Goal: Task Accomplishment & Management: Manage account settings

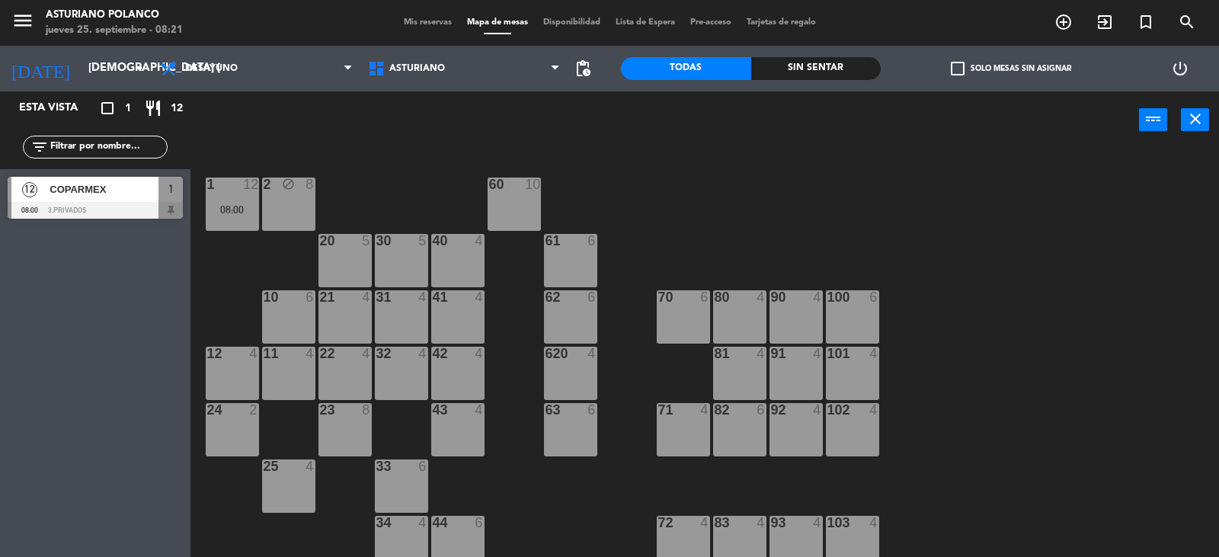
scroll to position [2, 0]
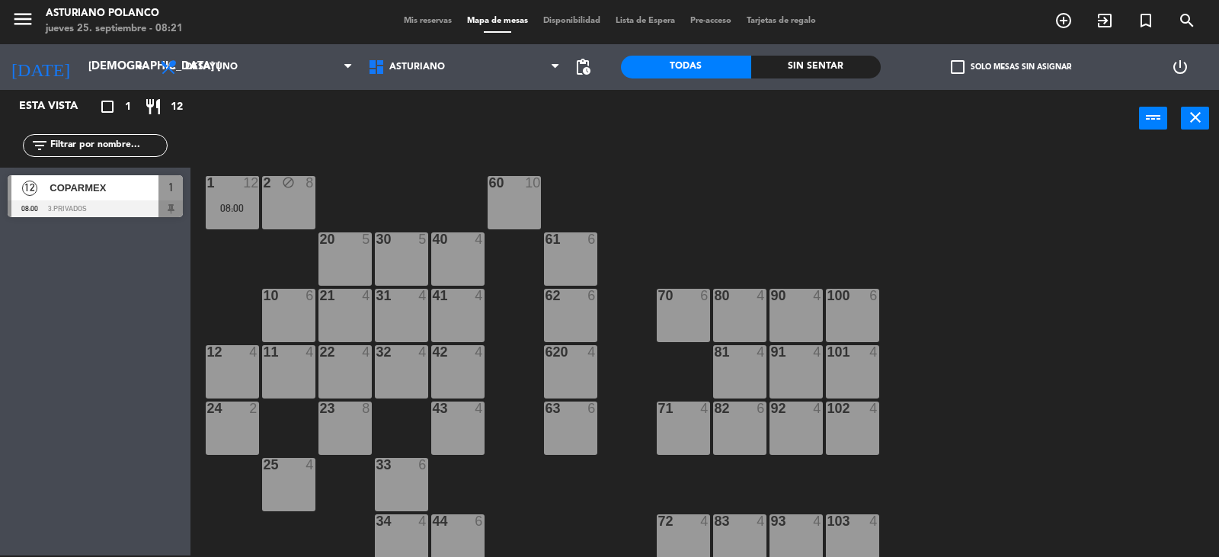
click at [181, 66] on span "Desayuno" at bounding box center [256, 67] width 208 height 34
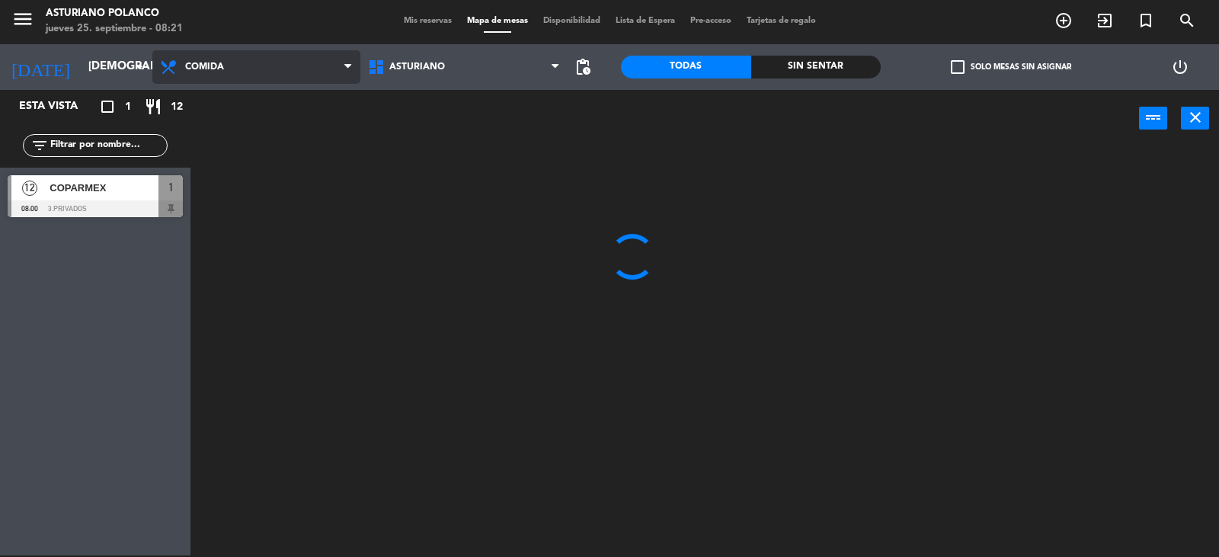
click at [211, 131] on ng-component "menu [PERSON_NAME] jueves 25. septiembre - 08:21 Mis reservas Mapa de mesas Dis…" at bounding box center [609, 277] width 1219 height 559
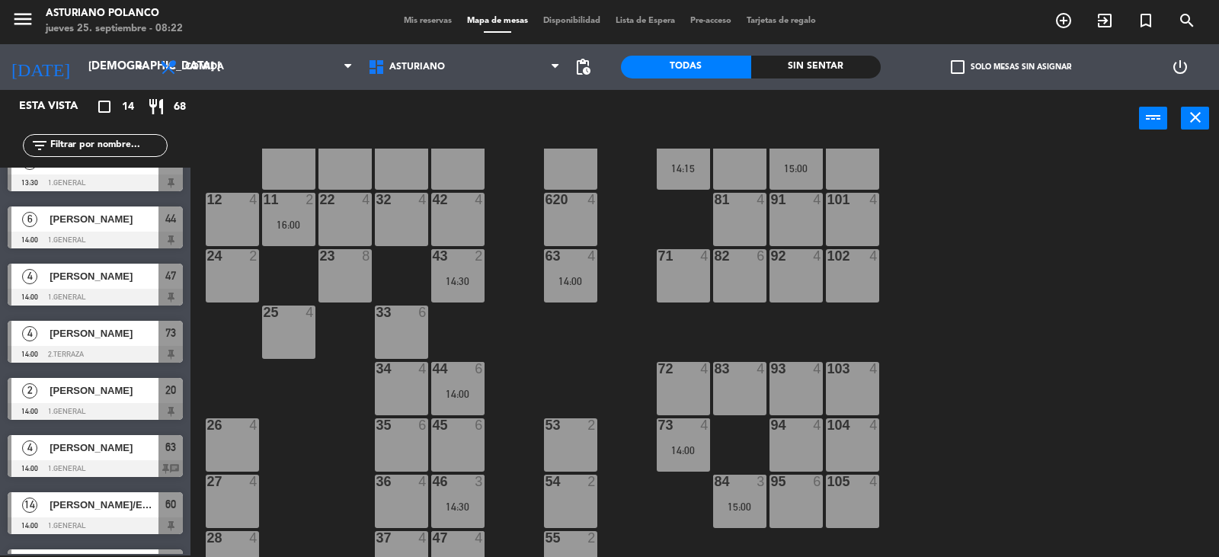
scroll to position [0, 0]
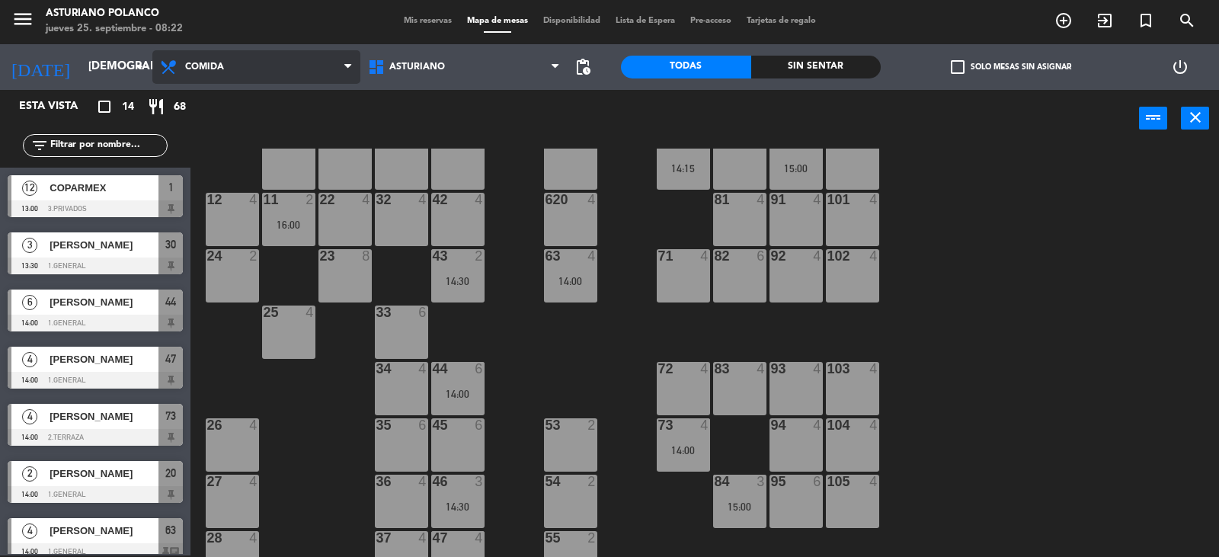
click at [281, 67] on span "Comida" at bounding box center [256, 67] width 208 height 34
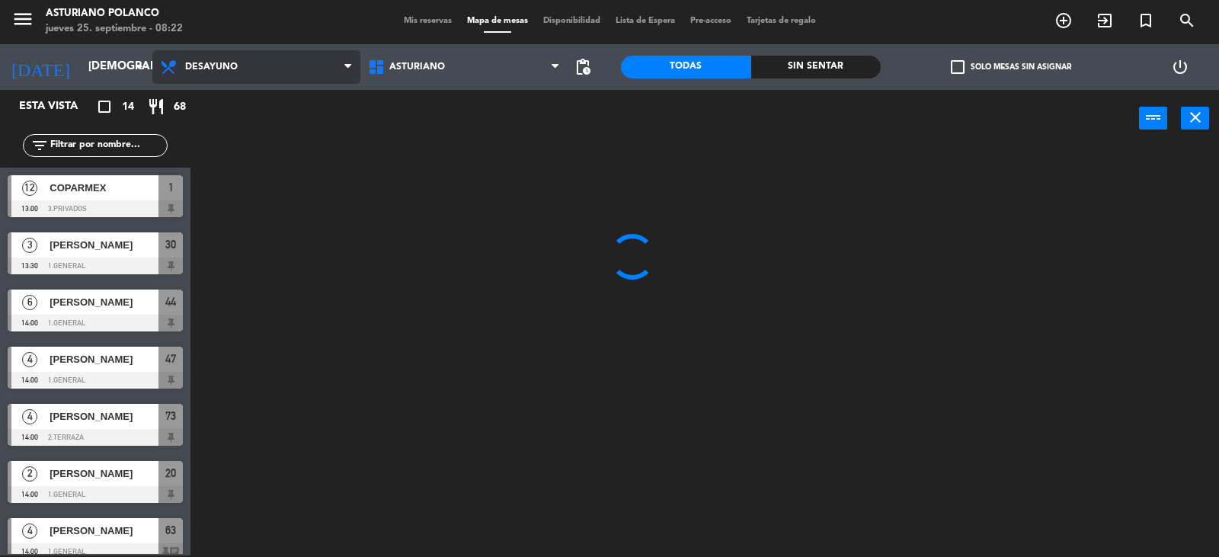
click at [251, 85] on div "Desayuno Comida Cena Desayuno Desayuno Comida Cena" at bounding box center [256, 67] width 208 height 46
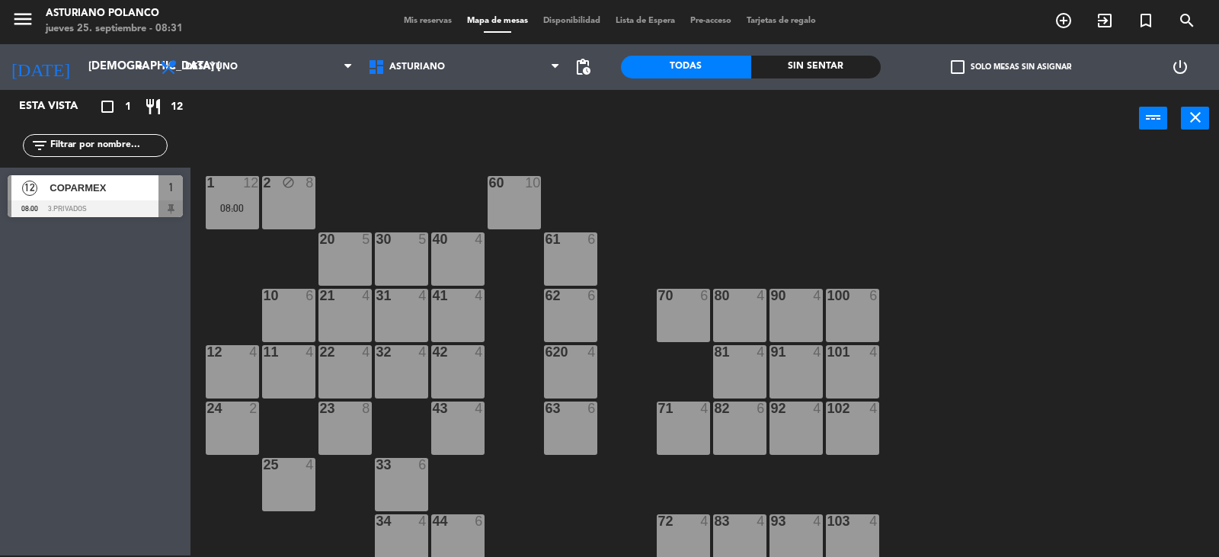
click at [773, 220] on div "1 12 08:00 2 block 8 60 10 20 5 30 5 40 4 61 6 62 6 41 4 31 4 21 4 10 6 70 6 80…" at bounding box center [711, 353] width 1017 height 408
drag, startPoint x: 346, startPoint y: 420, endPoint x: 379, endPoint y: 411, distance: 33.8
click at [347, 419] on div "23 8" at bounding box center [345, 428] width 53 height 53
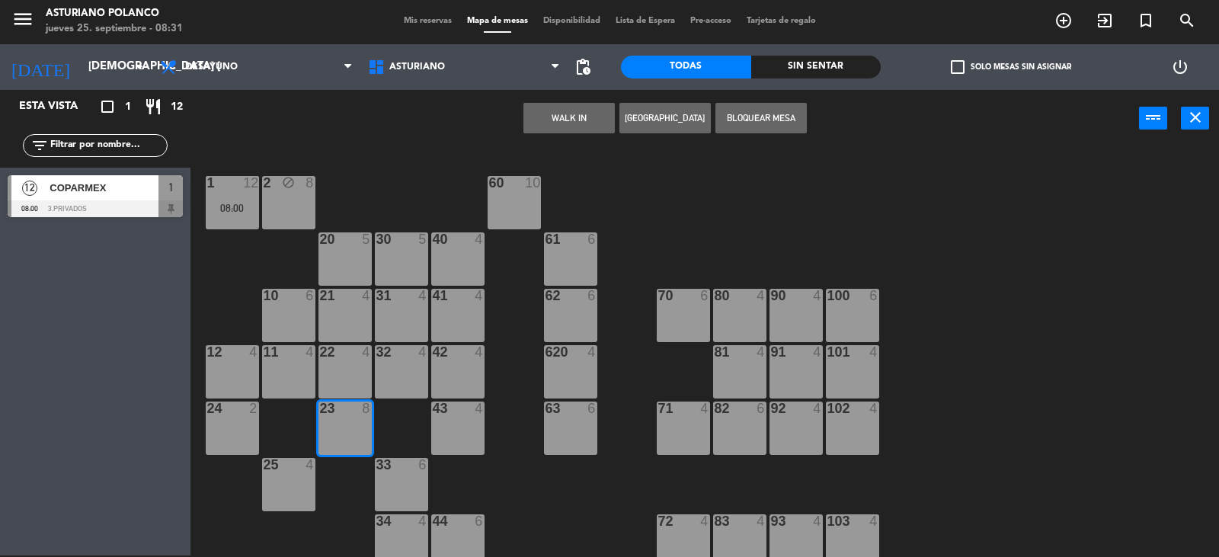
click at [579, 125] on button "WALK IN" at bounding box center [569, 118] width 91 height 30
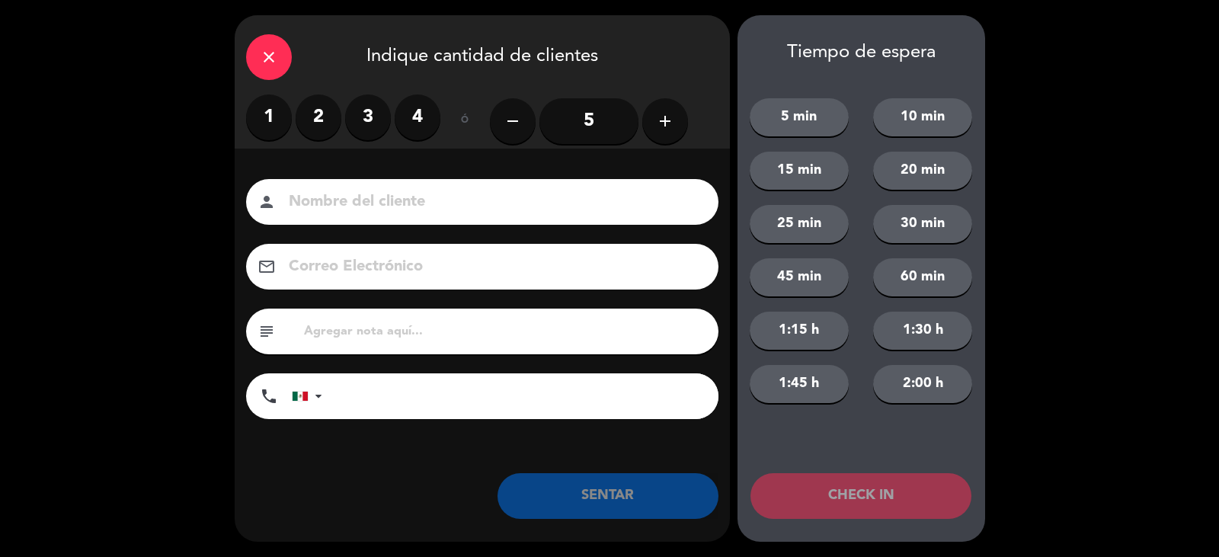
click at [661, 122] on icon "add" at bounding box center [665, 121] width 18 height 18
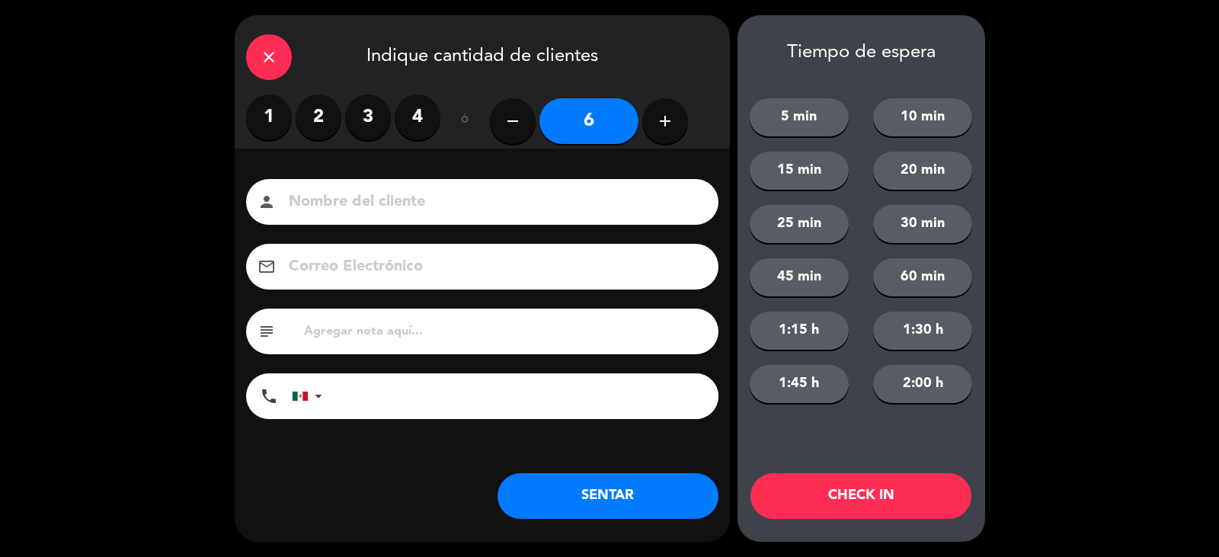
click at [373, 208] on input at bounding box center [492, 202] width 411 height 27
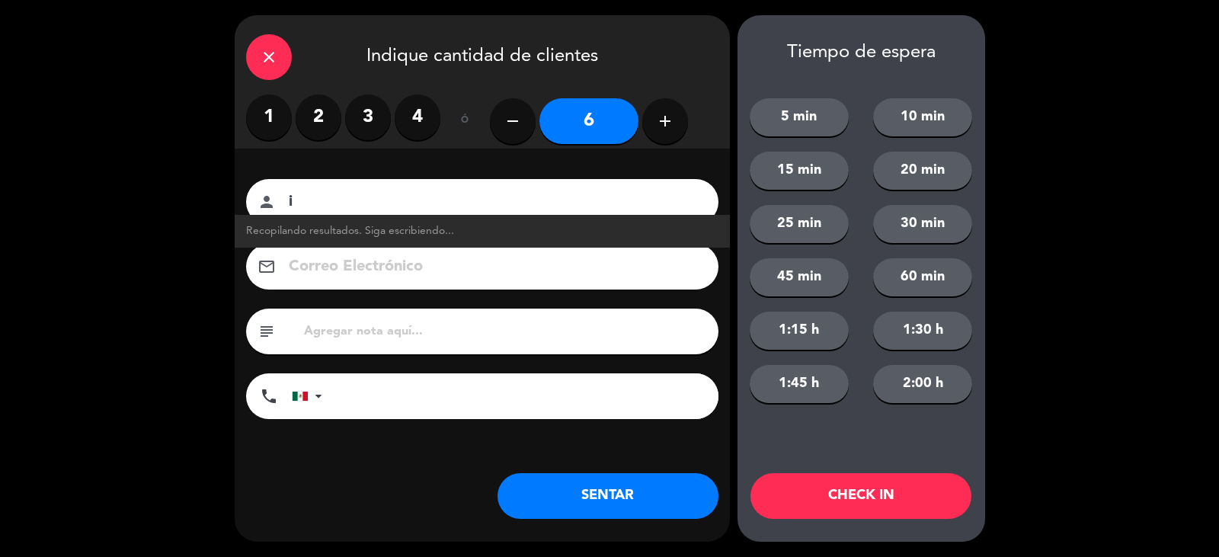
type input "i"
click at [273, 67] on div "close" at bounding box center [269, 57] width 46 height 46
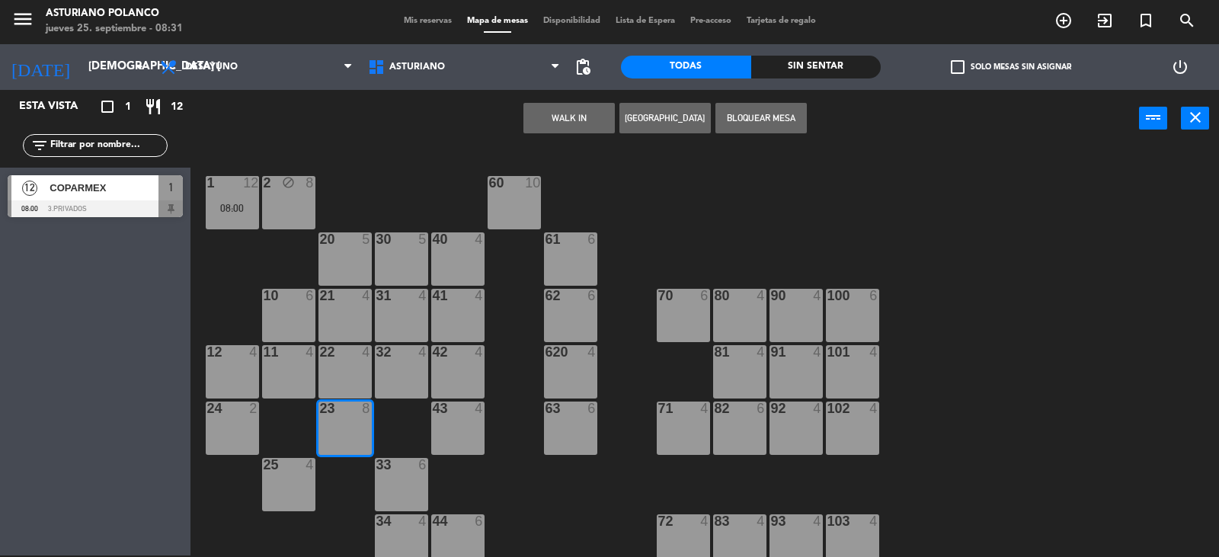
click at [426, 175] on div "1 12 08:00 2 block 8 60 10 20 5 30 5 40 4 61 6 62 6 41 4 31 4 21 4 10 6 70 6 80…" at bounding box center [711, 353] width 1017 height 408
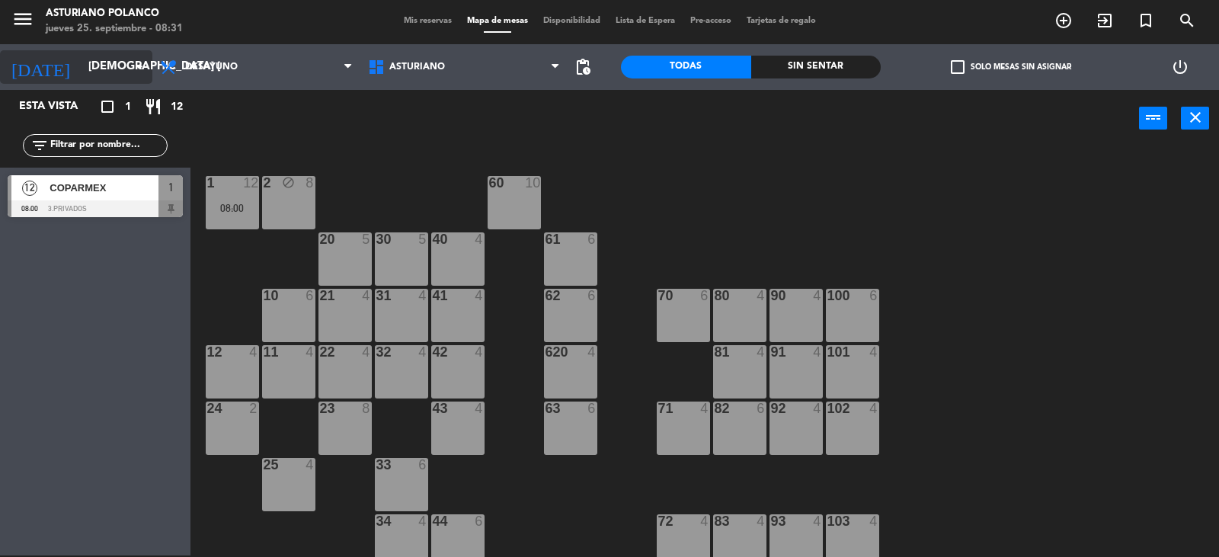
click at [123, 75] on input "[DEMOGRAPHIC_DATA] [DATE]" at bounding box center [154, 67] width 147 height 29
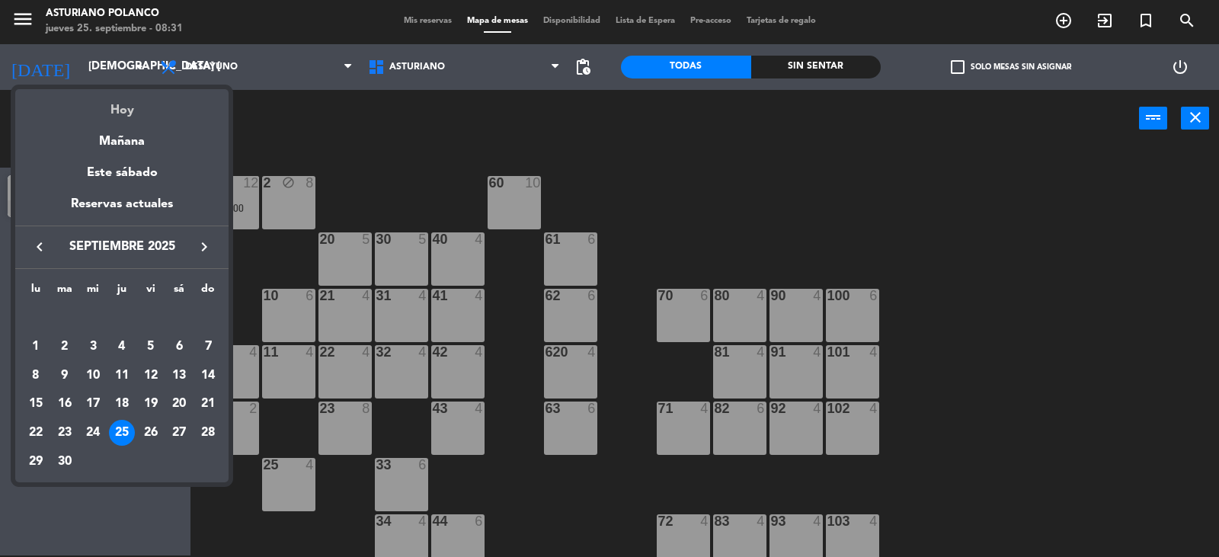
click at [136, 113] on div "Hoy" at bounding box center [121, 104] width 213 height 31
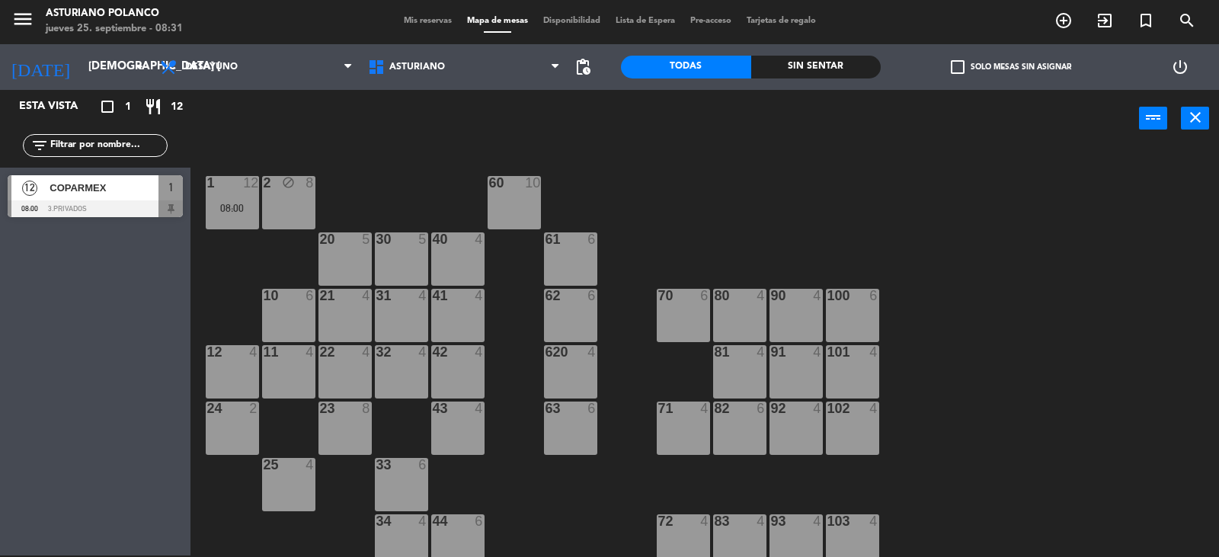
drag, startPoint x: 383, startPoint y: 166, endPoint x: 343, endPoint y: 286, distance: 126.0
click at [382, 166] on div "1 12 08:00 2 block 8 60 10 20 5 30 5 40 4 61 6 62 6 41 4 31 4 21 4 10 6 70 6 80…" at bounding box center [711, 353] width 1017 height 408
drag, startPoint x: 344, startPoint y: 420, endPoint x: 360, endPoint y: 401, distance: 24.9
click at [344, 417] on div "23 8" at bounding box center [345, 428] width 53 height 53
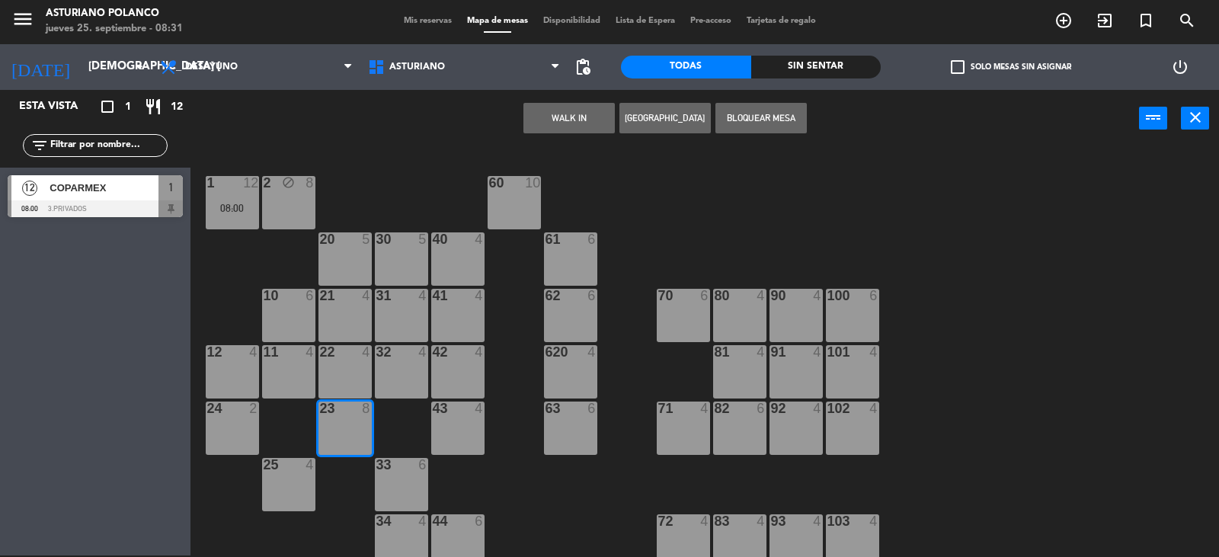
click at [572, 120] on button "WALK IN" at bounding box center [569, 118] width 91 height 30
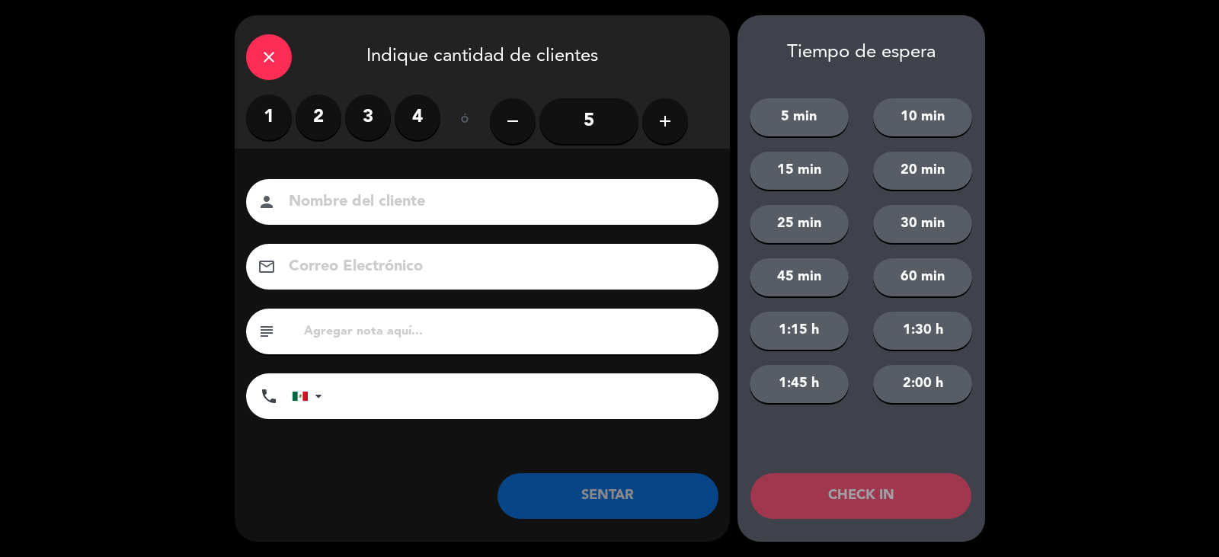
click at [668, 126] on icon "add" at bounding box center [665, 121] width 18 height 18
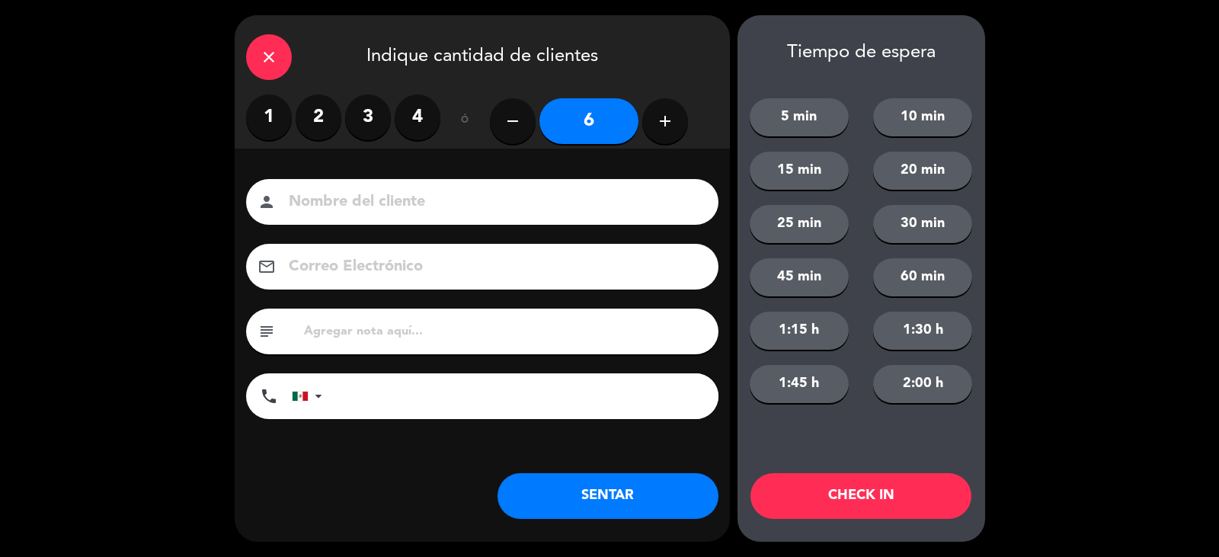
click at [384, 203] on input at bounding box center [492, 202] width 411 height 27
type input "i"
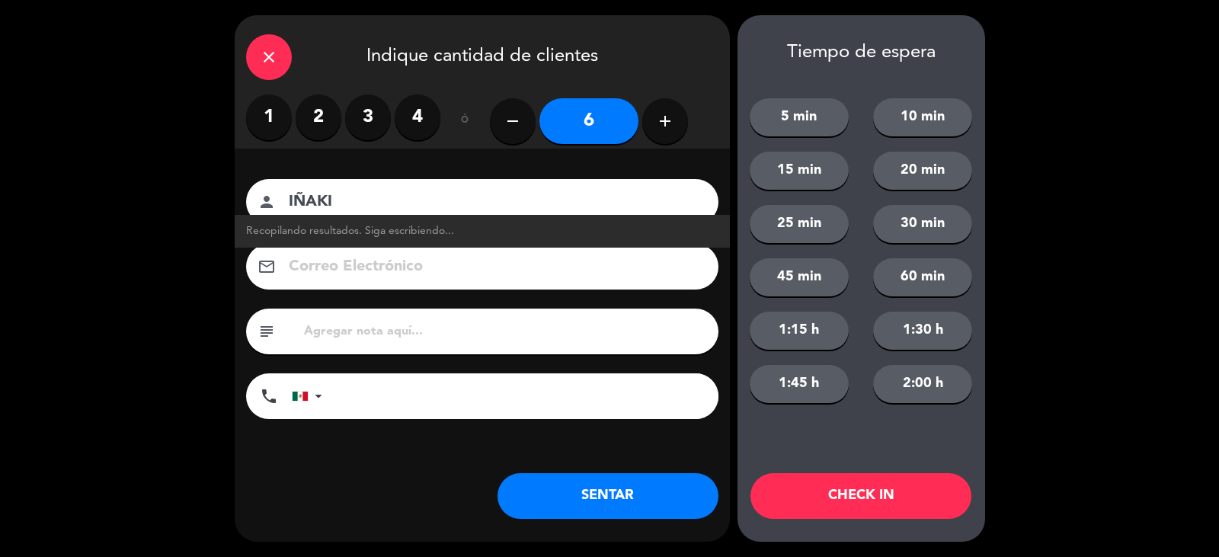
type input "IÑAKI"
click at [621, 514] on button "SENTAR" at bounding box center [608, 496] width 221 height 46
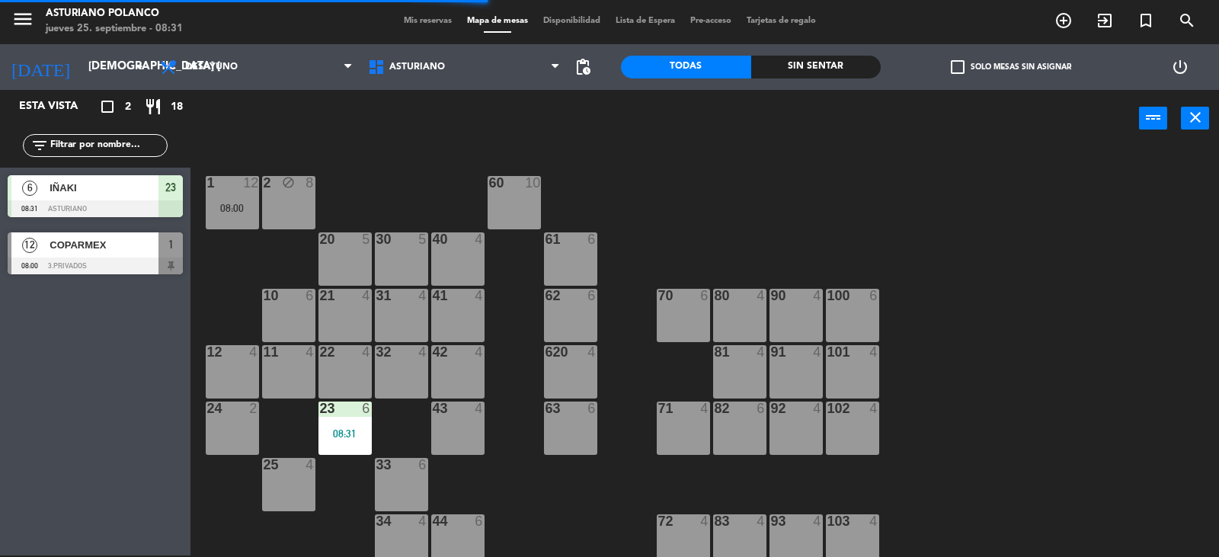
click at [673, 237] on div "1 12 08:00 2 block 8 60 10 20 5 30 5 40 4 61 6 62 6 41 4 31 4 21 4 10 6 70 6 80…" at bounding box center [711, 353] width 1017 height 408
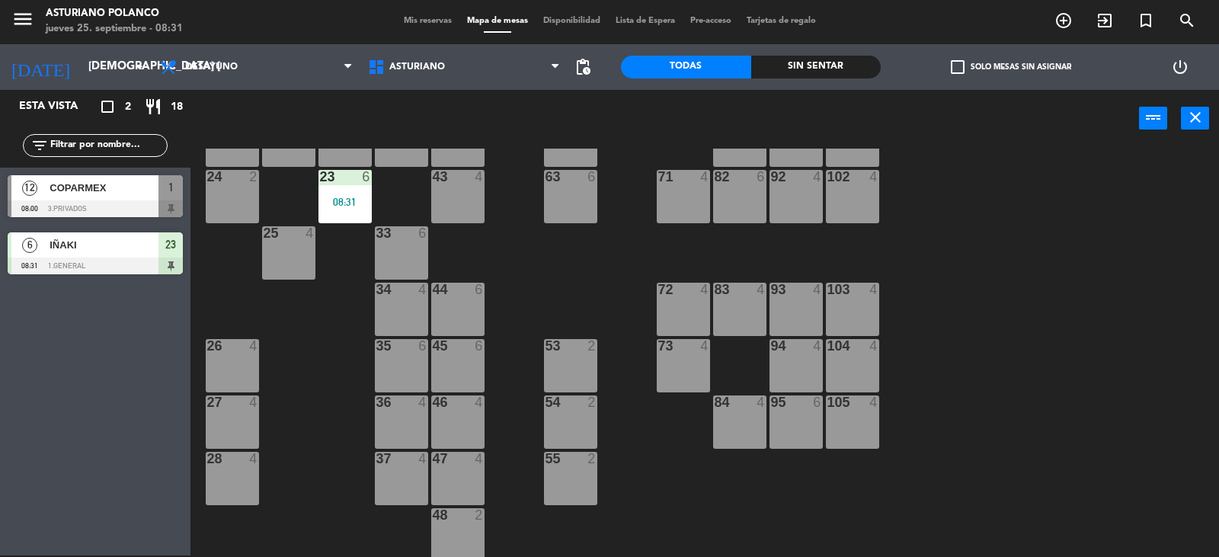
scroll to position [236, 0]
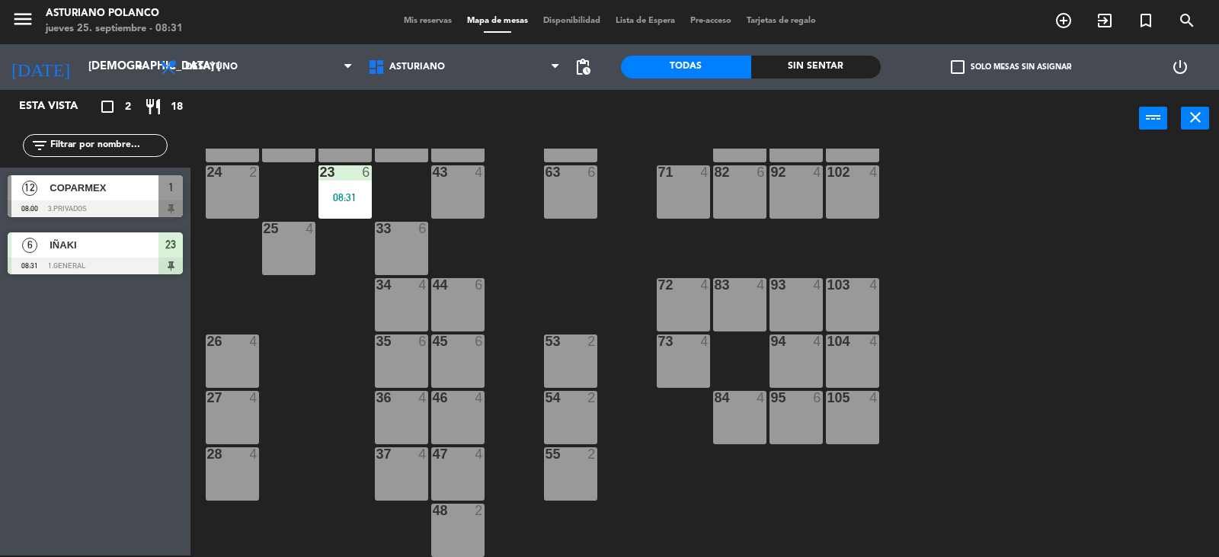
click at [465, 366] on div "45 6" at bounding box center [457, 361] width 53 height 53
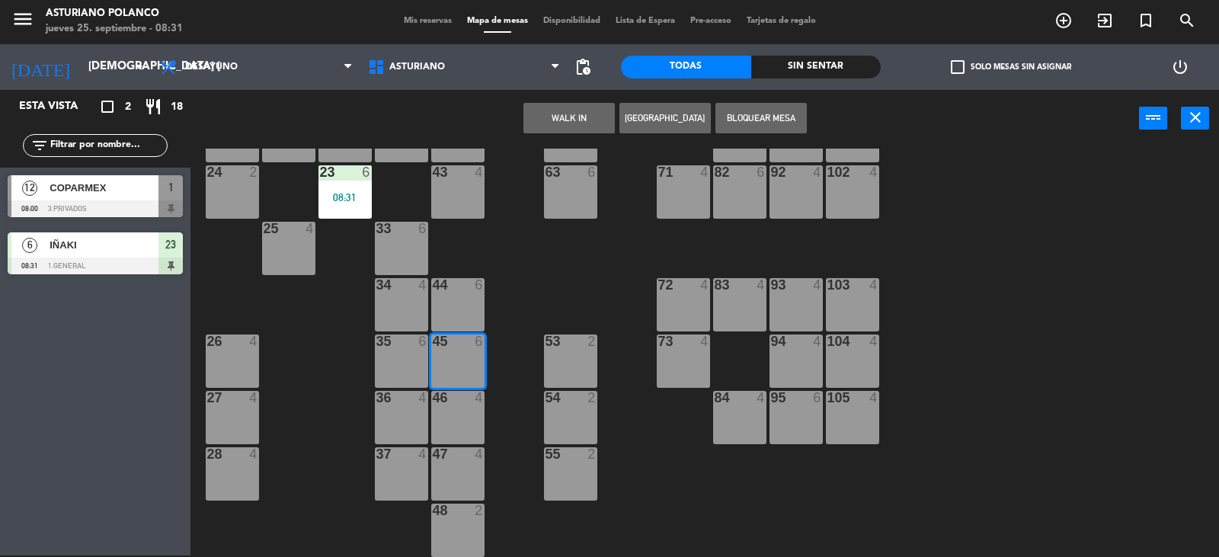
click at [588, 110] on button "WALK IN" at bounding box center [569, 118] width 91 height 30
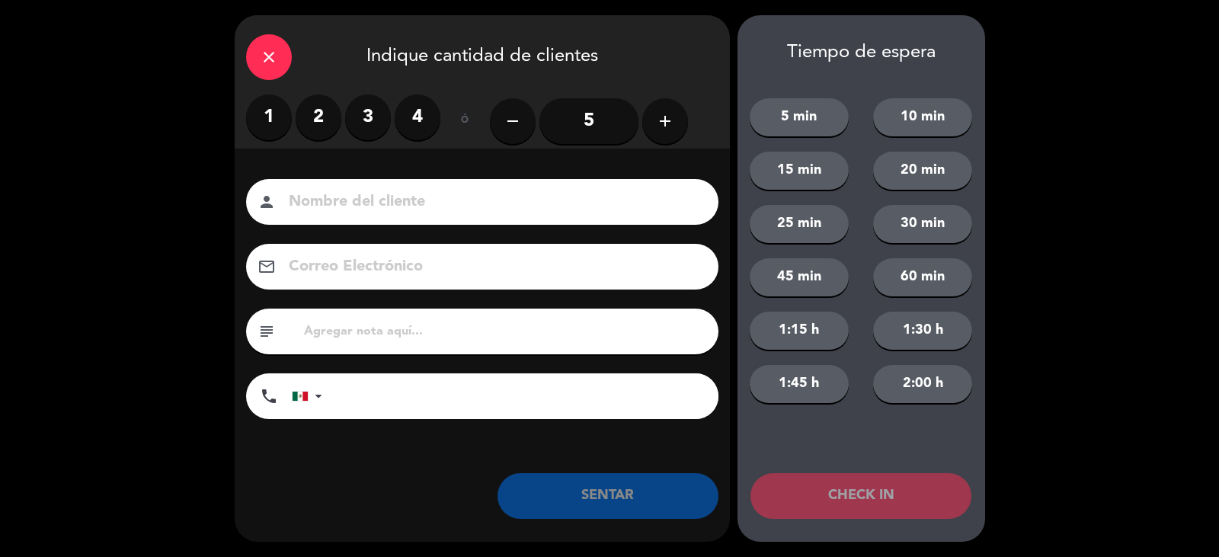
click at [363, 114] on label "3" at bounding box center [368, 117] width 46 height 46
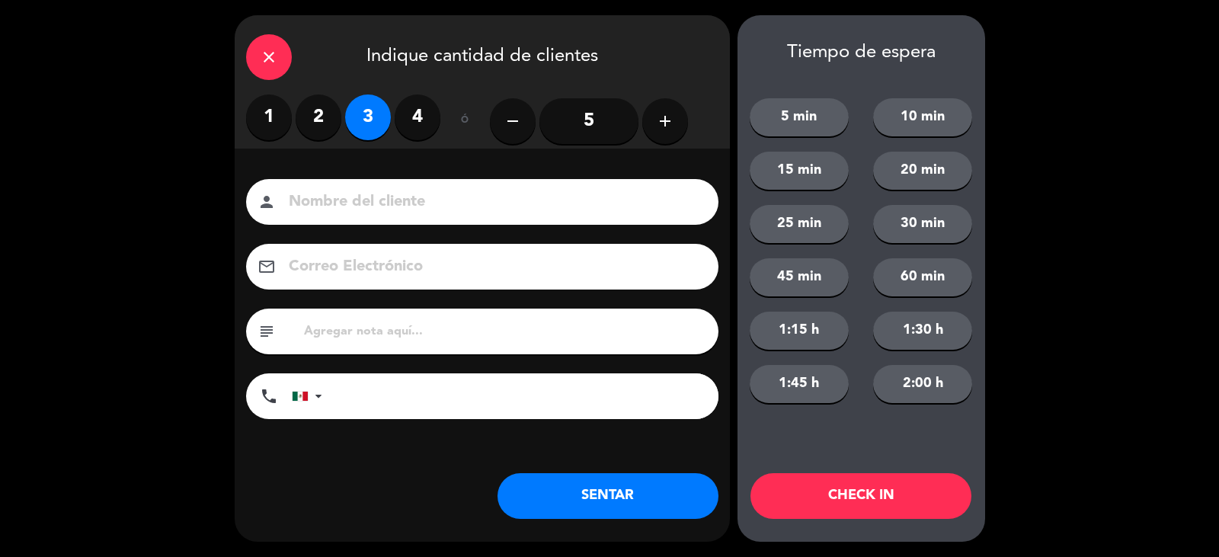
drag, startPoint x: 367, startPoint y: 207, endPoint x: 357, endPoint y: 181, distance: 28.0
click at [367, 206] on input at bounding box center [492, 202] width 411 height 27
click at [320, 120] on label "2" at bounding box center [319, 117] width 46 height 46
click at [336, 210] on input at bounding box center [492, 202] width 411 height 27
type input "[PERSON_NAME]"
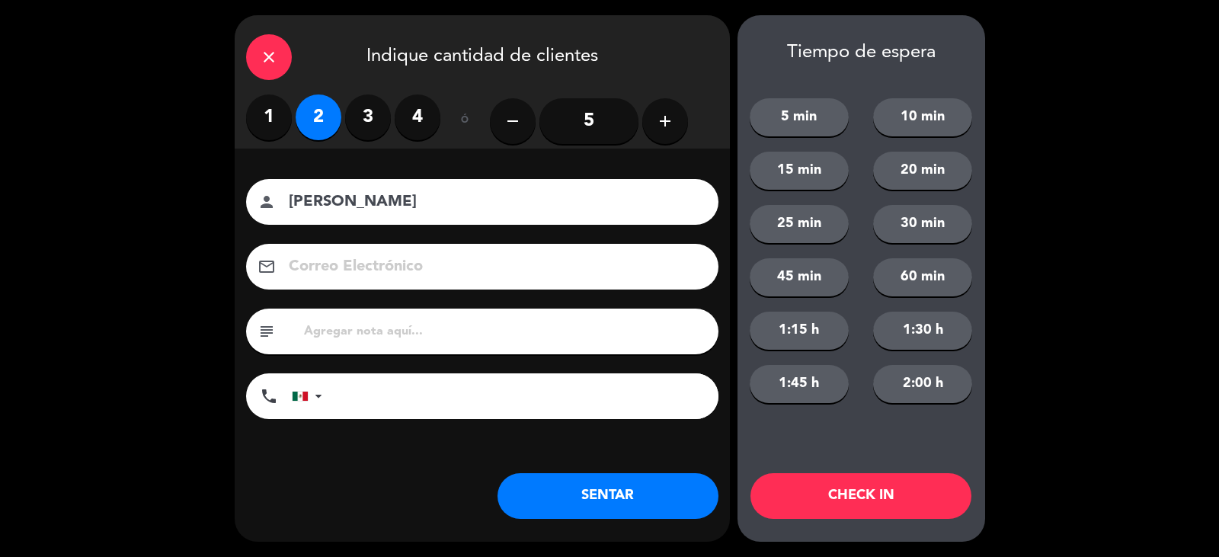
click at [605, 502] on button "SENTAR" at bounding box center [608, 496] width 221 height 46
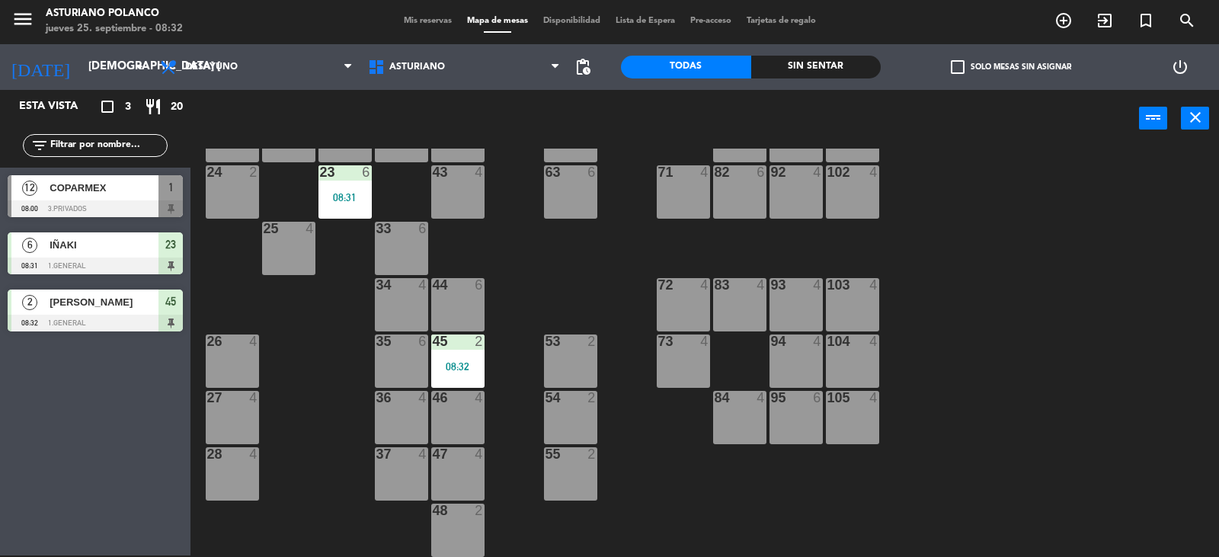
click at [715, 504] on div "1 12 08:00 2 block 8 60 10 20 5 30 5 40 4 61 6 62 6 41 4 31 4 21 4 10 6 70 6 80…" at bounding box center [711, 353] width 1017 height 408
drag, startPoint x: 715, startPoint y: 503, endPoint x: 572, endPoint y: 476, distance: 145.0
click at [715, 502] on div "1 12 08:00 2 block 8 60 10 20 5 30 5 40 4 61 6 62 6 41 4 31 4 21 4 10 6 70 6 80…" at bounding box center [711, 353] width 1017 height 408
click at [465, 472] on div "47 4" at bounding box center [457, 473] width 53 height 53
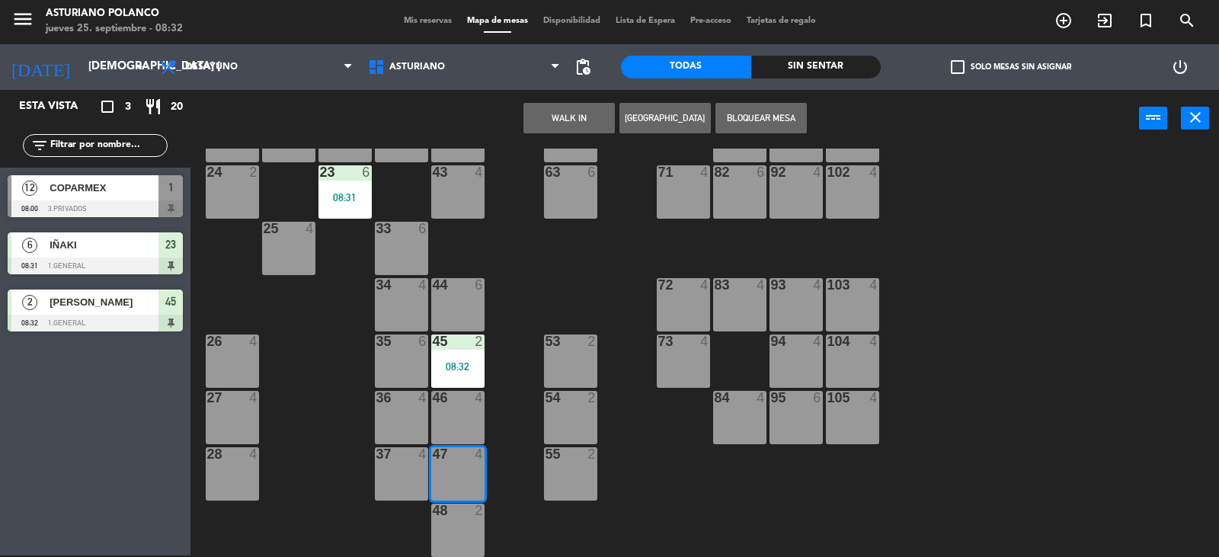
click at [572, 121] on button "WALK IN" at bounding box center [569, 118] width 91 height 30
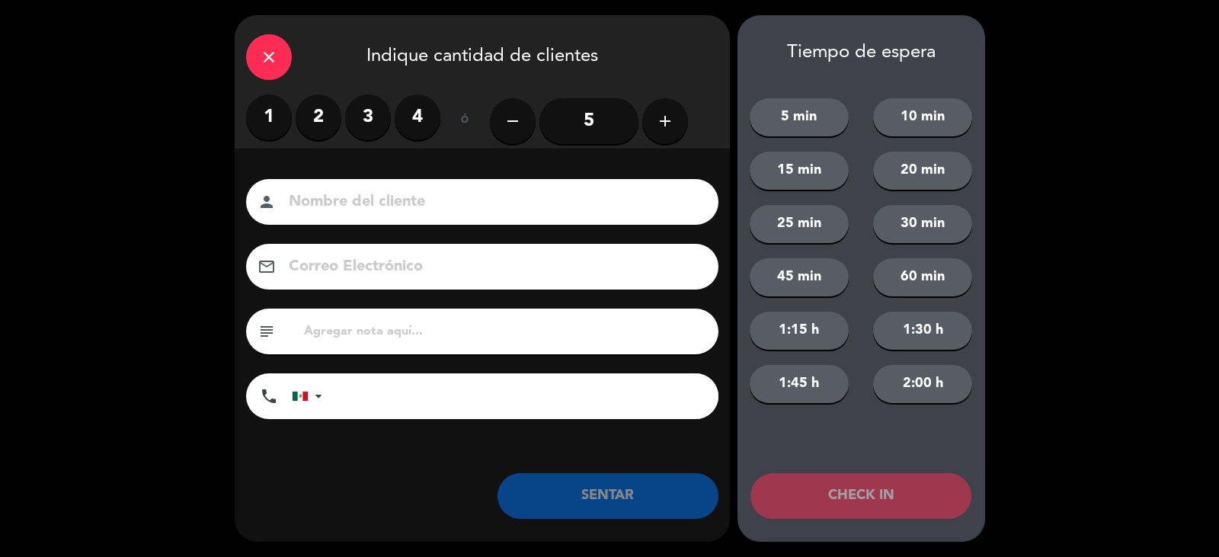
click at [316, 109] on label "2" at bounding box center [319, 117] width 46 height 46
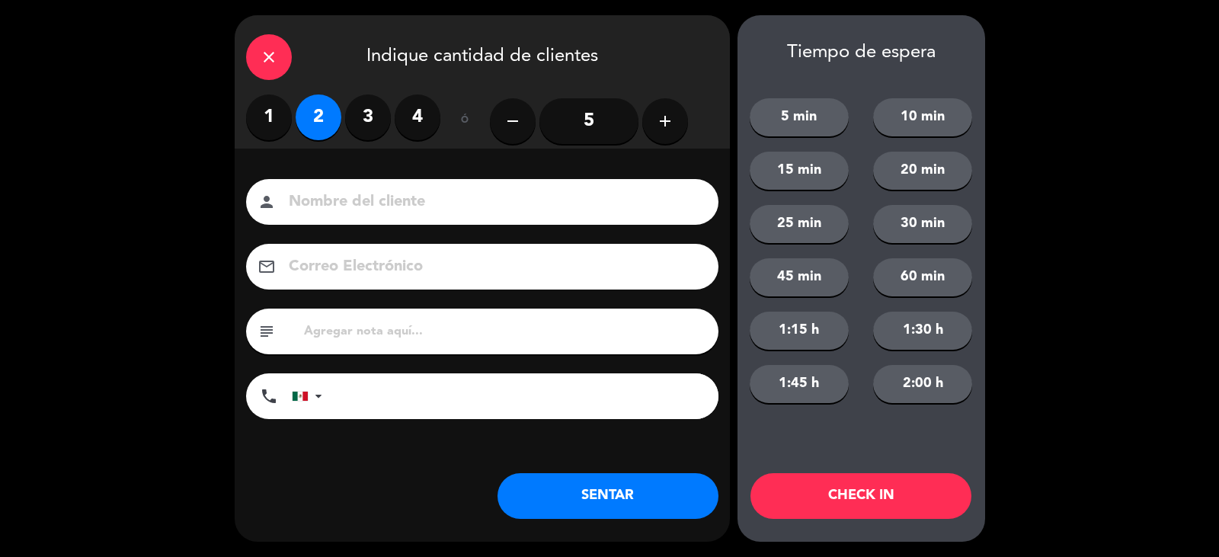
click at [401, 203] on input at bounding box center [492, 202] width 411 height 27
type input "[PERSON_NAME]"
click at [599, 488] on button "SENTAR" at bounding box center [608, 496] width 221 height 46
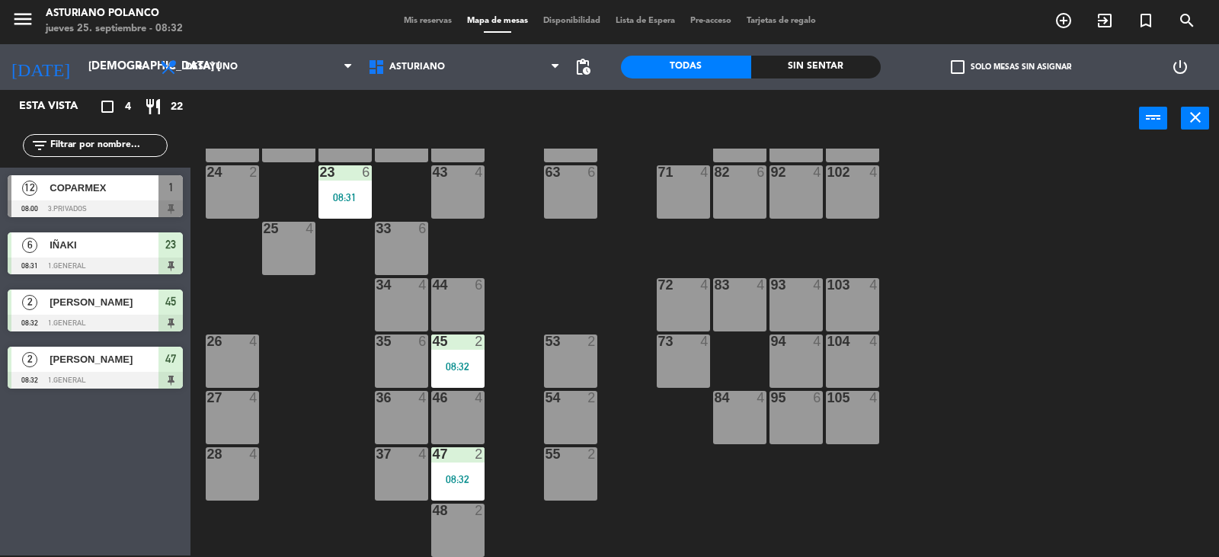
click at [606, 287] on div "1 12 08:00 2 block 8 60 10 20 5 30 5 40 4 61 6 62 6 41 4 31 4 21 4 10 6 70 6 80…" at bounding box center [711, 353] width 1017 height 408
click at [377, 478] on div "37 4" at bounding box center [401, 473] width 53 height 53
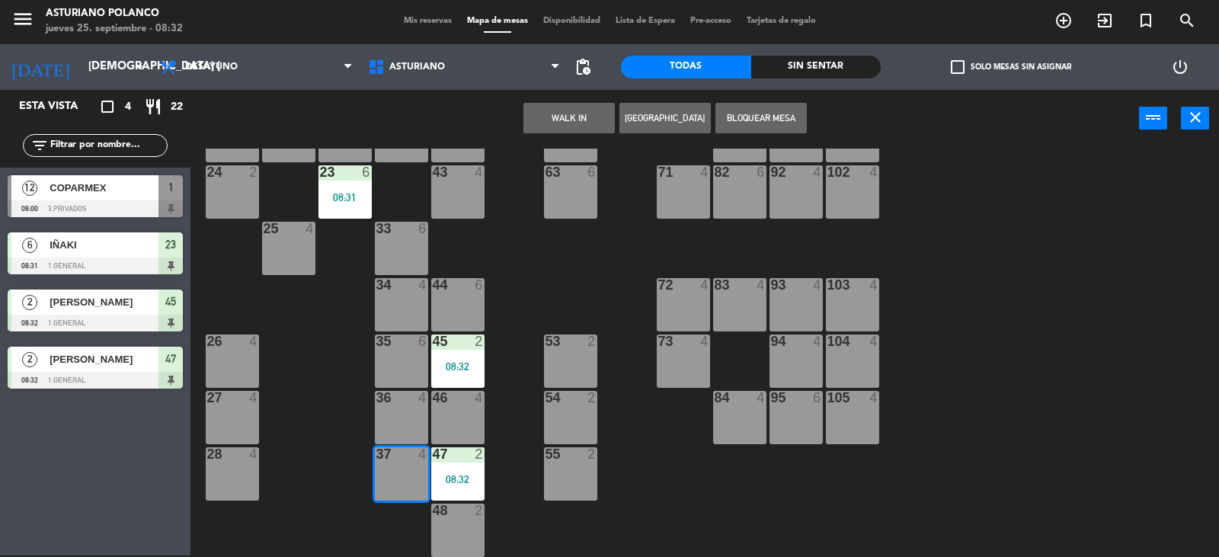
click at [551, 123] on button "WALK IN" at bounding box center [569, 118] width 91 height 30
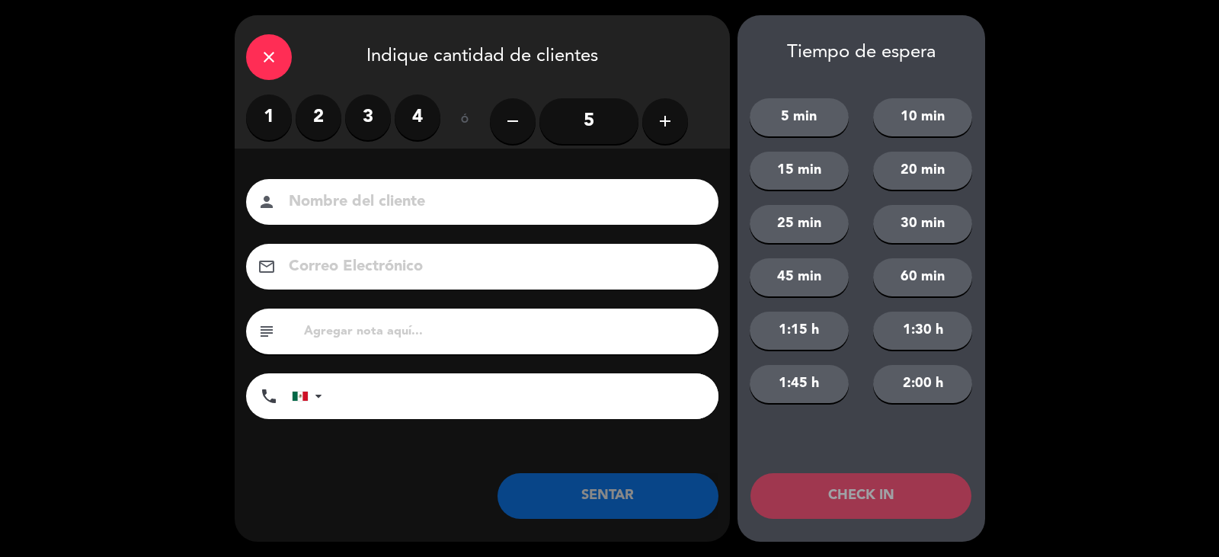
click at [267, 109] on label "1" at bounding box center [269, 117] width 46 height 46
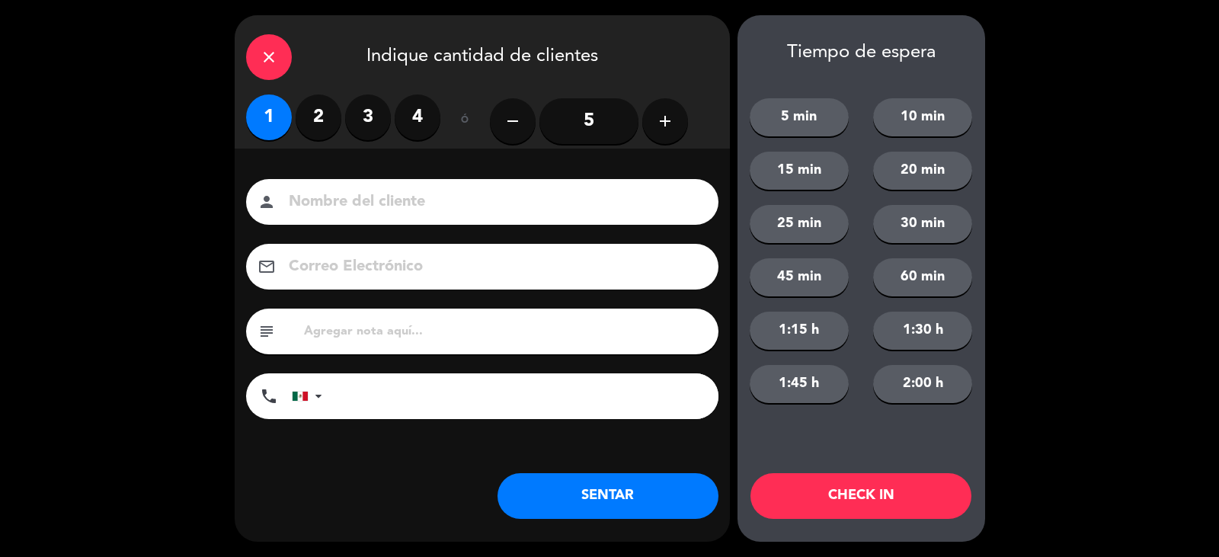
click at [360, 203] on input at bounding box center [492, 202] width 411 height 27
type input "[PERSON_NAME]"
click at [539, 498] on button "SENTAR" at bounding box center [608, 496] width 221 height 46
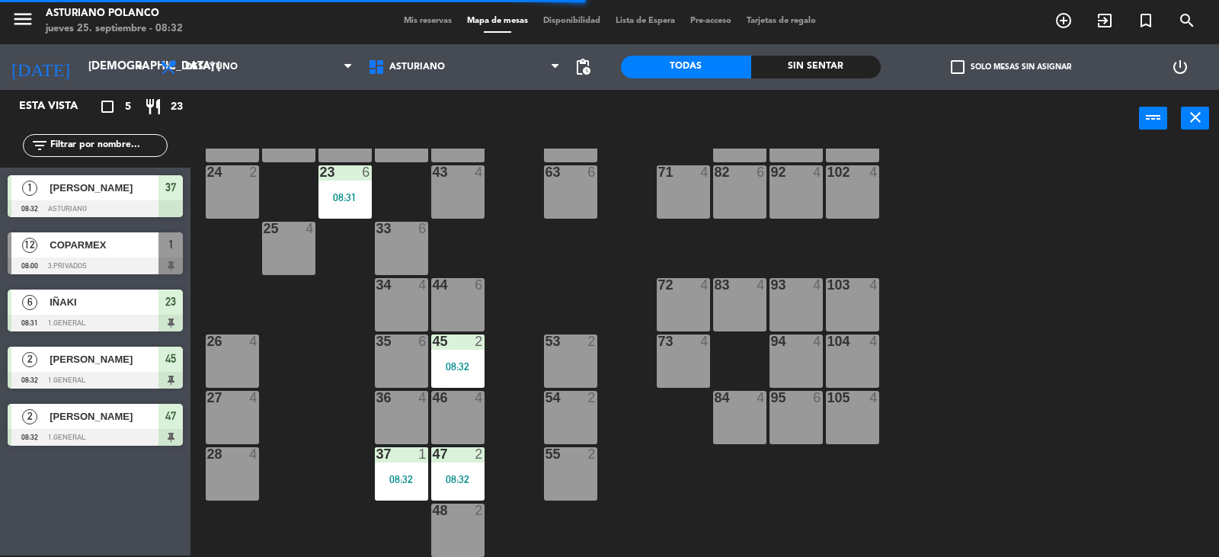
click at [235, 418] on div "27 4" at bounding box center [232, 417] width 53 height 53
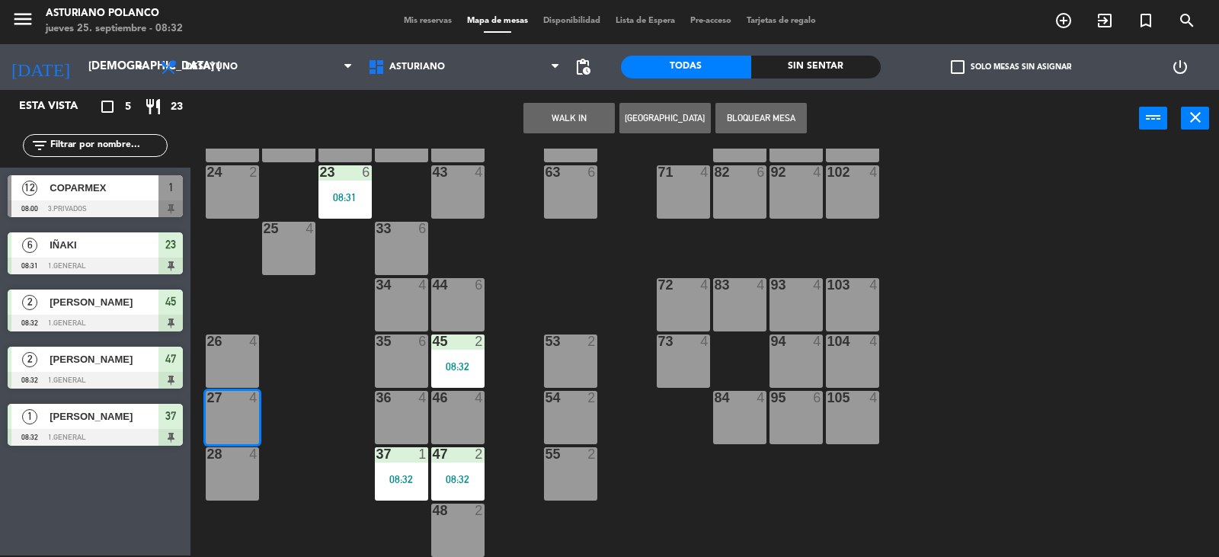
click at [572, 119] on button "WALK IN" at bounding box center [569, 118] width 91 height 30
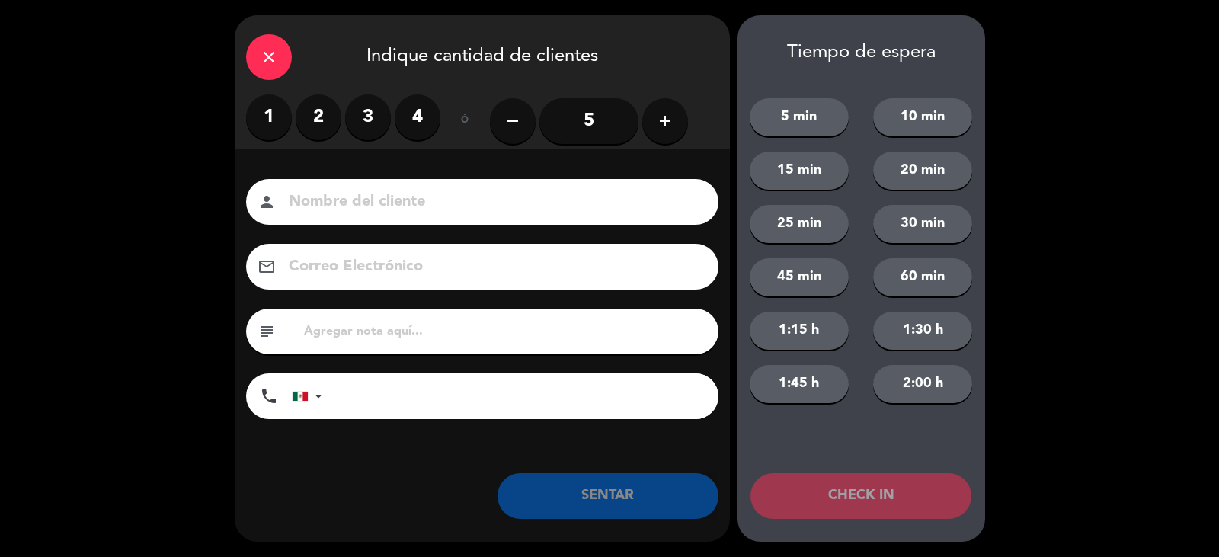
click at [263, 119] on label "1" at bounding box center [269, 117] width 46 height 46
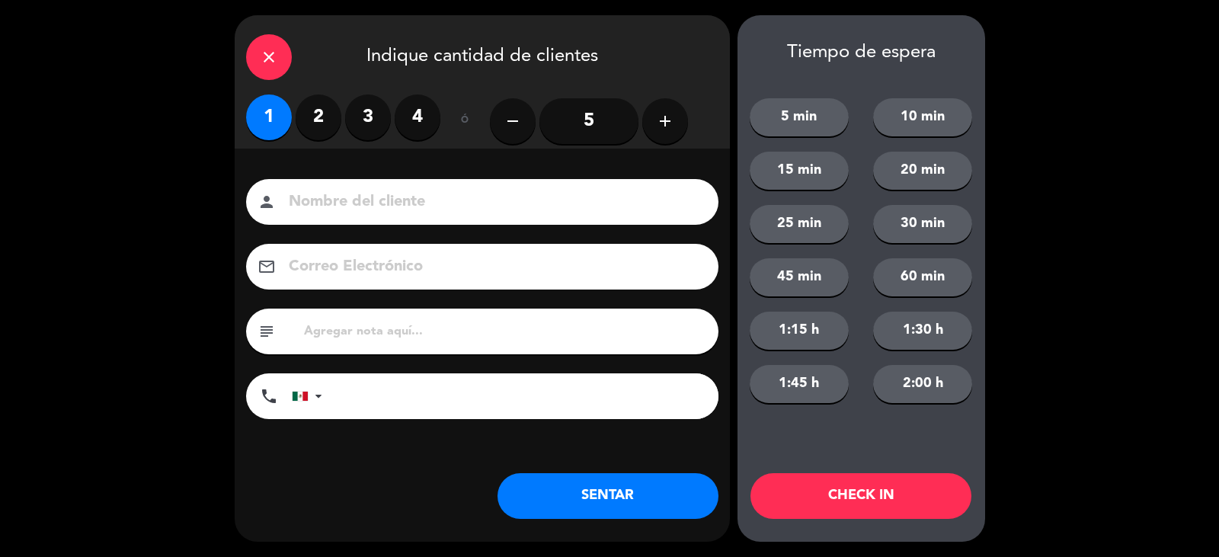
click at [315, 195] on input at bounding box center [492, 202] width 411 height 27
type input "NORMA"
click at [625, 498] on button "SENTAR" at bounding box center [608, 496] width 221 height 46
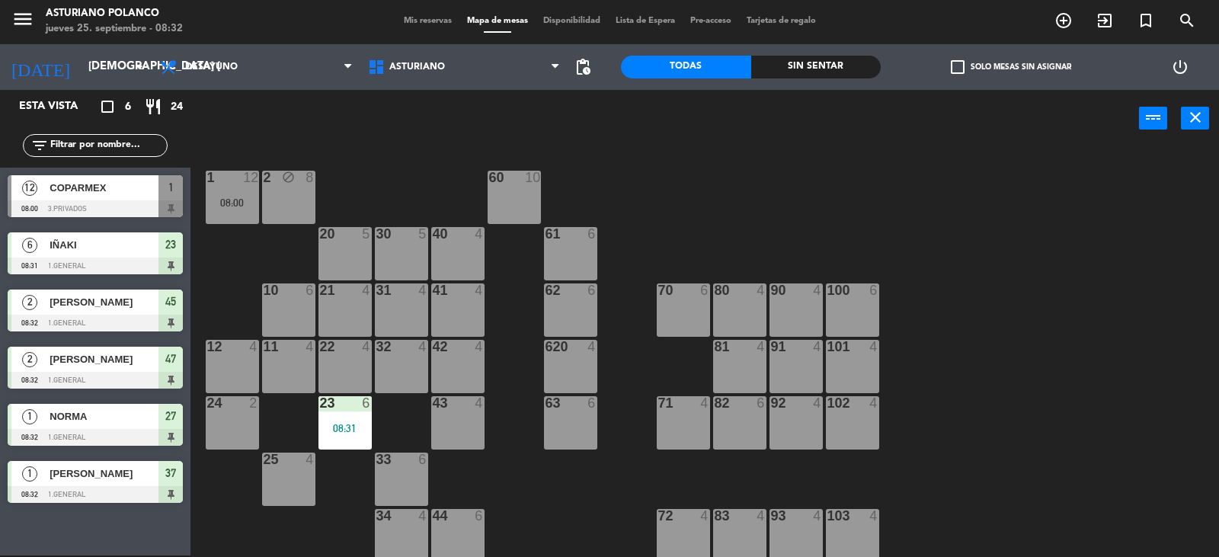
scroll to position [0, 0]
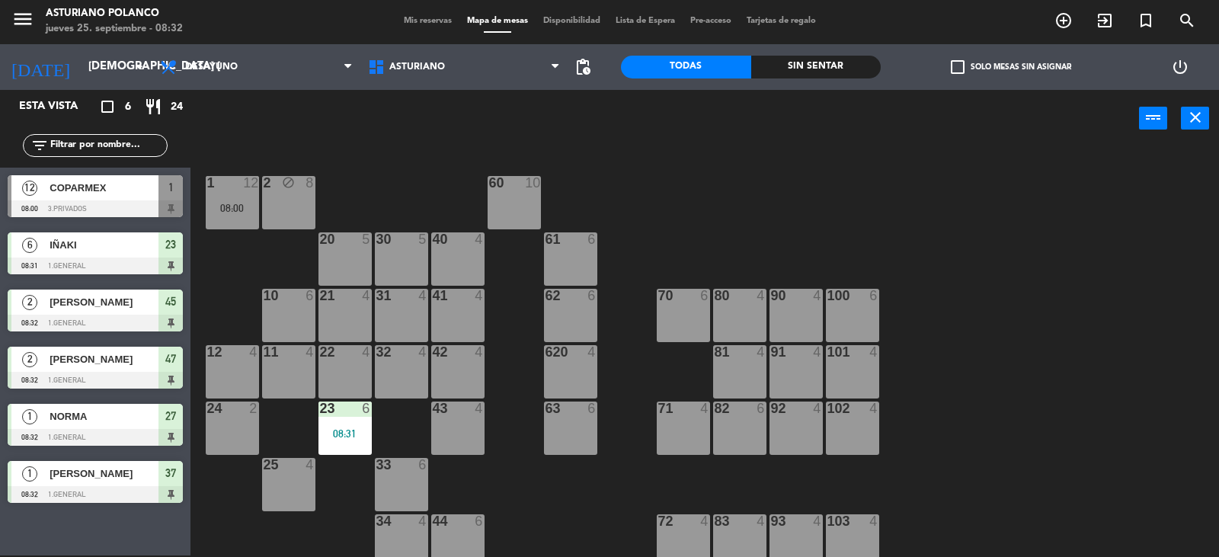
click at [558, 266] on div "61 6" at bounding box center [570, 258] width 53 height 53
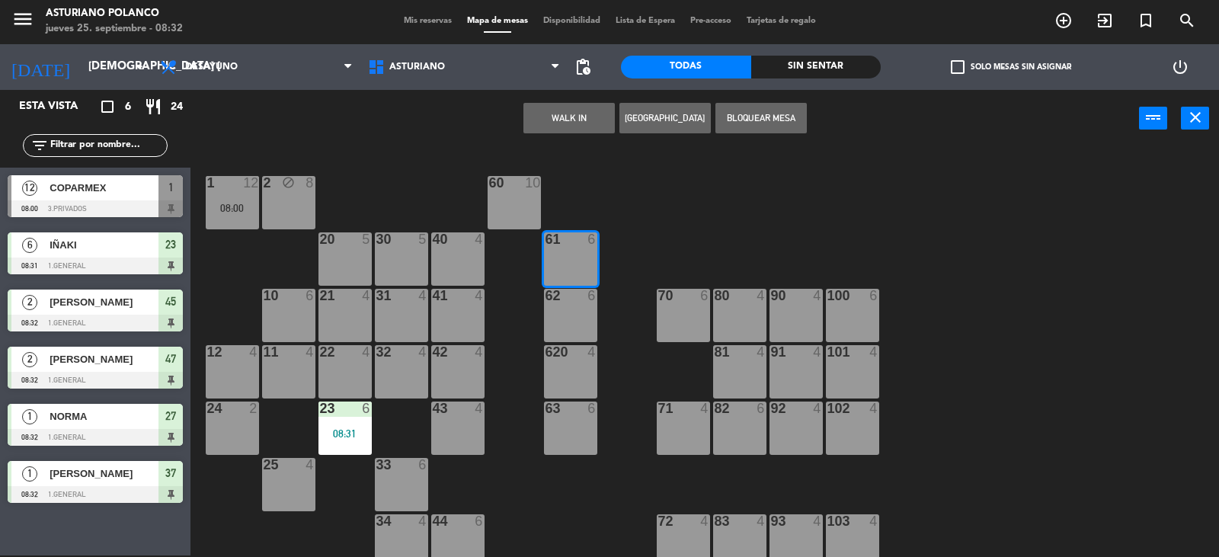
click at [565, 118] on button "WALK IN" at bounding box center [569, 118] width 91 height 30
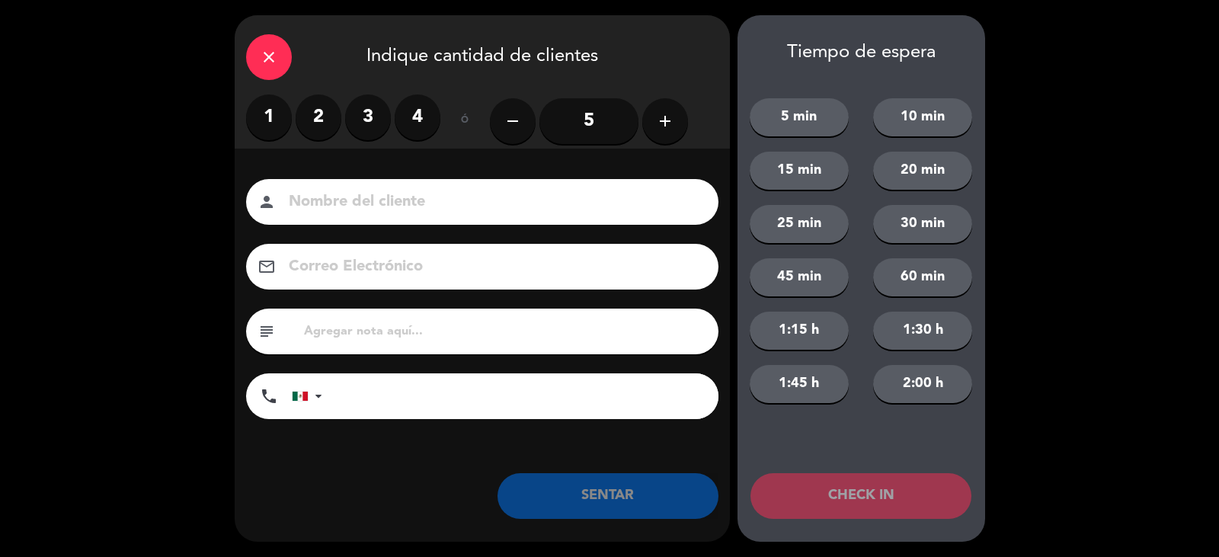
drag, startPoint x: 274, startPoint y: 110, endPoint x: 287, endPoint y: 171, distance: 62.3
click at [274, 126] on label "1" at bounding box center [269, 117] width 46 height 46
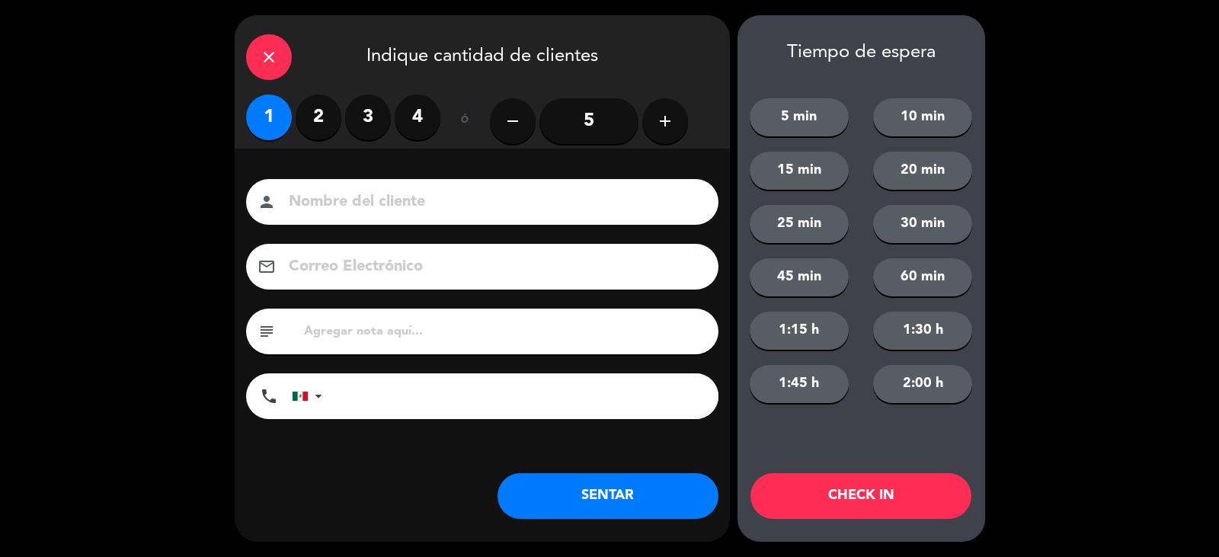
click at [344, 200] on input at bounding box center [492, 202] width 411 height 27
type input "JULIO"
click at [658, 483] on button "SENTAR" at bounding box center [608, 496] width 221 height 46
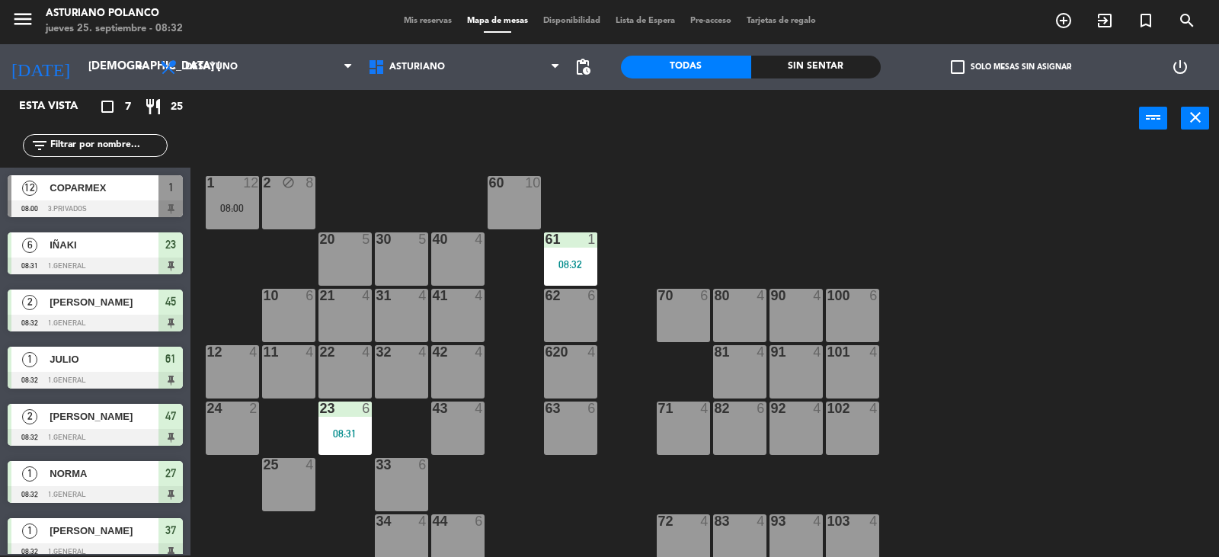
click at [575, 371] on div "620 4" at bounding box center [570, 371] width 53 height 53
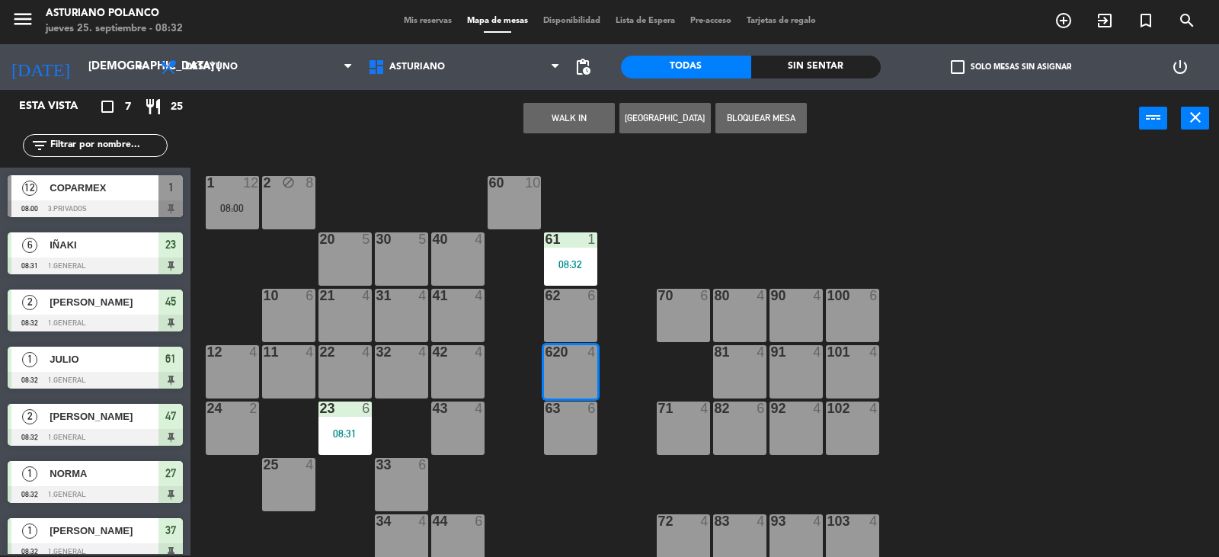
click at [583, 126] on button "WALK IN" at bounding box center [569, 118] width 91 height 30
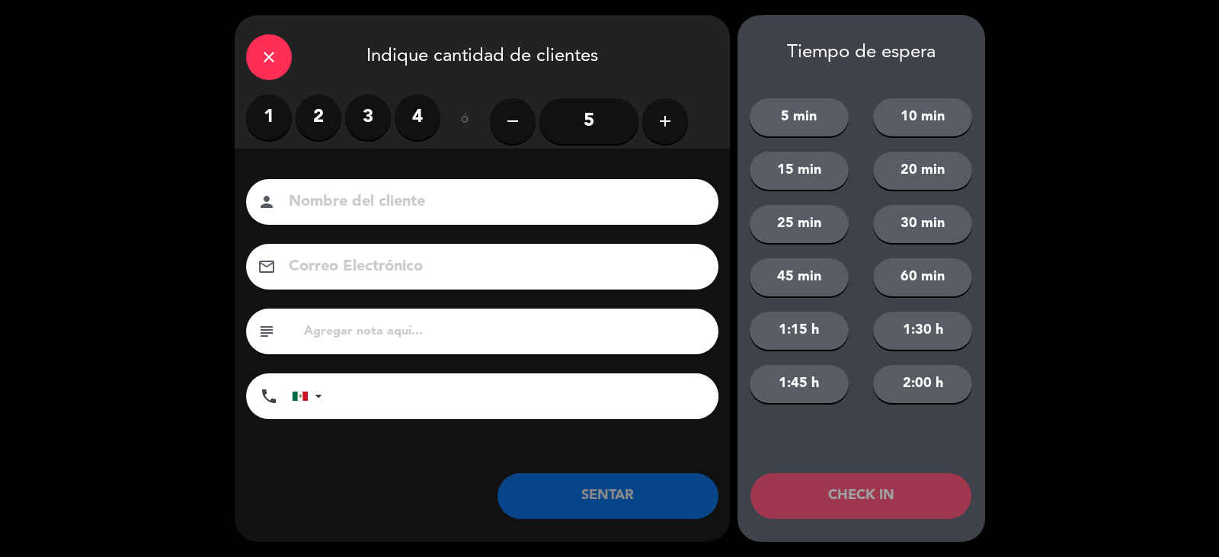
click at [317, 123] on label "2" at bounding box center [319, 117] width 46 height 46
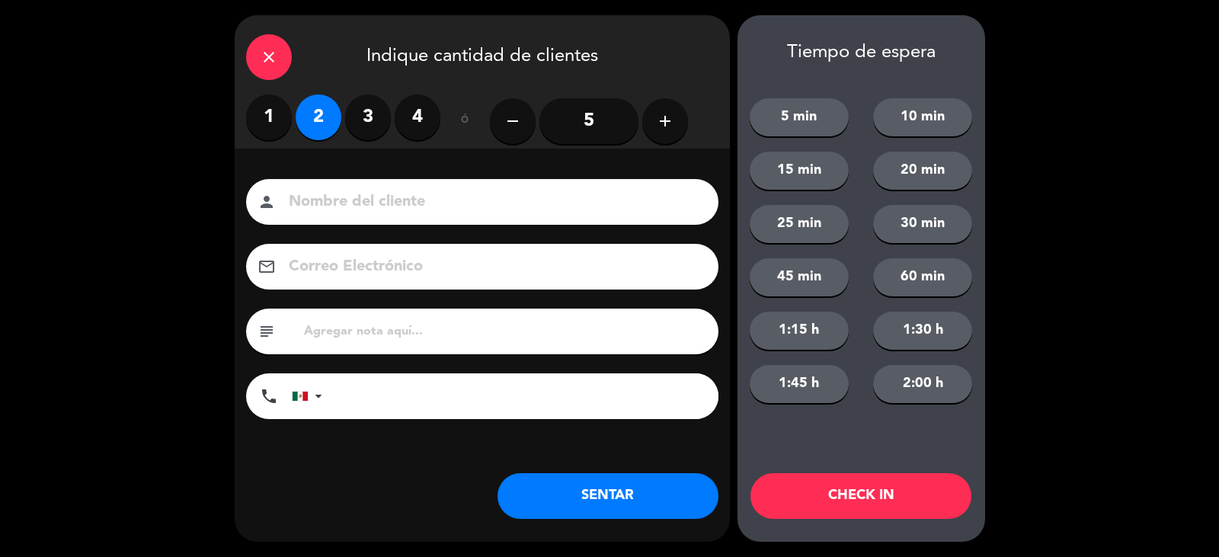
click at [338, 189] on input at bounding box center [492, 202] width 411 height 27
type input "[PERSON_NAME]"
click at [592, 503] on button "SENTAR" at bounding box center [608, 496] width 221 height 46
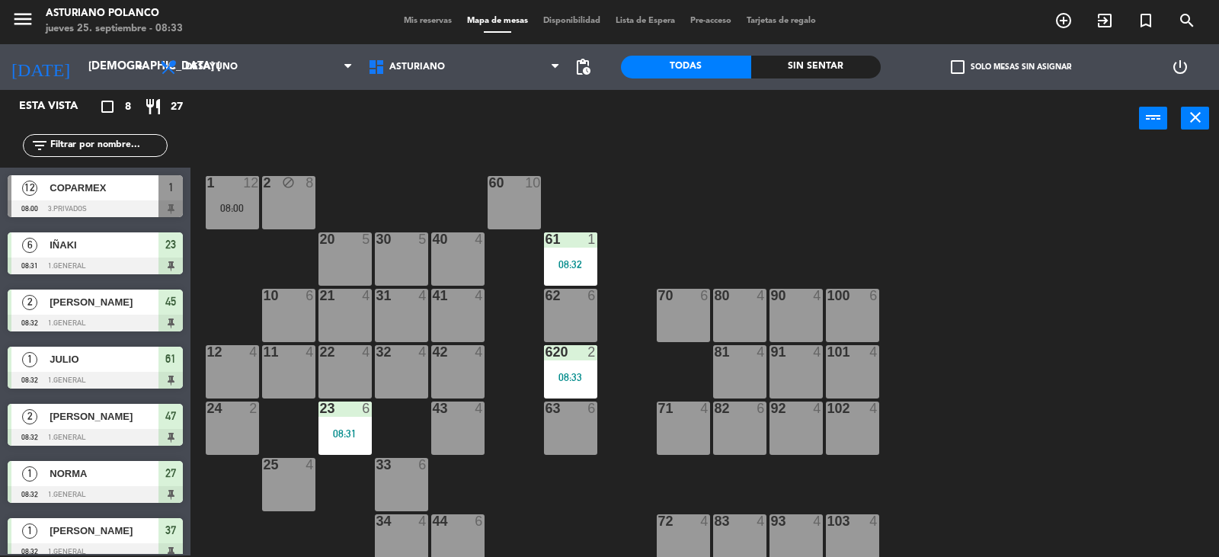
click at [420, 486] on div "33 6" at bounding box center [401, 484] width 53 height 53
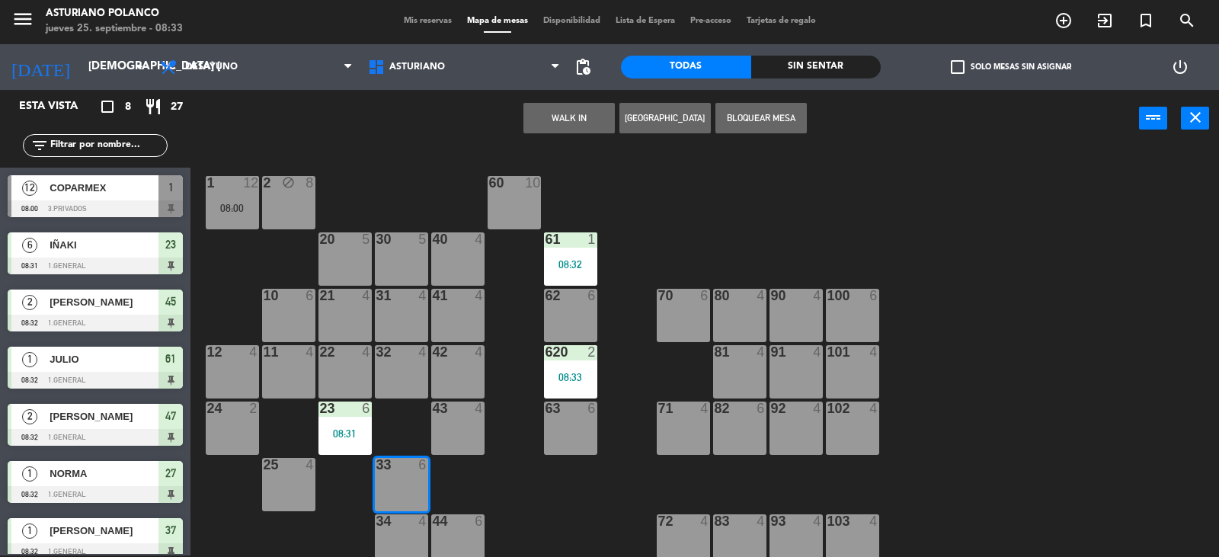
click at [586, 120] on button "WALK IN" at bounding box center [569, 118] width 91 height 30
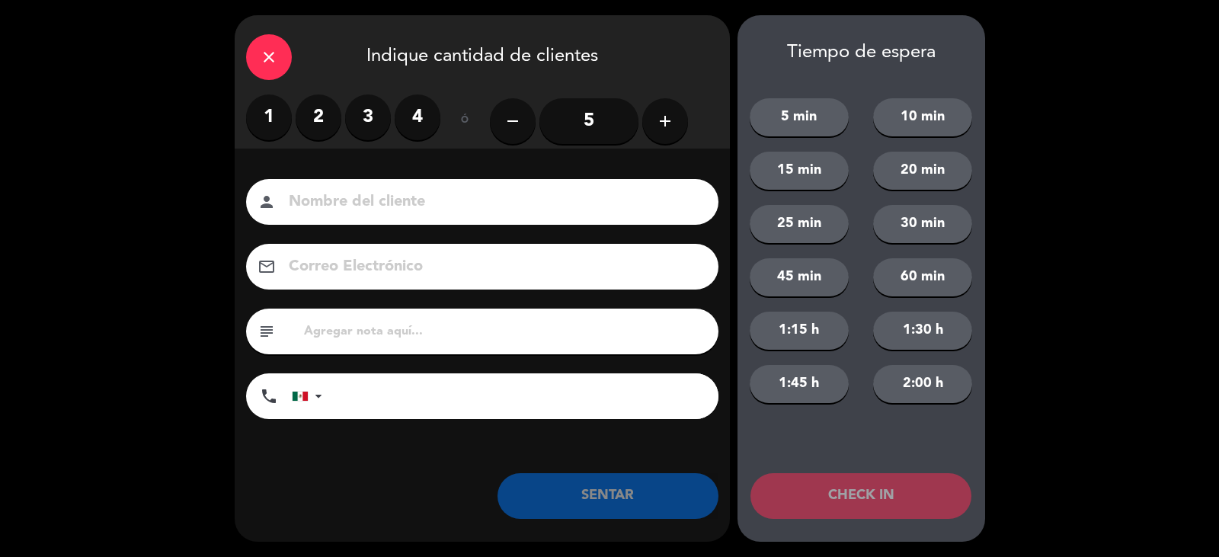
click at [270, 116] on label "1" at bounding box center [269, 117] width 46 height 46
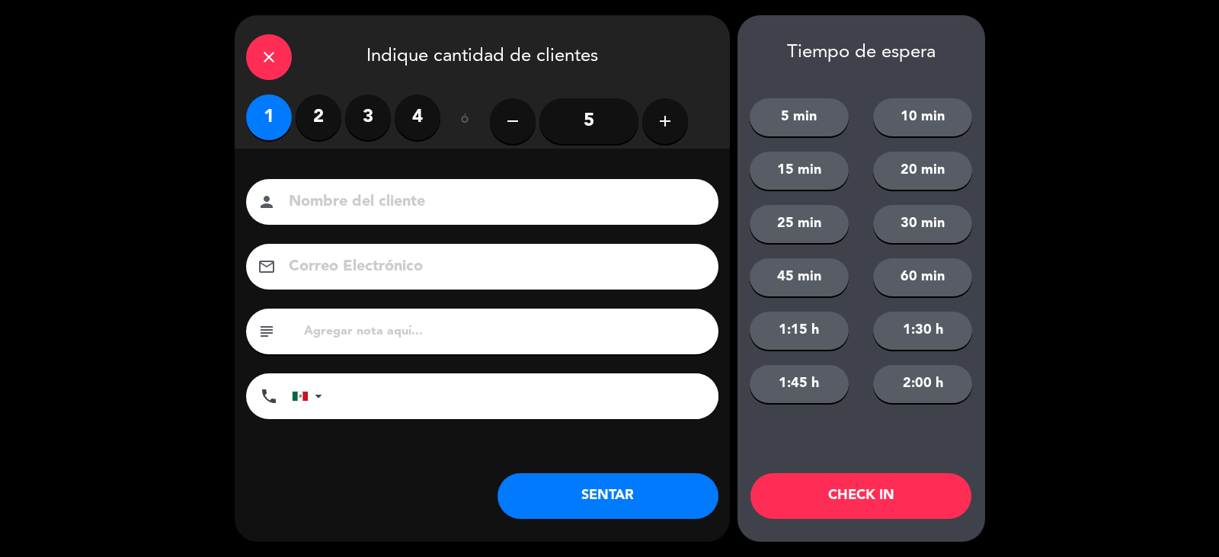
click at [327, 197] on input at bounding box center [492, 202] width 411 height 27
type input "[PERSON_NAME]"
click at [562, 484] on button "SENTAR" at bounding box center [608, 496] width 221 height 46
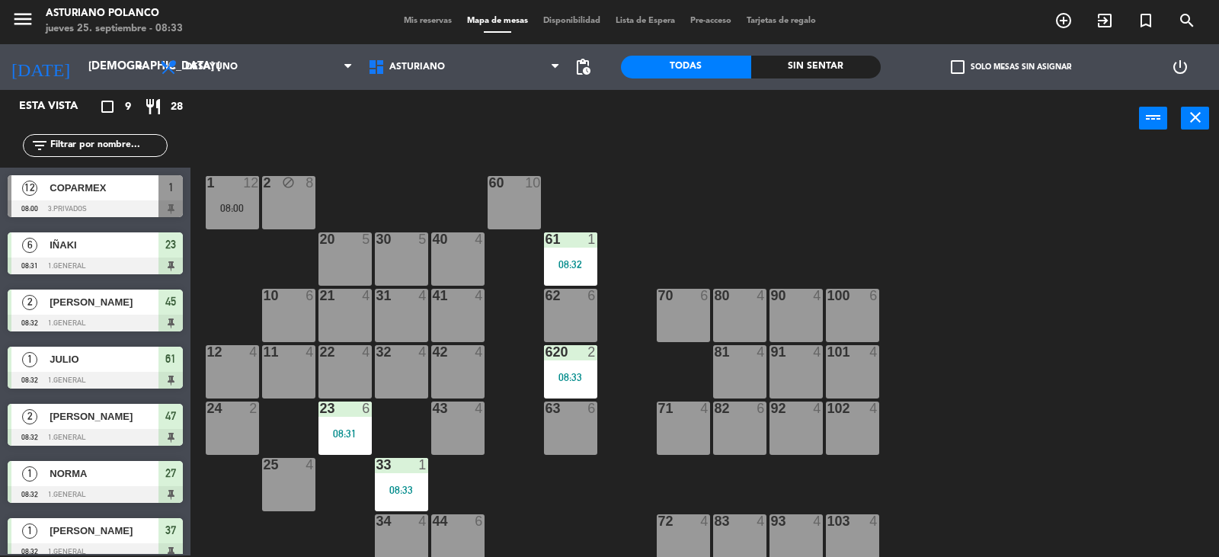
click at [443, 424] on div "43 4" at bounding box center [457, 428] width 53 height 53
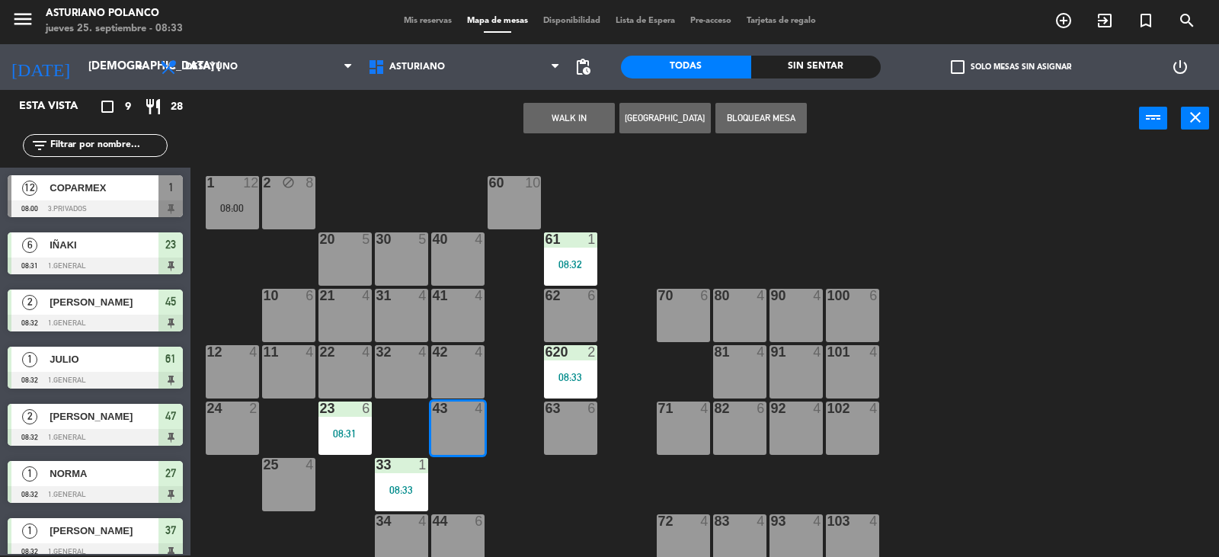
click at [579, 126] on button "WALK IN" at bounding box center [569, 118] width 91 height 30
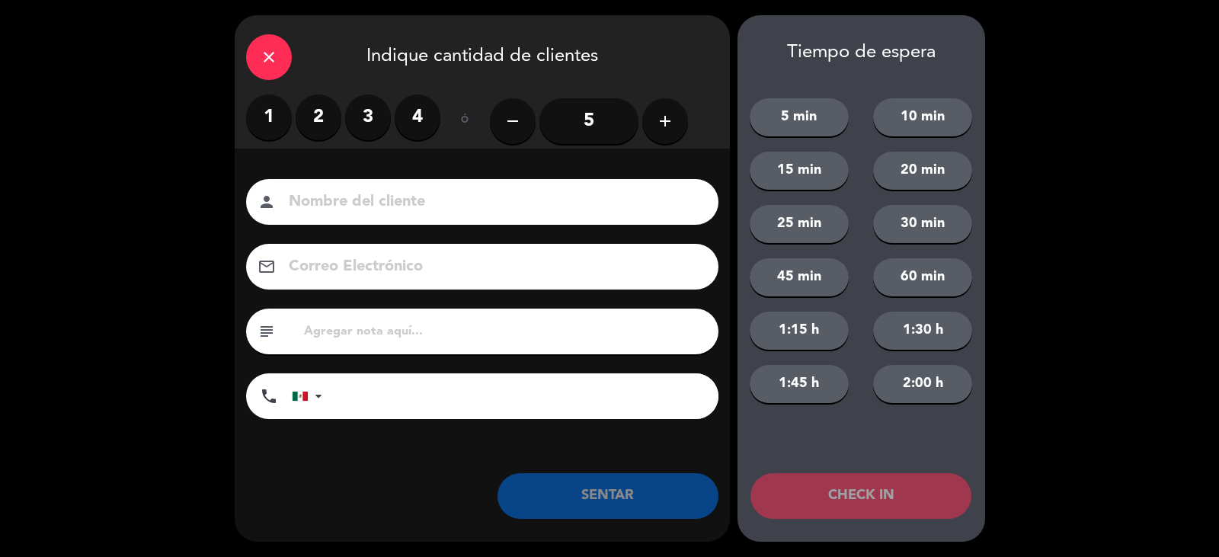
click at [314, 116] on label "2" at bounding box center [319, 117] width 46 height 46
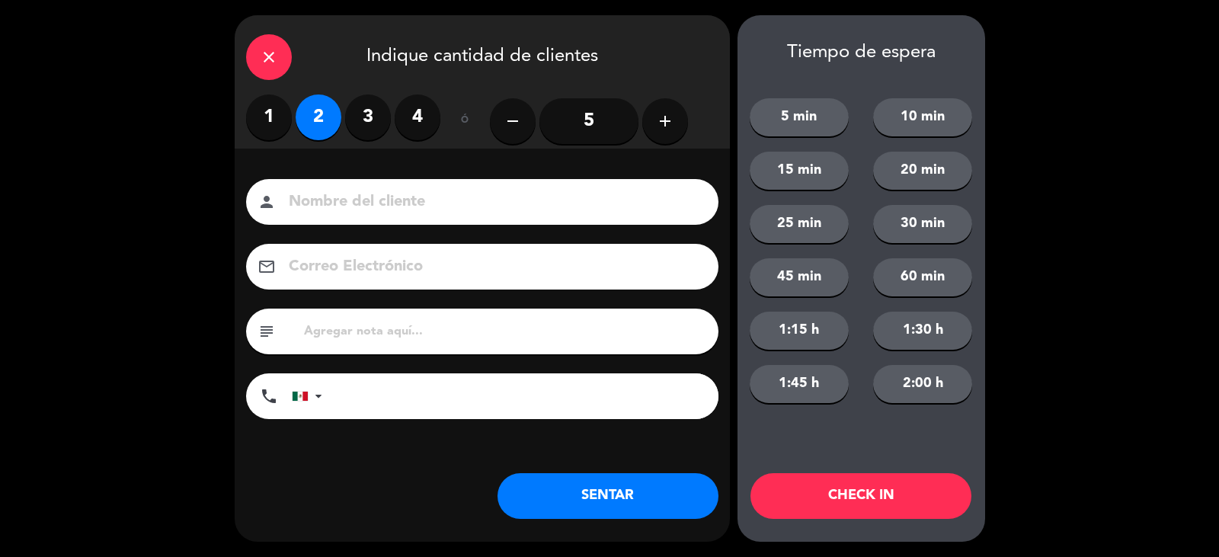
click at [341, 195] on input at bounding box center [492, 202] width 411 height 27
type input "[PERSON_NAME]"
click at [652, 476] on button "SENTAR" at bounding box center [608, 496] width 221 height 46
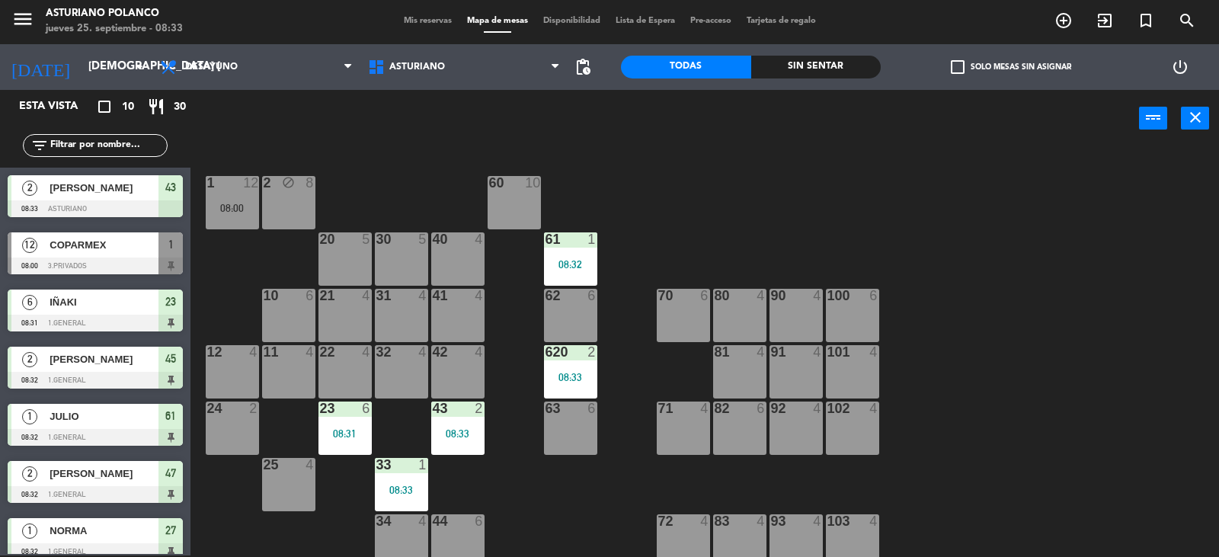
click at [533, 477] on div "1 12 08:00 2 block 8 60 10 20 5 30 5 40 4 61 1 08:32 62 6 41 4 31 4 21 4 10 6 7…" at bounding box center [711, 353] width 1017 height 408
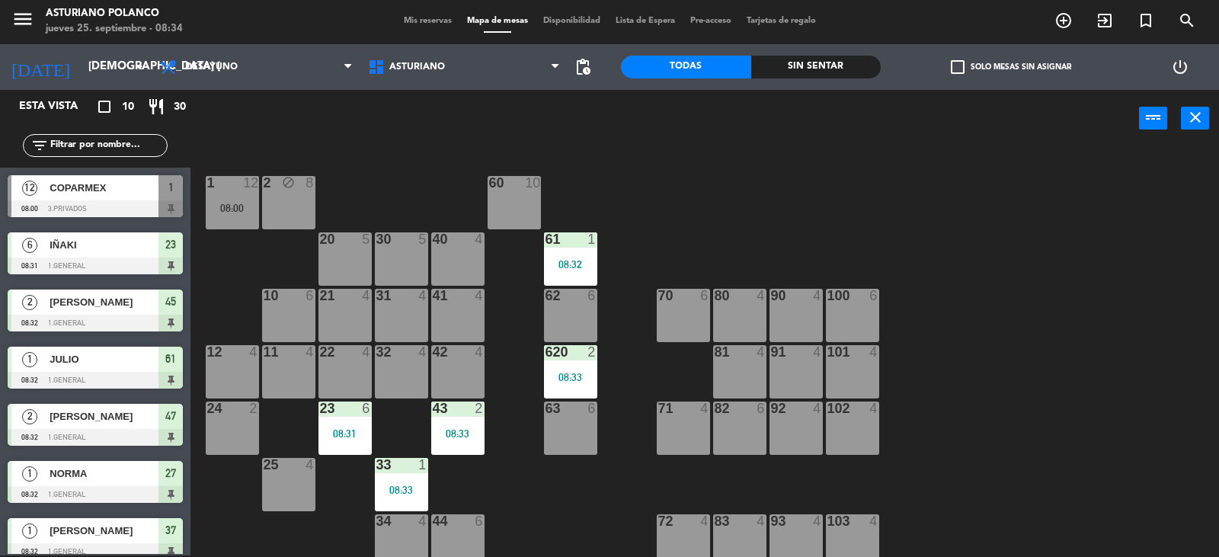
click at [743, 237] on div "1 12 08:00 2 block 8 60 10 20 5 30 5 40 4 61 1 08:32 62 6 41 4 31 4 21 4 10 6 7…" at bounding box center [711, 353] width 1017 height 408
click at [821, 311] on div "90 4" at bounding box center [796, 315] width 53 height 53
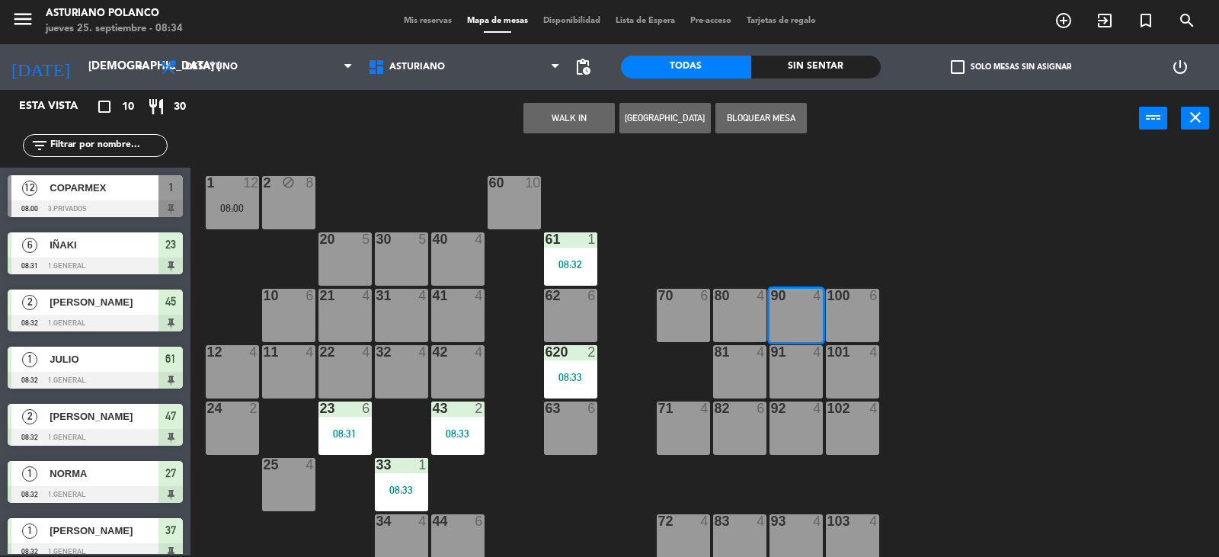
click at [559, 103] on button "WALK IN" at bounding box center [569, 118] width 91 height 30
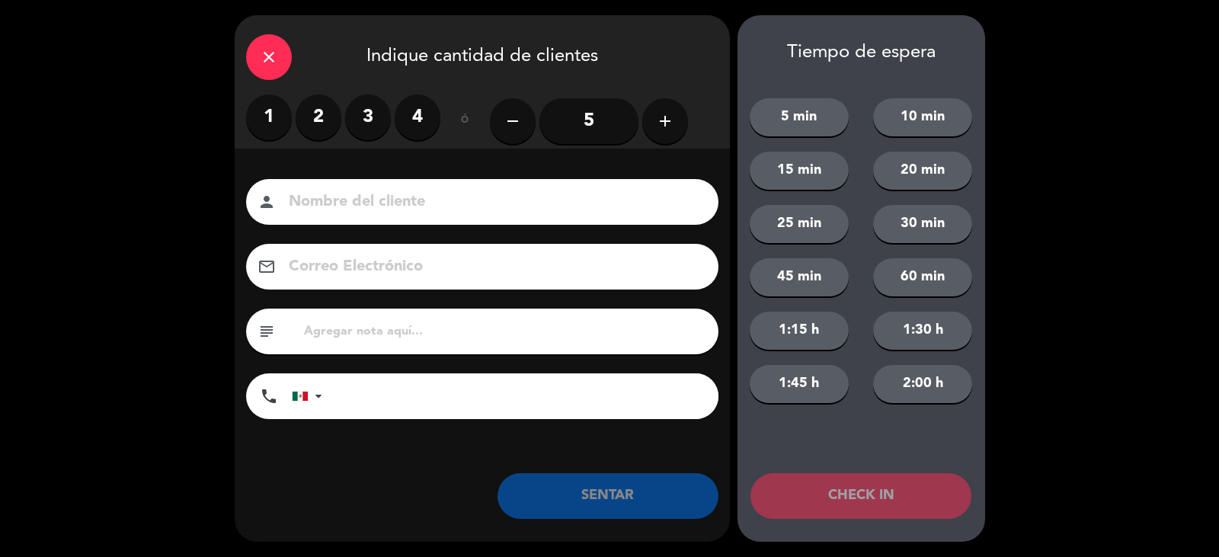
drag, startPoint x: 316, startPoint y: 117, endPoint x: 347, endPoint y: 181, distance: 70.9
click at [318, 123] on label "2" at bounding box center [319, 117] width 46 height 46
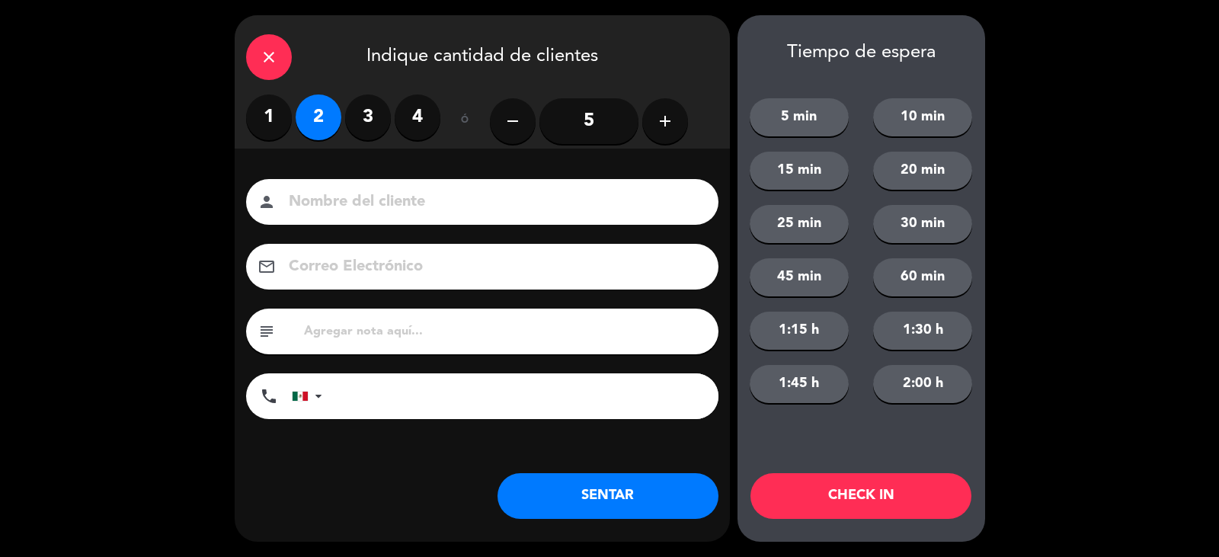
click at [358, 203] on input at bounding box center [492, 202] width 411 height 27
type input "[PERSON_NAME]"
click at [675, 500] on button "SENTAR" at bounding box center [608, 496] width 221 height 46
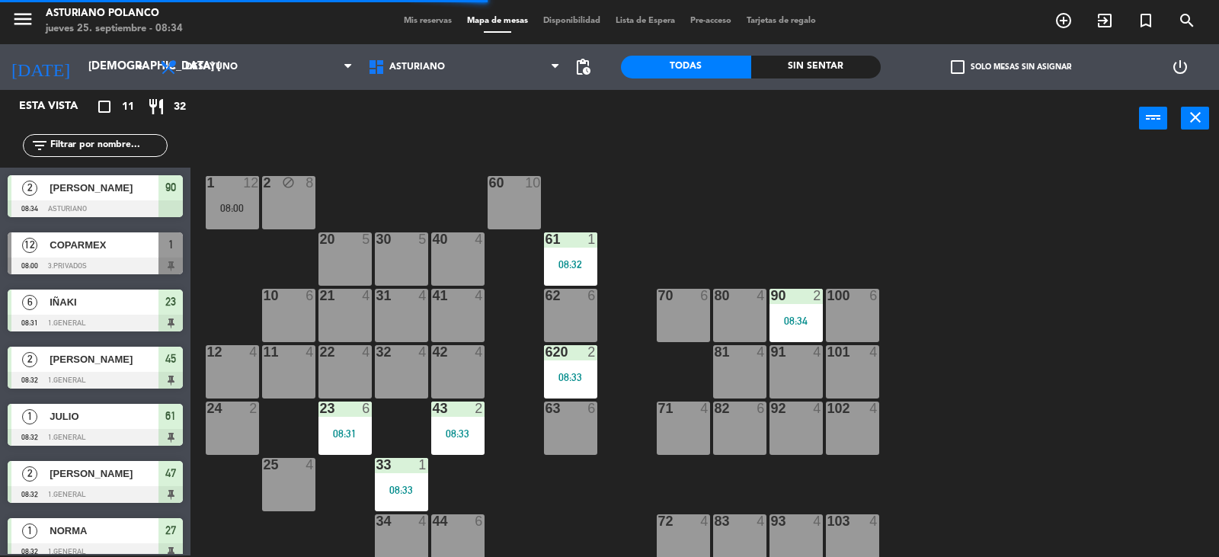
click at [623, 502] on div "1 12 08:00 2 block 8 60 10 20 5 30 5 40 4 61 1 08:32 62 6 41 4 31 4 21 4 10 6 7…" at bounding box center [711, 353] width 1017 height 408
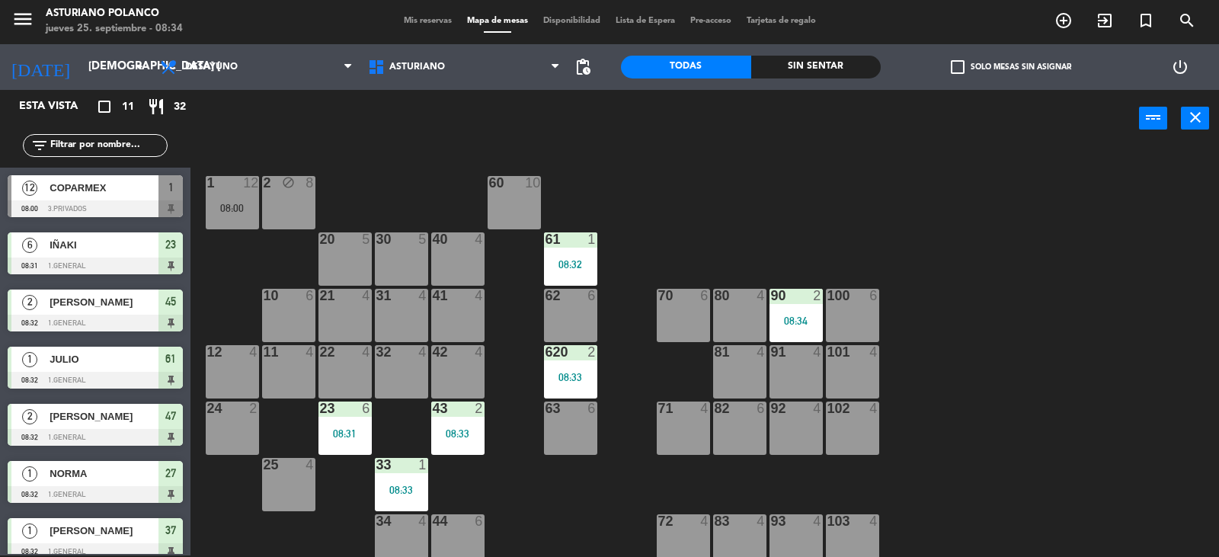
click at [351, 262] on div "20 5" at bounding box center [345, 258] width 53 height 53
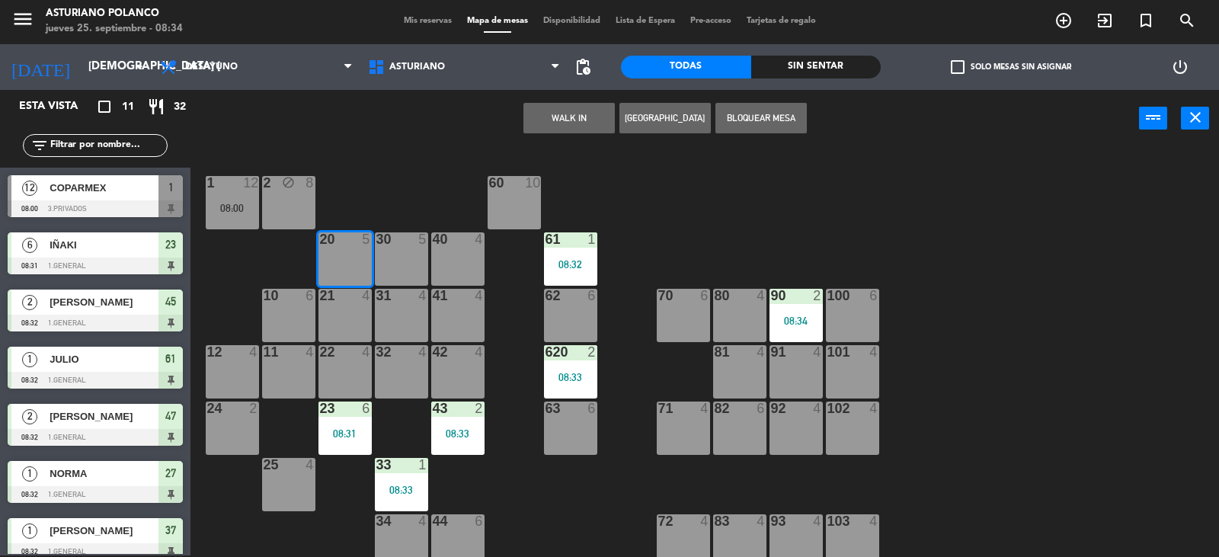
click at [578, 117] on button "WALK IN" at bounding box center [569, 118] width 91 height 30
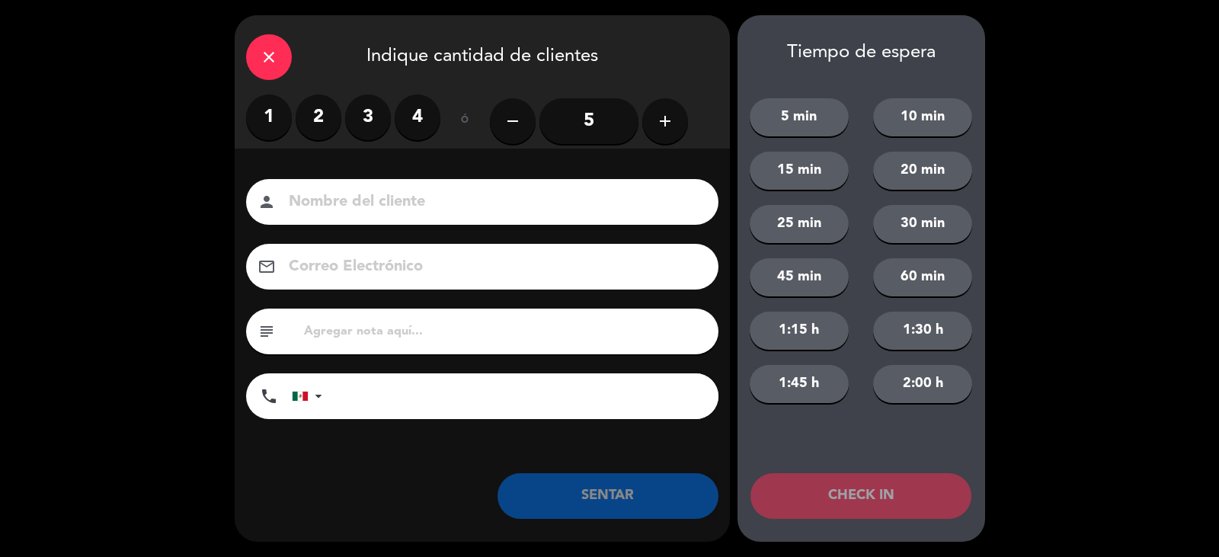
click at [314, 111] on label "2" at bounding box center [319, 117] width 46 height 46
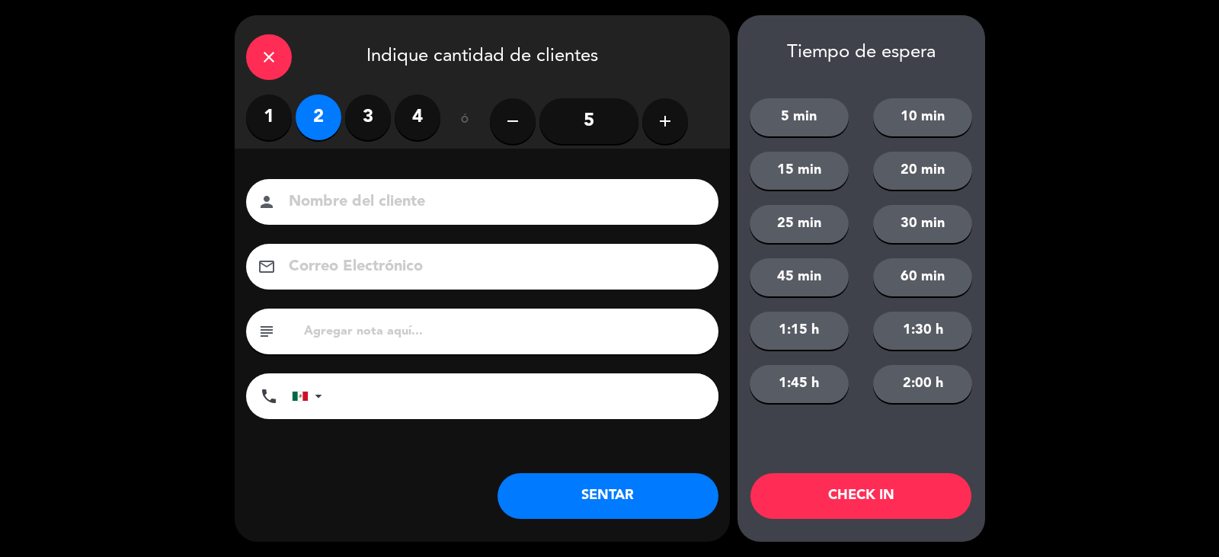
click at [449, 198] on input at bounding box center [492, 202] width 411 height 27
type input "[PERSON_NAME]"
click at [594, 495] on button "SENTAR" at bounding box center [608, 496] width 221 height 46
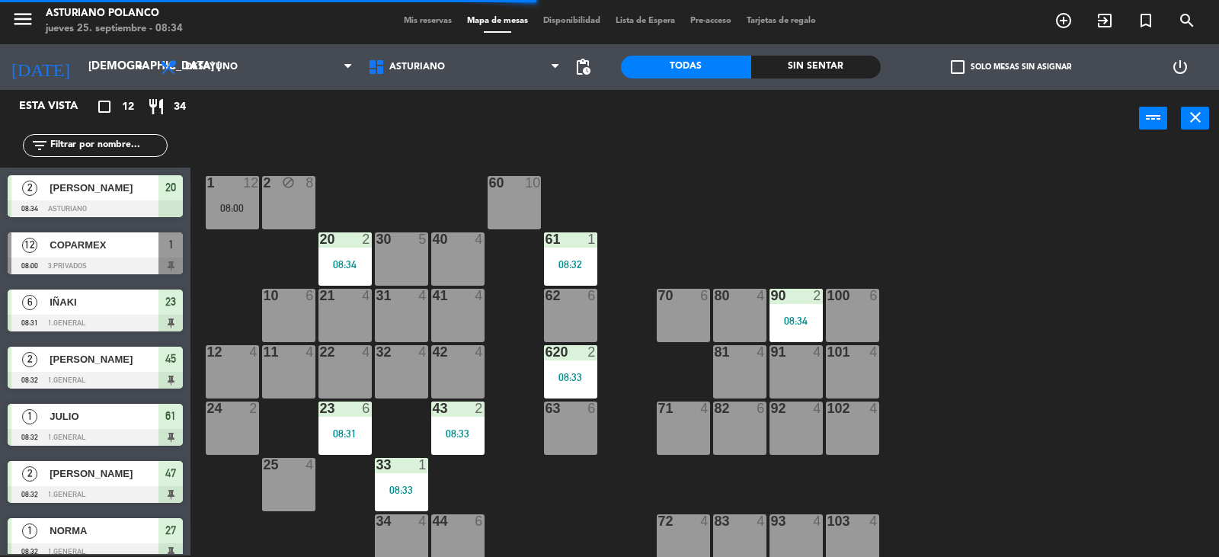
click at [679, 162] on div "1 12 08:00 2 block 8 60 10 20 2 08:34 30 5 40 4 61 1 08:32 62 6 41 4 31 4 21 4 …" at bounding box center [711, 353] width 1017 height 408
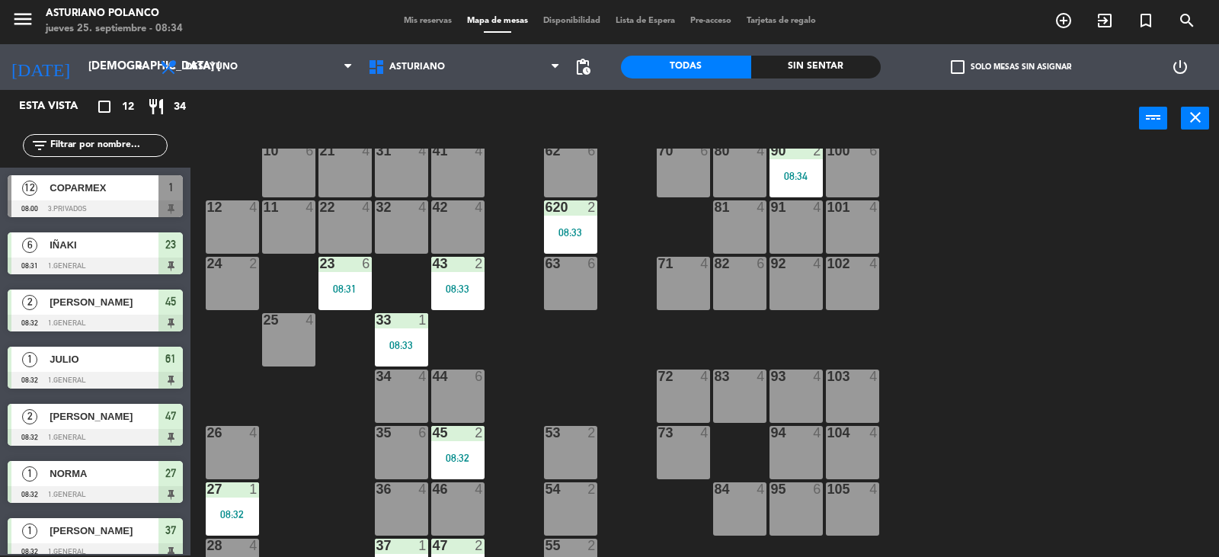
scroll to position [229, 0]
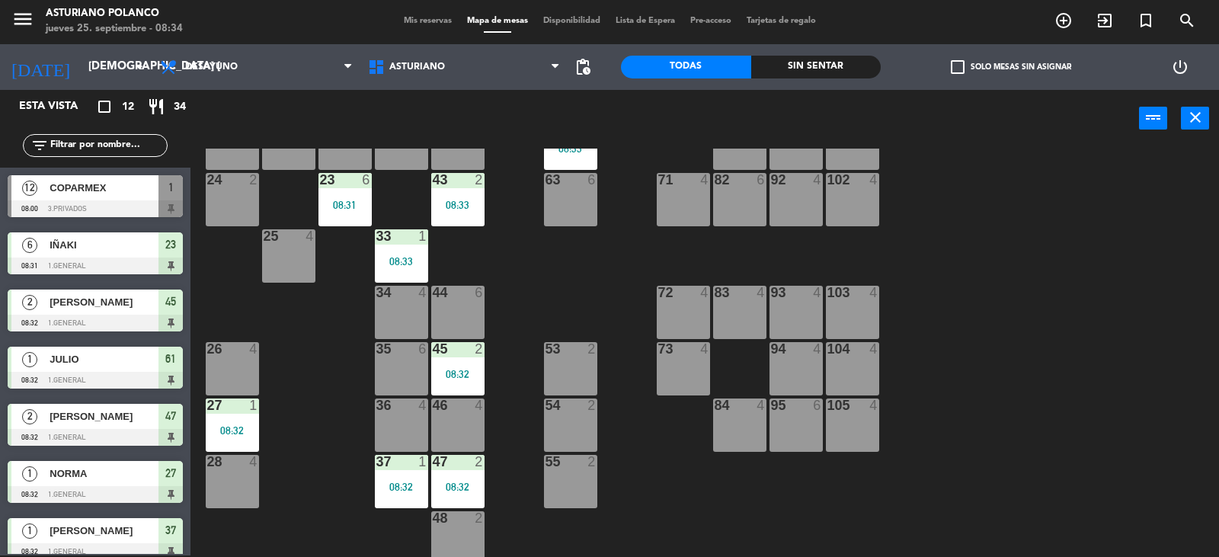
click at [360, 314] on div "1 12 08:00 2 block 8 60 10 20 2 08:34 30 5 40 4 61 1 08:32 62 6 41 4 31 4 21 4 …" at bounding box center [711, 353] width 1017 height 408
click at [401, 308] on div "34 4" at bounding box center [401, 312] width 53 height 53
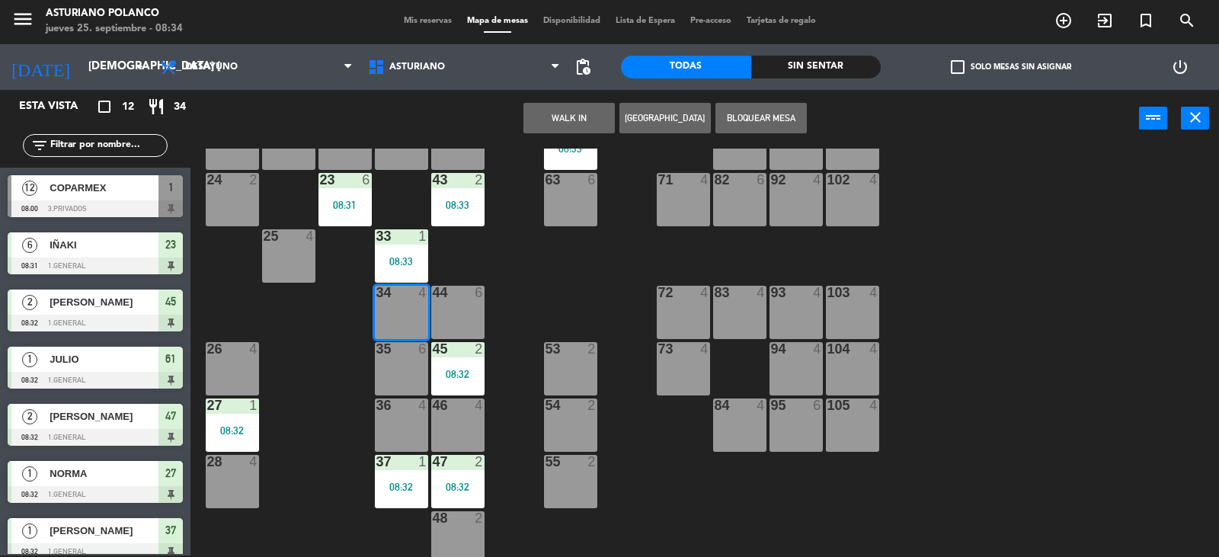
click at [562, 123] on button "WALK IN" at bounding box center [569, 118] width 91 height 30
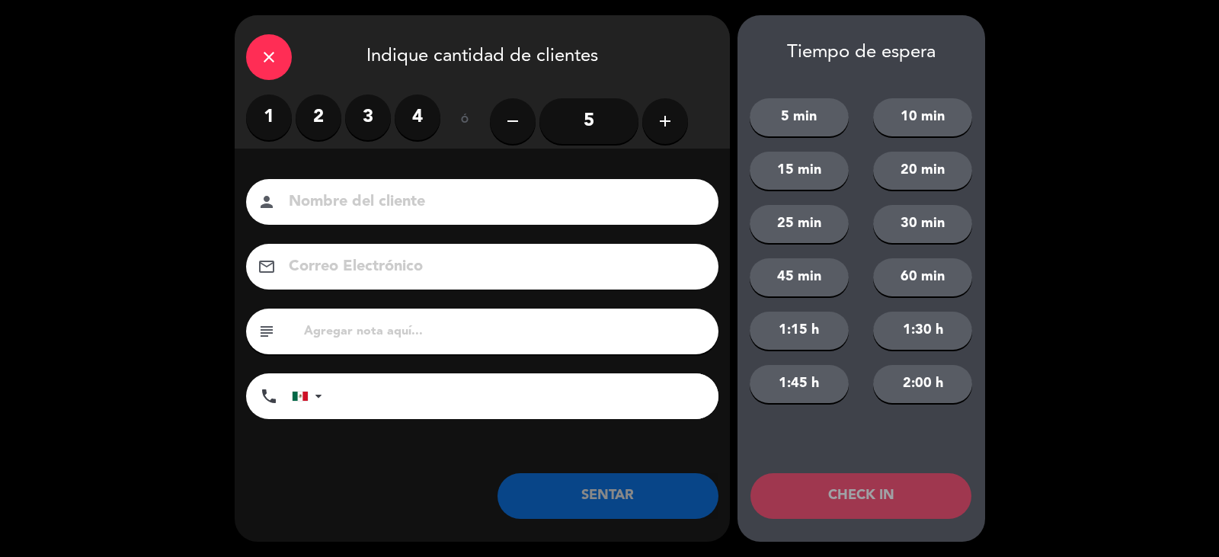
click at [259, 110] on label "1" at bounding box center [269, 117] width 46 height 46
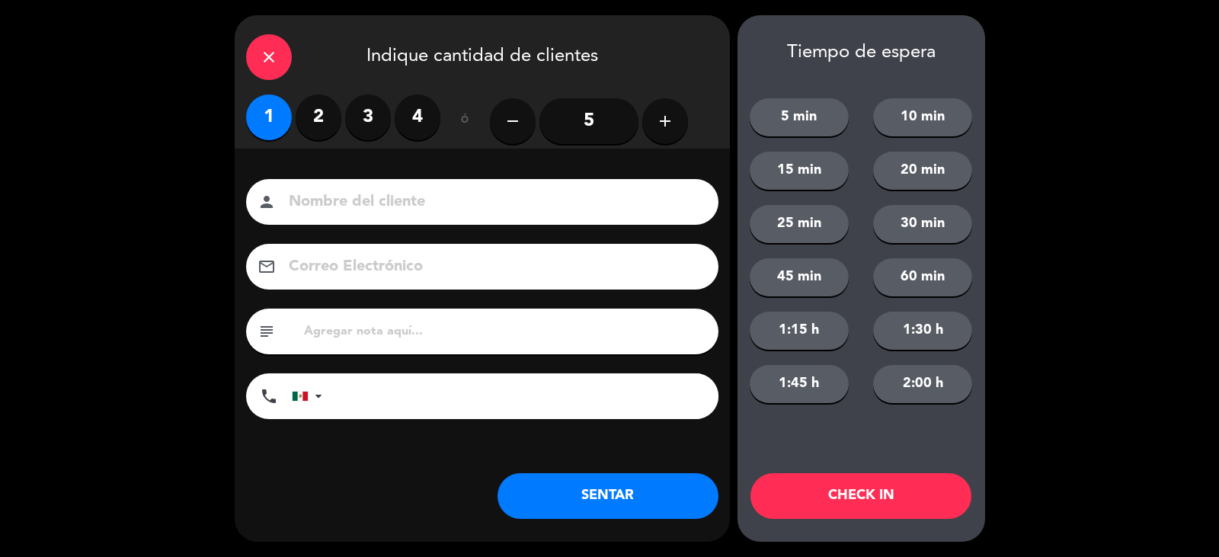
click at [443, 200] on input at bounding box center [492, 202] width 411 height 27
type input "[PERSON_NAME]"
click at [643, 513] on button "SENTAR" at bounding box center [608, 496] width 221 height 46
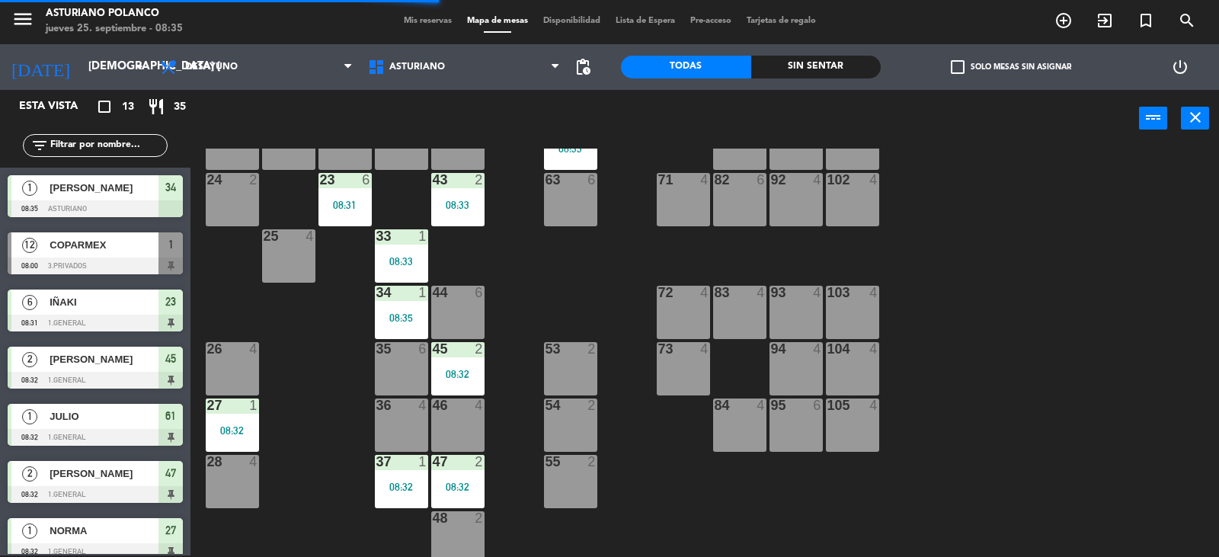
click at [640, 476] on div "1 12 08:00 2 block 8 60 10 20 2 08:34 30 5 40 4 61 1 08:32 62 6 41 4 31 4 21 4 …" at bounding box center [711, 353] width 1017 height 408
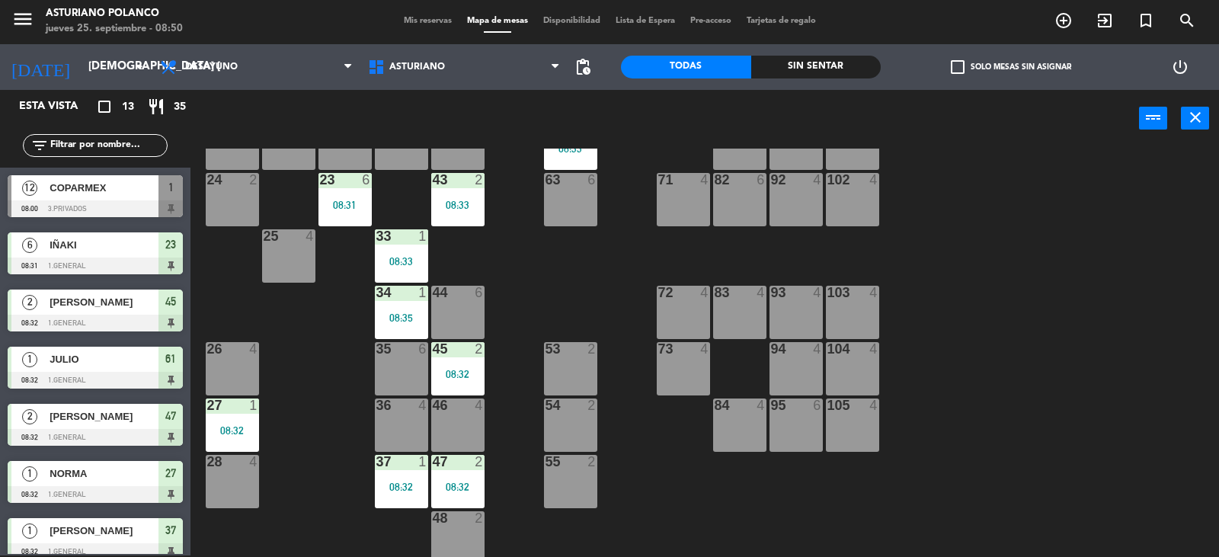
click at [575, 290] on div "1 12 08:00 2 block 8 60 10 20 2 08:34 30 5 40 4 61 1 08:32 62 6 41 4 31 4 21 4 …" at bounding box center [711, 353] width 1017 height 408
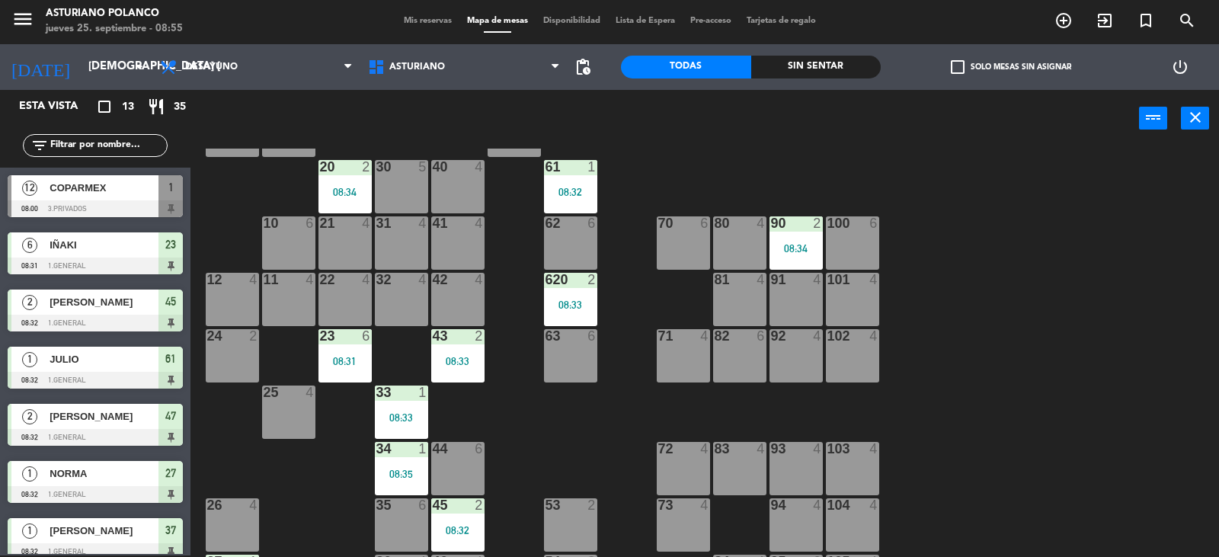
scroll to position [0, 0]
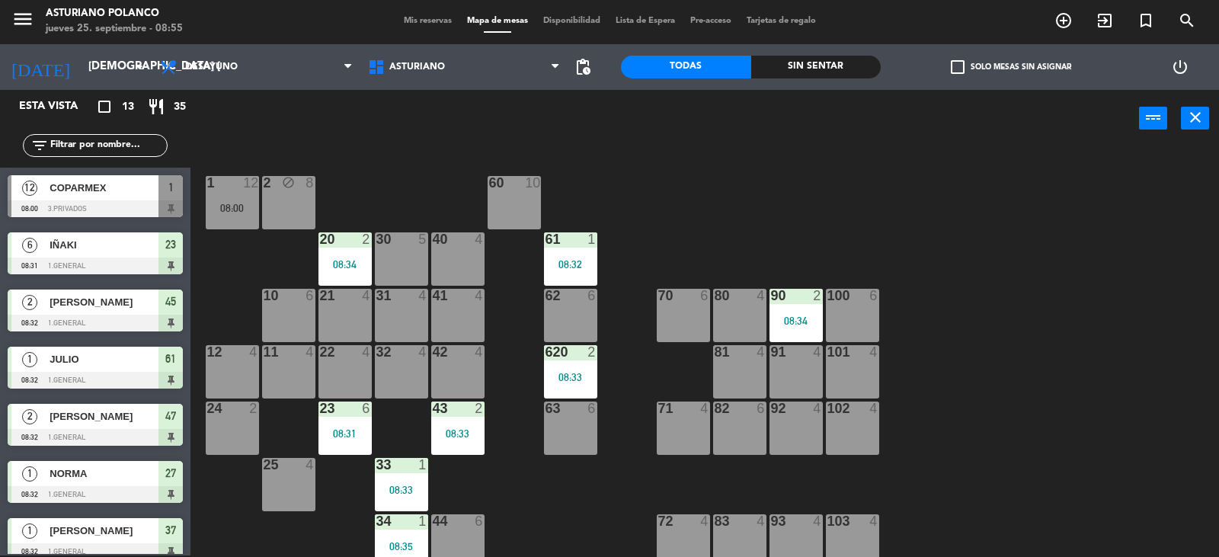
click at [412, 232] on div at bounding box center [401, 239] width 25 height 14
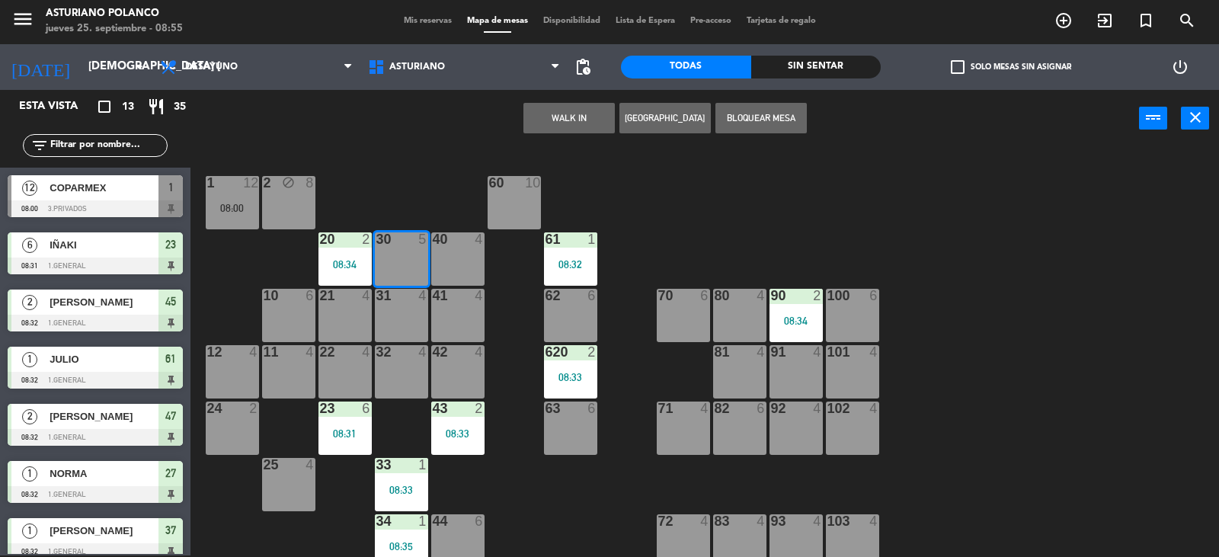
click at [562, 110] on button "WALK IN" at bounding box center [569, 118] width 91 height 30
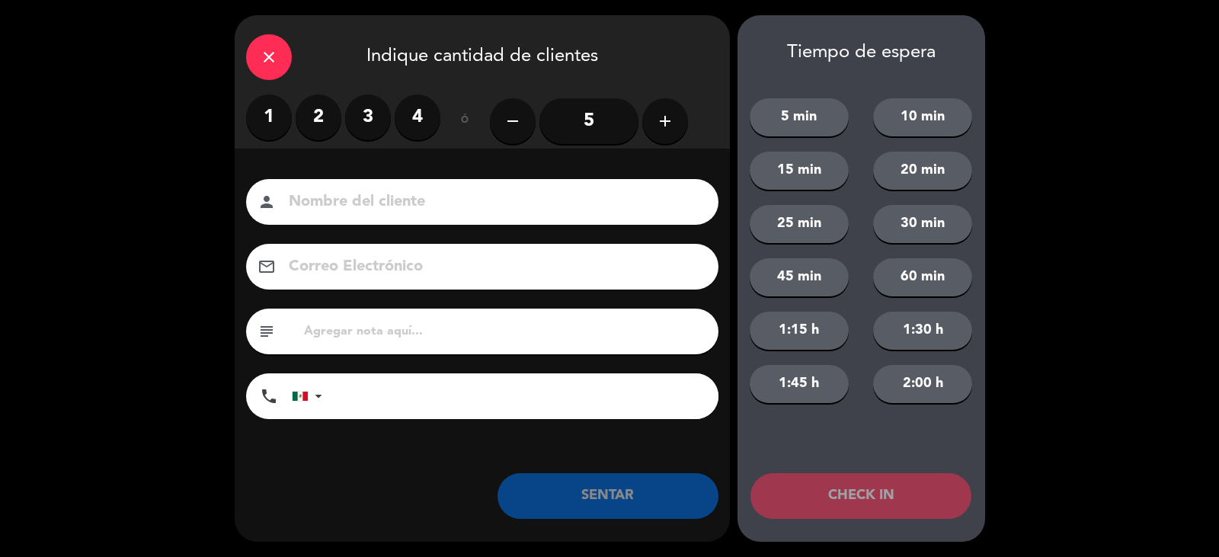
click at [271, 117] on label "1" at bounding box center [269, 117] width 46 height 46
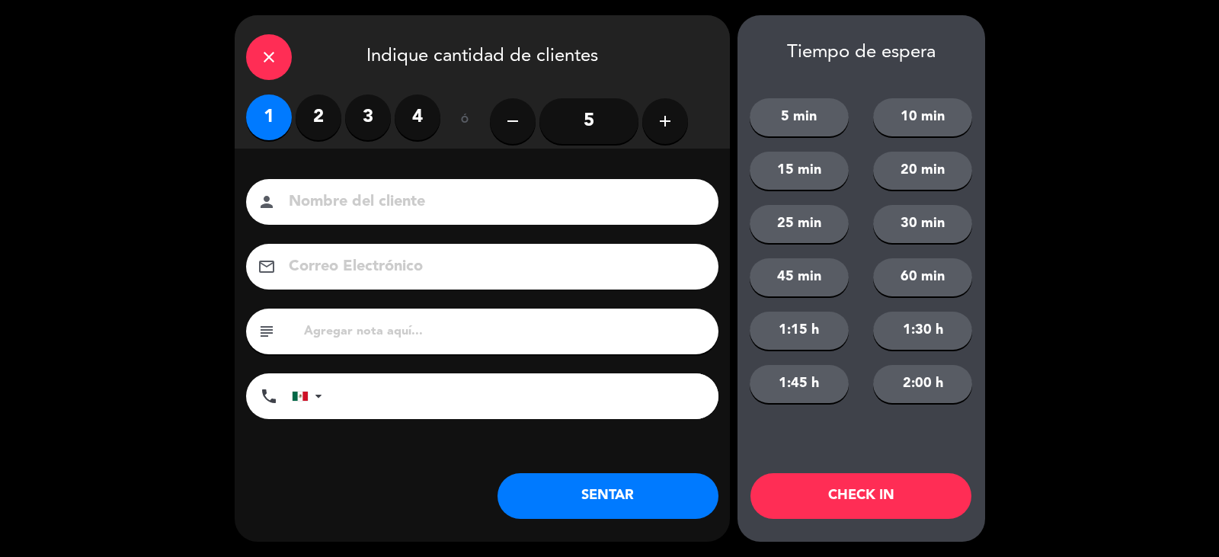
click at [417, 206] on input at bounding box center [492, 202] width 411 height 27
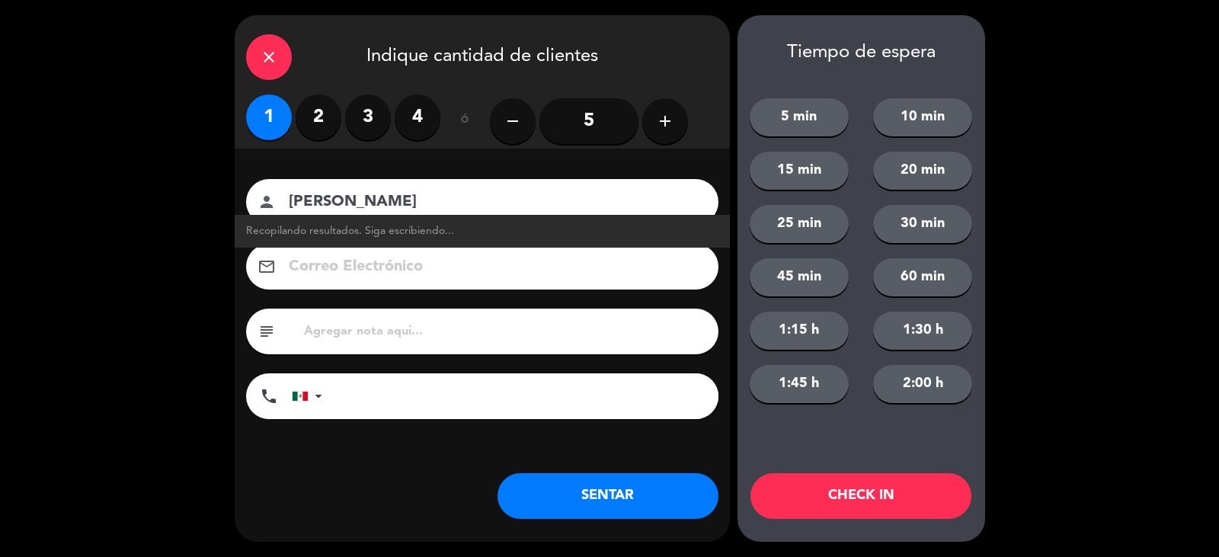
type input "[PERSON_NAME]"
click at [617, 497] on button "SENTAR" at bounding box center [608, 496] width 221 height 46
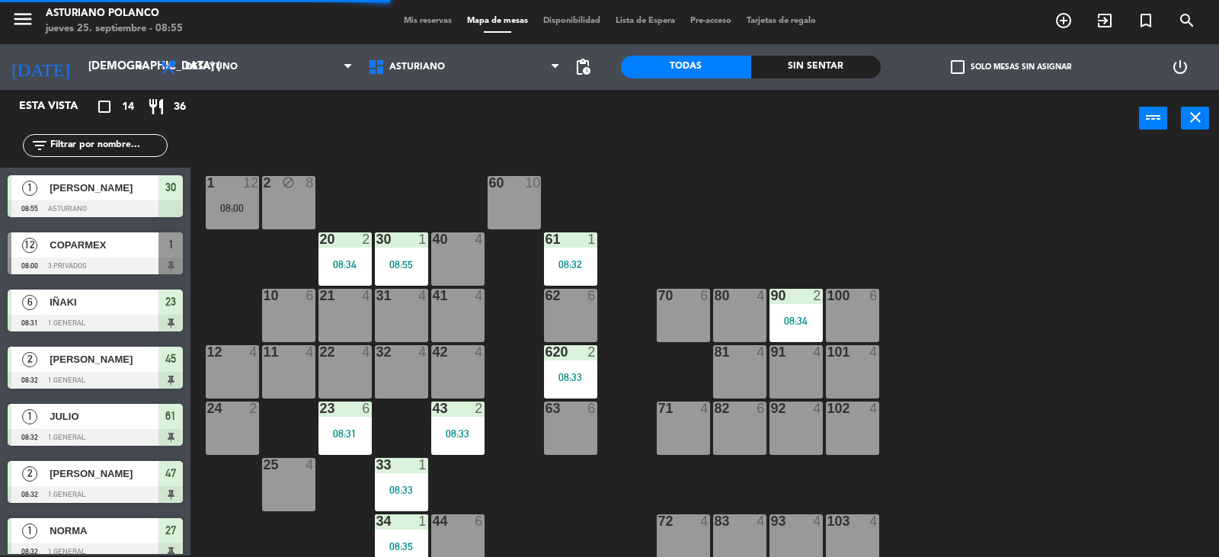
click at [403, 312] on div "31 4" at bounding box center [401, 315] width 53 height 53
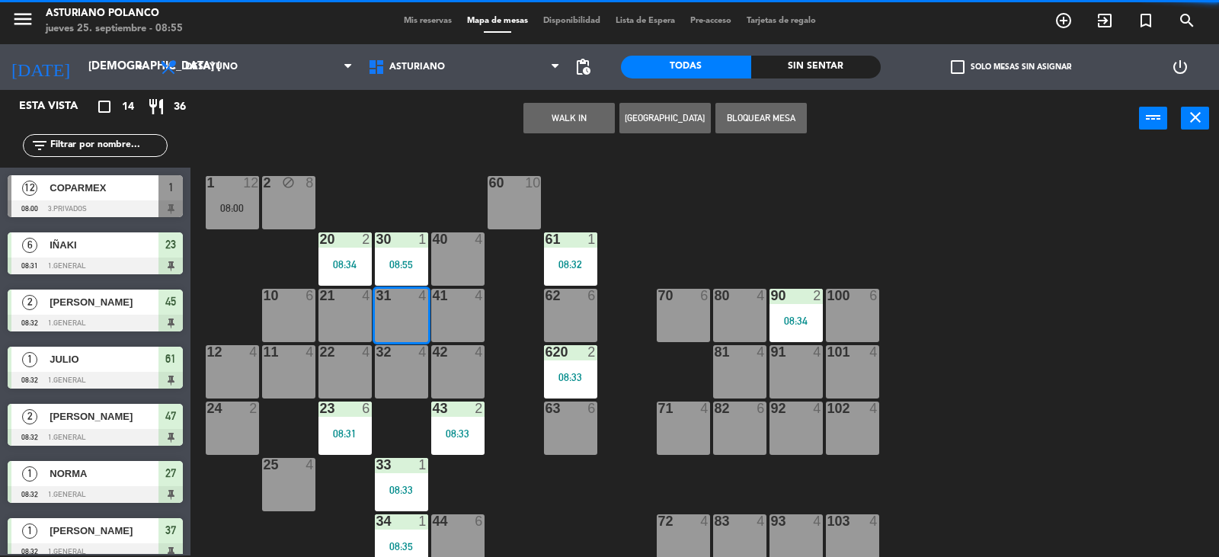
click at [562, 116] on button "WALK IN" at bounding box center [569, 118] width 91 height 30
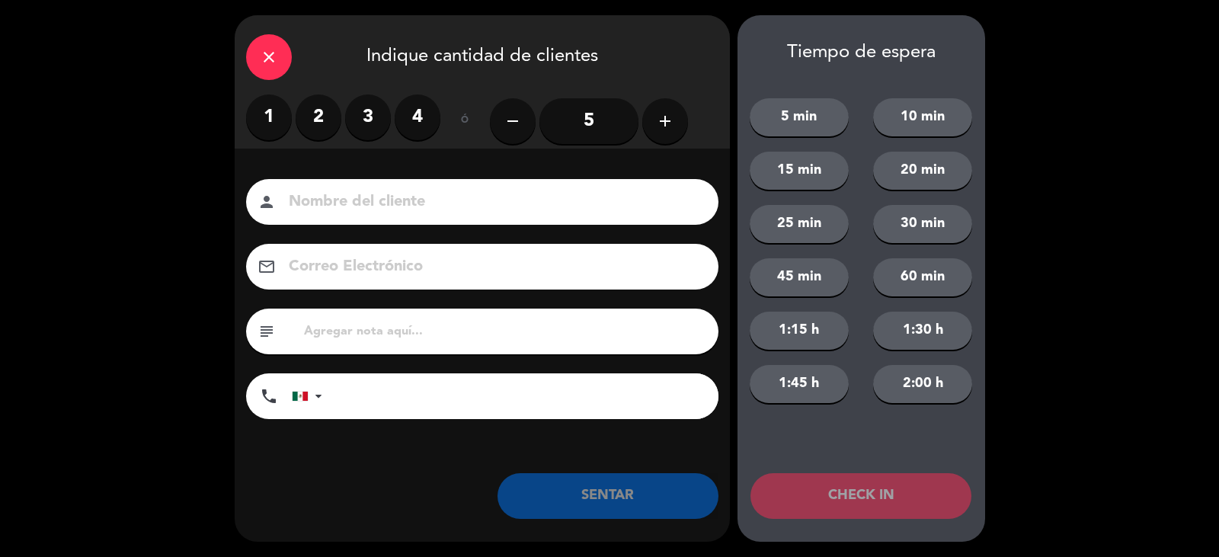
click at [274, 120] on label "1" at bounding box center [269, 117] width 46 height 46
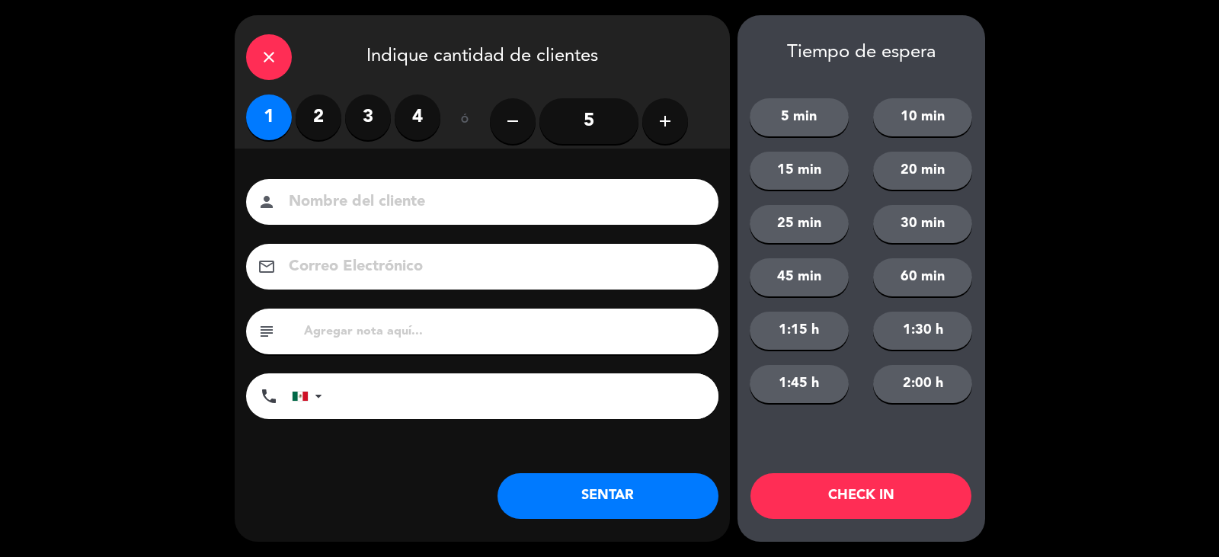
click at [354, 210] on input at bounding box center [492, 202] width 411 height 27
type input "[PERSON_NAME]"
click at [555, 510] on button "SENTAR" at bounding box center [608, 496] width 221 height 46
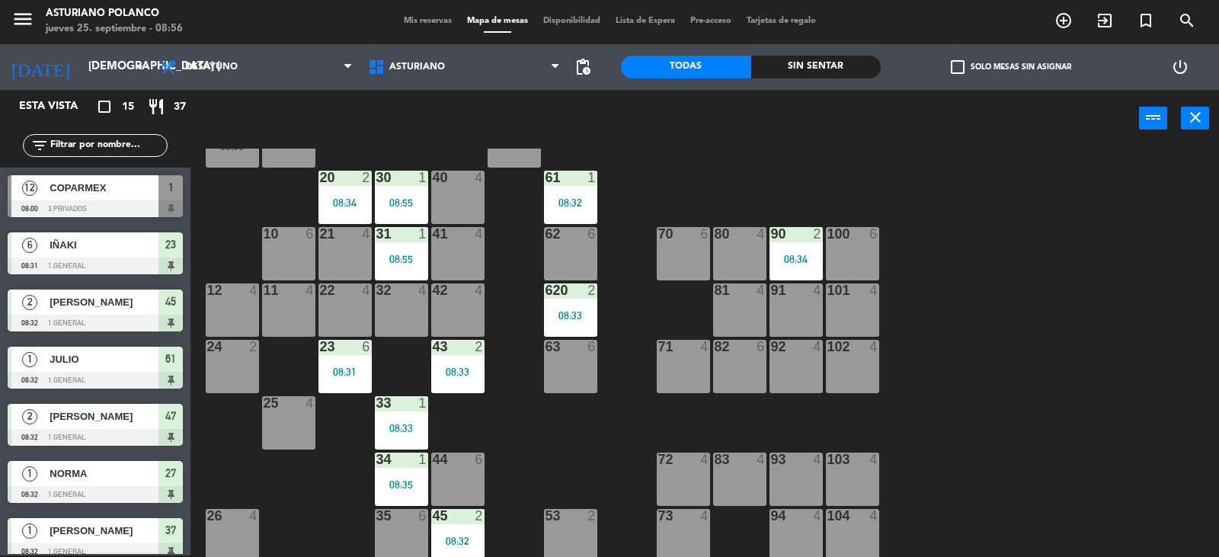
scroll to position [229, 0]
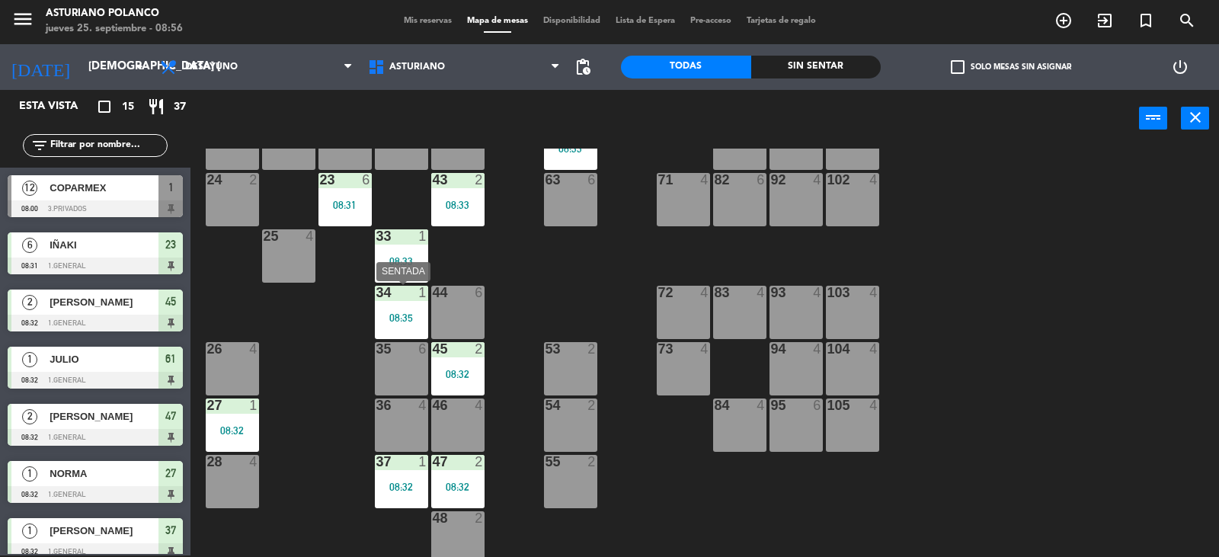
click at [387, 316] on div "08:35" at bounding box center [401, 317] width 53 height 11
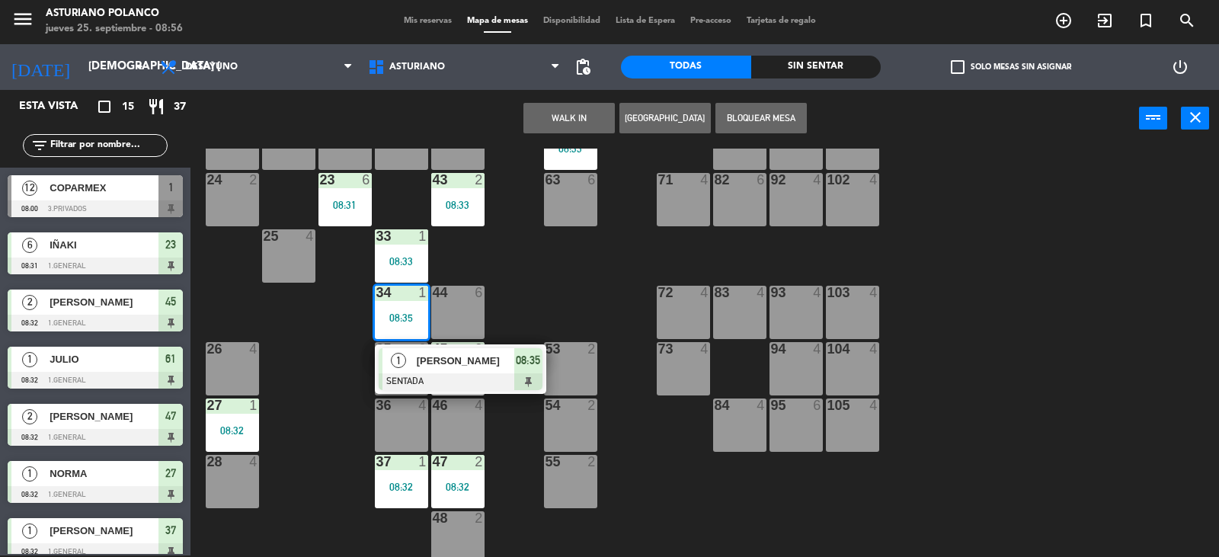
click at [406, 361] on div "1" at bounding box center [399, 360] width 33 height 25
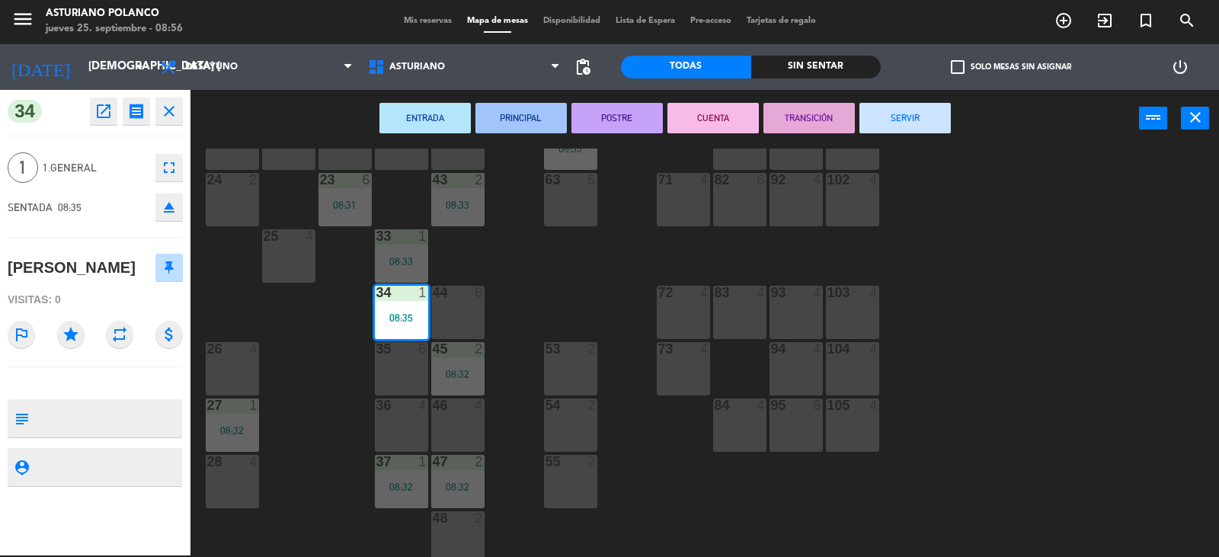
click at [908, 120] on button "SERVIR" at bounding box center [905, 118] width 91 height 30
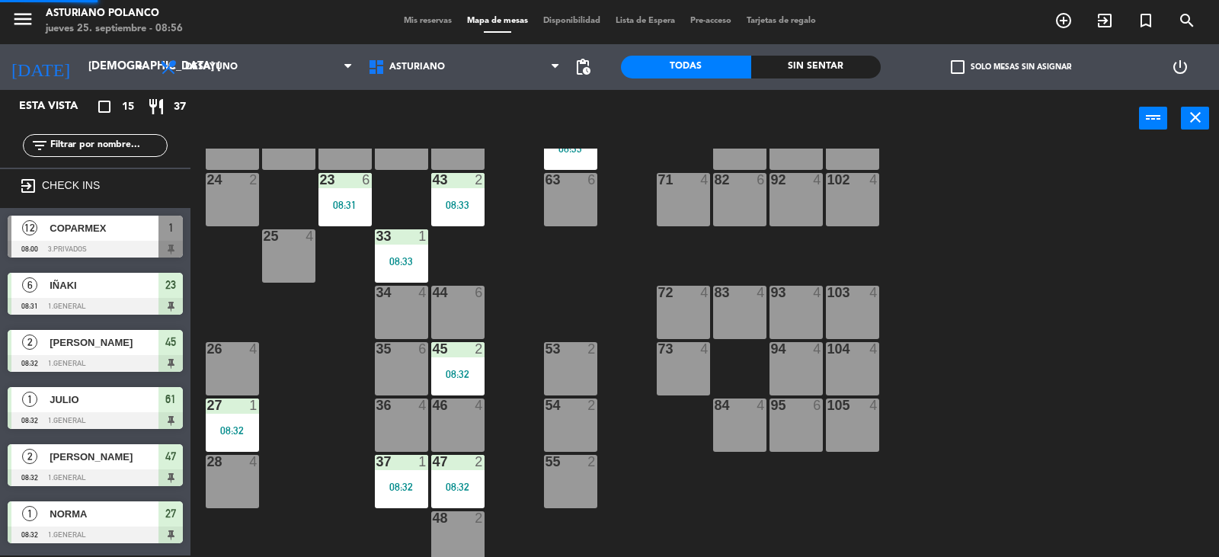
scroll to position [149, 0]
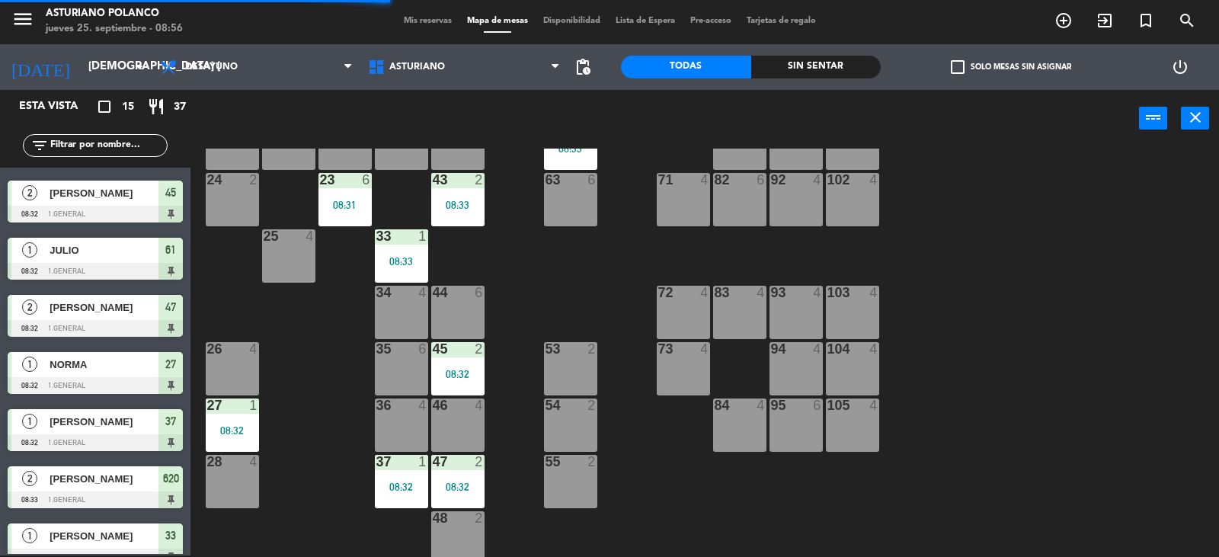
click at [397, 307] on div "34 4" at bounding box center [401, 312] width 53 height 53
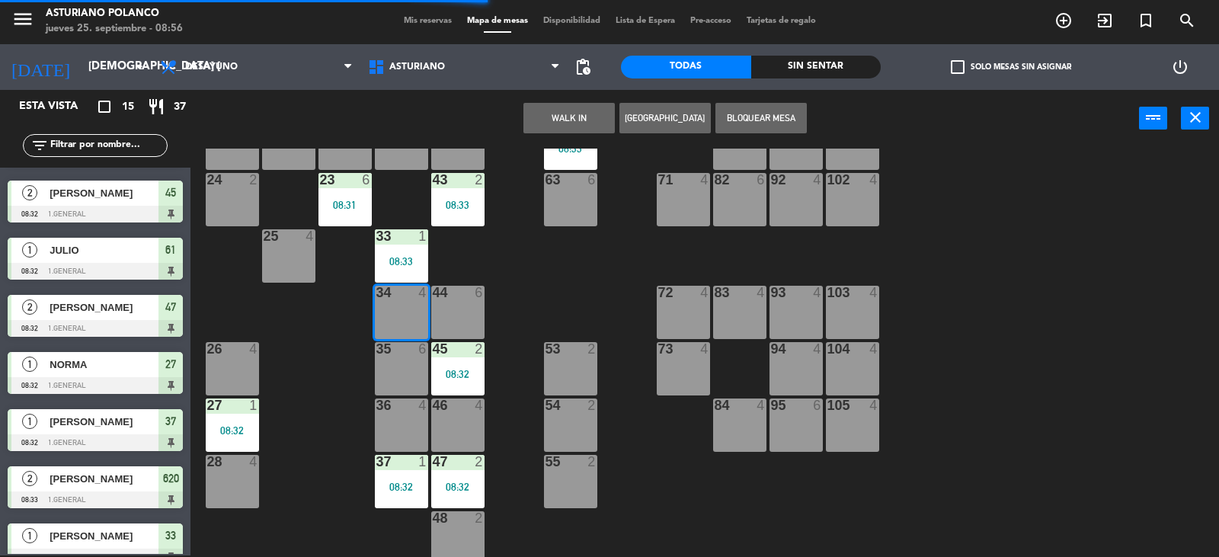
click at [576, 103] on button "WALK IN" at bounding box center [569, 118] width 91 height 30
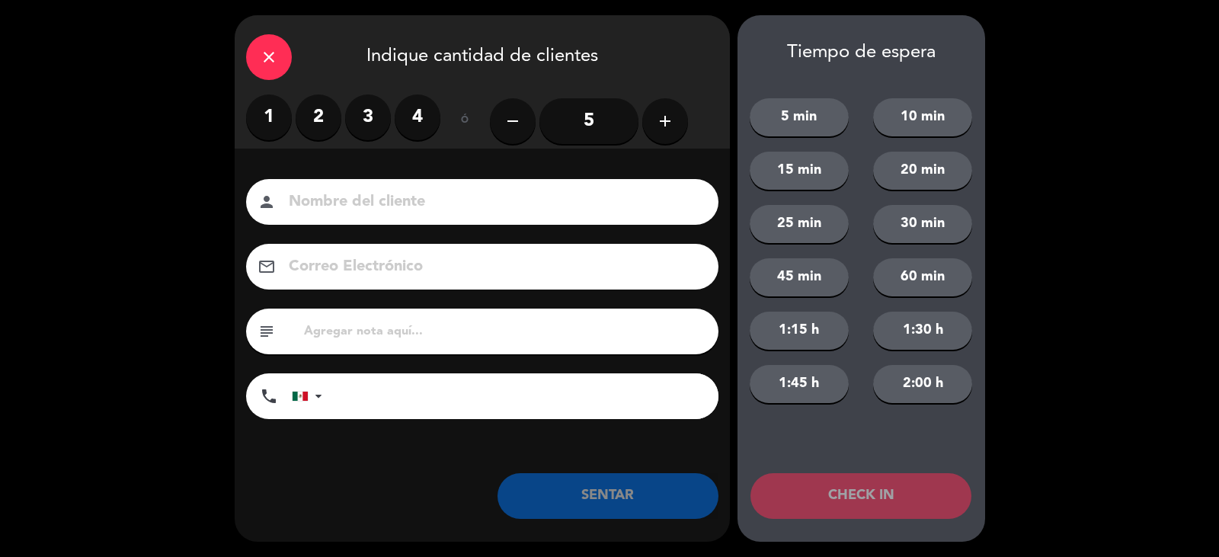
click at [310, 110] on label "2" at bounding box center [319, 117] width 46 height 46
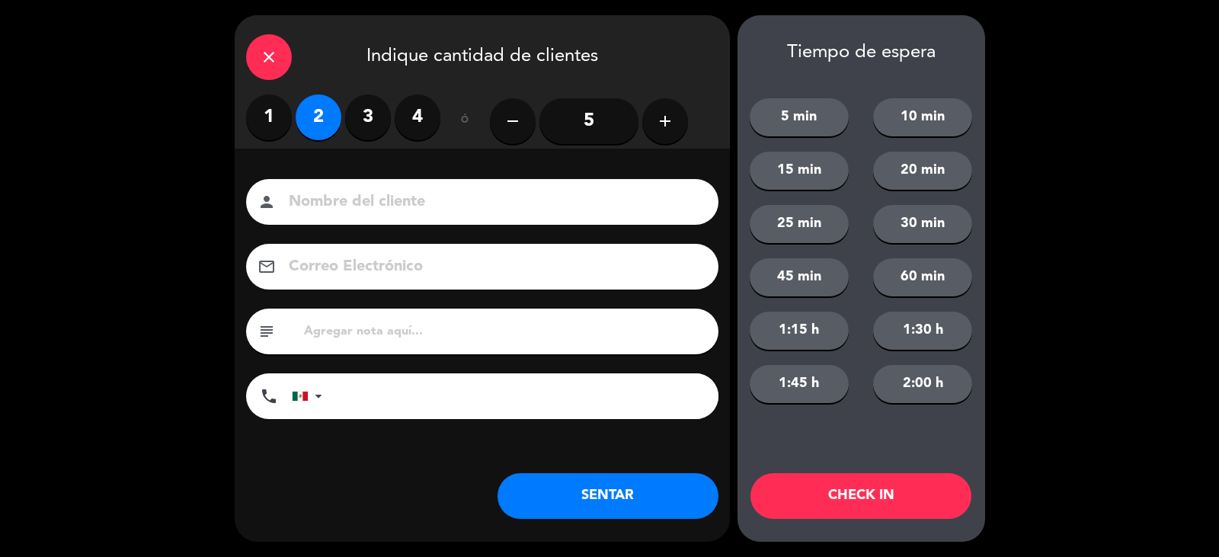
click at [375, 192] on input at bounding box center [492, 202] width 411 height 27
click at [399, 203] on input "[PERSON_NAME]" at bounding box center [492, 202] width 411 height 27
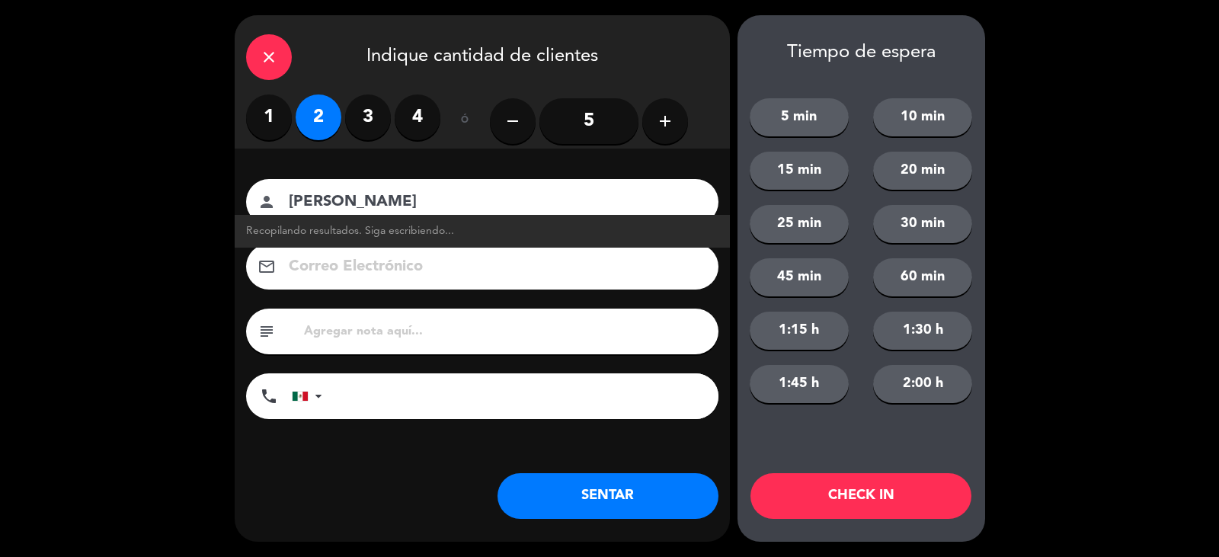
type input "[PERSON_NAME]"
click at [661, 495] on button "SENTAR" at bounding box center [608, 496] width 221 height 46
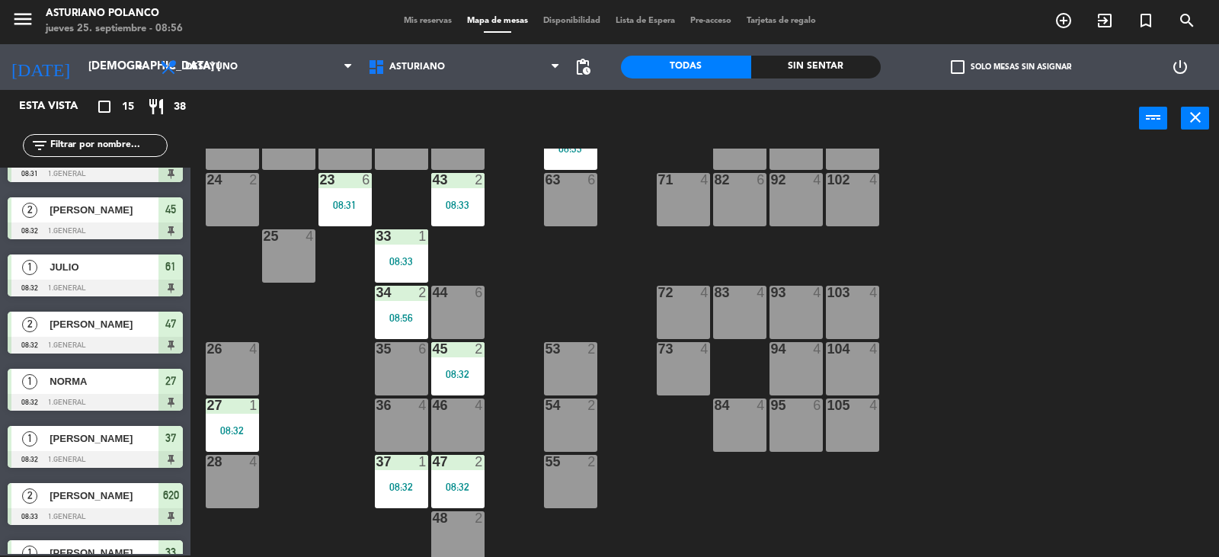
scroll to position [0, 0]
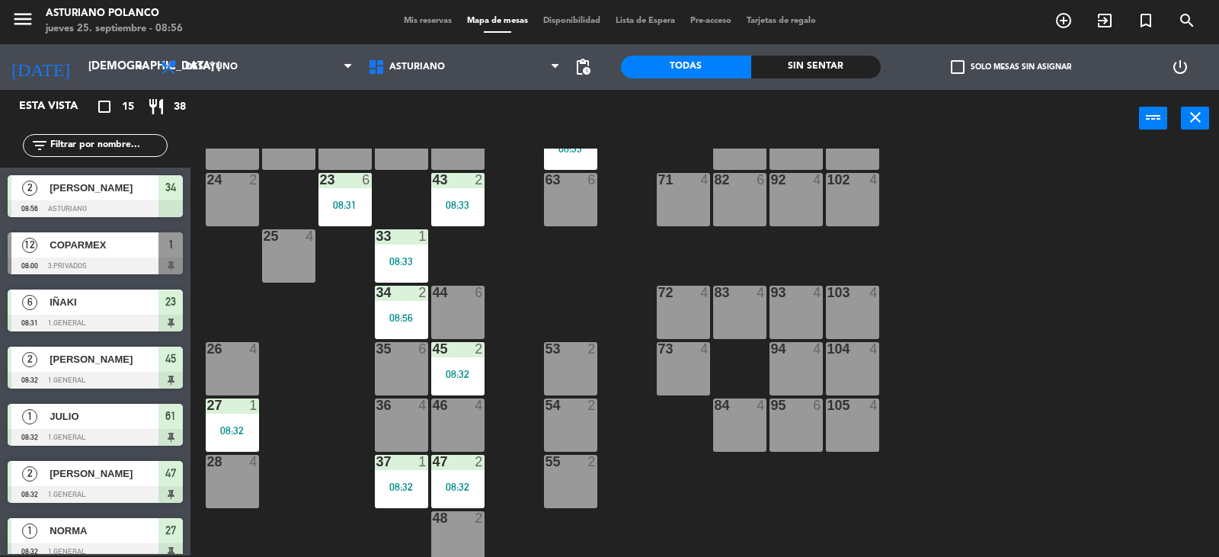
click at [547, 287] on div "1 12 08:00 2 block 8 60 10 20 2 08:34 30 1 08:55 40 4 61 1 08:32 62 6 41 4 31 1…" at bounding box center [711, 353] width 1017 height 408
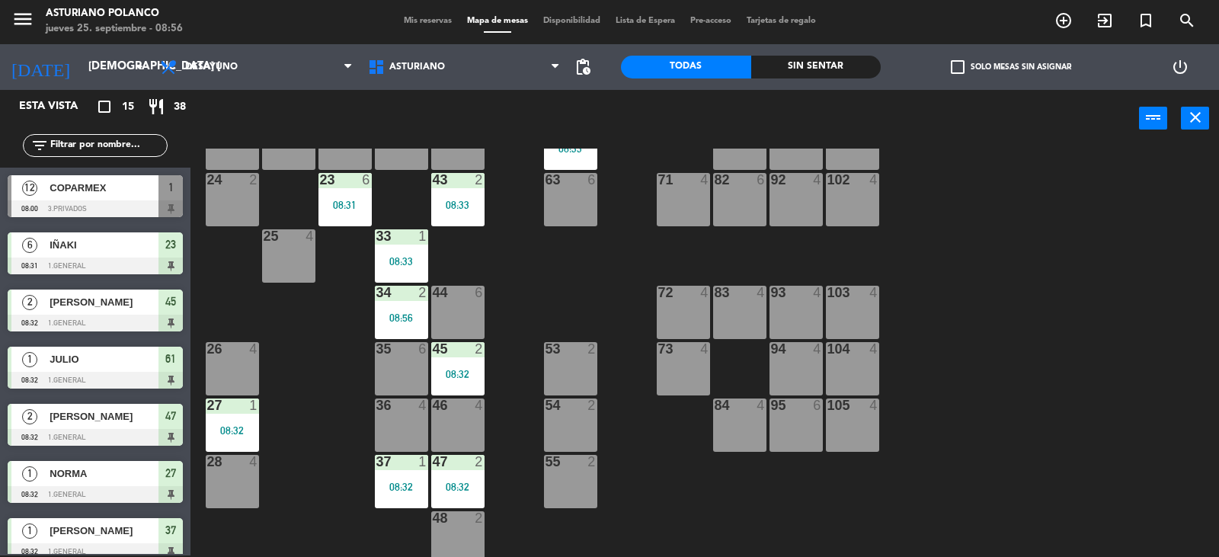
click at [476, 415] on div "46 4" at bounding box center [457, 425] width 53 height 53
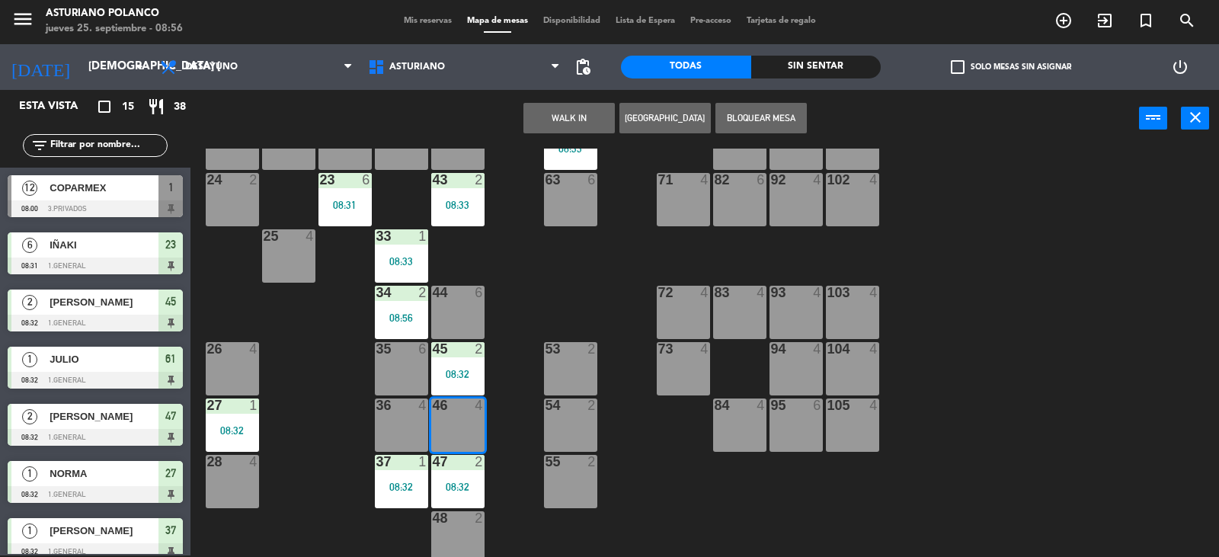
click at [581, 126] on button "WALK IN" at bounding box center [569, 118] width 91 height 30
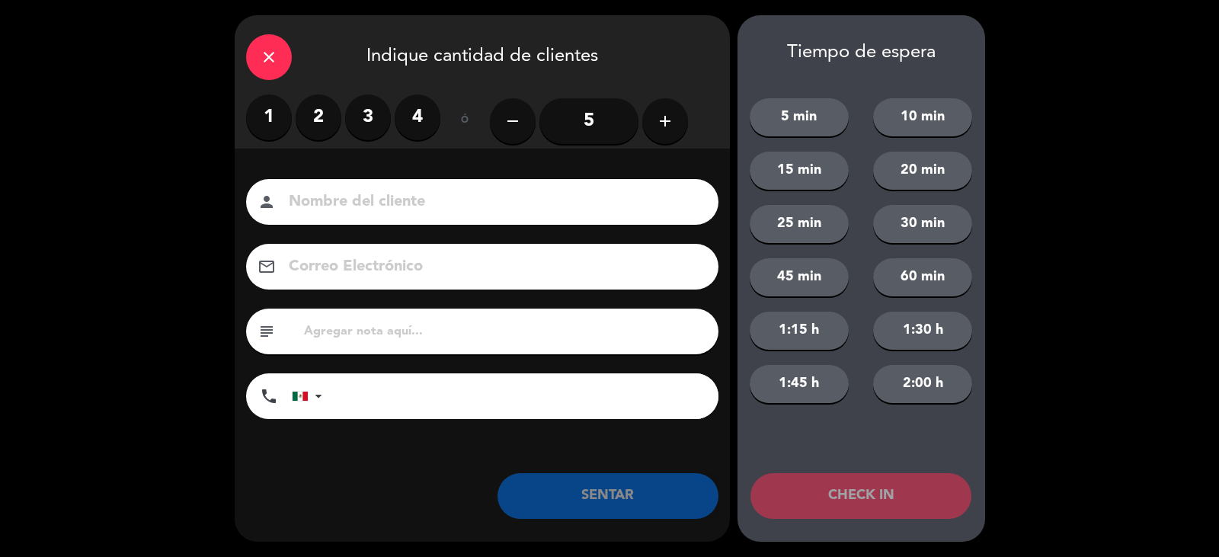
click at [271, 114] on label "1" at bounding box center [269, 117] width 46 height 46
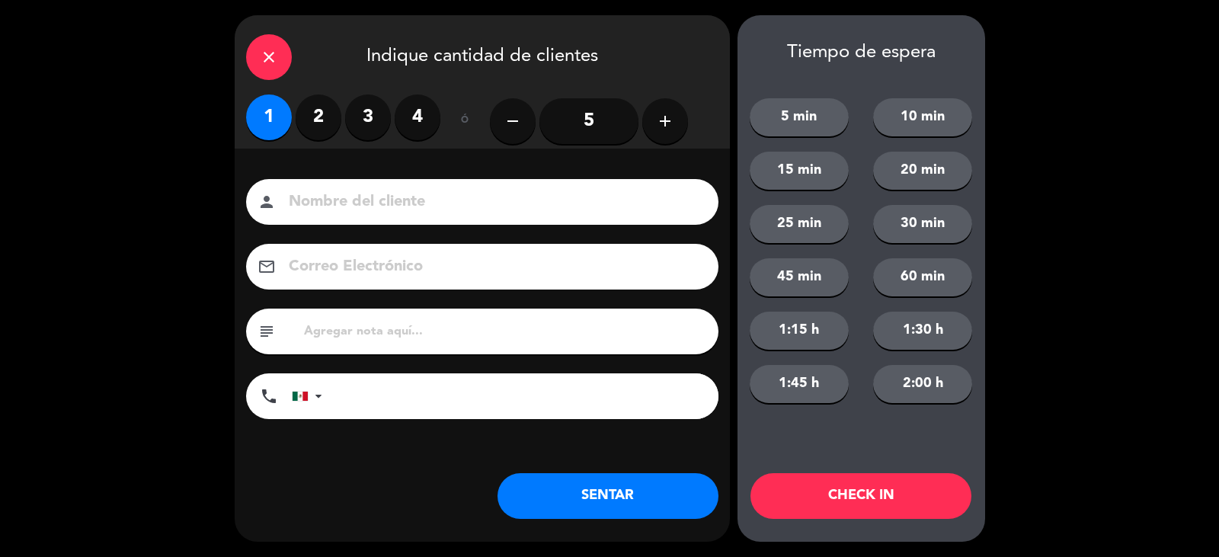
click at [349, 203] on input at bounding box center [492, 202] width 411 height 27
type input "ANA"
click at [588, 498] on button "SENTAR" at bounding box center [608, 496] width 221 height 46
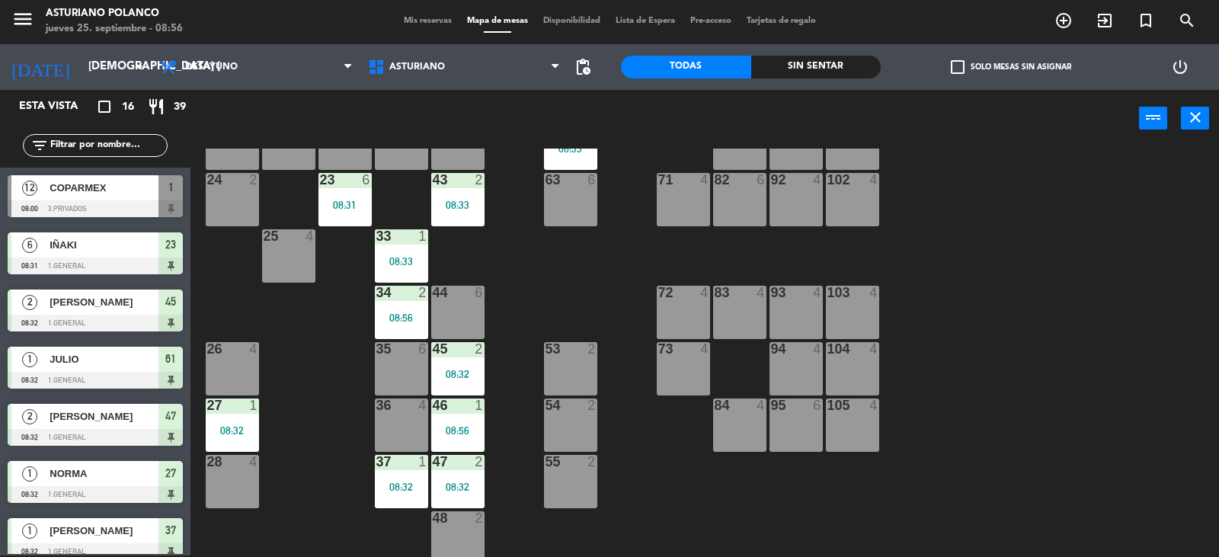
click at [377, 405] on div "36" at bounding box center [376, 406] width 1 height 14
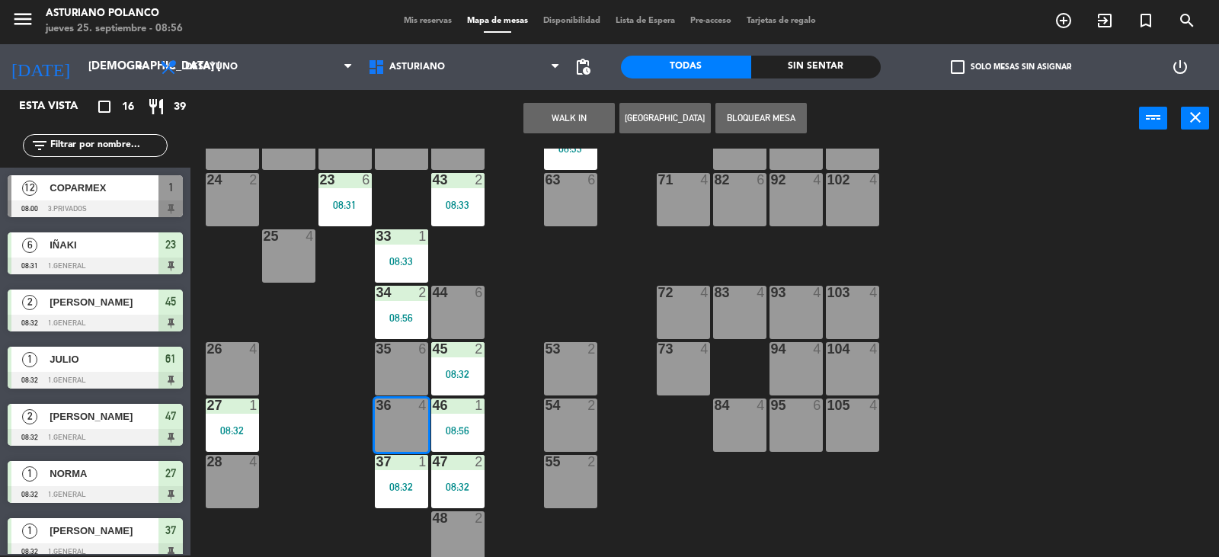
click at [577, 117] on button "WALK IN" at bounding box center [569, 118] width 91 height 30
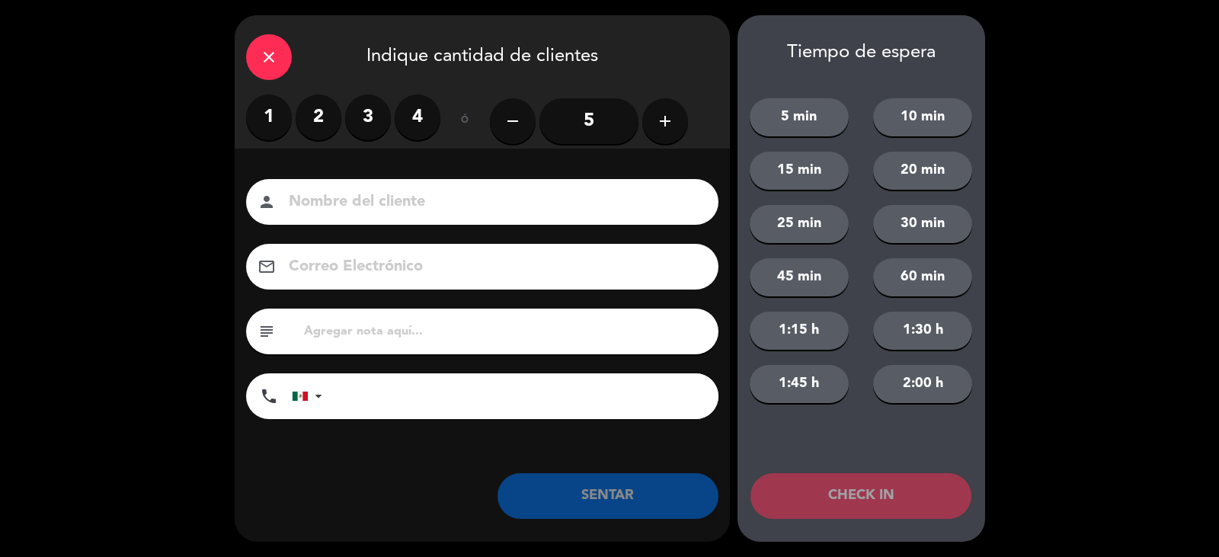
click at [268, 110] on label "1" at bounding box center [269, 117] width 46 height 46
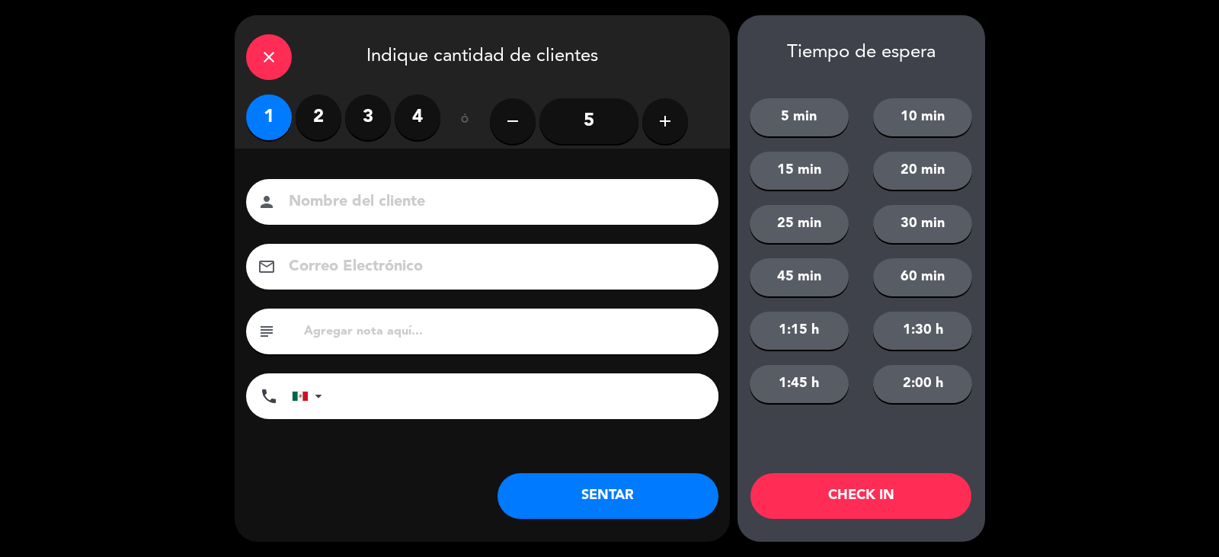
click at [405, 210] on input at bounding box center [492, 202] width 411 height 27
type input "[PERSON_NAME]"
click at [530, 488] on button "SENTAR" at bounding box center [608, 496] width 221 height 46
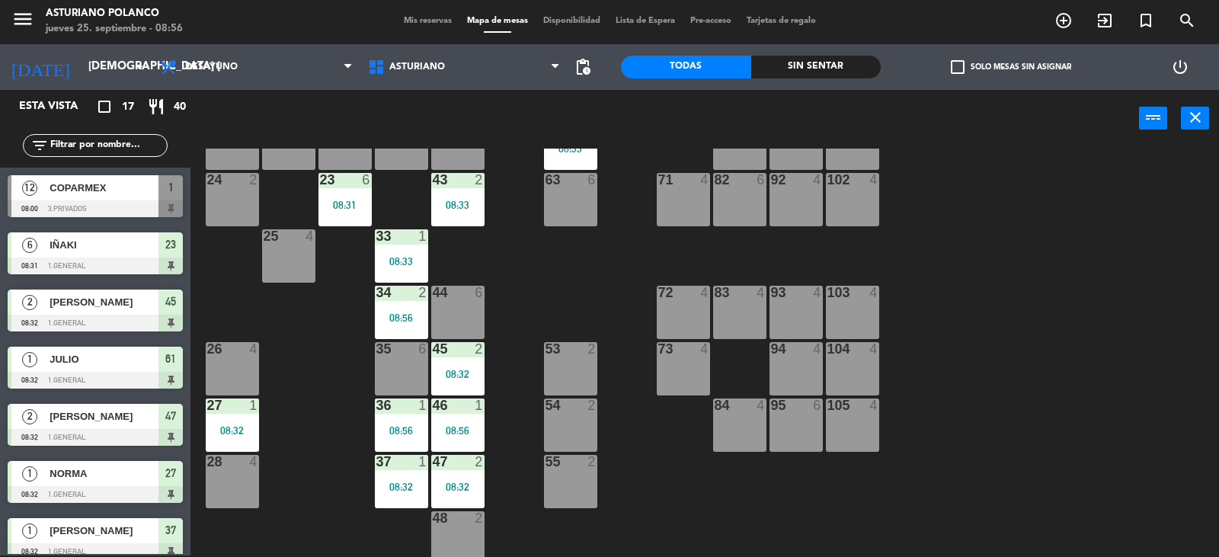
click at [331, 450] on div "1 12 08:00 2 block 8 60 10 20 2 08:34 30 1 08:55 40 4 61 1 08:32 62 6 41 4 31 1…" at bounding box center [711, 353] width 1017 height 408
click at [99, 67] on input "[DEMOGRAPHIC_DATA] [DATE]" at bounding box center [154, 67] width 147 height 29
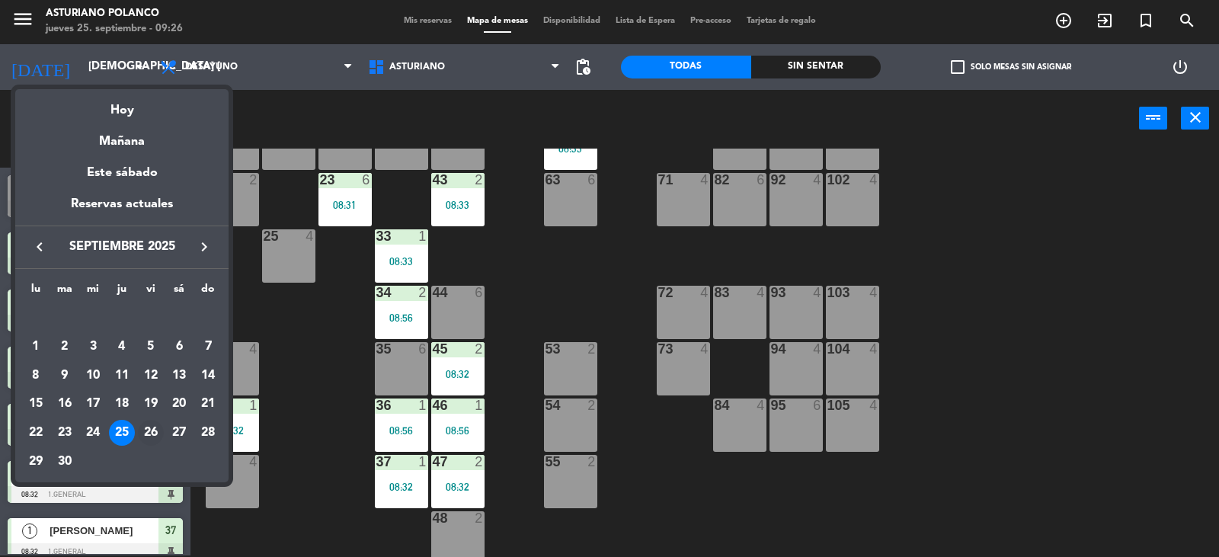
click at [150, 431] on div "26" at bounding box center [151, 433] width 26 height 26
type input "vie. [DATE]"
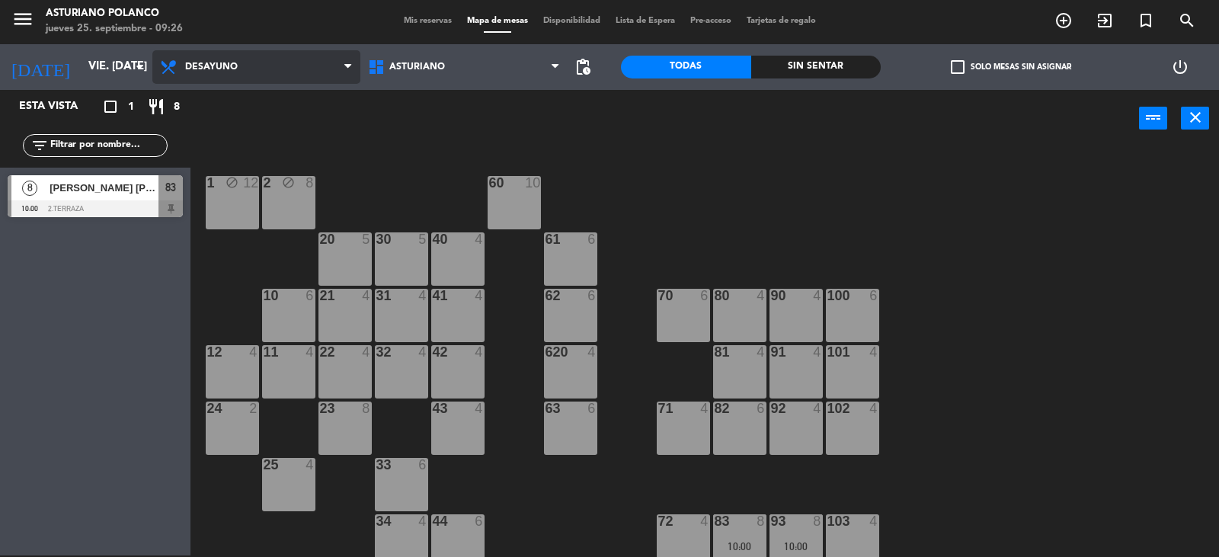
click at [239, 80] on span "Desayuno" at bounding box center [256, 67] width 208 height 34
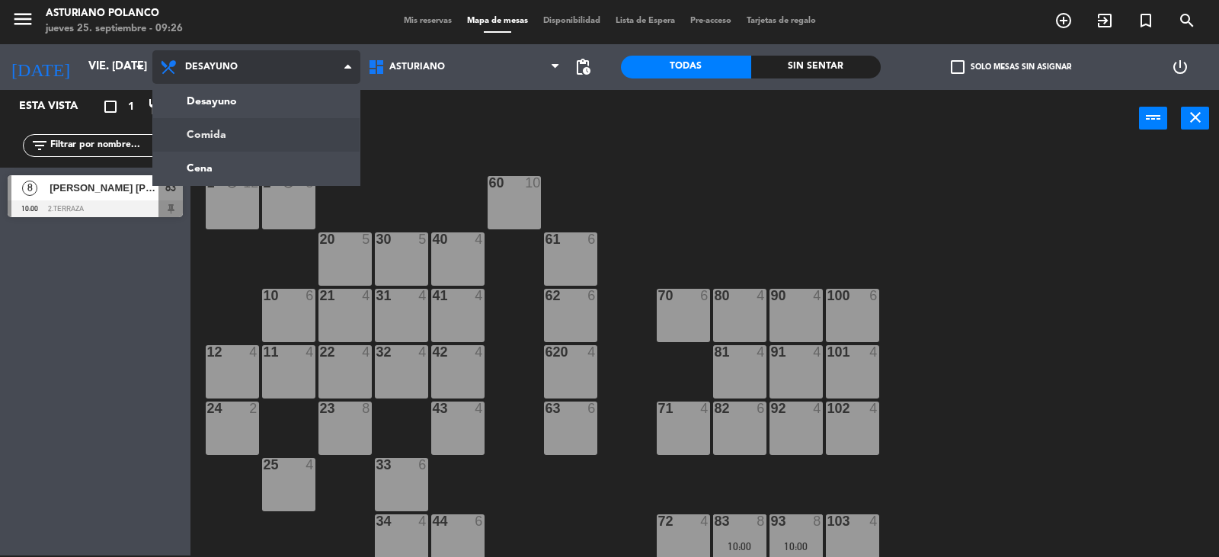
click at [219, 133] on ng-component "menu [PERSON_NAME] jueves 25. septiembre - 09:26 Mis reservas Mapa de mesas Dis…" at bounding box center [609, 277] width 1219 height 559
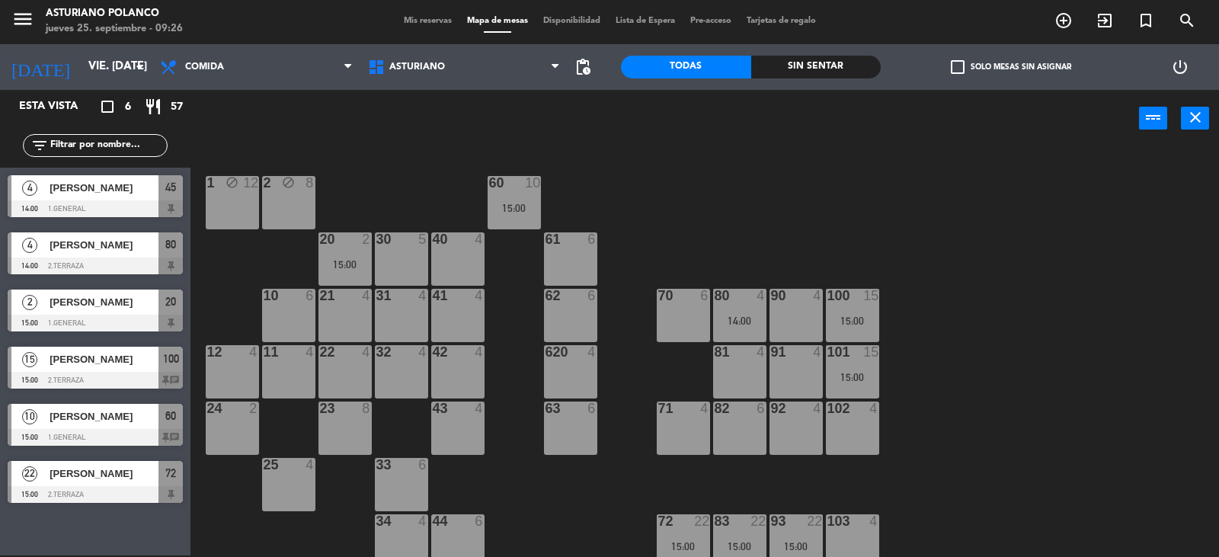
click at [101, 143] on input "text" at bounding box center [108, 145] width 118 height 17
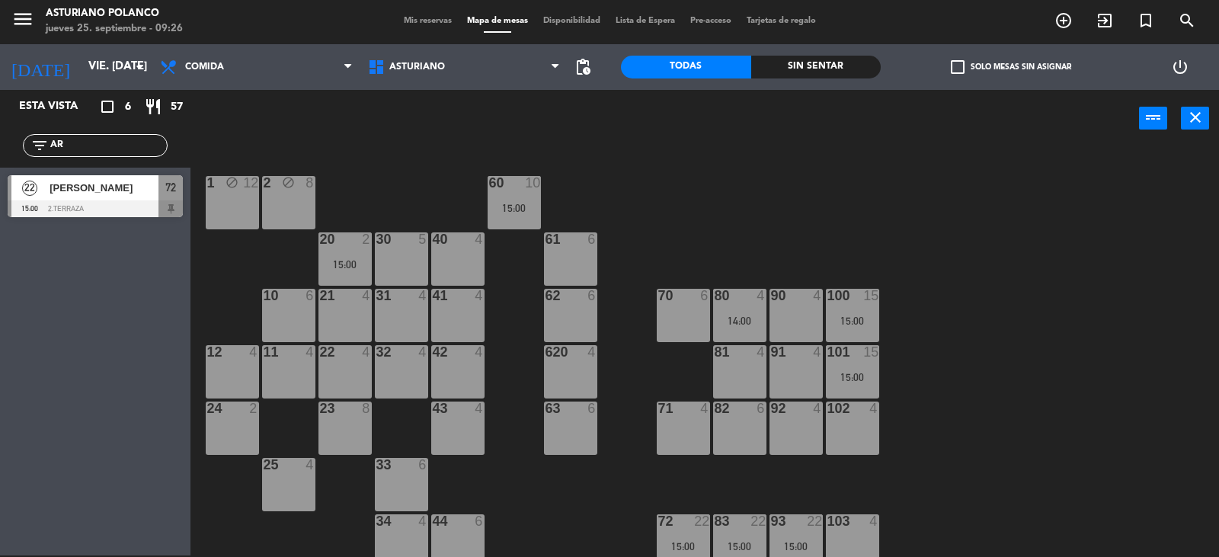
type input "A"
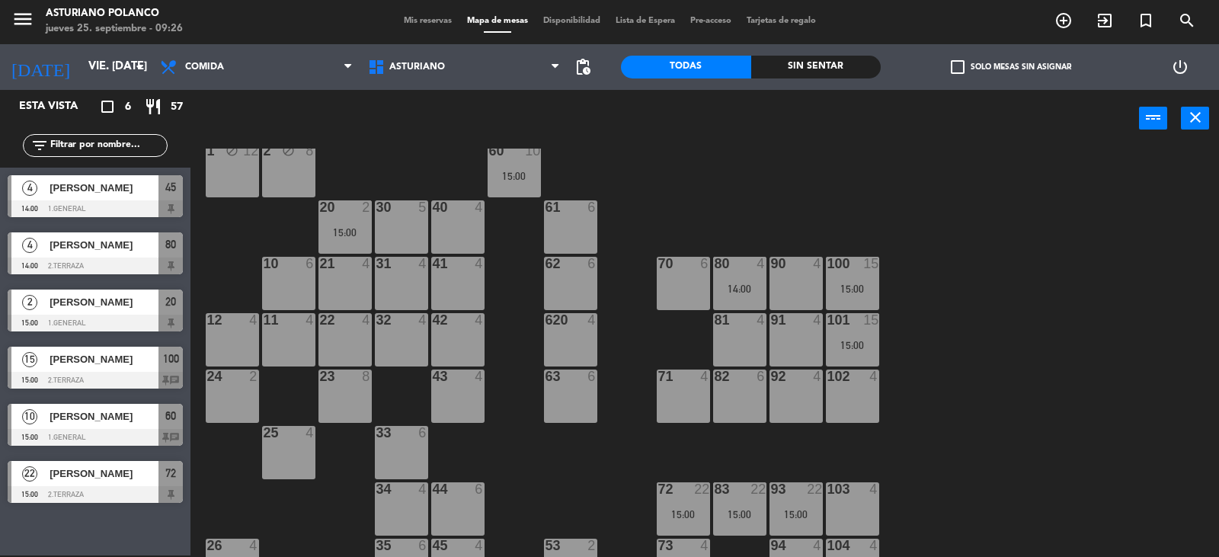
scroll to position [8, 0]
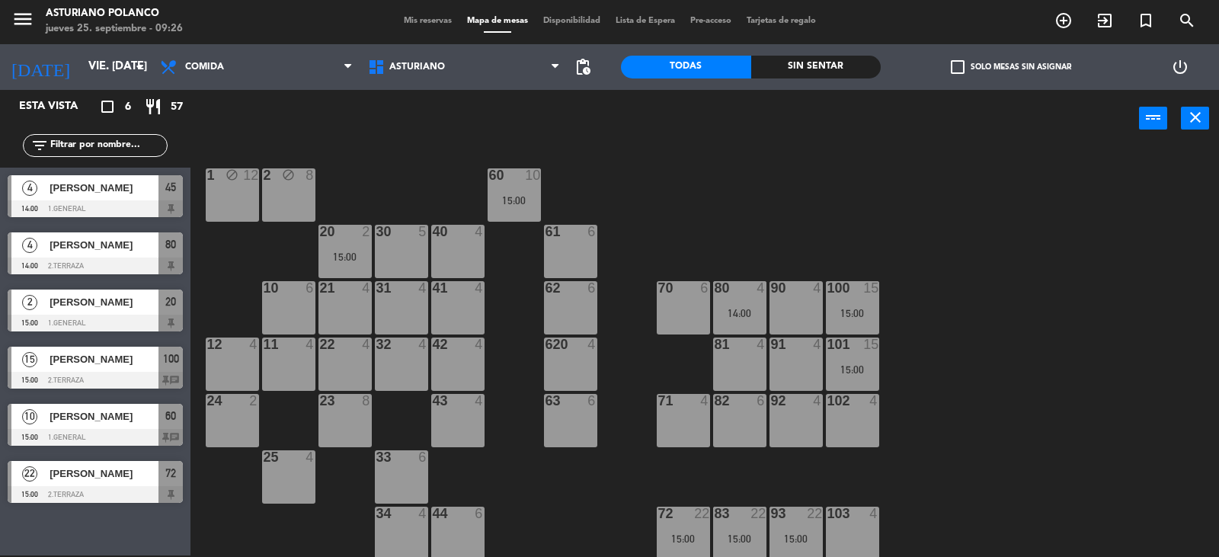
click at [397, 305] on div "31 4" at bounding box center [401, 307] width 53 height 53
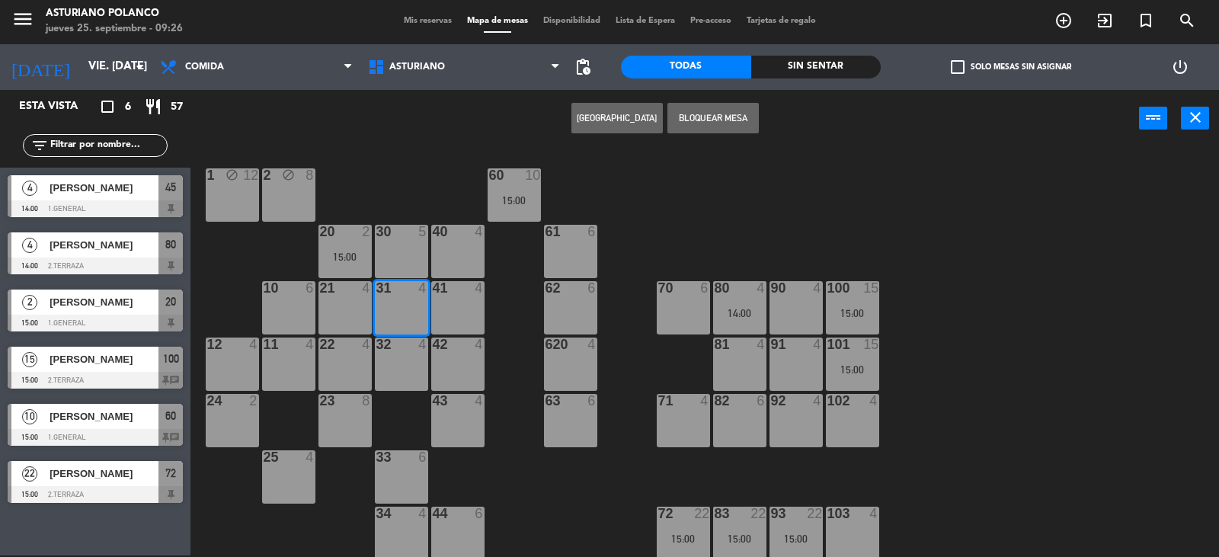
click at [586, 120] on button "[GEOGRAPHIC_DATA]" at bounding box center [617, 118] width 91 height 30
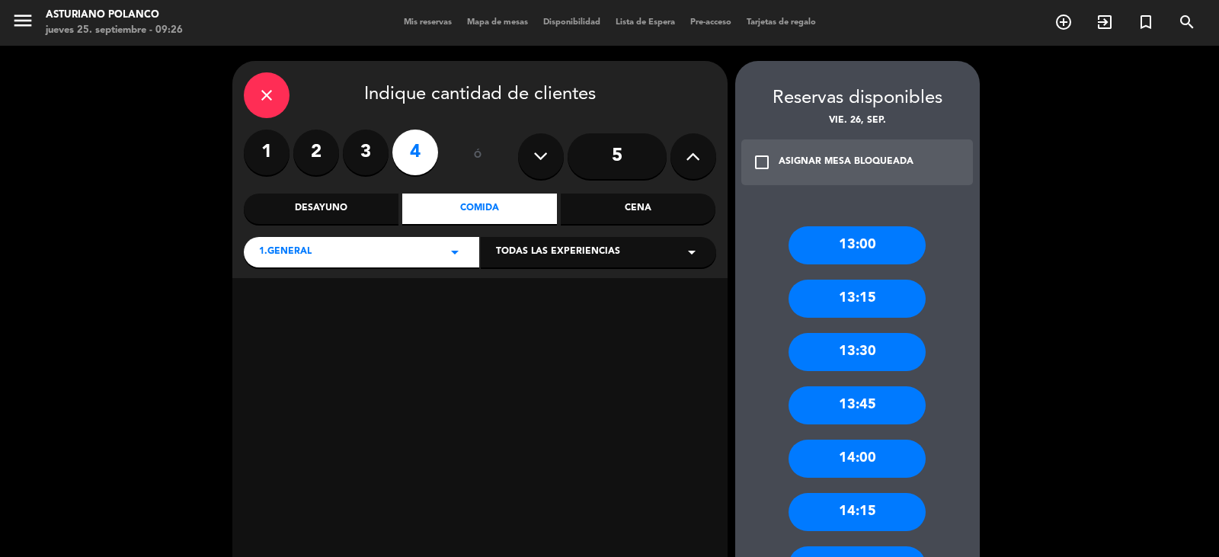
click at [418, 149] on label "4" at bounding box center [415, 153] width 46 height 46
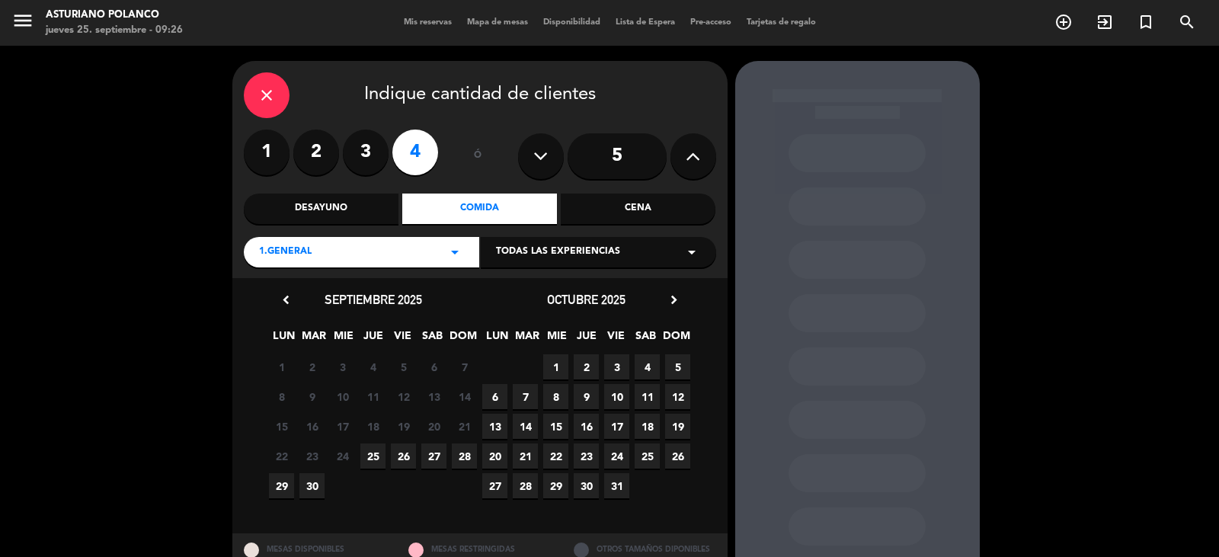
click at [396, 453] on span "26" at bounding box center [403, 455] width 25 height 25
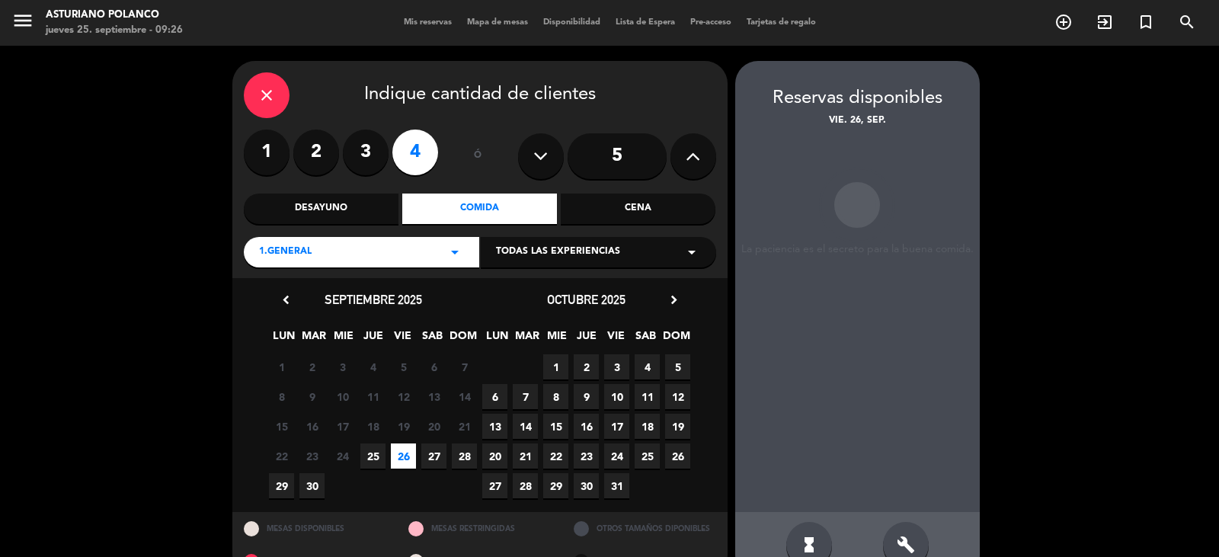
scroll to position [35, 0]
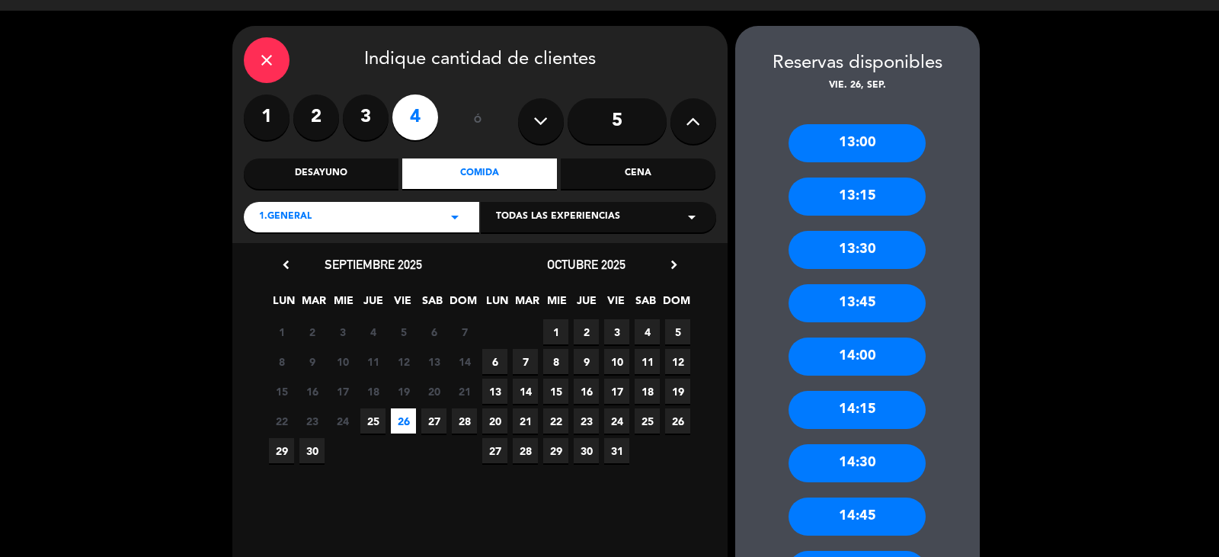
click at [863, 355] on div "14:00" at bounding box center [857, 357] width 137 height 38
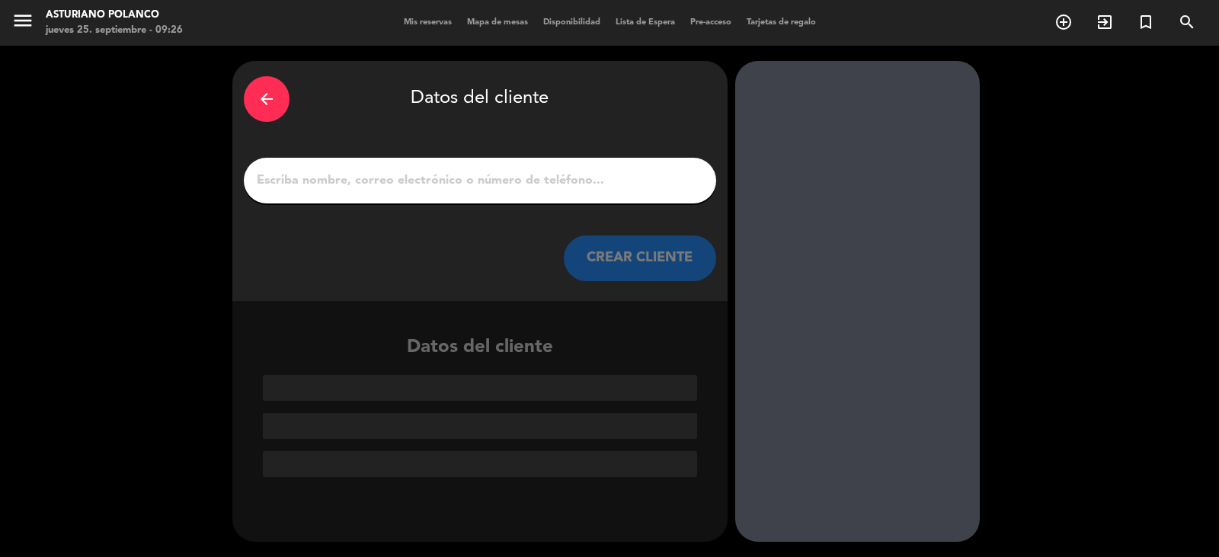
click at [265, 92] on icon "arrow_back" at bounding box center [267, 99] width 18 height 18
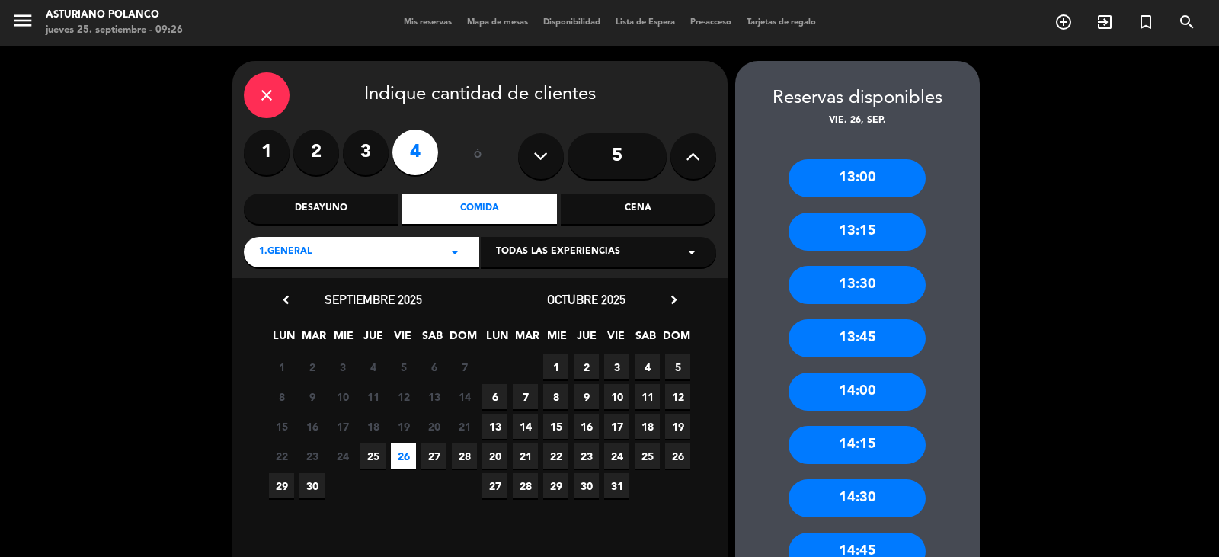
click at [875, 494] on div "14:30" at bounding box center [857, 498] width 137 height 38
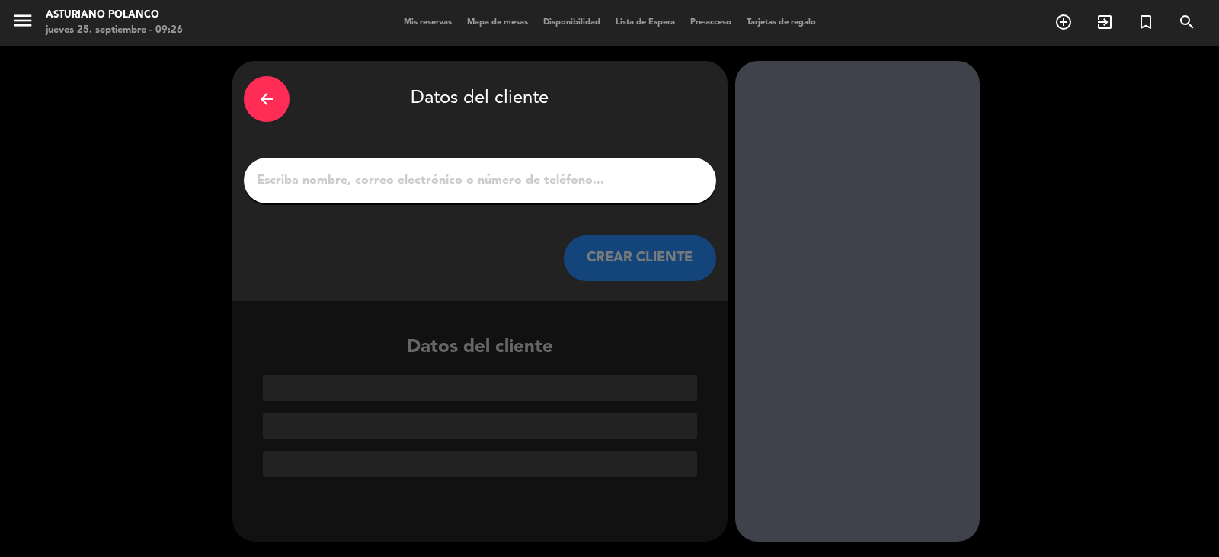
click at [399, 181] on input "1" at bounding box center [480, 180] width 450 height 21
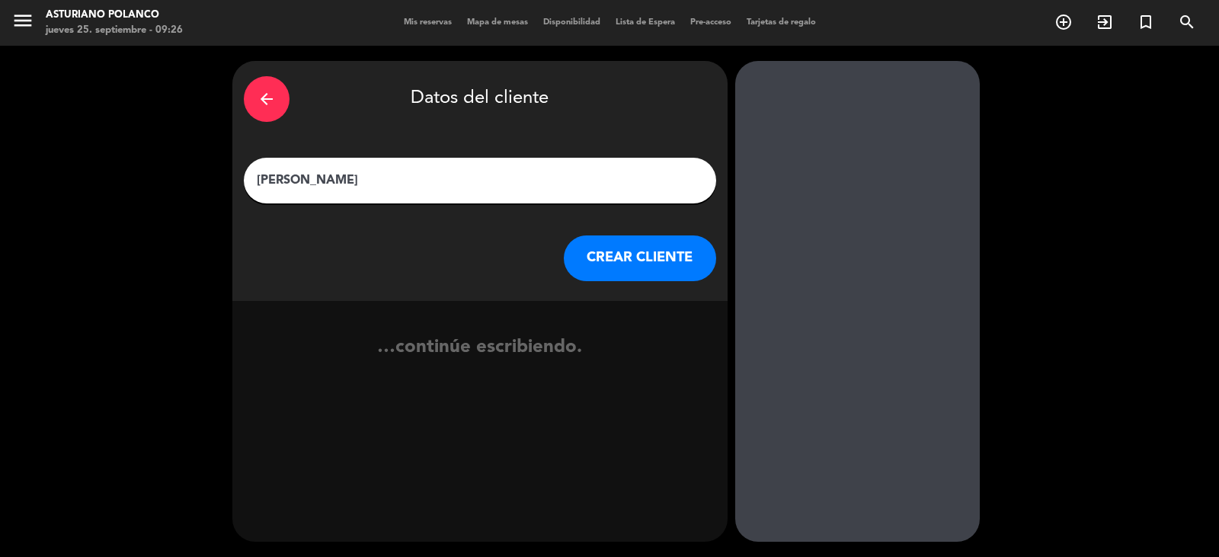
type input "[PERSON_NAME]"
click at [663, 272] on button "CREAR CLIENTE" at bounding box center [640, 258] width 152 height 46
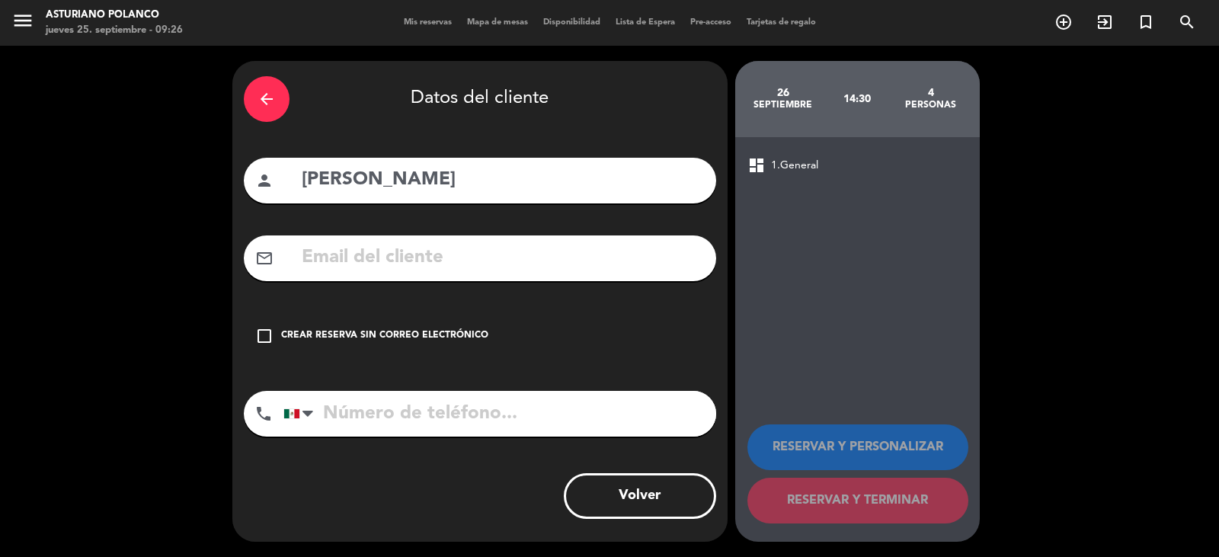
drag, startPoint x: 451, startPoint y: 297, endPoint x: 450, endPoint y: 315, distance: 18.4
click at [451, 301] on div "arrow_back Datos del cliente person [PERSON_NAME] mail_outline check_box_outlin…" at bounding box center [479, 301] width 495 height 481
click at [453, 341] on div "Crear reserva sin correo electrónico" at bounding box center [384, 335] width 207 height 15
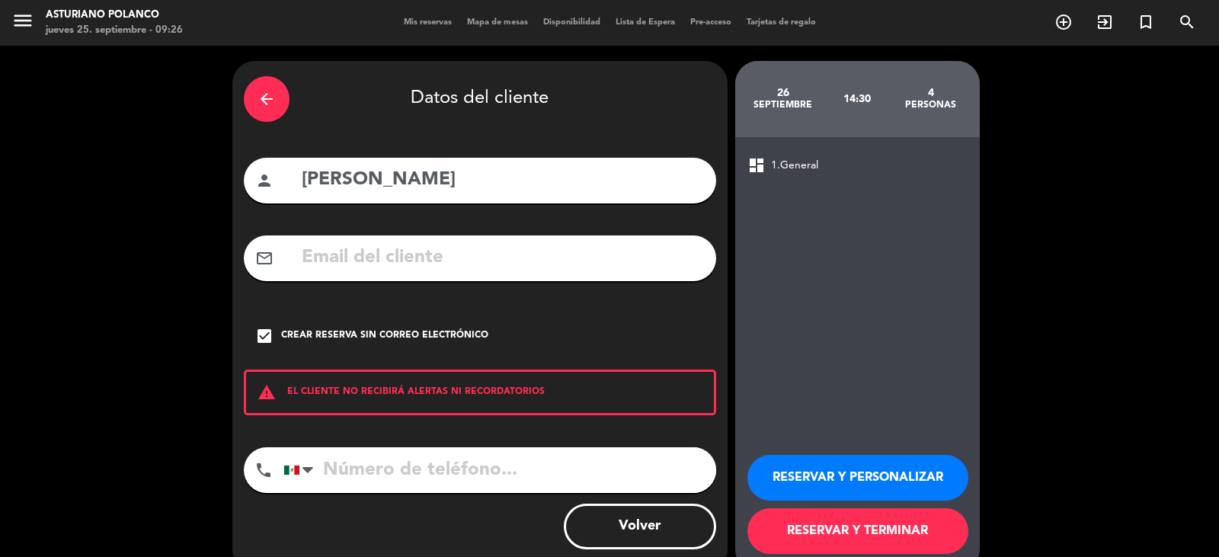
click at [873, 536] on button "RESERVAR Y TERMINAR" at bounding box center [858, 531] width 221 height 46
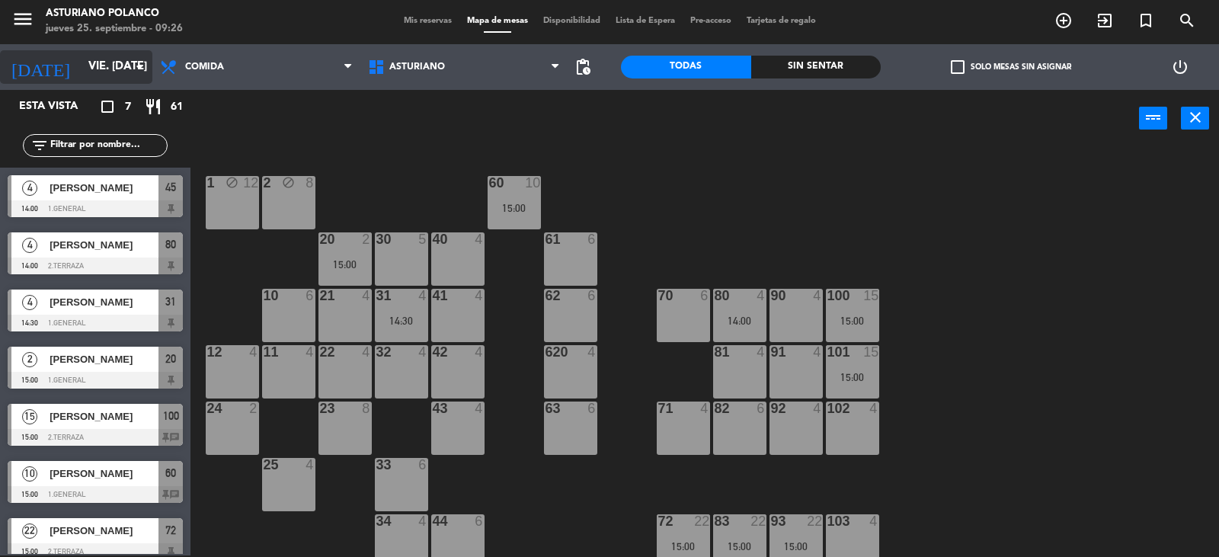
click at [93, 68] on input "vie. [DATE]" at bounding box center [154, 67] width 147 height 29
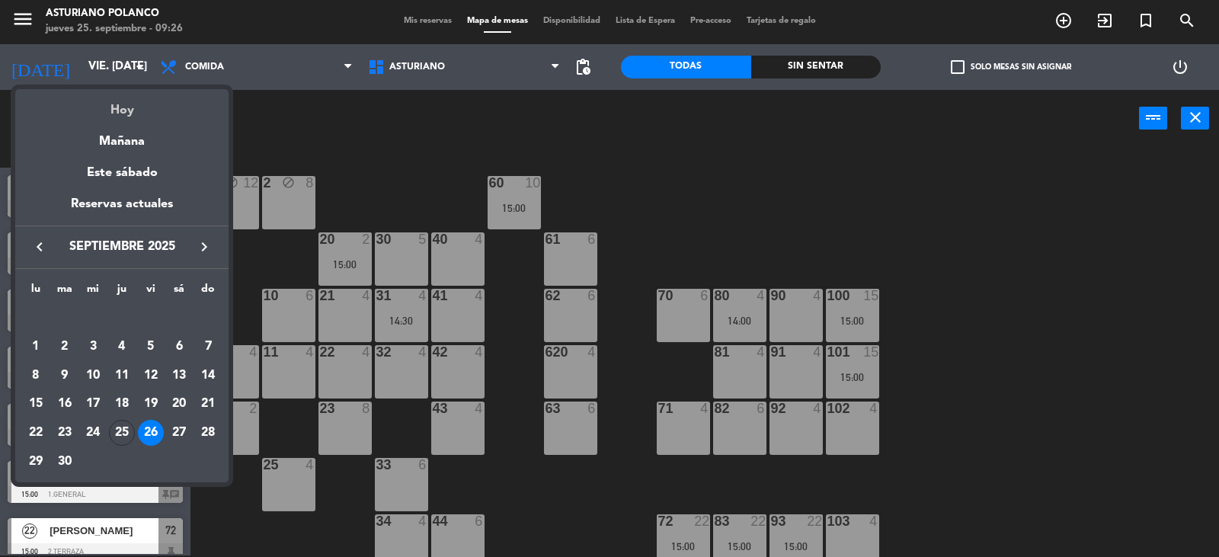
click at [127, 104] on div "Hoy" at bounding box center [121, 104] width 213 height 31
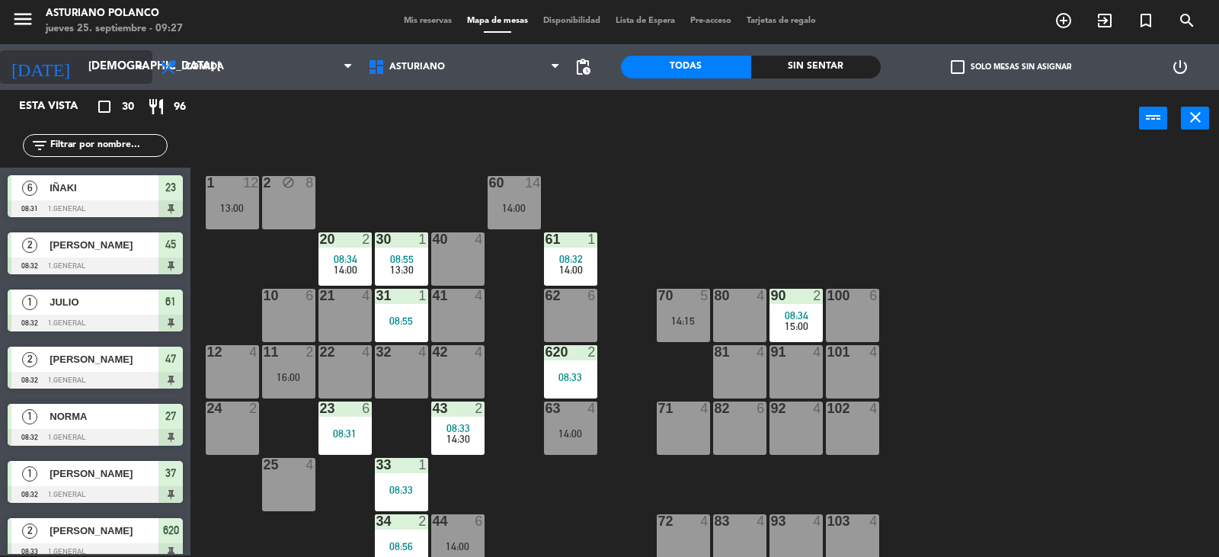
click at [87, 72] on input "[DEMOGRAPHIC_DATA] [DATE]" at bounding box center [154, 67] width 147 height 29
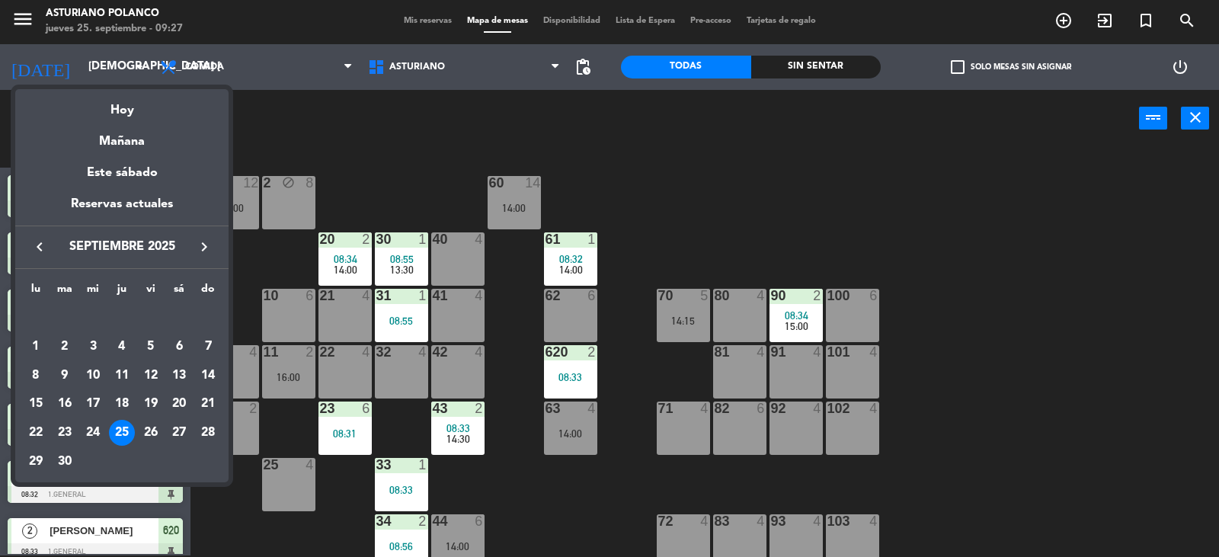
click at [201, 244] on icon "keyboard_arrow_right" at bounding box center [204, 247] width 18 height 18
click at [91, 344] on div "1" at bounding box center [93, 347] width 26 height 26
type input "mié. [DATE]"
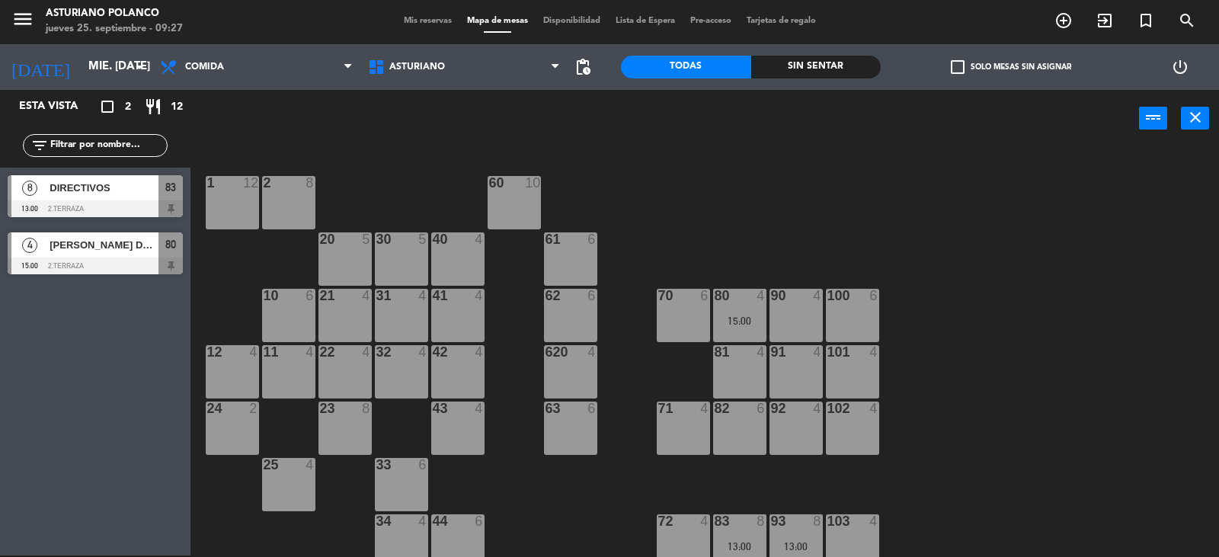
click at [377, 355] on div "32" at bounding box center [376, 352] width 1 height 14
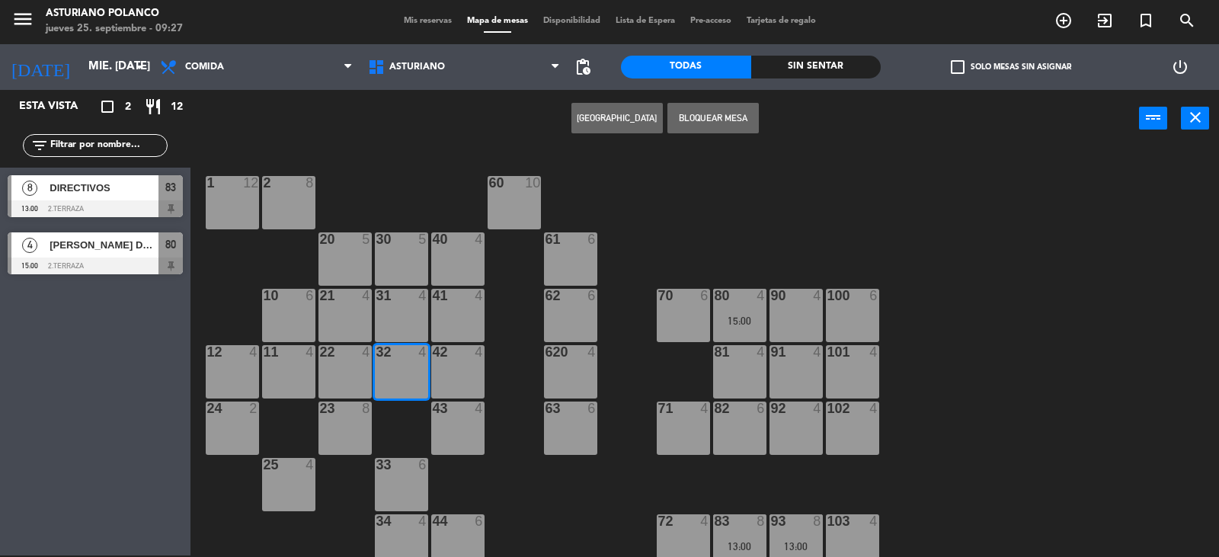
click at [622, 123] on button "[GEOGRAPHIC_DATA]" at bounding box center [617, 118] width 91 height 30
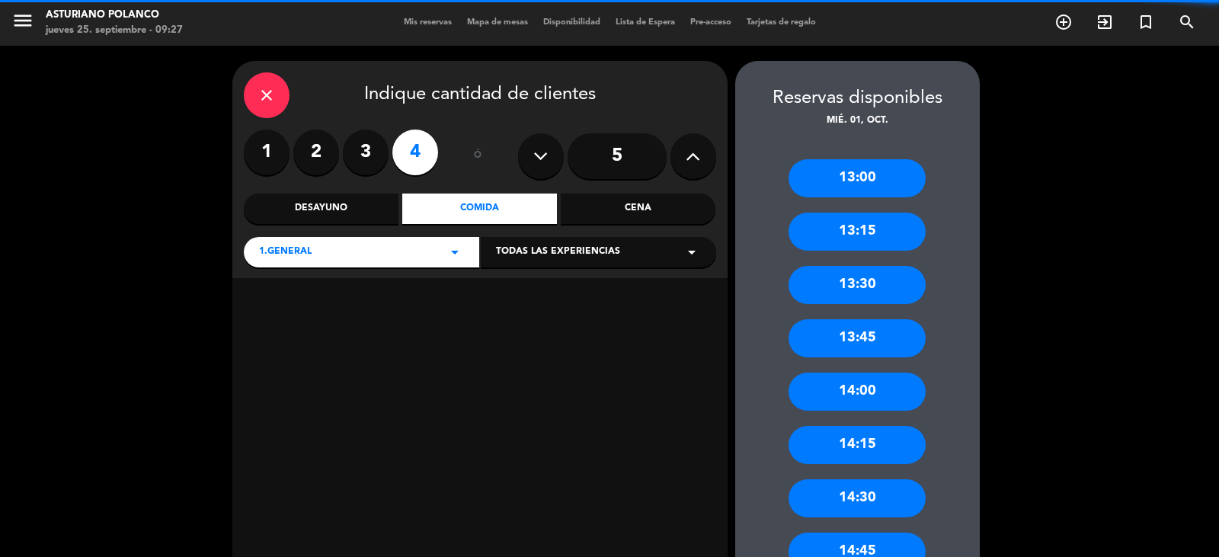
click at [415, 162] on label "4" at bounding box center [415, 153] width 46 height 46
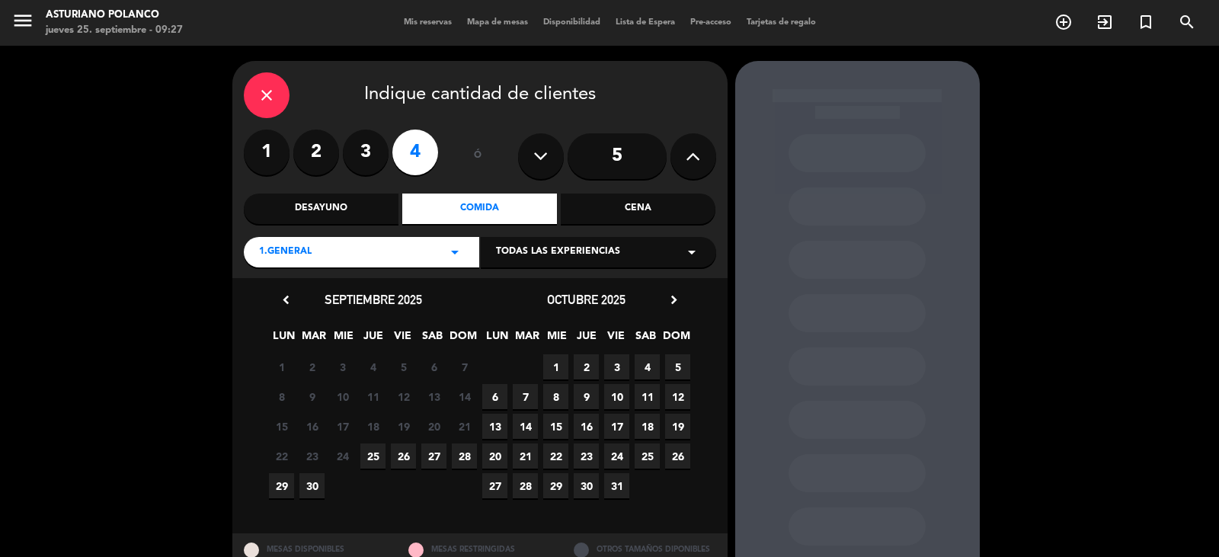
click at [558, 364] on span "1" at bounding box center [555, 366] width 25 height 25
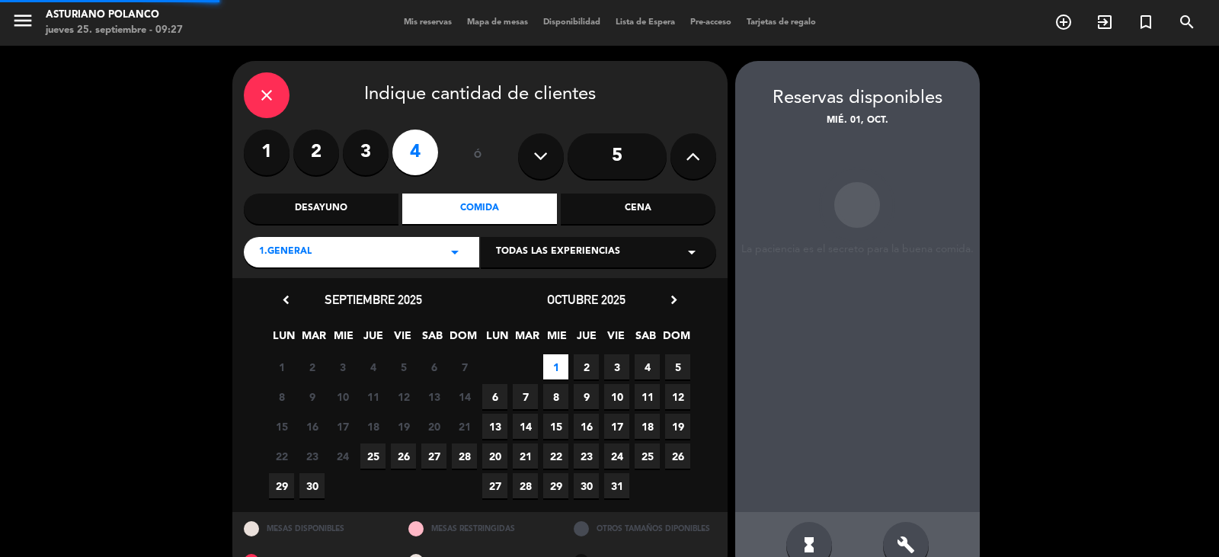
scroll to position [35, 0]
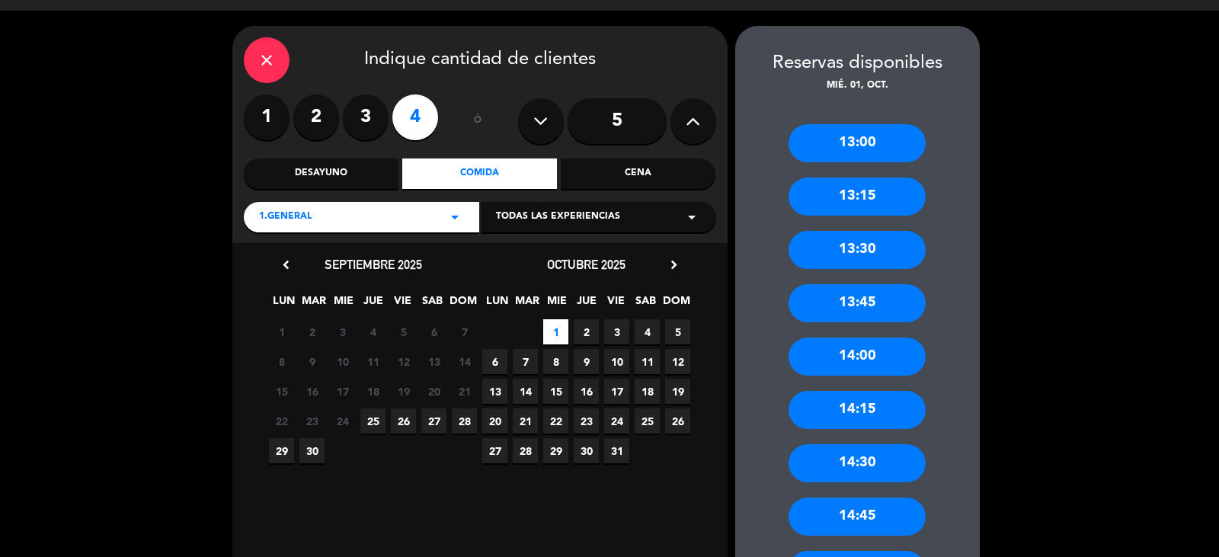
click at [871, 469] on div "14:30" at bounding box center [857, 463] width 137 height 38
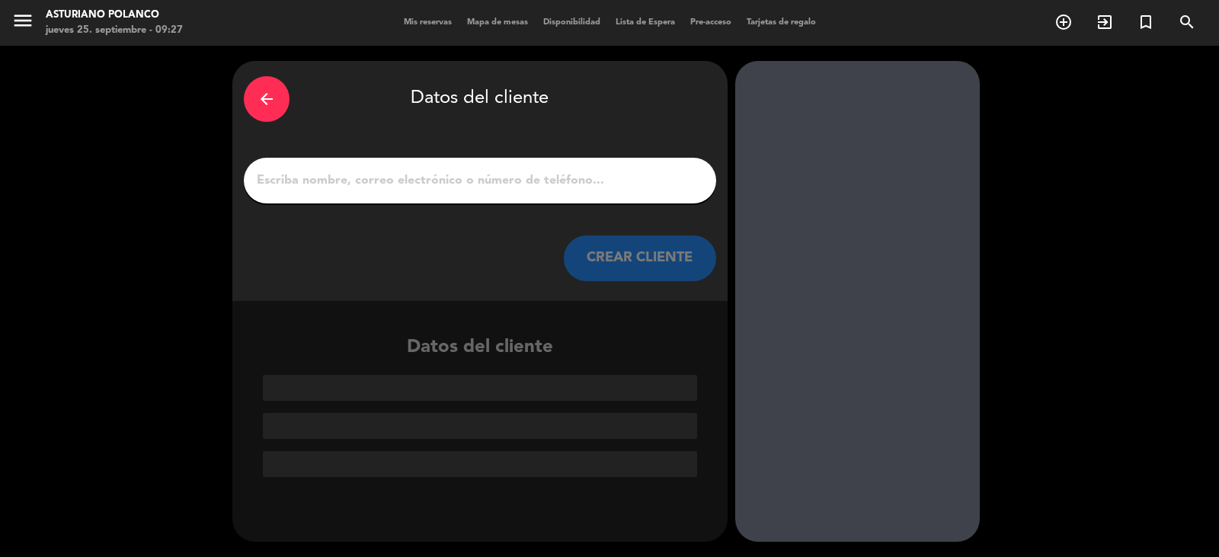
scroll to position [0, 0]
click at [347, 184] on input "1" at bounding box center [480, 180] width 450 height 21
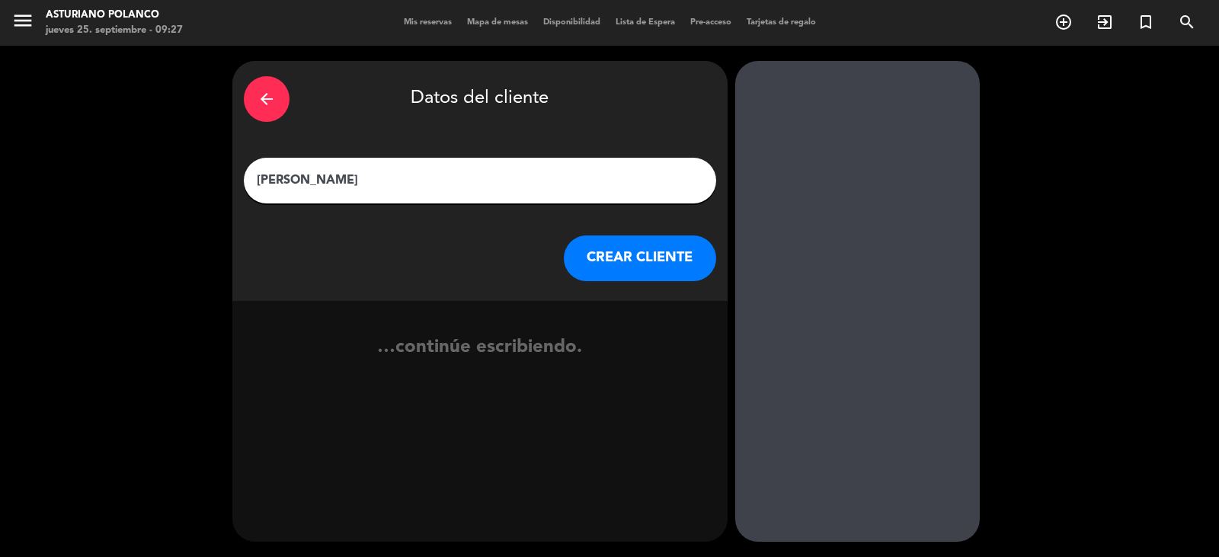
type input "[PERSON_NAME]"
click at [638, 261] on button "CREAR CLIENTE" at bounding box center [640, 258] width 152 height 46
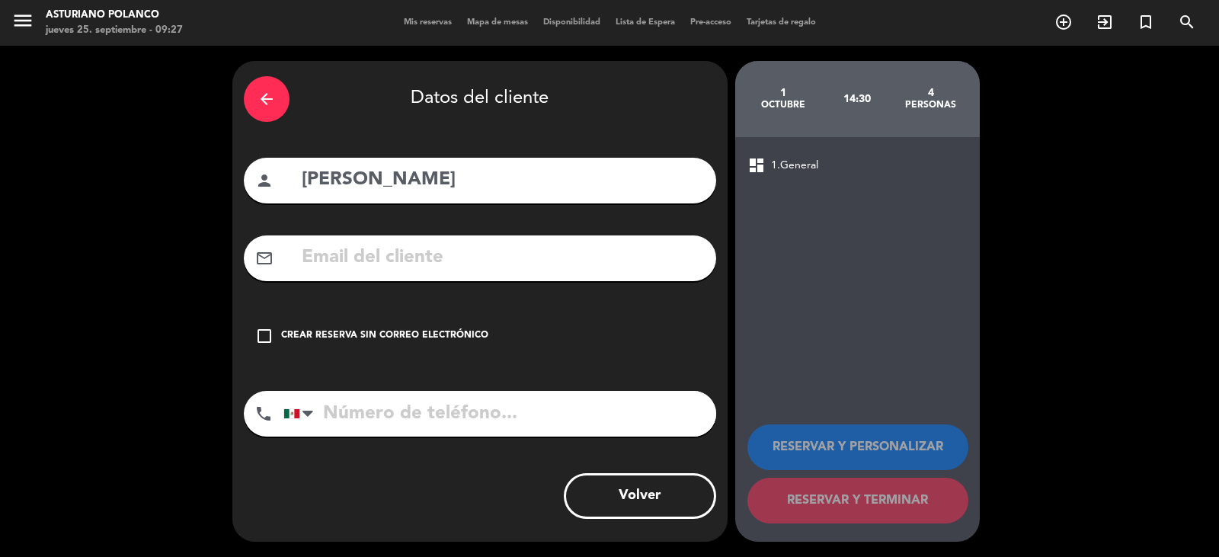
click at [473, 326] on div "check_box_outline_blank Crear reserva sin correo electrónico" at bounding box center [480, 336] width 472 height 46
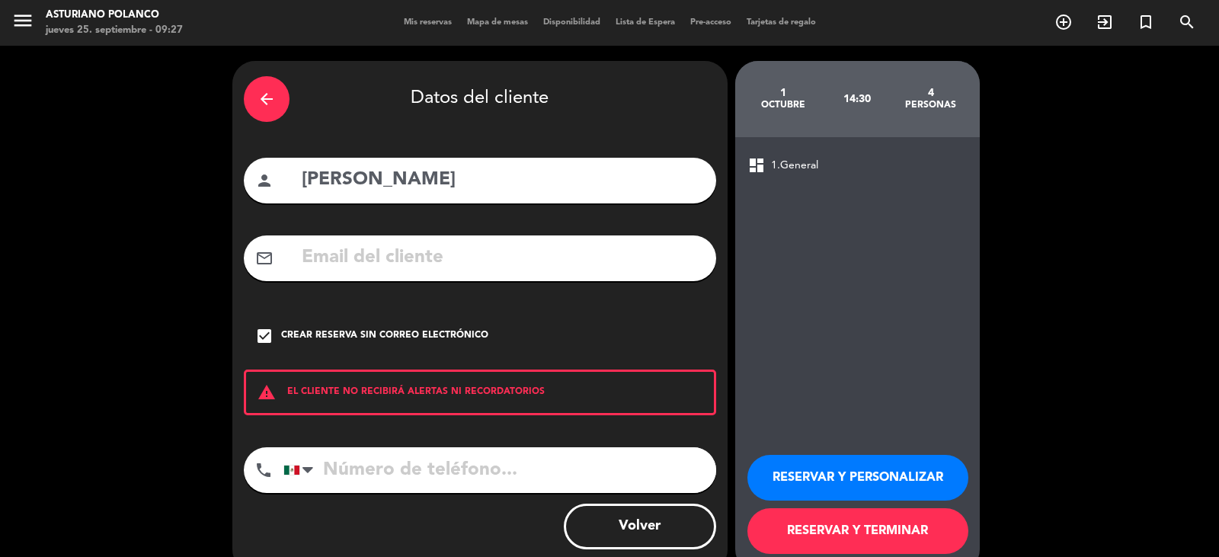
click at [855, 526] on button "RESERVAR Y TERMINAR" at bounding box center [858, 531] width 221 height 46
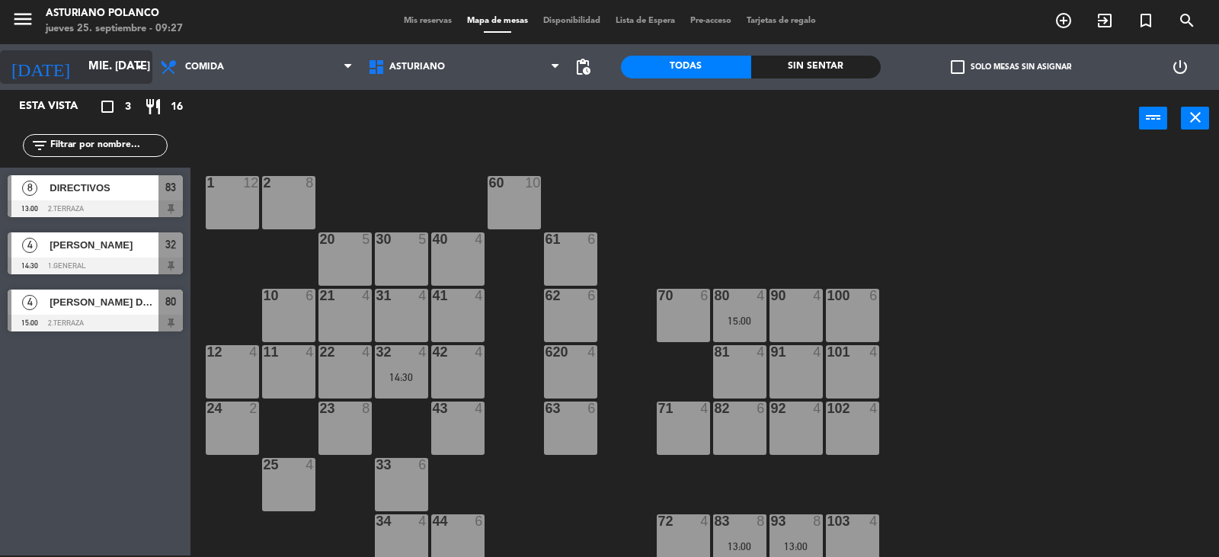
click at [114, 69] on input "mié. [DATE]" at bounding box center [154, 67] width 147 height 29
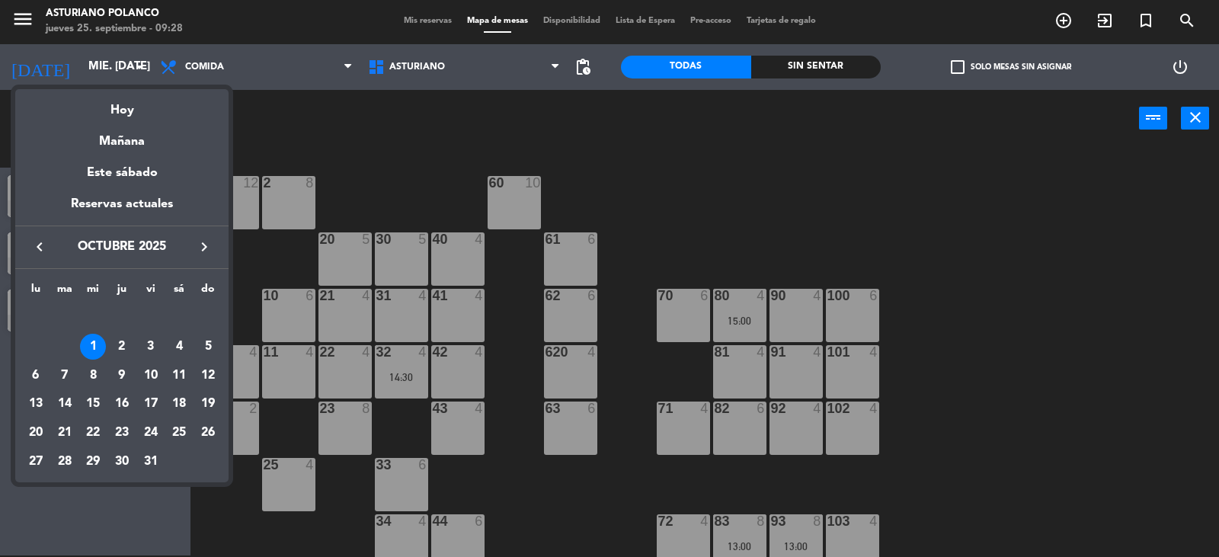
click at [35, 242] on icon "keyboard_arrow_left" at bounding box center [39, 247] width 18 height 18
click at [37, 461] on div "29" at bounding box center [36, 462] width 26 height 26
type input "lun. [DATE]"
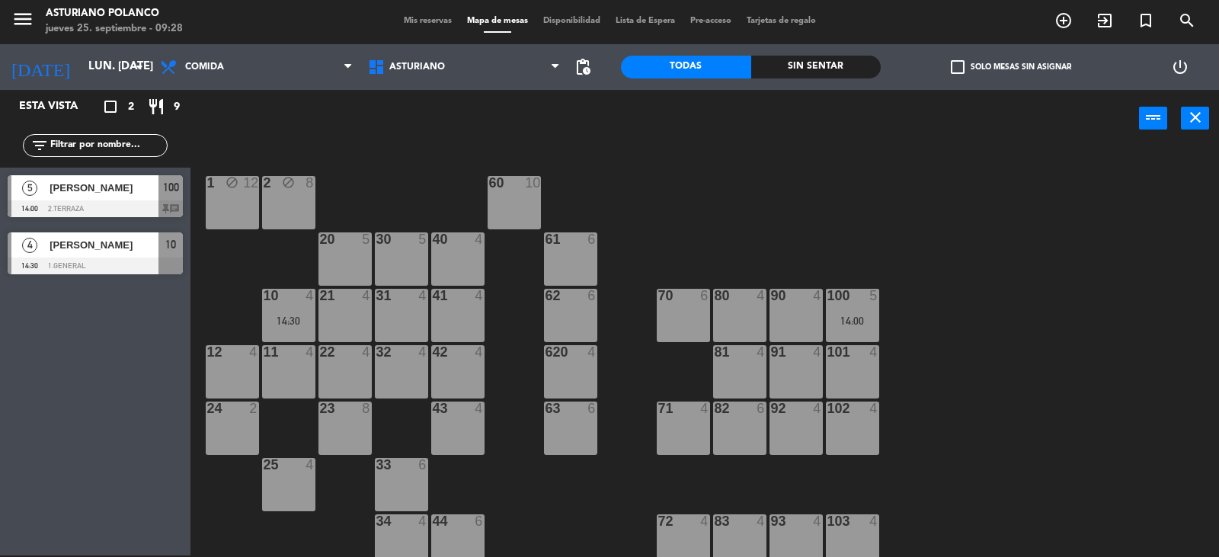
click at [404, 301] on div at bounding box center [401, 296] width 25 height 14
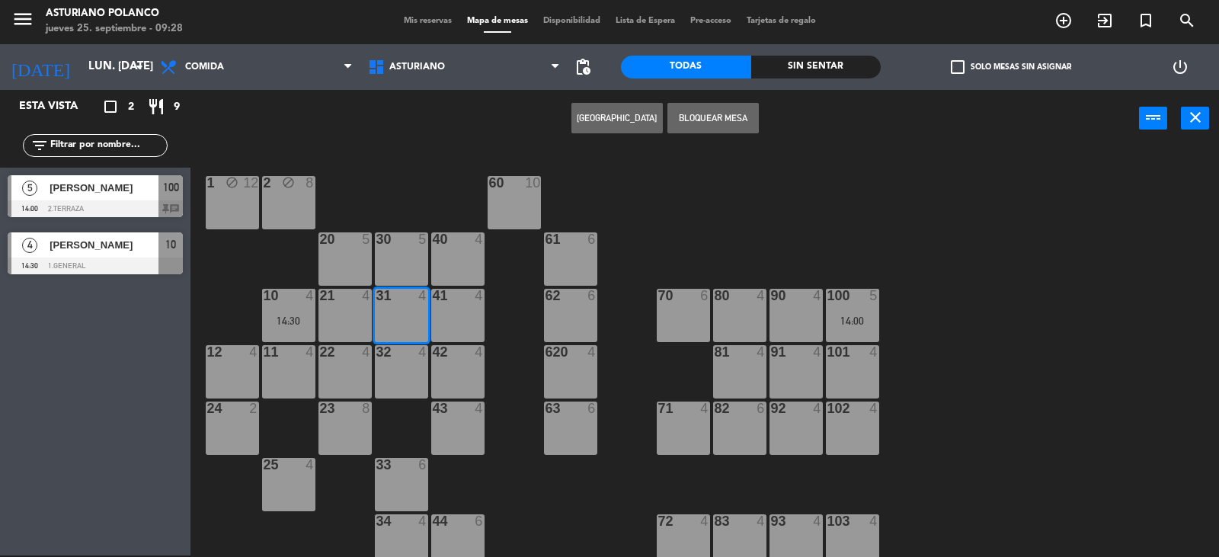
scroll to position [236, 0]
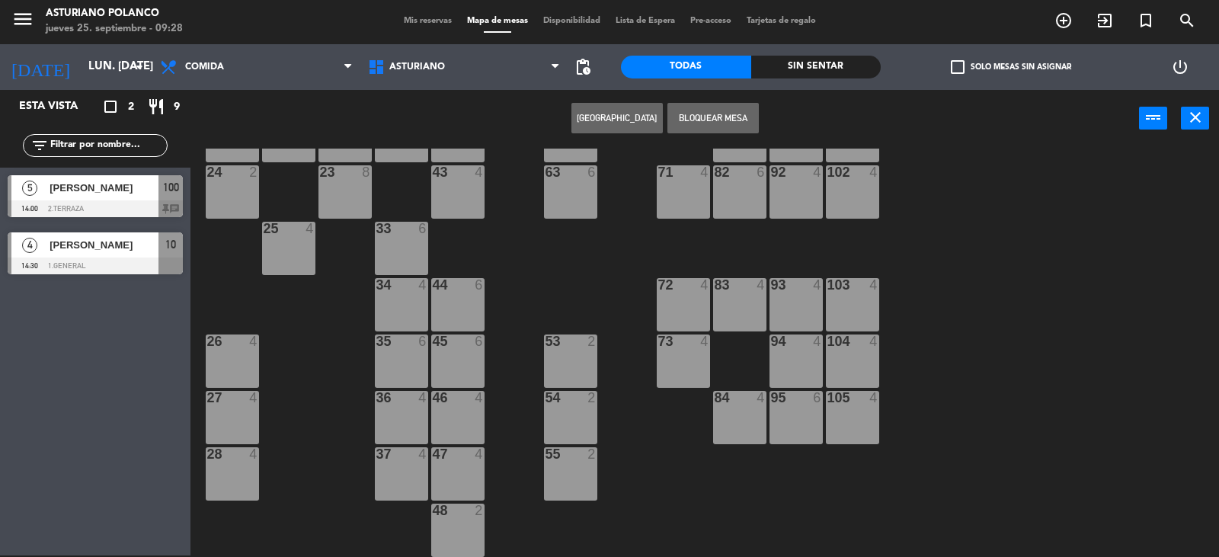
click at [391, 473] on div "37 4" at bounding box center [401, 473] width 53 height 53
click at [308, 438] on div "1 block 12 2 block 8 60 10 20 5 30 5 40 4 61 6 62 6 41 4 31 4 21 4 10 4 14:30 7…" at bounding box center [711, 353] width 1017 height 408
click at [398, 463] on div "37 4" at bounding box center [401, 473] width 53 height 53
click at [621, 124] on button "[GEOGRAPHIC_DATA]" at bounding box center [617, 118] width 91 height 30
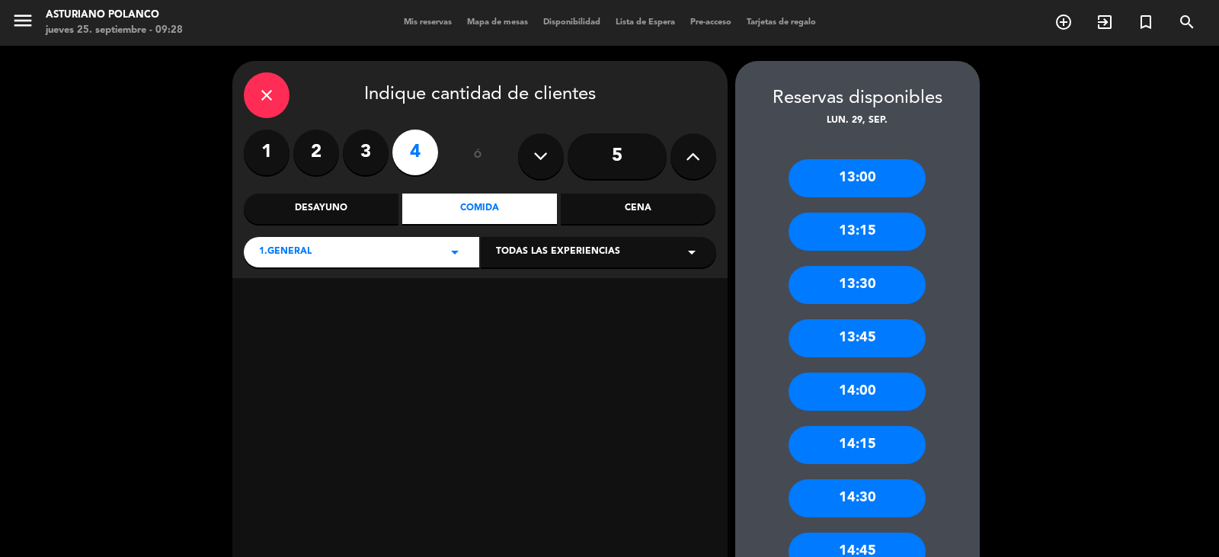
click at [313, 155] on label "2" at bounding box center [316, 153] width 46 height 46
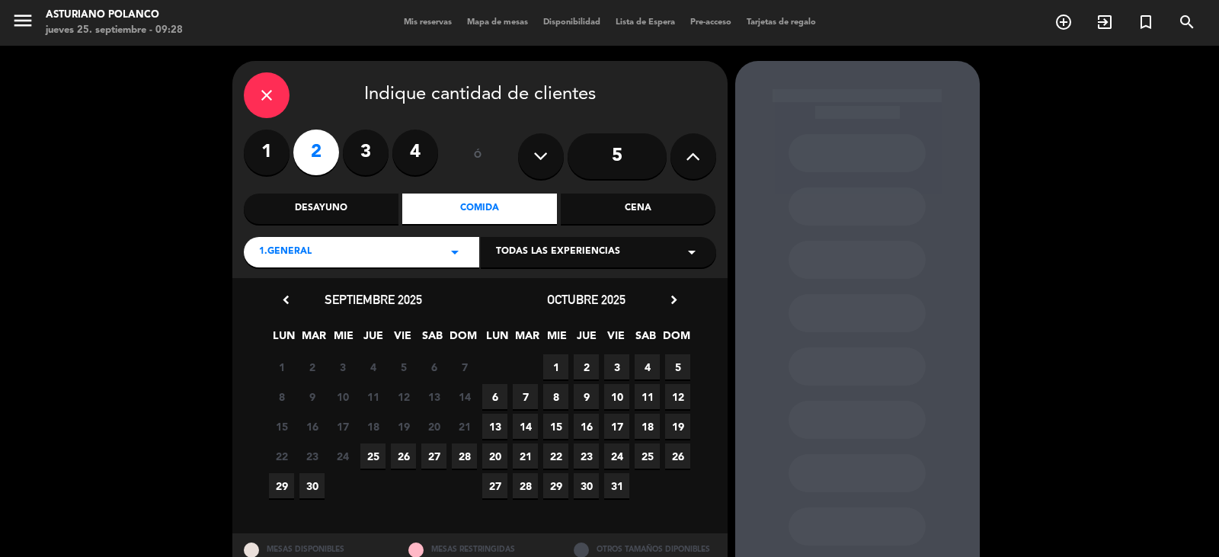
click at [278, 484] on span "29" at bounding box center [281, 485] width 25 height 25
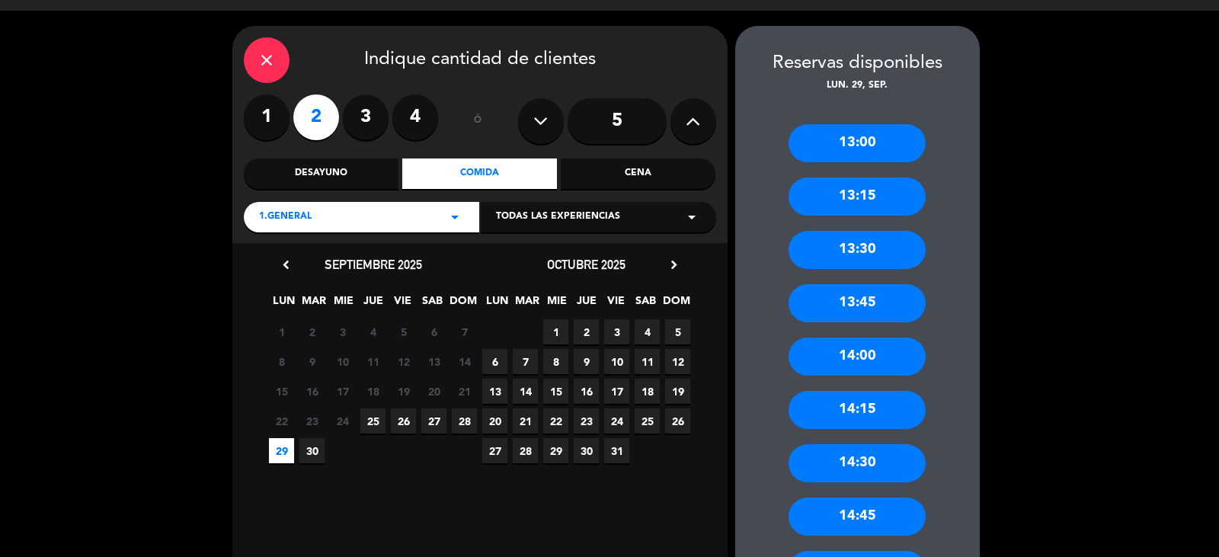
click at [850, 410] on div "14:15" at bounding box center [857, 410] width 137 height 38
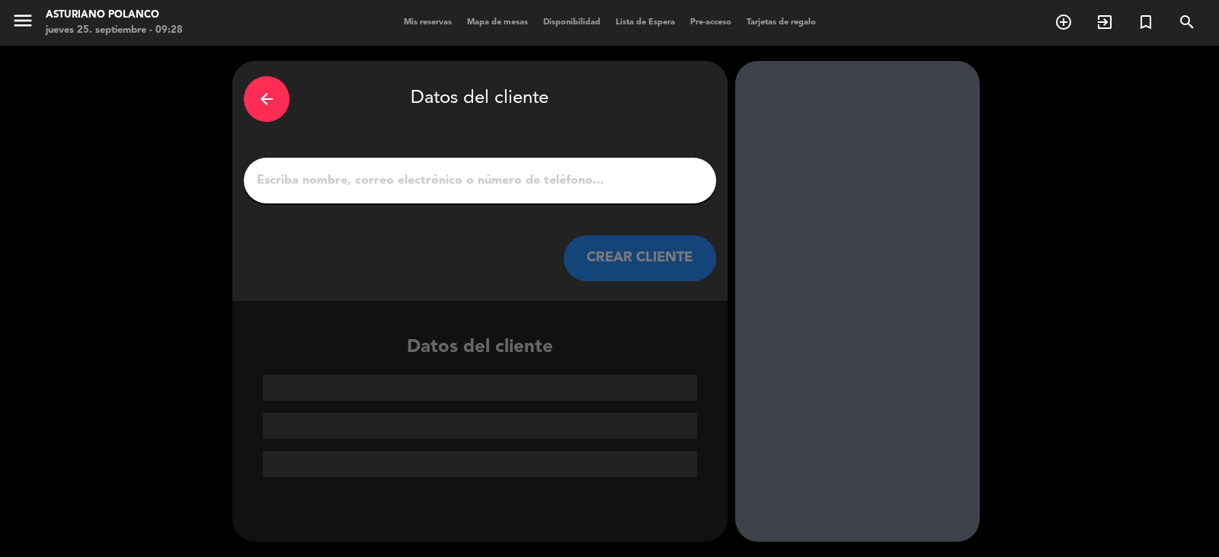
scroll to position [0, 0]
click at [331, 182] on input "1" at bounding box center [480, 180] width 450 height 21
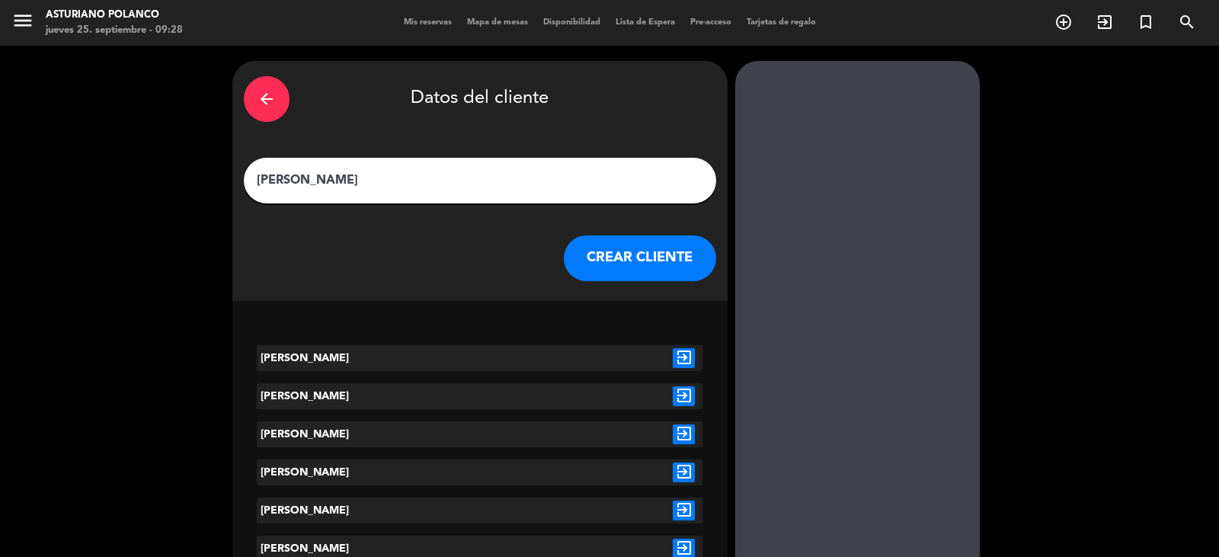
type input "[PERSON_NAME]"
click at [636, 269] on button "CREAR CLIENTE" at bounding box center [640, 258] width 152 height 46
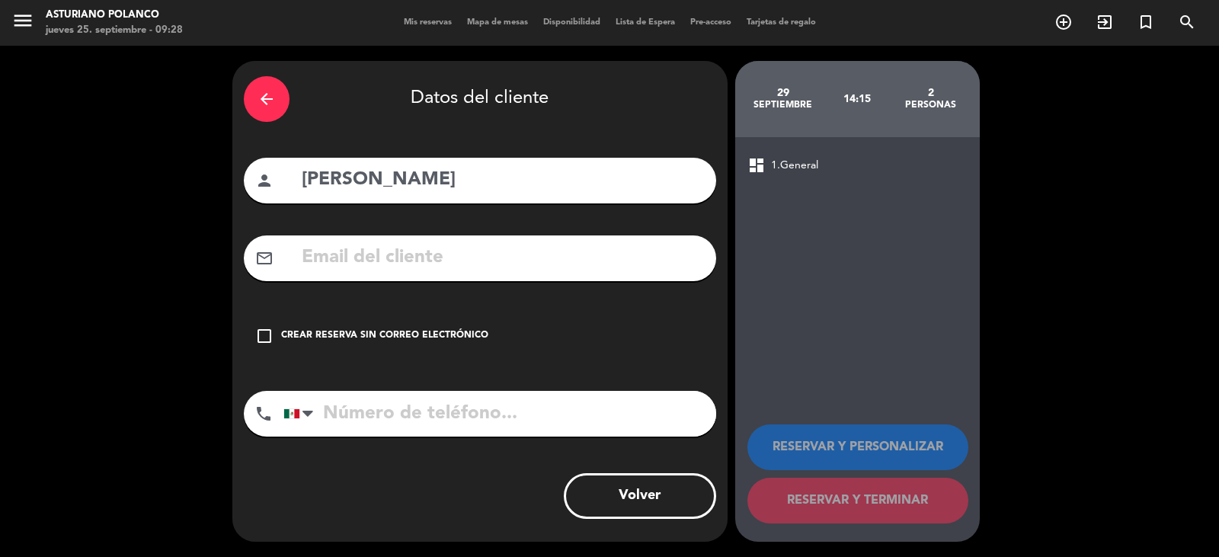
click at [478, 337] on div "Crear reserva sin correo electrónico" at bounding box center [384, 335] width 207 height 15
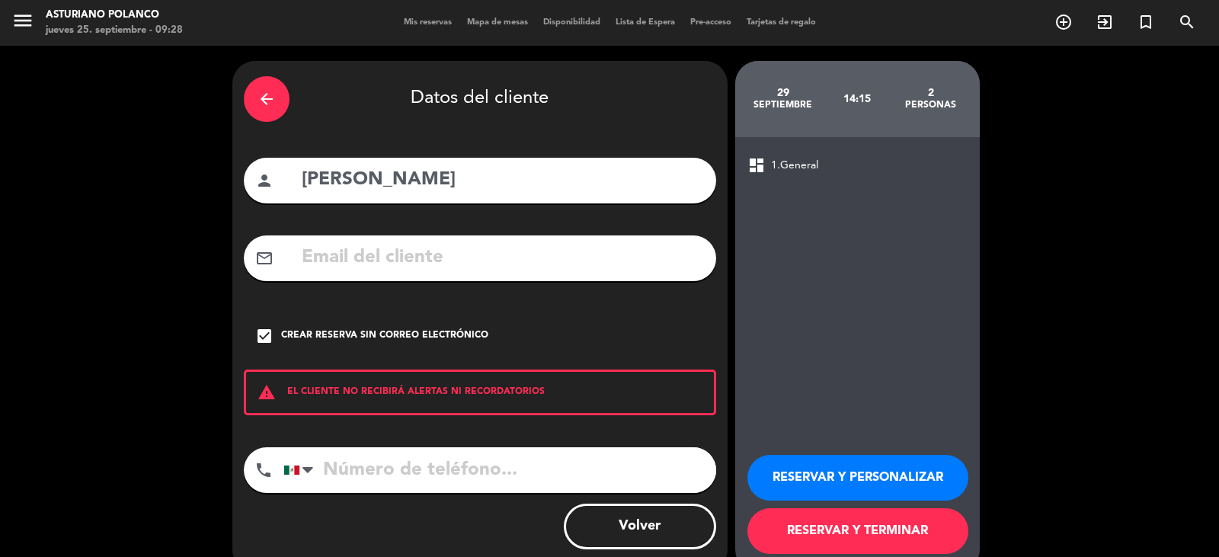
click at [820, 527] on button "RESERVAR Y TERMINAR" at bounding box center [858, 531] width 221 height 46
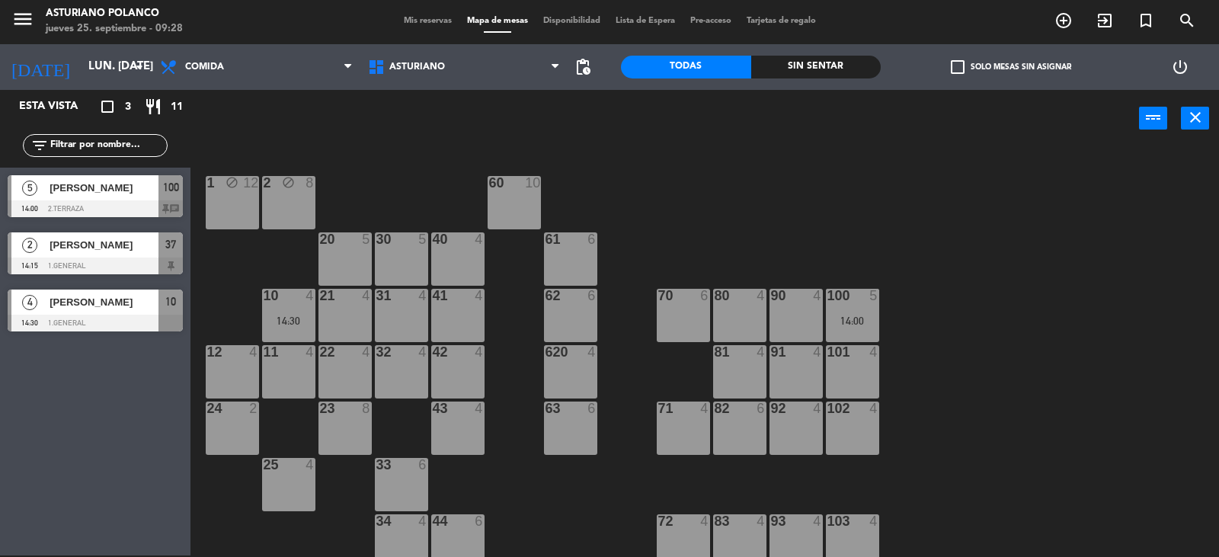
click at [399, 179] on div "1 block 12 2 block 8 60 10 20 5 30 5 40 4 61 6 62 6 41 4 31 4 21 4 10 4 14:30 7…" at bounding box center [711, 353] width 1017 height 408
click at [117, 74] on input "lun. [DATE]" at bounding box center [154, 67] width 147 height 29
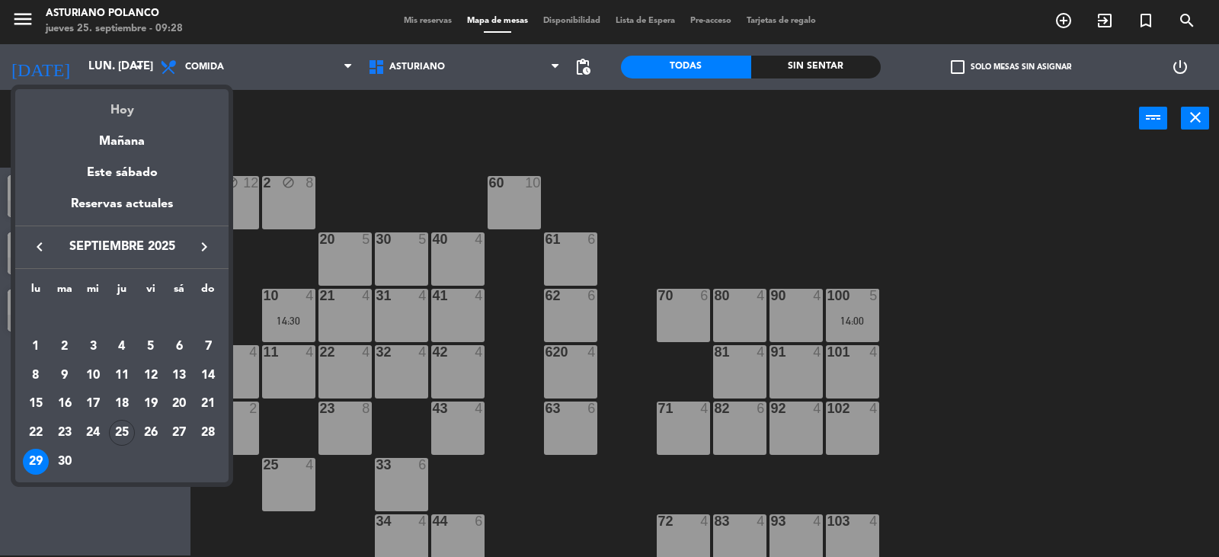
click at [102, 115] on div "Hoy" at bounding box center [121, 104] width 213 height 31
type input "[DEMOGRAPHIC_DATA] [DATE]"
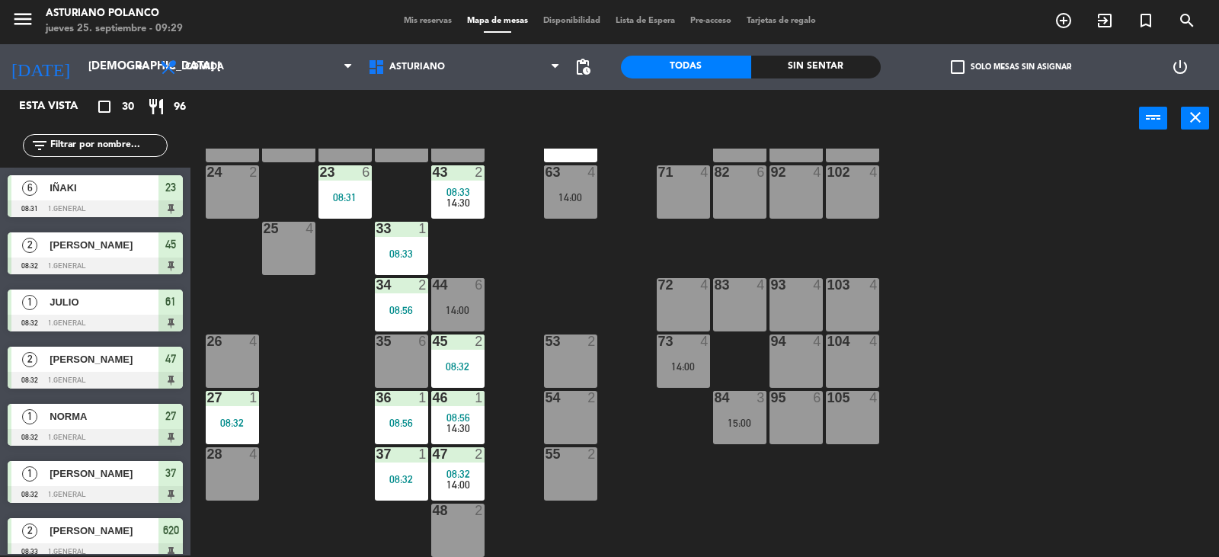
click at [568, 257] on div "1 12 13:00 2 block 8 60 14 14:00 20 2 08:34 14:00 30 1 08:55 13:30 40 4 61 1 08…" at bounding box center [711, 353] width 1017 height 408
click at [261, 68] on span "Comida" at bounding box center [256, 67] width 208 height 34
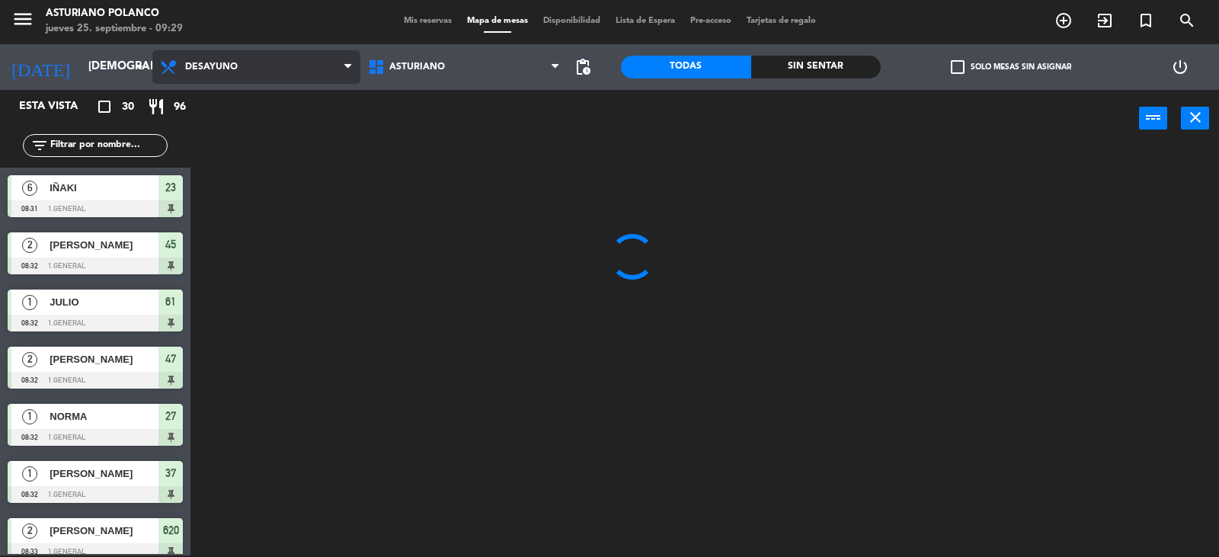
click at [241, 108] on ng-component "menu [PERSON_NAME] jueves 25. septiembre - 09:29 Mis reservas Mapa de mesas Dis…" at bounding box center [609, 277] width 1219 height 559
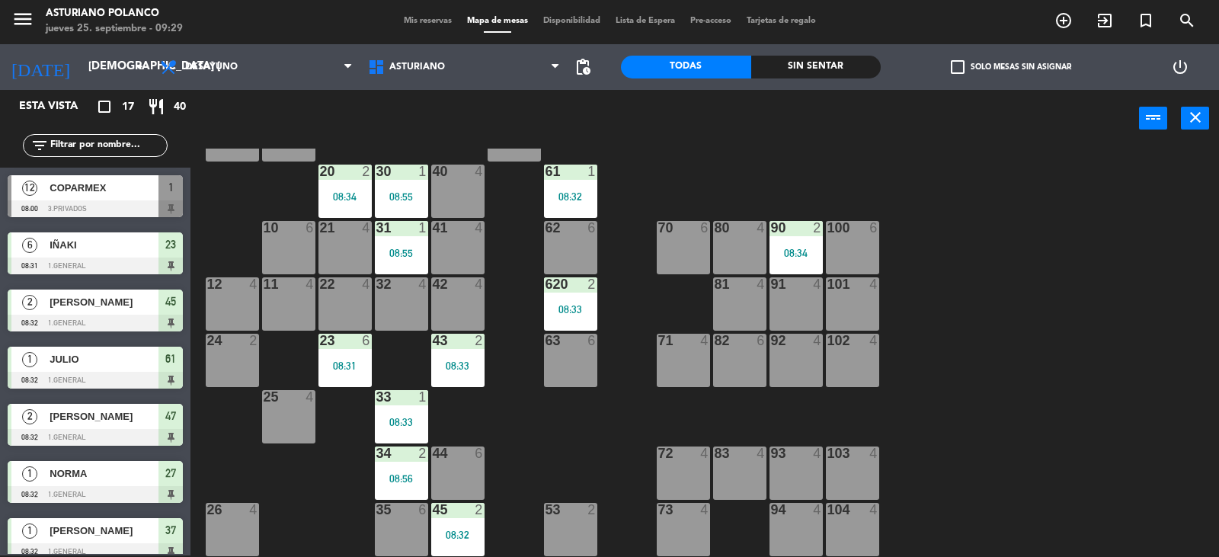
scroll to position [152, 0]
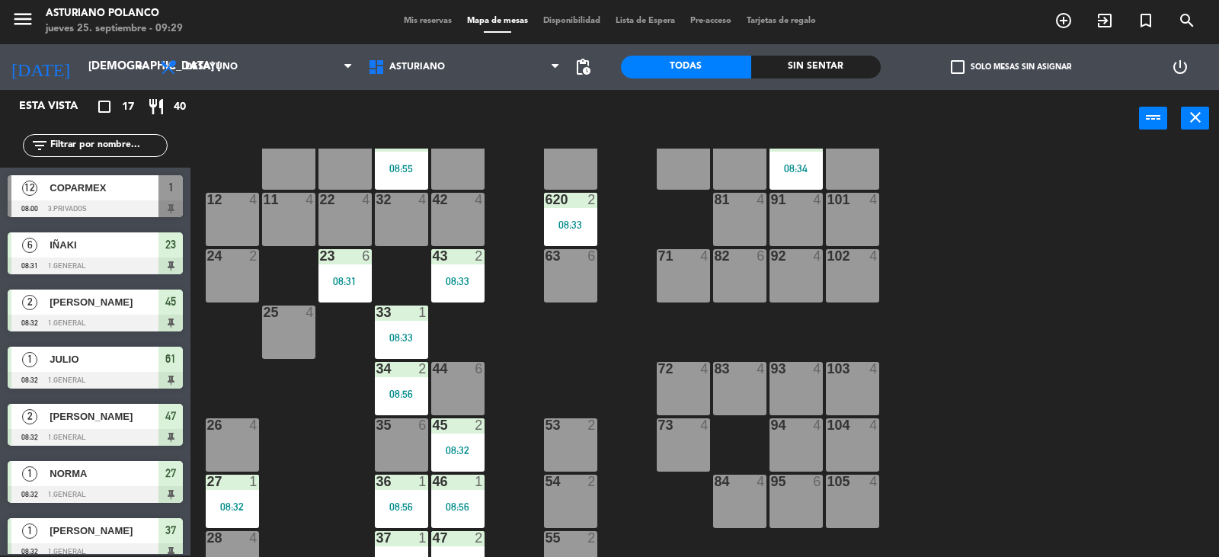
click at [738, 392] on div "83 4" at bounding box center [739, 388] width 53 height 53
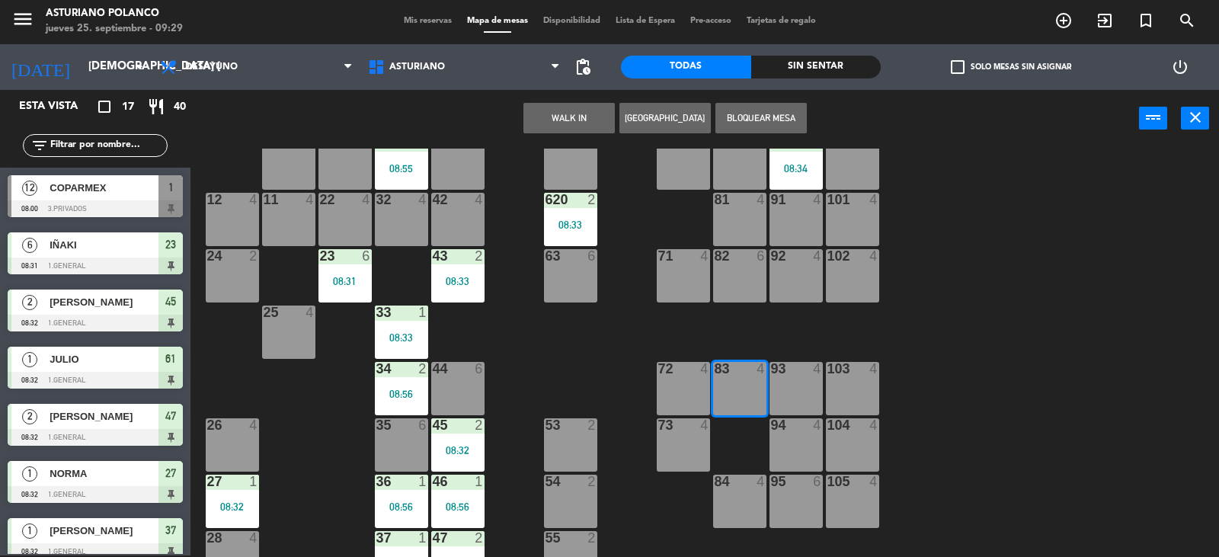
click at [797, 386] on div "93 4" at bounding box center [796, 388] width 53 height 53
click at [572, 121] on button "WALK IN" at bounding box center [569, 118] width 91 height 30
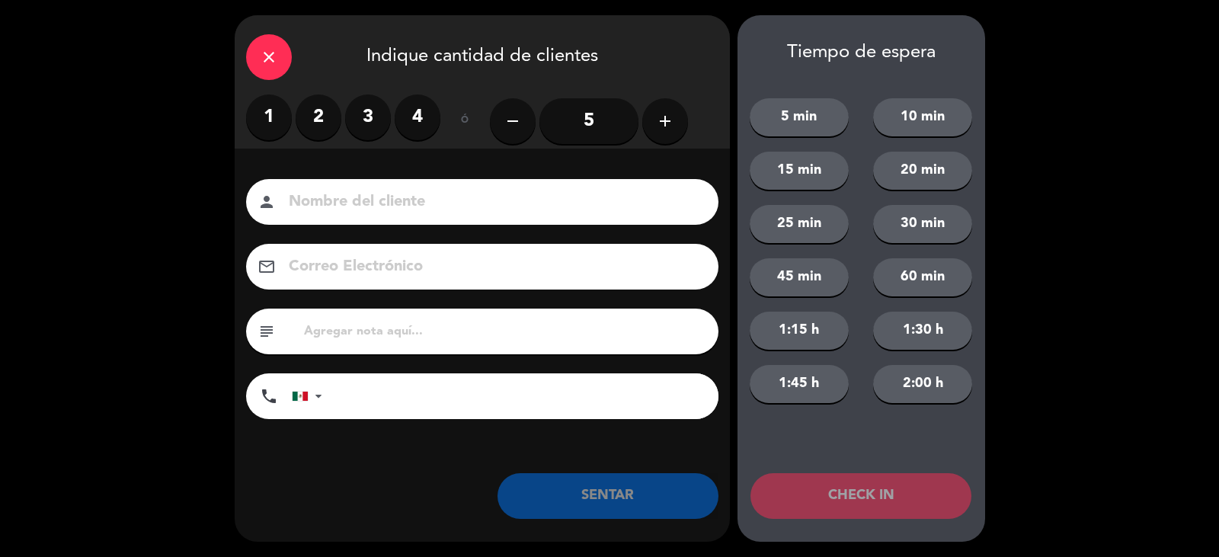
click at [588, 117] on input "5" at bounding box center [589, 121] width 99 height 46
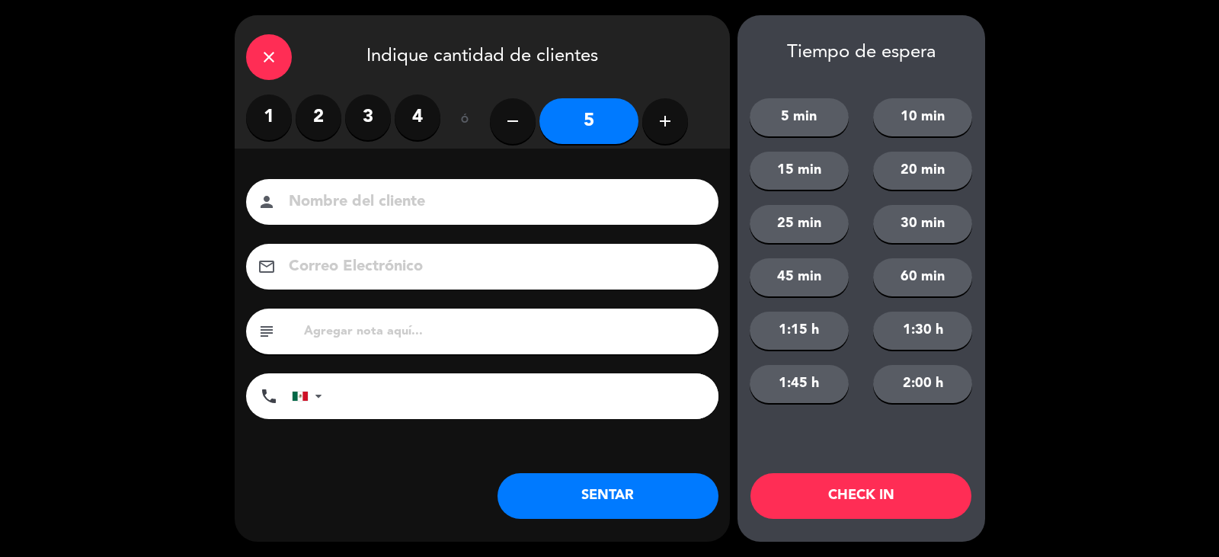
click at [469, 207] on input at bounding box center [492, 202] width 411 height 27
type input "[PERSON_NAME]"
click at [611, 497] on button "SENTAR" at bounding box center [608, 496] width 221 height 46
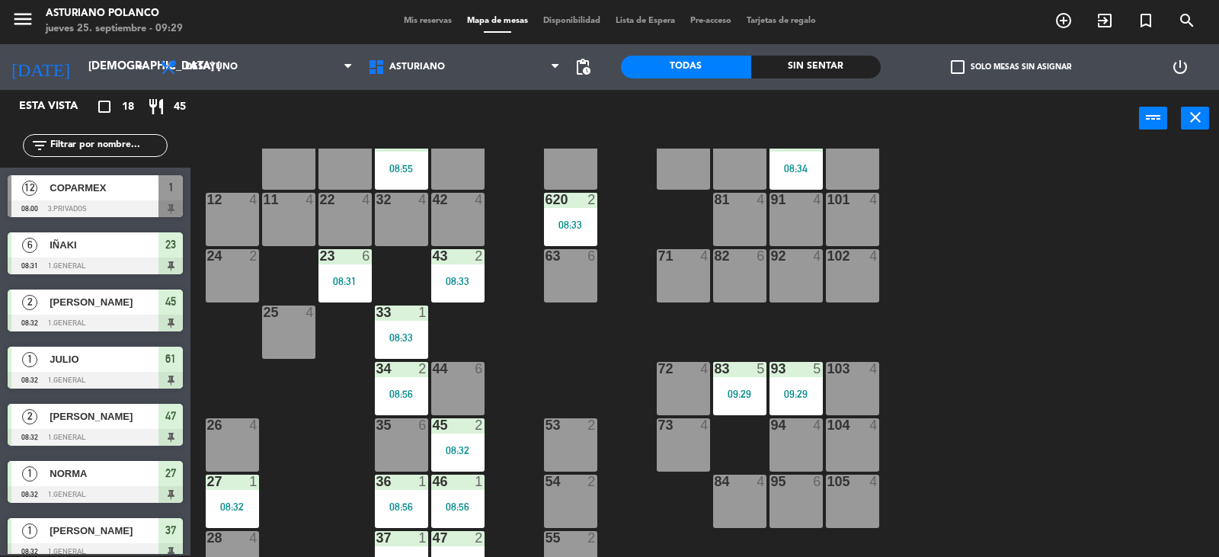
scroll to position [76, 0]
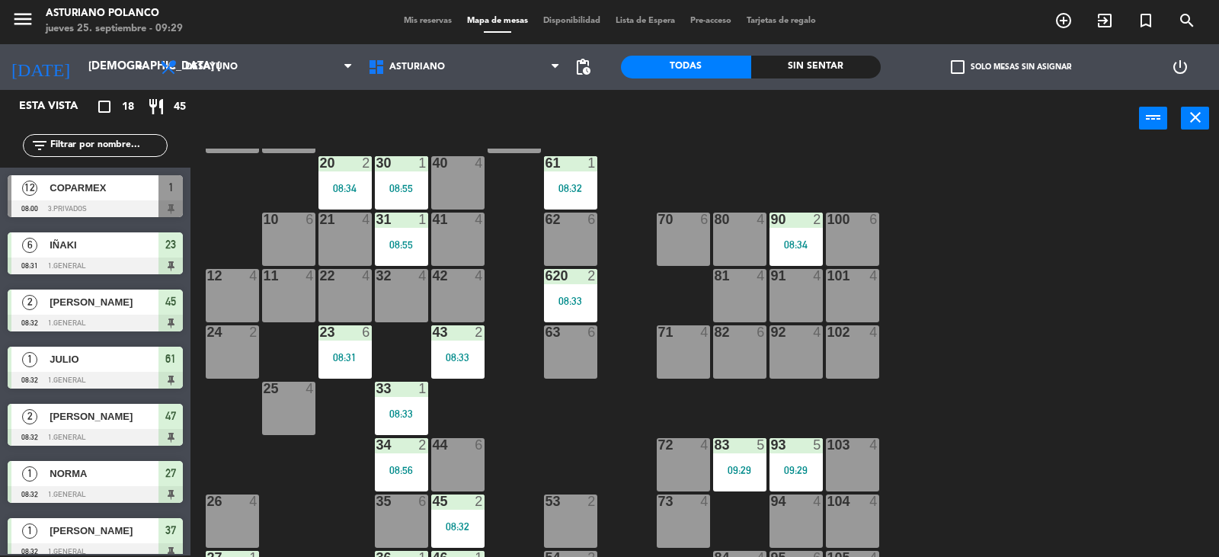
click at [989, 338] on div "1 12 08:00 2 block 8 60 10 20 2 08:34 30 1 08:55 40 4 61 1 08:32 62 6 41 4 31 1…" at bounding box center [711, 353] width 1017 height 408
click at [379, 288] on div "32 4" at bounding box center [401, 295] width 53 height 53
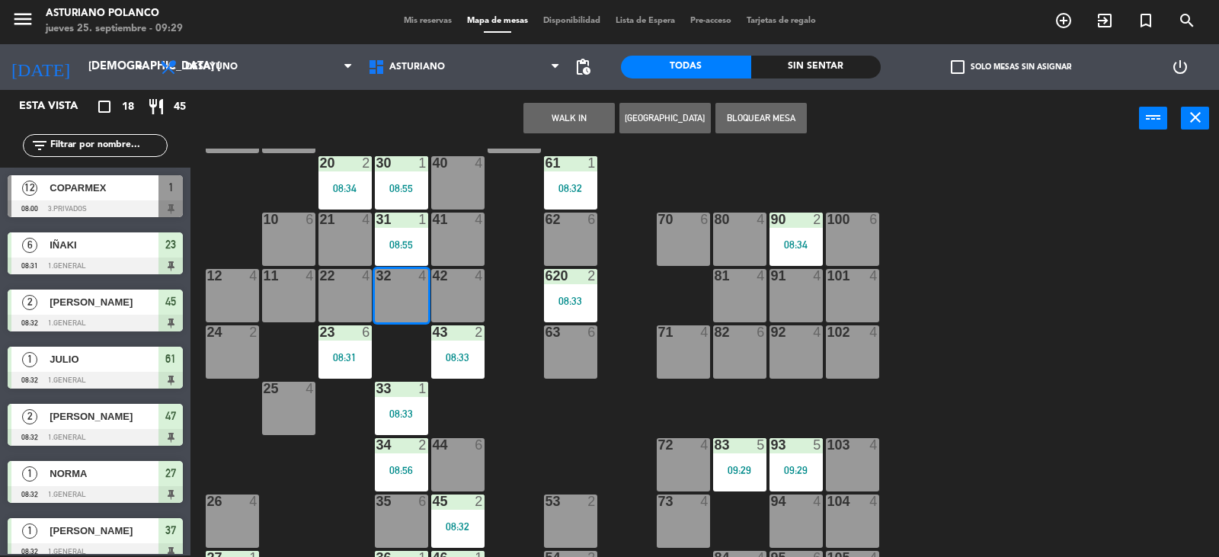
click at [575, 114] on button "WALK IN" at bounding box center [569, 118] width 91 height 30
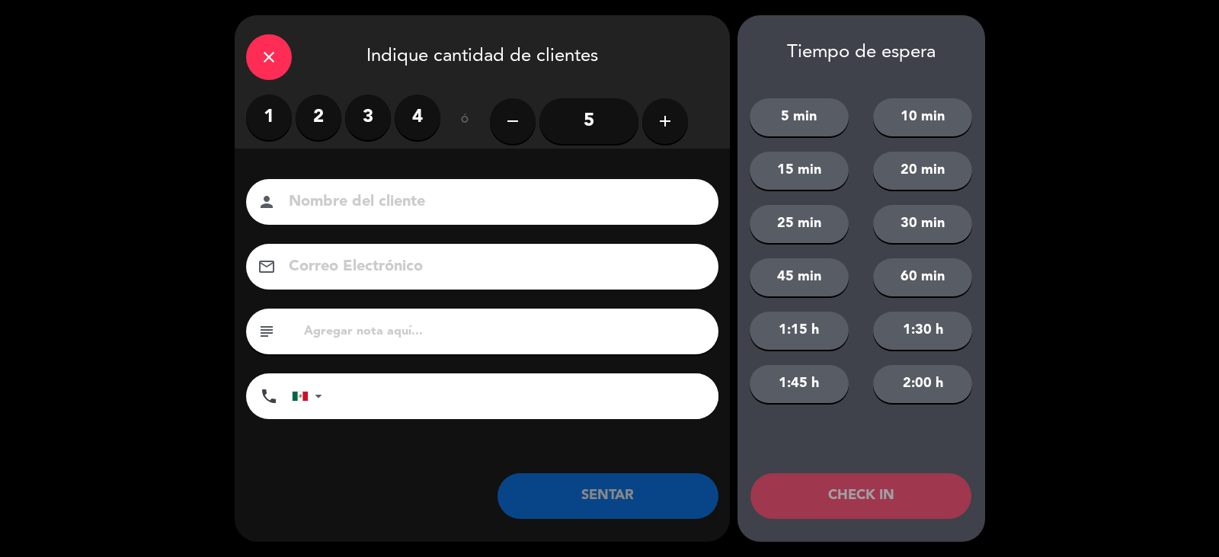
click at [322, 111] on label "2" at bounding box center [319, 117] width 46 height 46
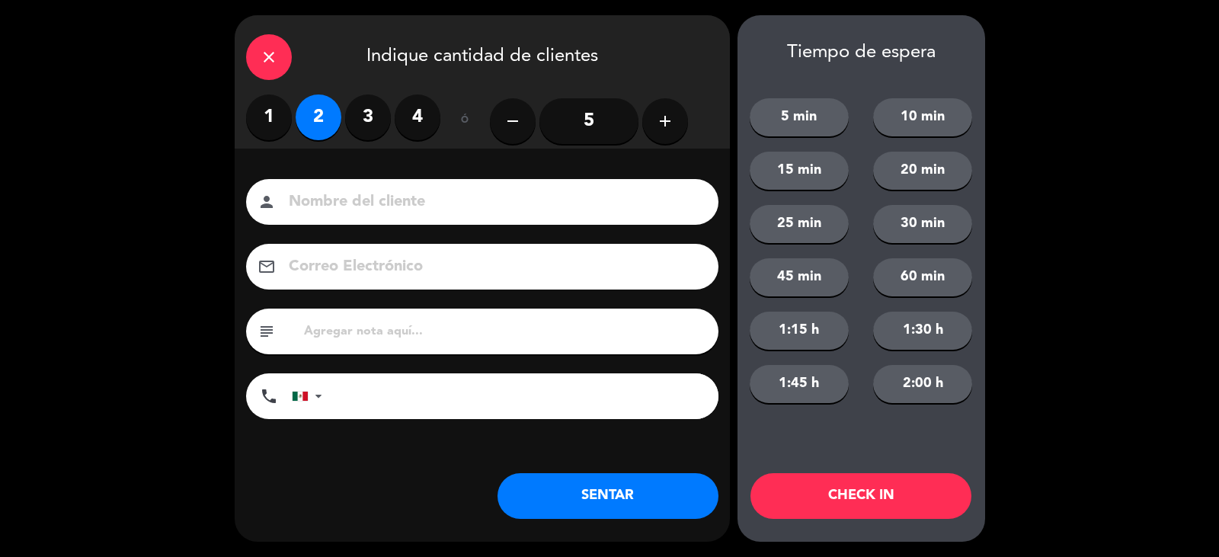
click at [383, 198] on input at bounding box center [492, 202] width 411 height 27
type input "MONI"
click at [535, 485] on button "SENTAR" at bounding box center [608, 496] width 221 height 46
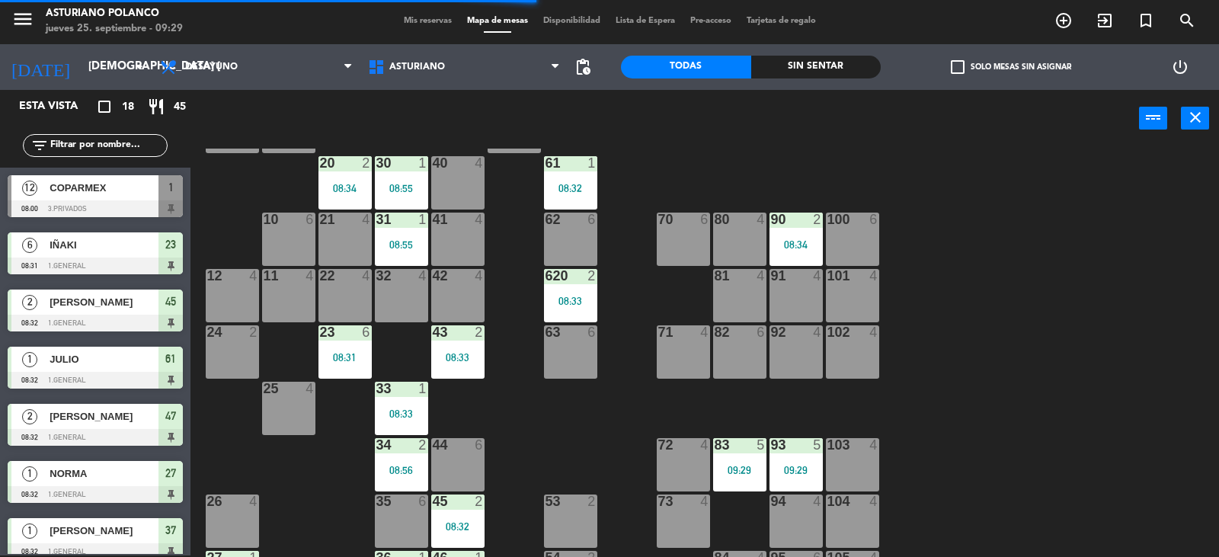
click at [563, 453] on div "1 12 08:00 2 block 8 60 10 20 2 08:34 30 1 08:55 40 4 61 1 08:32 62 6 41 4 31 1…" at bounding box center [711, 353] width 1017 height 408
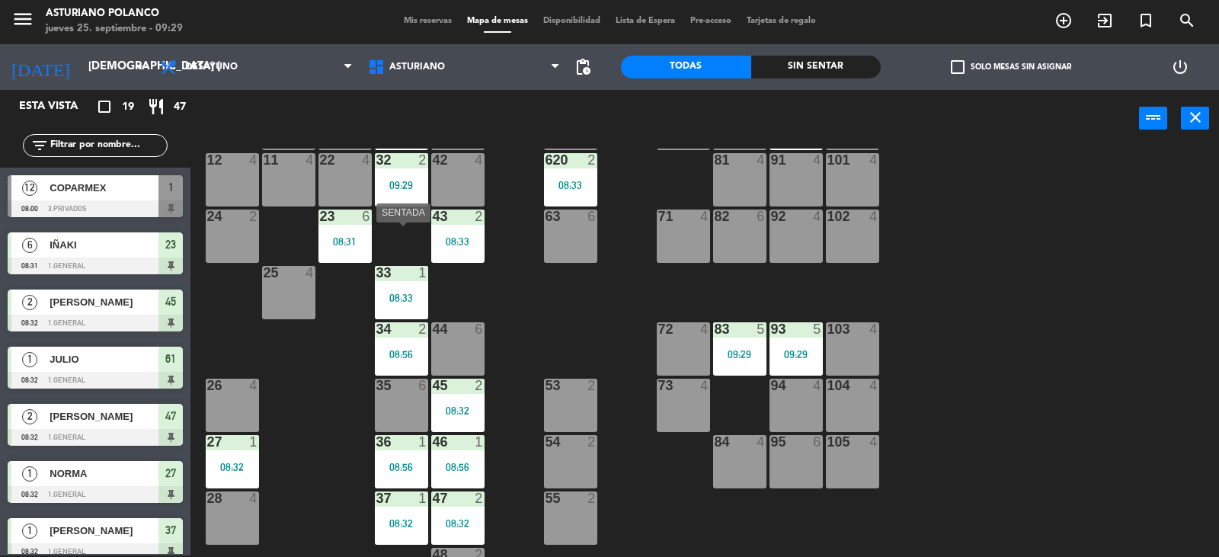
scroll to position [236, 0]
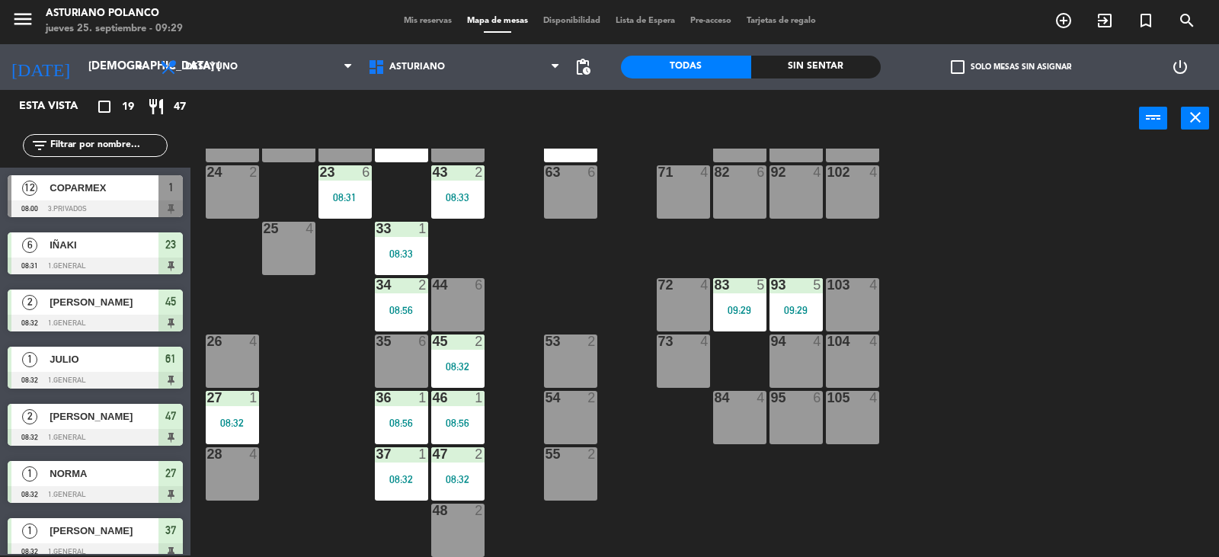
click at [514, 290] on div "1 12 08:00 2 block 8 60 10 20 2 08:34 30 1 08:55 40 4 61 1 08:32 62 6 41 4 31 1…" at bounding box center [711, 353] width 1017 height 408
click at [463, 348] on div "45 2" at bounding box center [457, 342] width 53 height 15
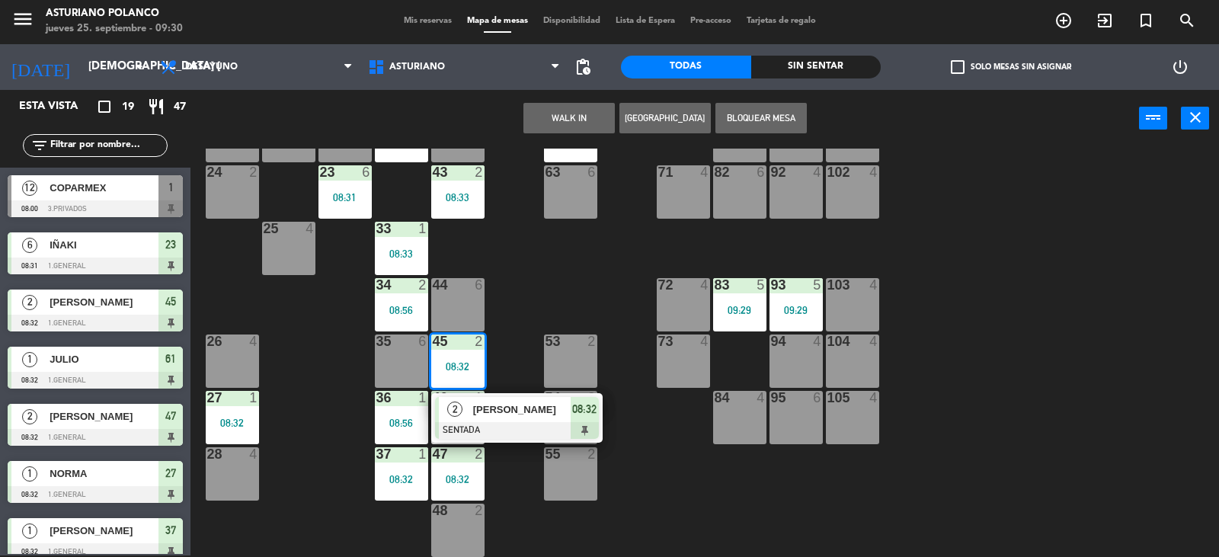
click at [490, 426] on div at bounding box center [517, 430] width 164 height 17
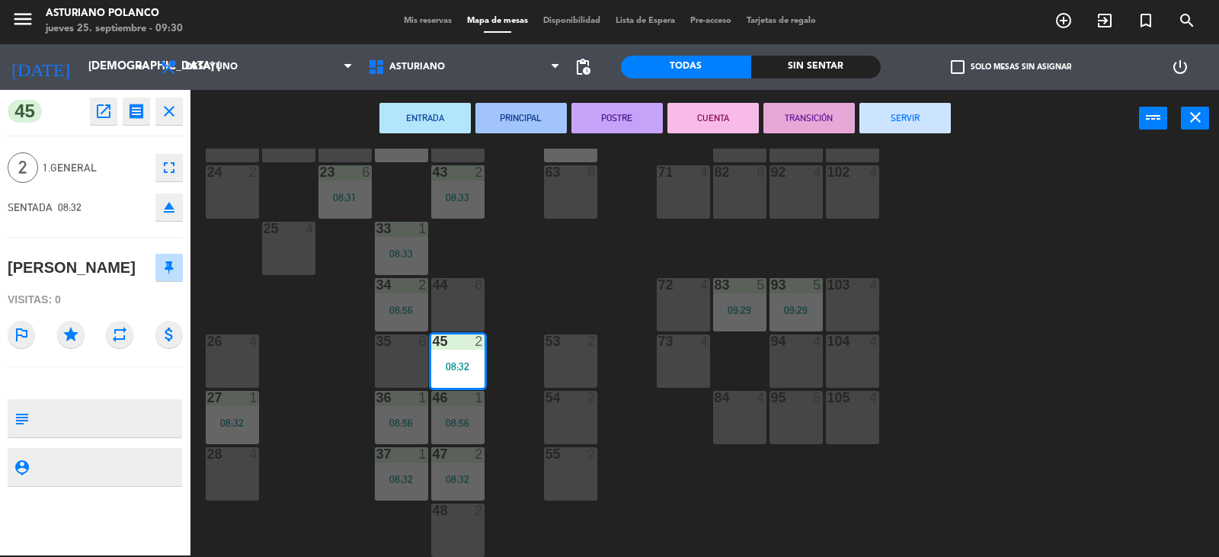
click at [895, 123] on button "SERVIR" at bounding box center [905, 118] width 91 height 30
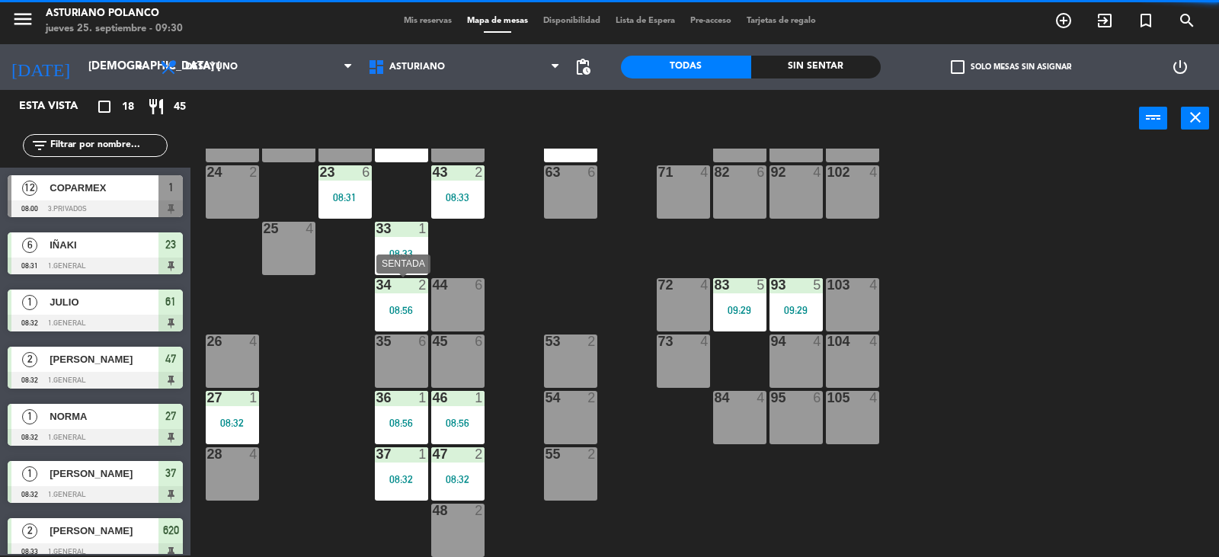
click at [403, 309] on div "08:56" at bounding box center [401, 310] width 53 height 11
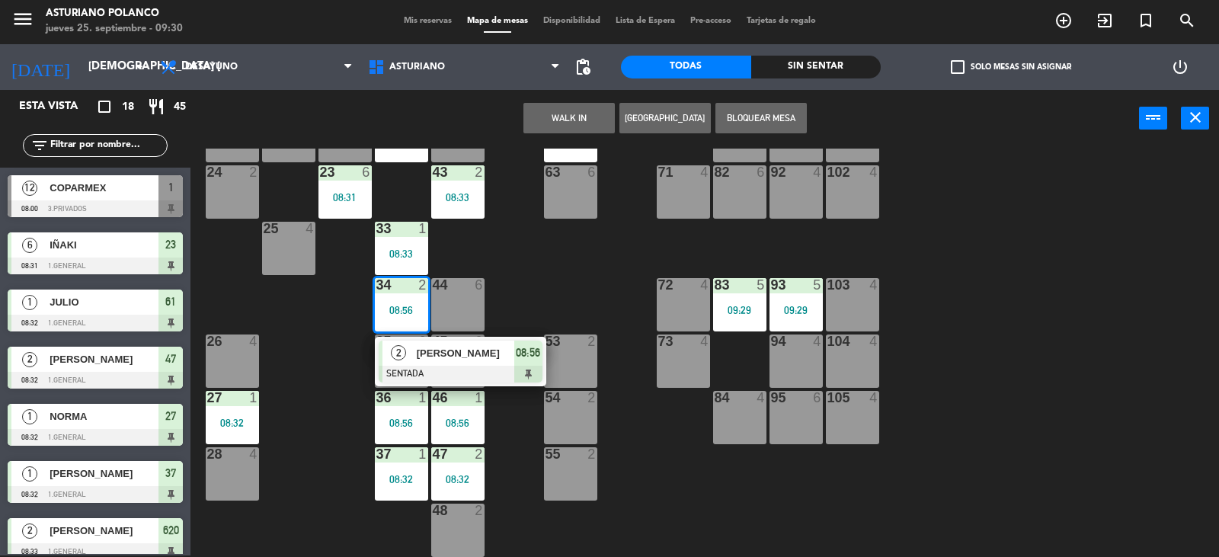
click at [427, 355] on span "[PERSON_NAME]" at bounding box center [466, 353] width 98 height 16
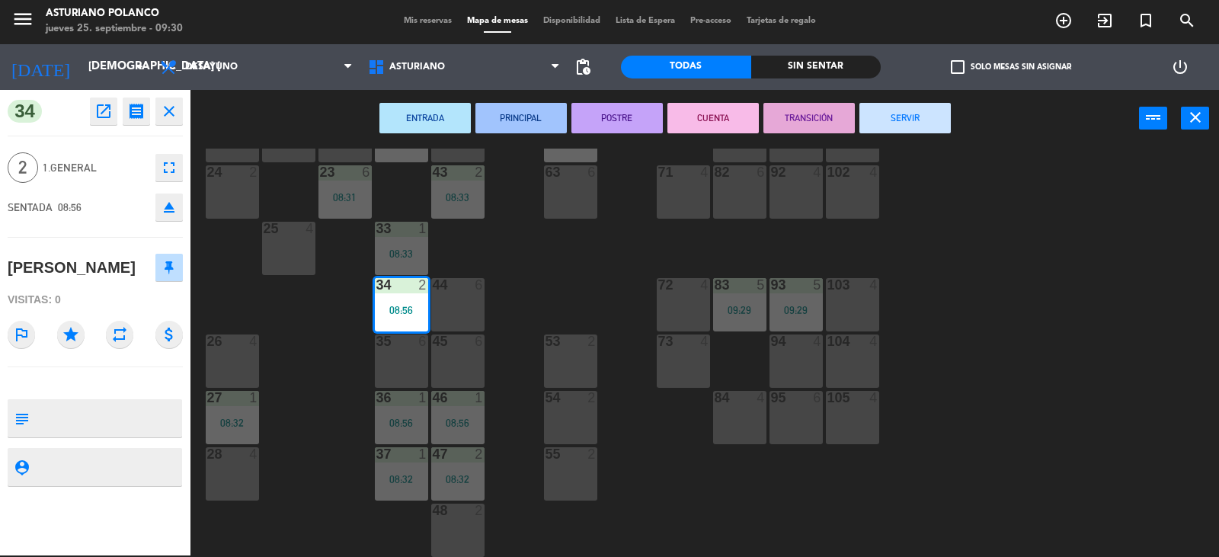
click at [885, 126] on button "SERVIR" at bounding box center [905, 118] width 91 height 30
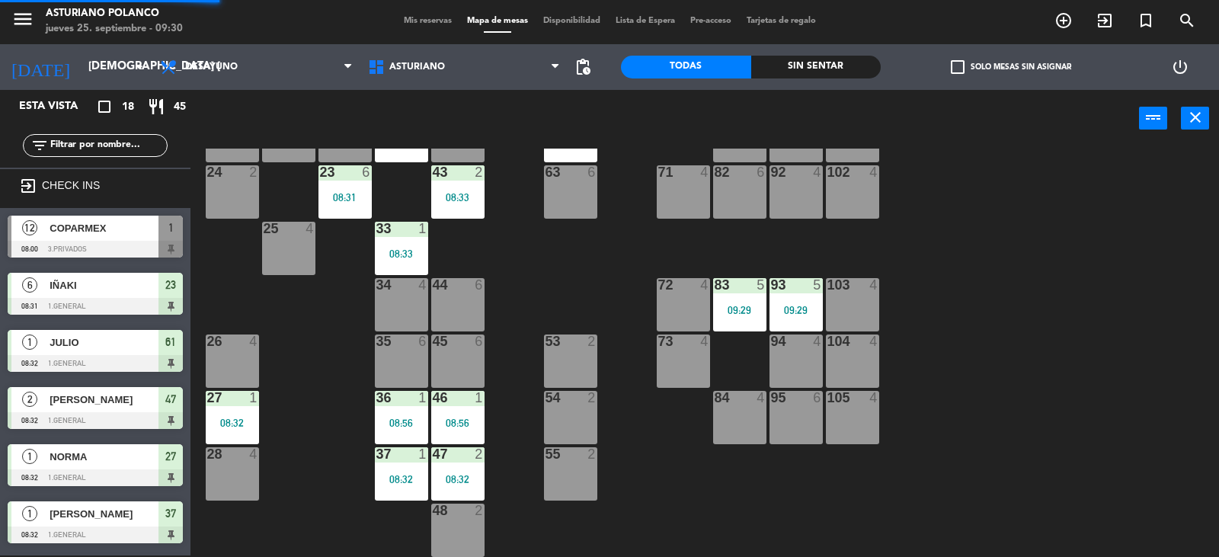
scroll to position [210, 0]
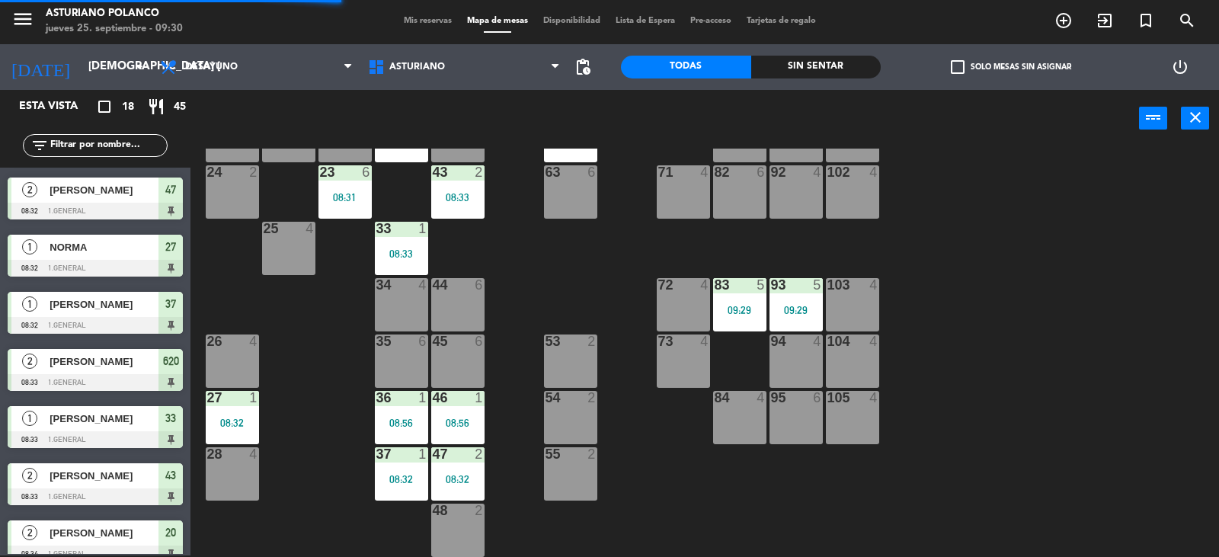
click at [415, 239] on div "33 1 08:33" at bounding box center [401, 248] width 53 height 53
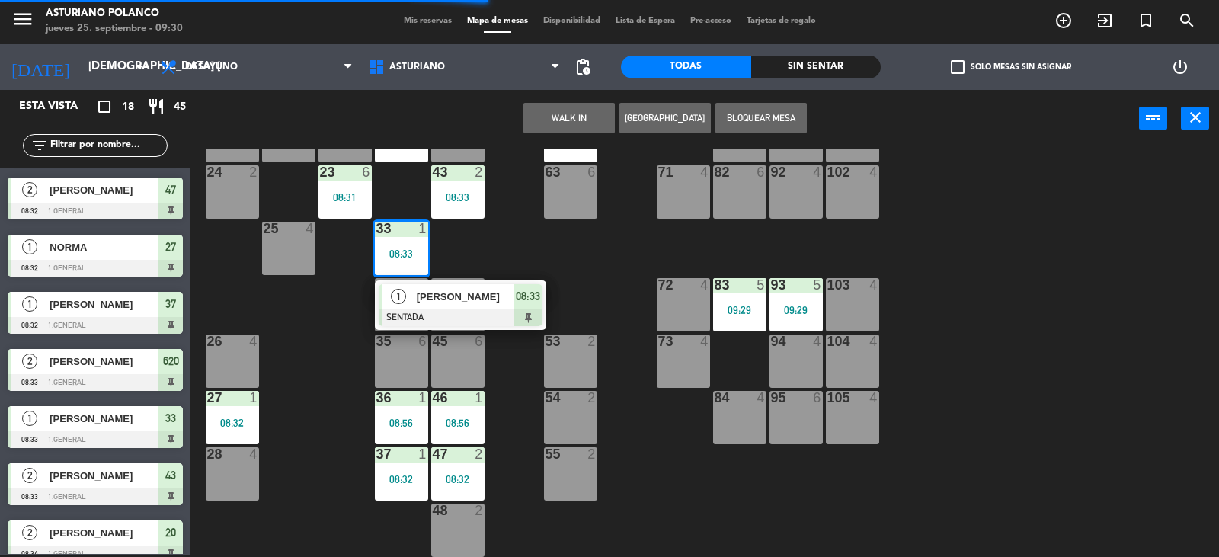
click at [466, 313] on div at bounding box center [461, 317] width 164 height 17
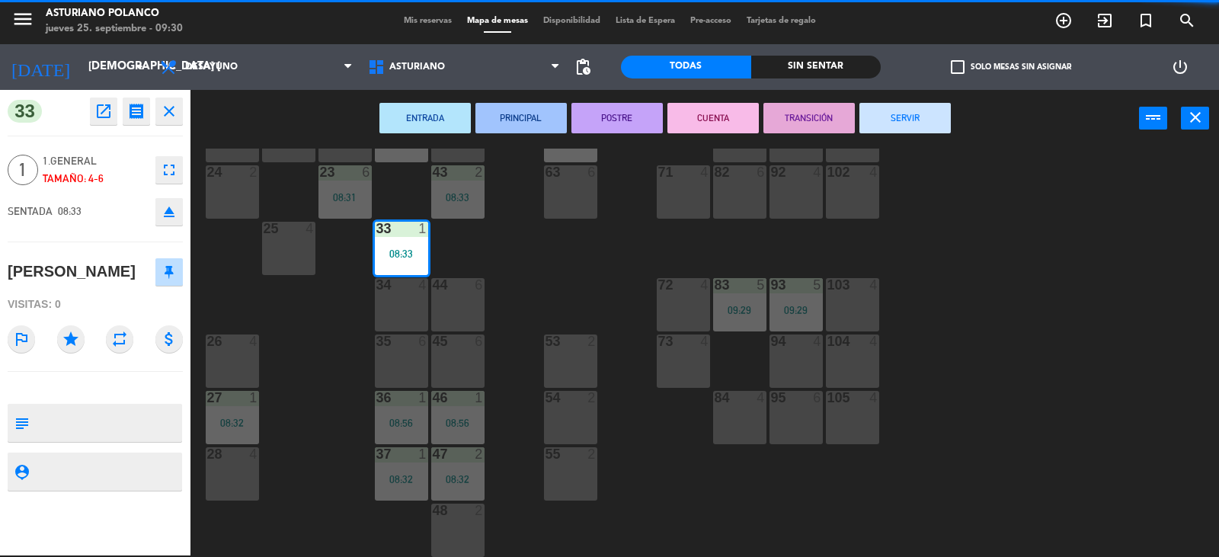
click at [889, 124] on button "SERVIR" at bounding box center [905, 118] width 91 height 30
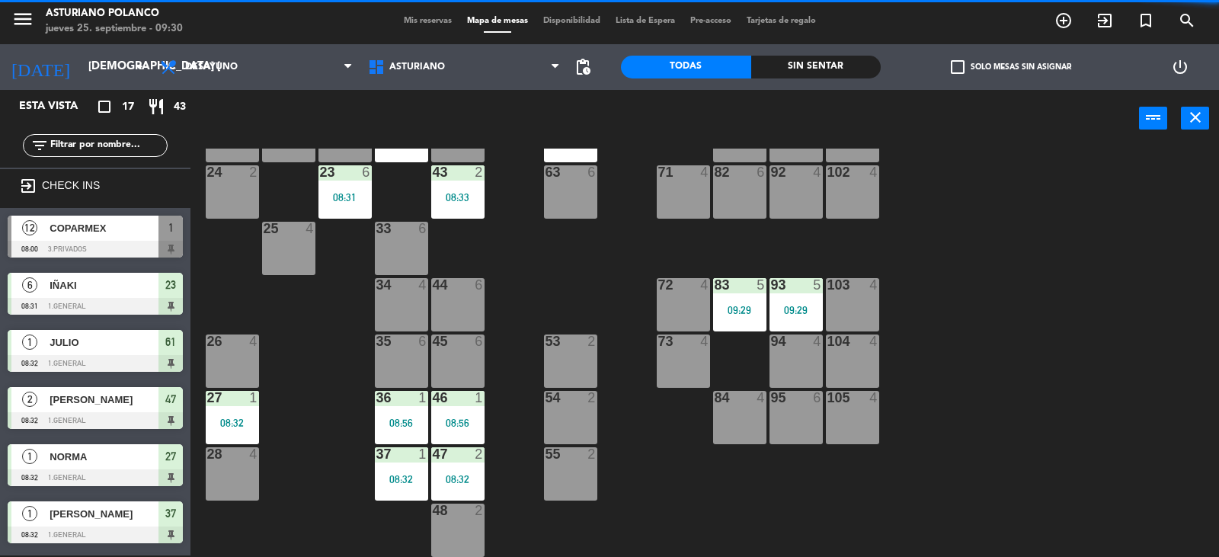
scroll to position [2, 0]
click at [568, 283] on div "1 12 08:00 2 block 8 60 10 20 2 08:34 30 1 08:55 40 4 61 1 08:32 62 6 41 4 31 1…" at bounding box center [711, 353] width 1017 height 408
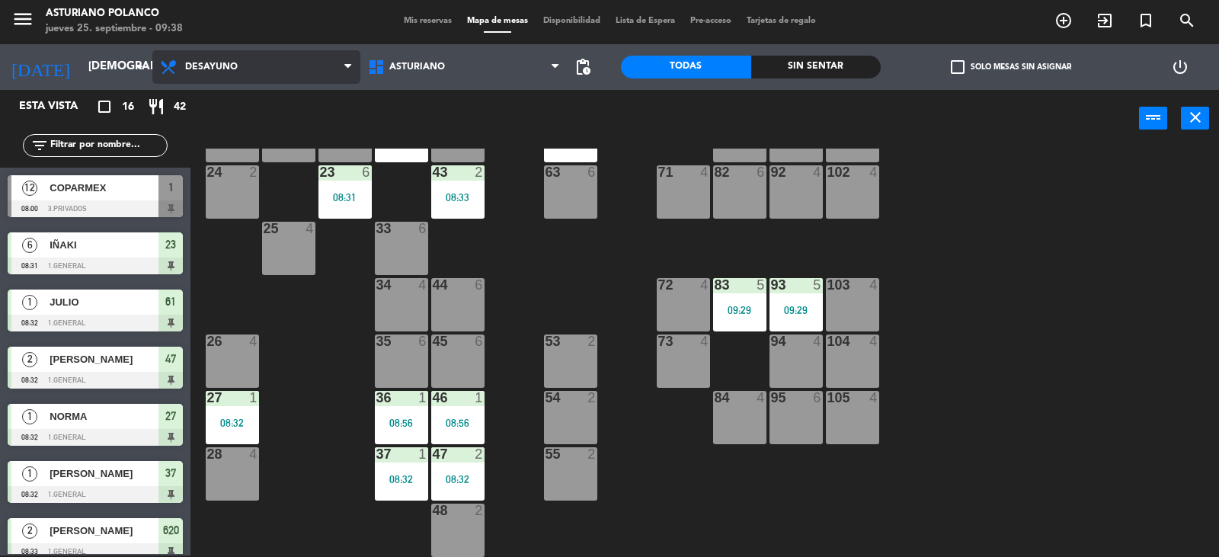
click at [210, 66] on span "Desayuno" at bounding box center [211, 67] width 53 height 11
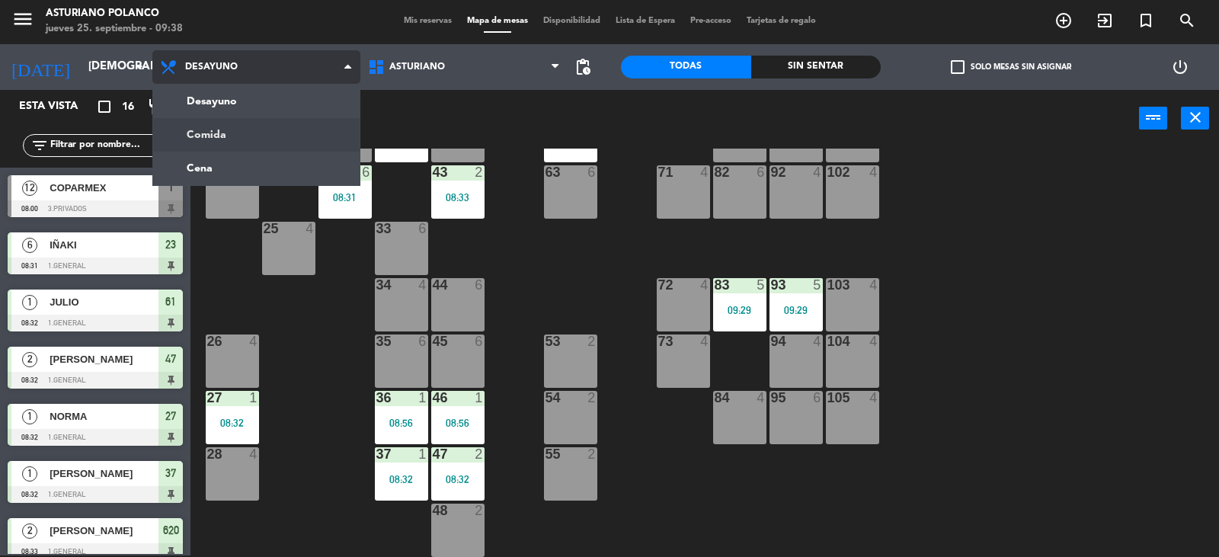
click at [223, 132] on ng-component "menu [PERSON_NAME] jueves 25. septiembre - 09:38 Mis reservas Mapa de mesas Dis…" at bounding box center [609, 277] width 1219 height 559
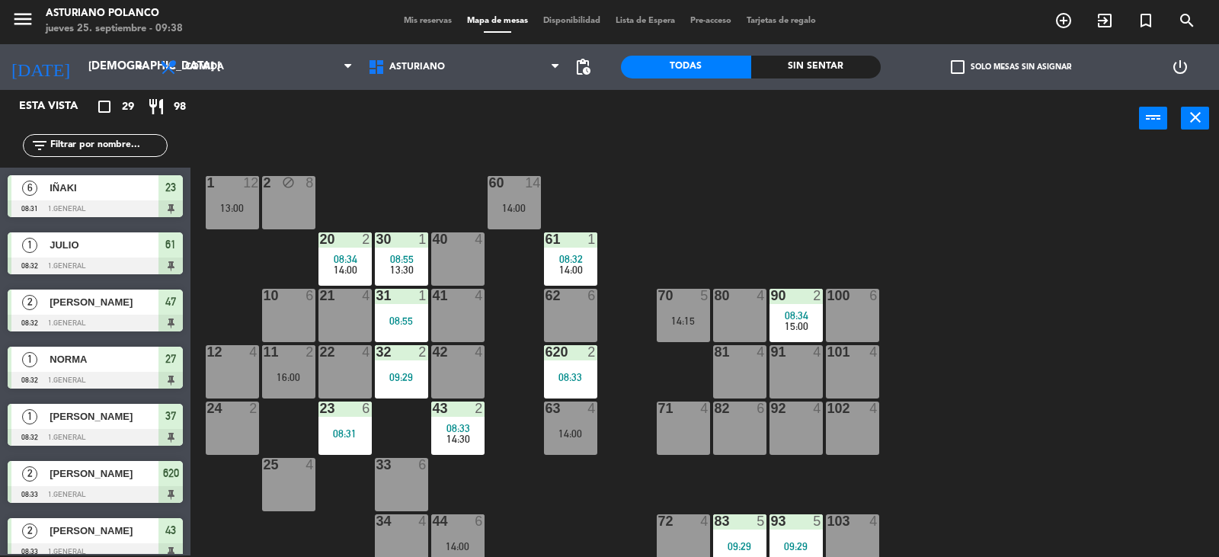
click at [748, 181] on div "1 12 13:00 2 block 8 60 14 14:00 20 2 08:34 14:00 30 1 08:55 13:30 40 4 61 1 08…" at bounding box center [711, 353] width 1017 height 408
click at [496, 469] on div "1 12 13:00 2 block 8 60 14 14:00 20 2 08:34 14:00 30 1 08:55 13:30 40 4 61 1 08…" at bounding box center [711, 353] width 1017 height 408
click at [1191, 120] on icon "close" at bounding box center [1195, 117] width 18 height 18
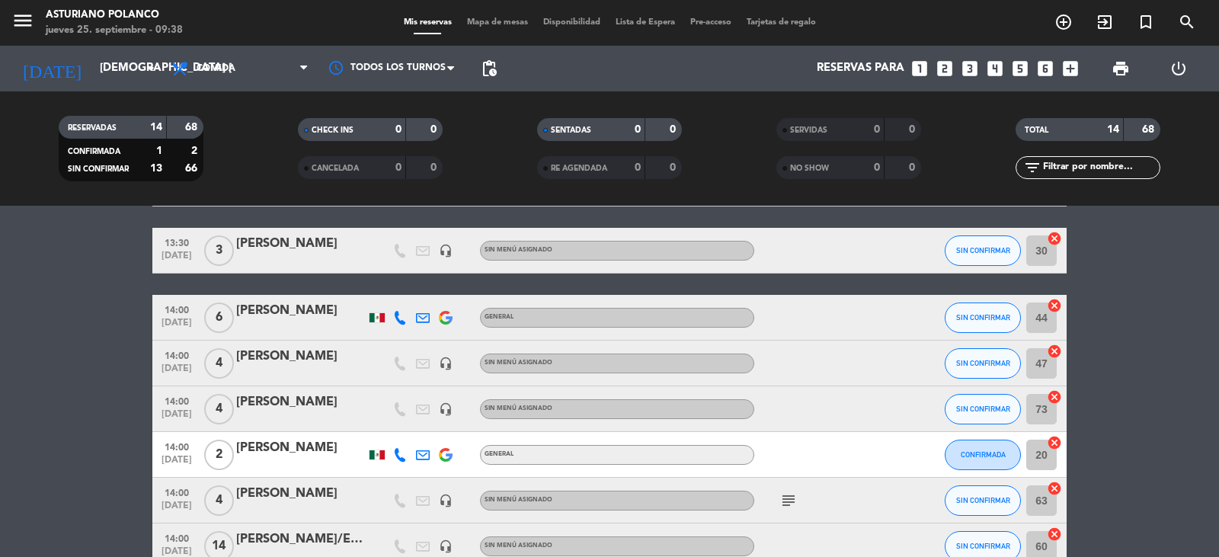
scroll to position [152, 0]
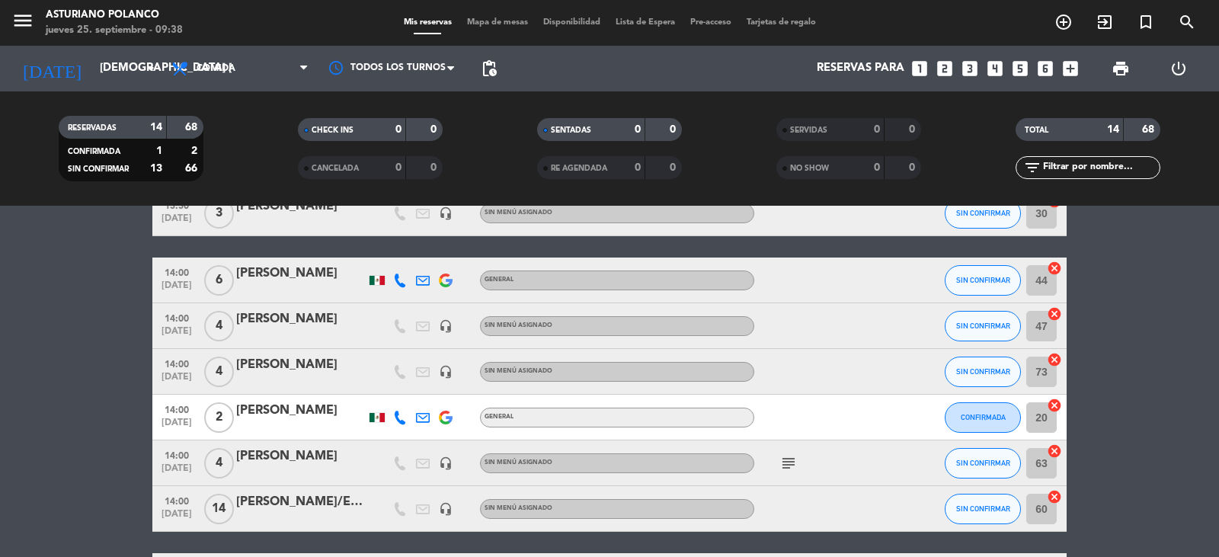
click at [304, 368] on div "[PERSON_NAME]" at bounding box center [301, 365] width 130 height 20
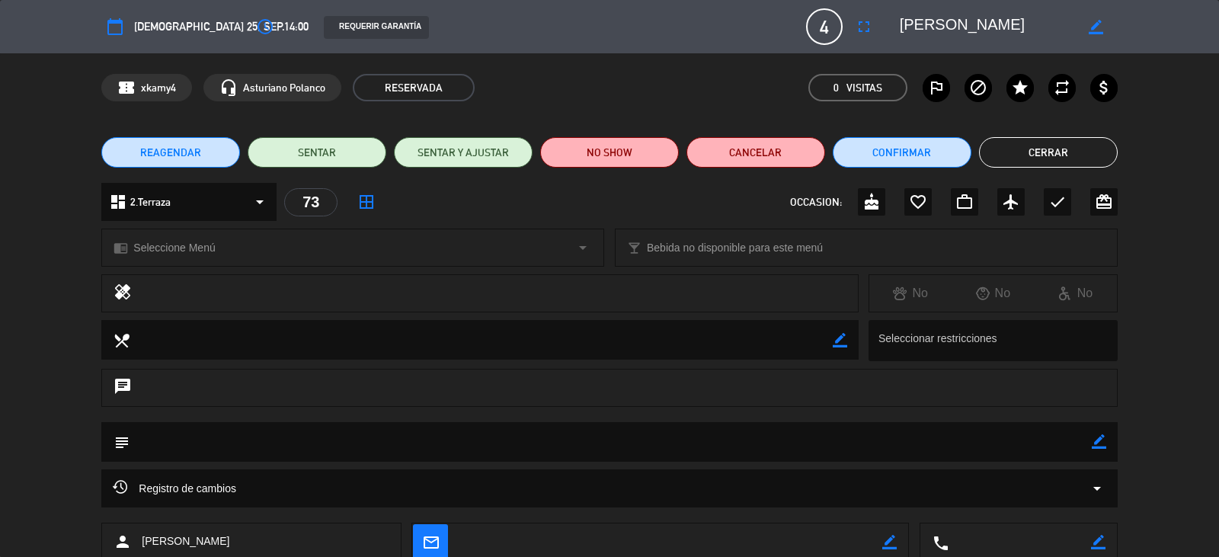
click at [1039, 155] on button "Cerrar" at bounding box center [1048, 152] width 139 height 30
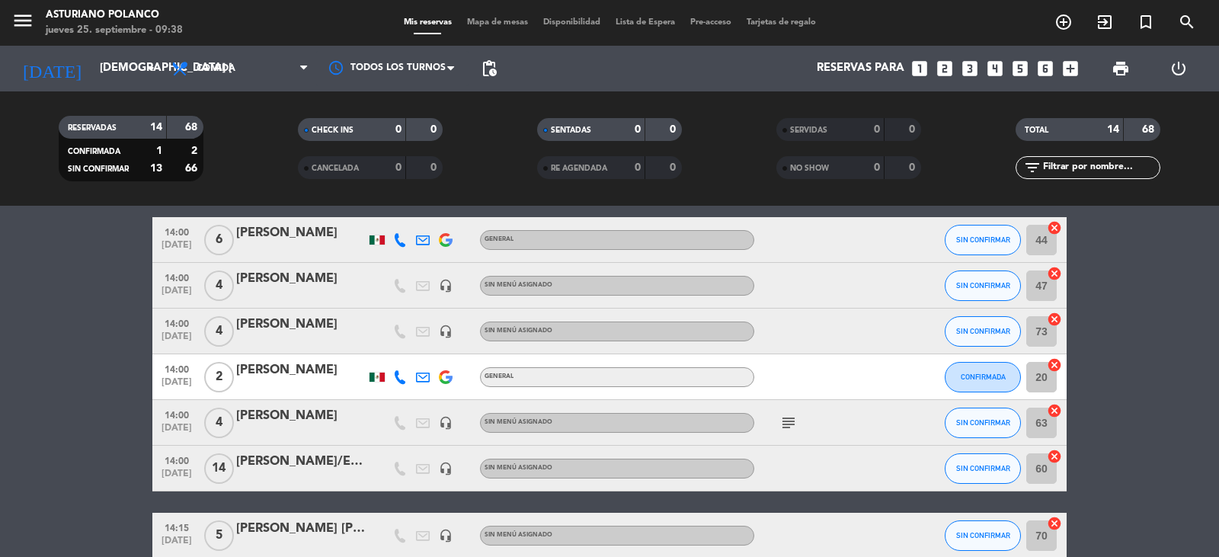
scroll to position [182, 0]
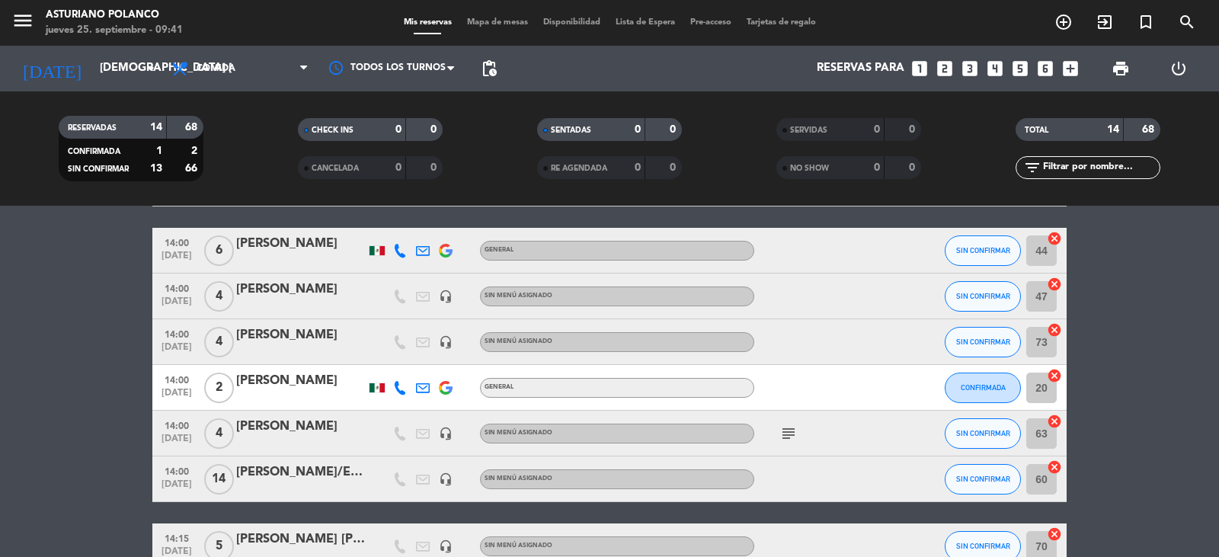
click at [268, 335] on div "[PERSON_NAME]" at bounding box center [301, 335] width 130 height 20
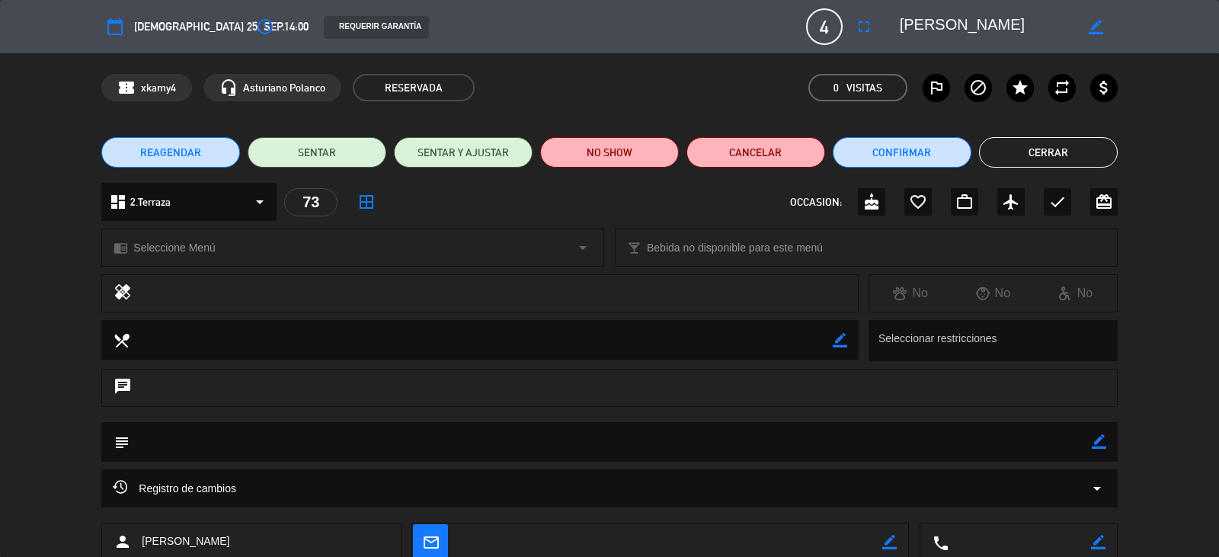
click at [167, 152] on span "REAGENDAR" at bounding box center [170, 153] width 61 height 16
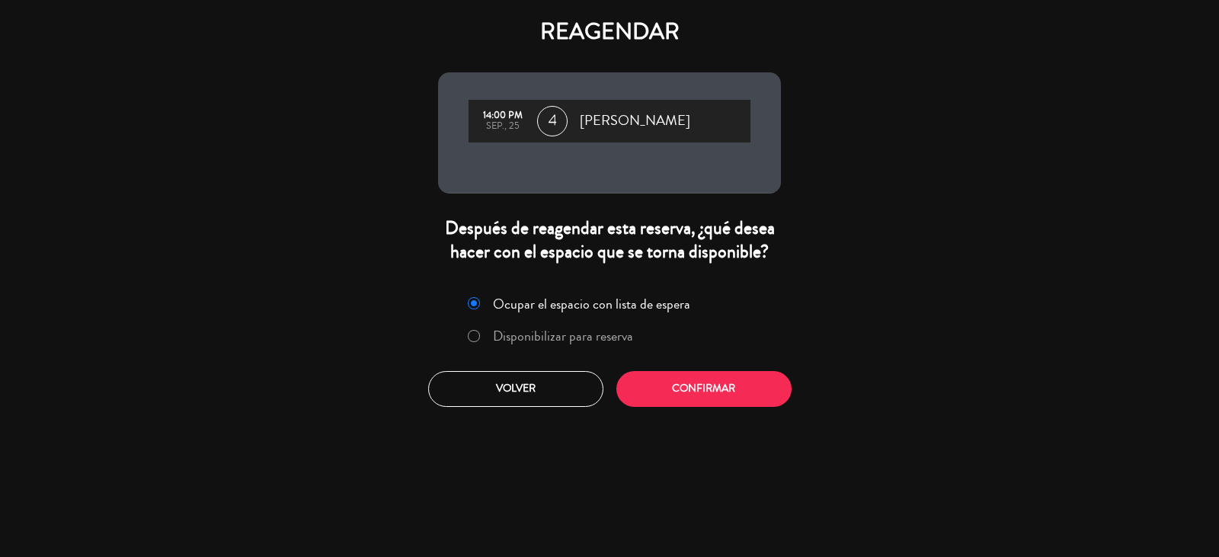
click at [520, 339] on label "Disponibilizar para reserva" at bounding box center [563, 336] width 140 height 14
click at [711, 396] on button "Confirmar" at bounding box center [703, 389] width 175 height 36
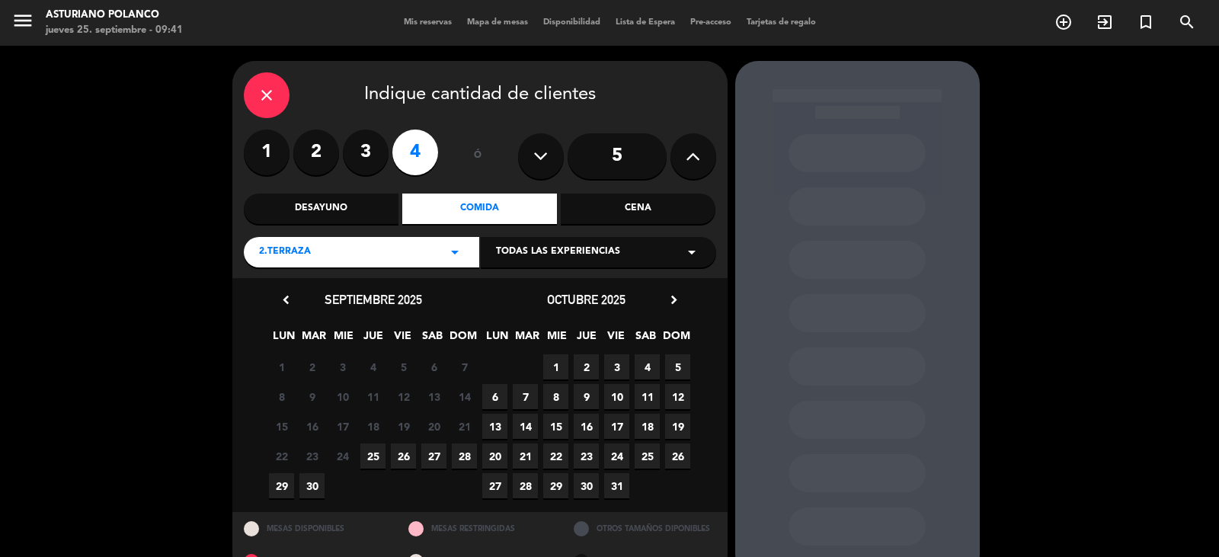
click at [468, 453] on span "28" at bounding box center [464, 455] width 25 height 25
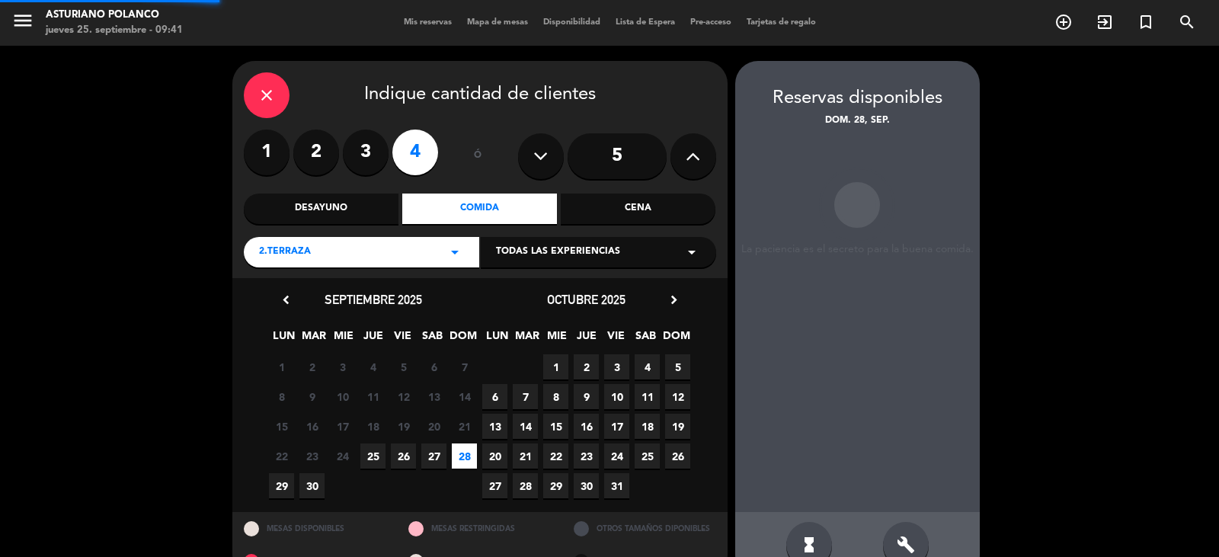
scroll to position [35, 0]
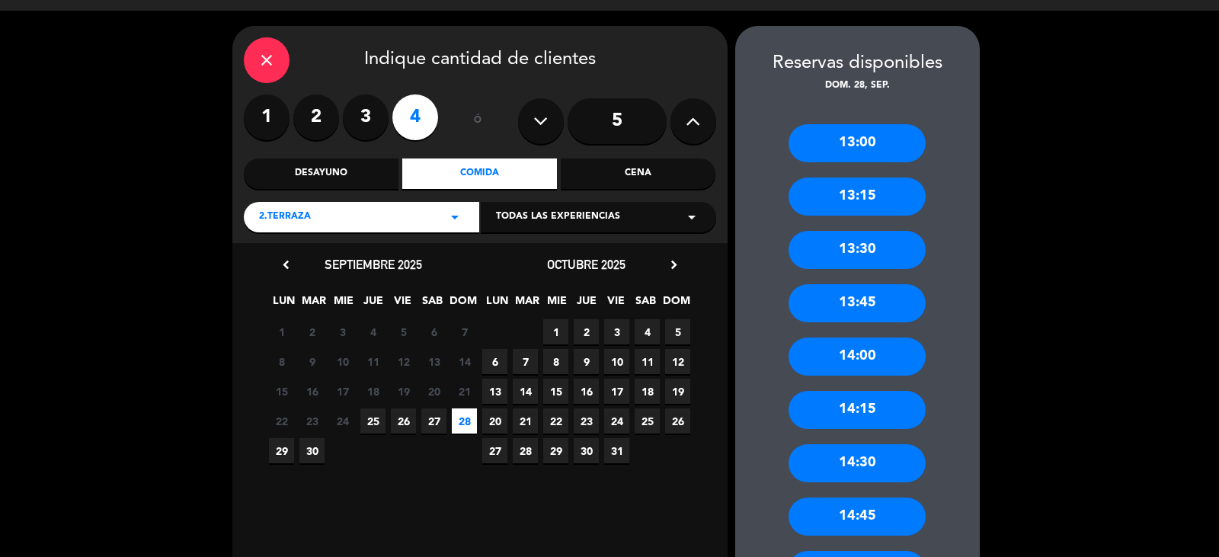
click at [863, 250] on div "13:30" at bounding box center [857, 250] width 137 height 38
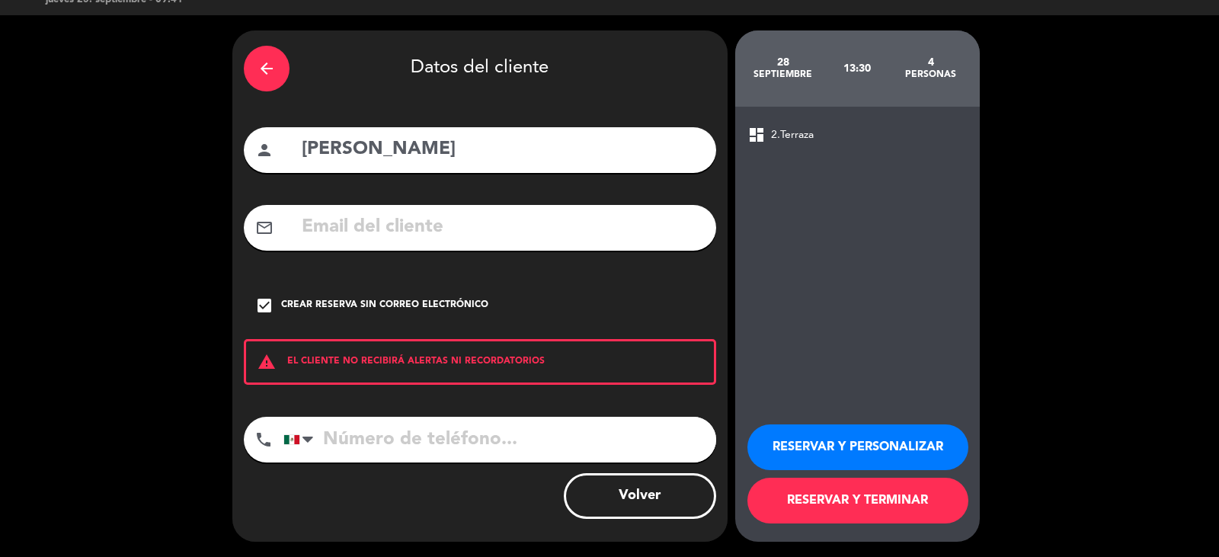
click at [777, 493] on button "RESERVAR Y TERMINAR" at bounding box center [858, 501] width 221 height 46
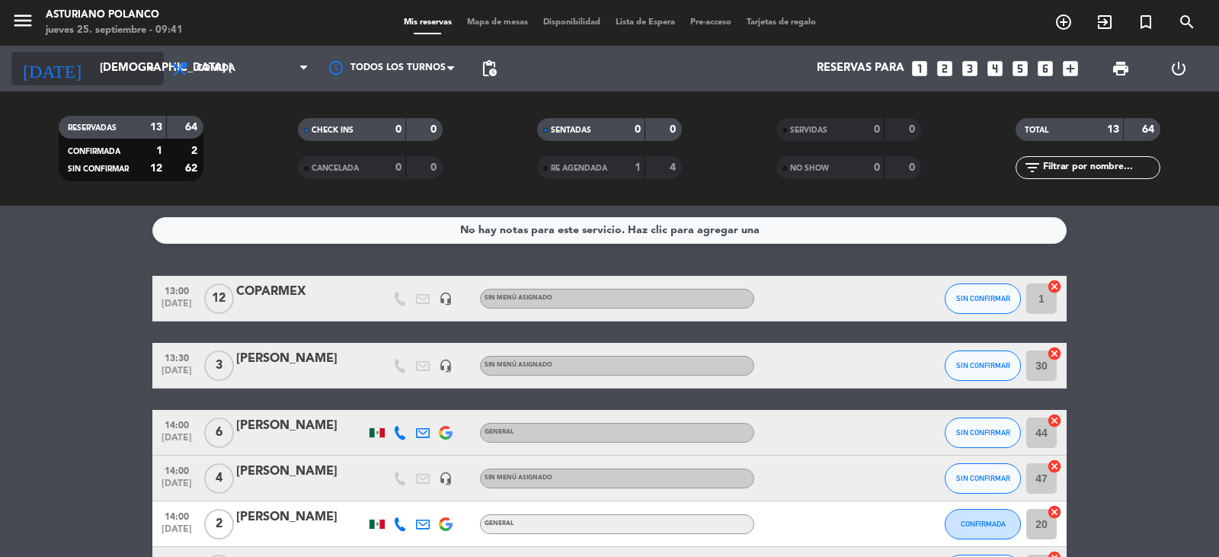
click at [124, 79] on input "[DEMOGRAPHIC_DATA] [DATE]" at bounding box center [165, 68] width 147 height 29
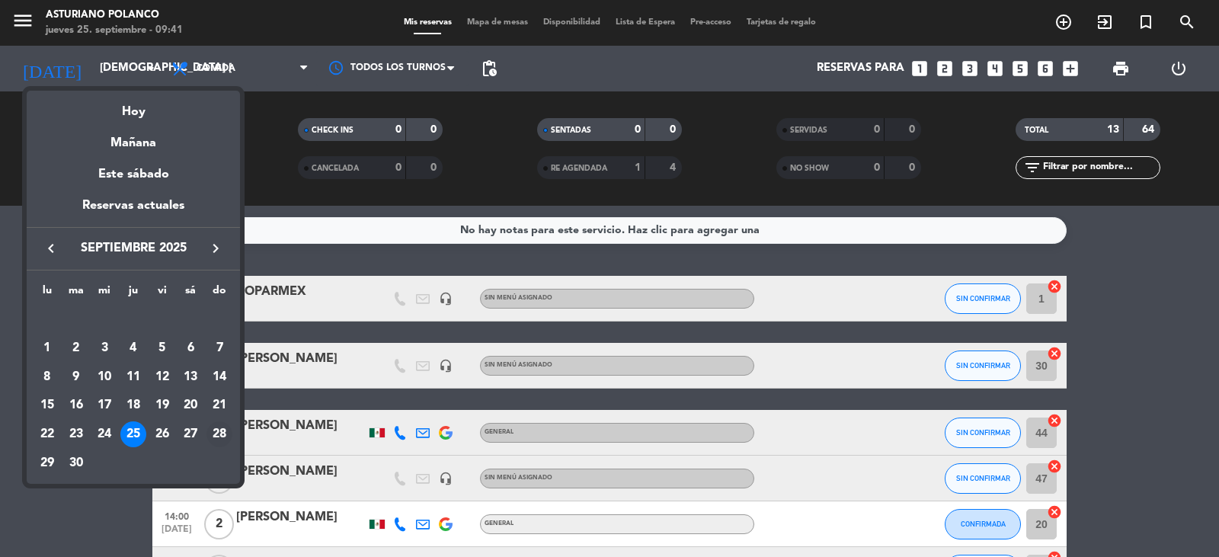
click at [221, 436] on div "28" at bounding box center [220, 434] width 26 height 26
type input "dom. [DATE]"
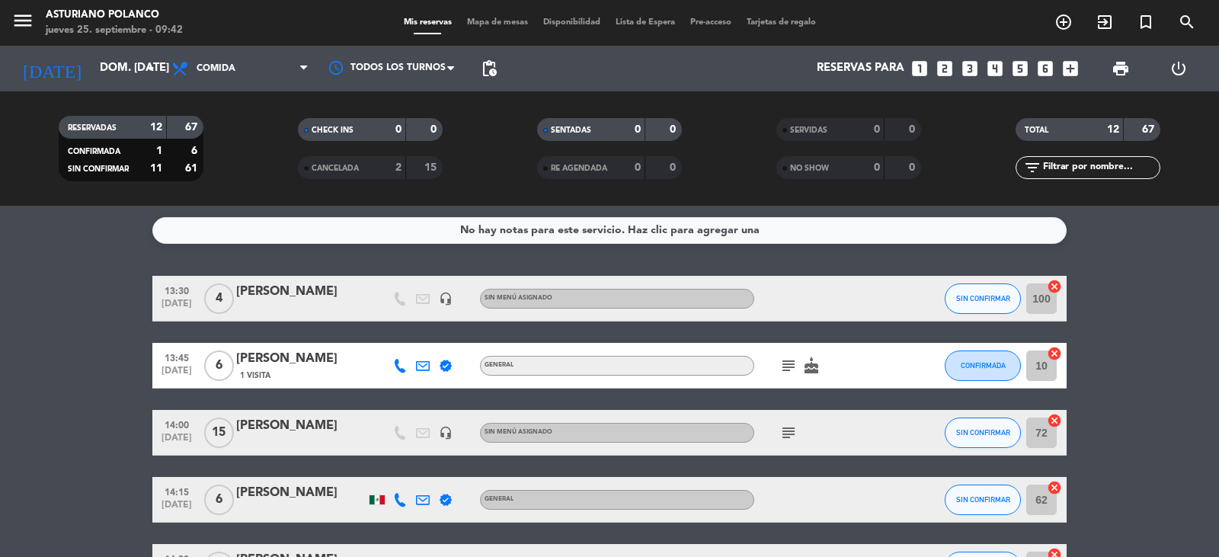
click at [1045, 300] on input "100" at bounding box center [1041, 298] width 30 height 30
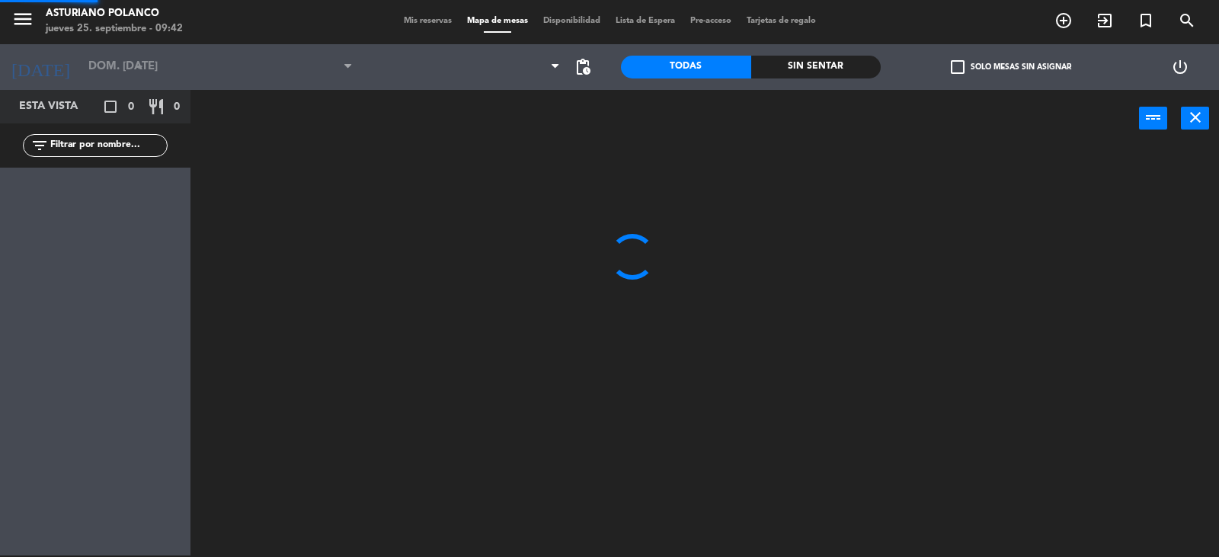
scroll to position [2, 0]
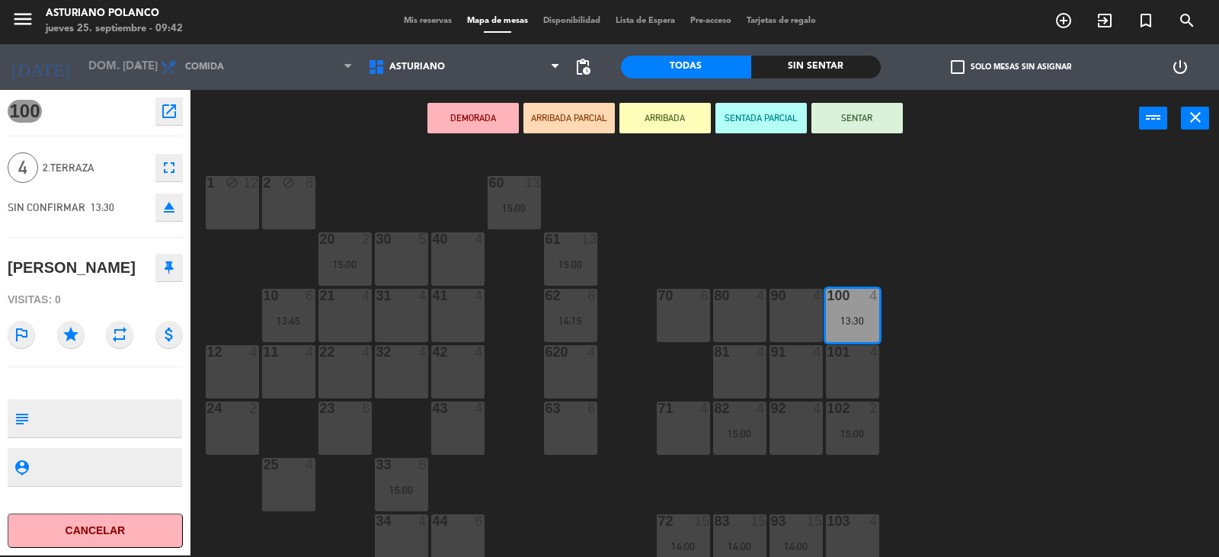
click at [738, 322] on div "80 4" at bounding box center [739, 315] width 53 height 53
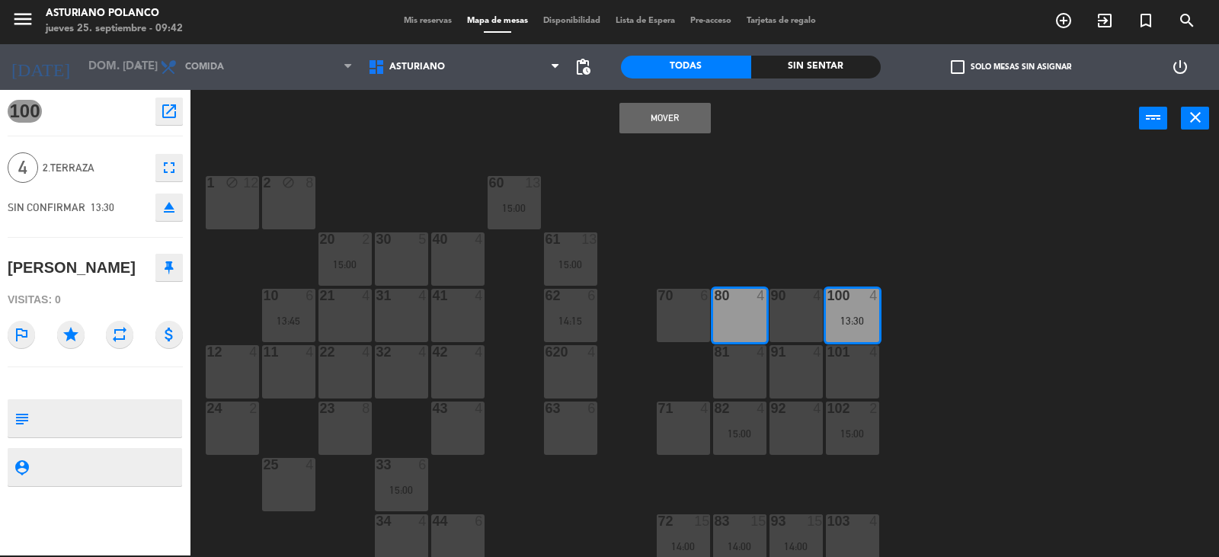
click at [665, 119] on button "Mover" at bounding box center [665, 118] width 91 height 30
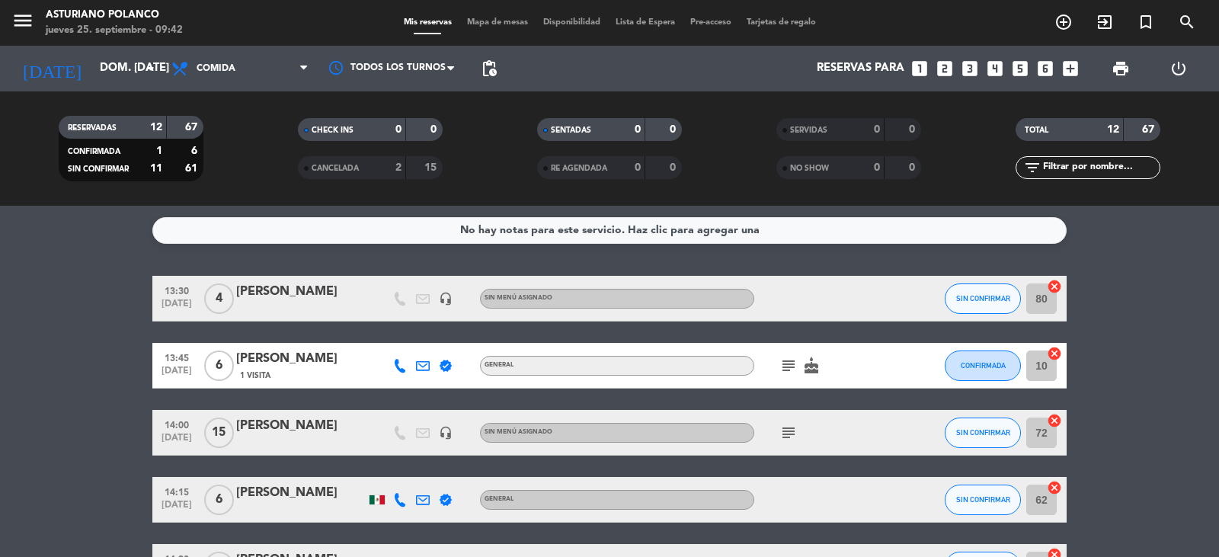
click at [482, 25] on span "Mapa de mesas" at bounding box center [498, 22] width 76 height 8
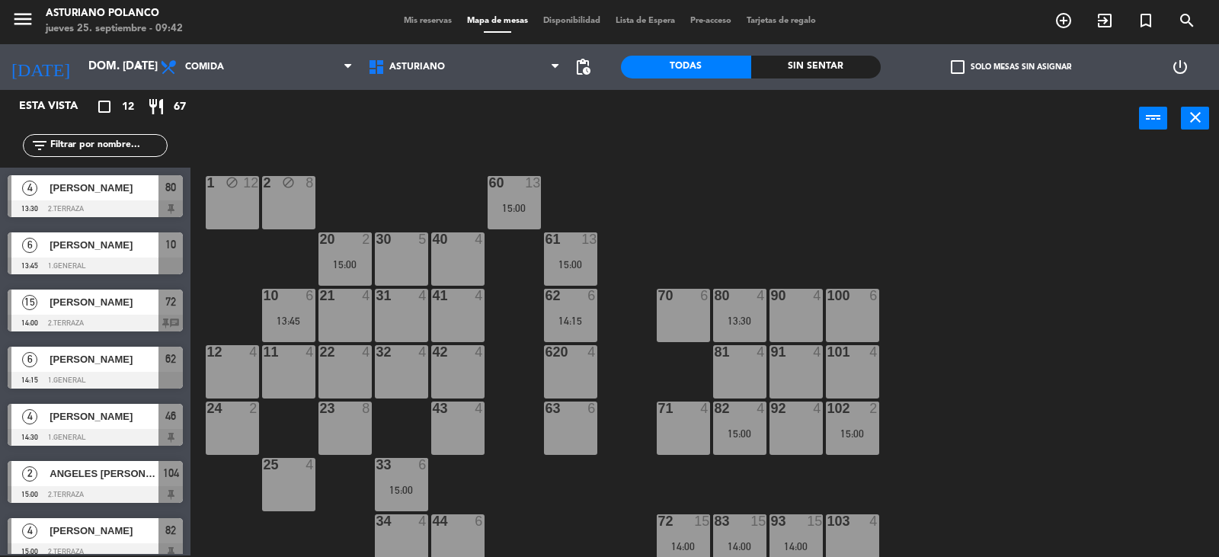
click at [108, 188] on span "[PERSON_NAME]" at bounding box center [104, 188] width 109 height 16
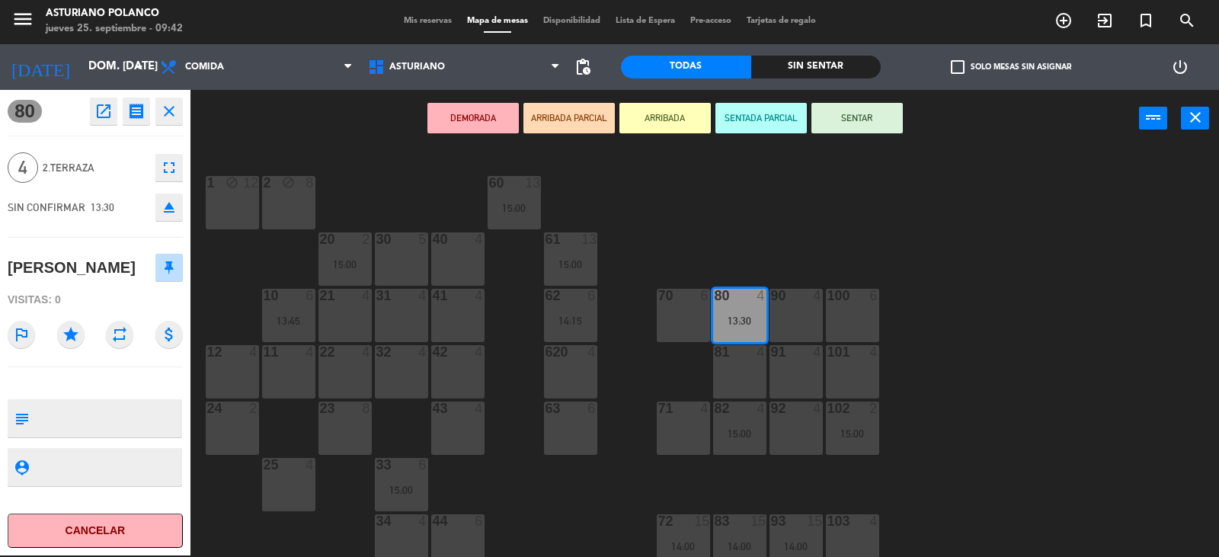
click at [164, 167] on icon "fullscreen" at bounding box center [169, 168] width 18 height 18
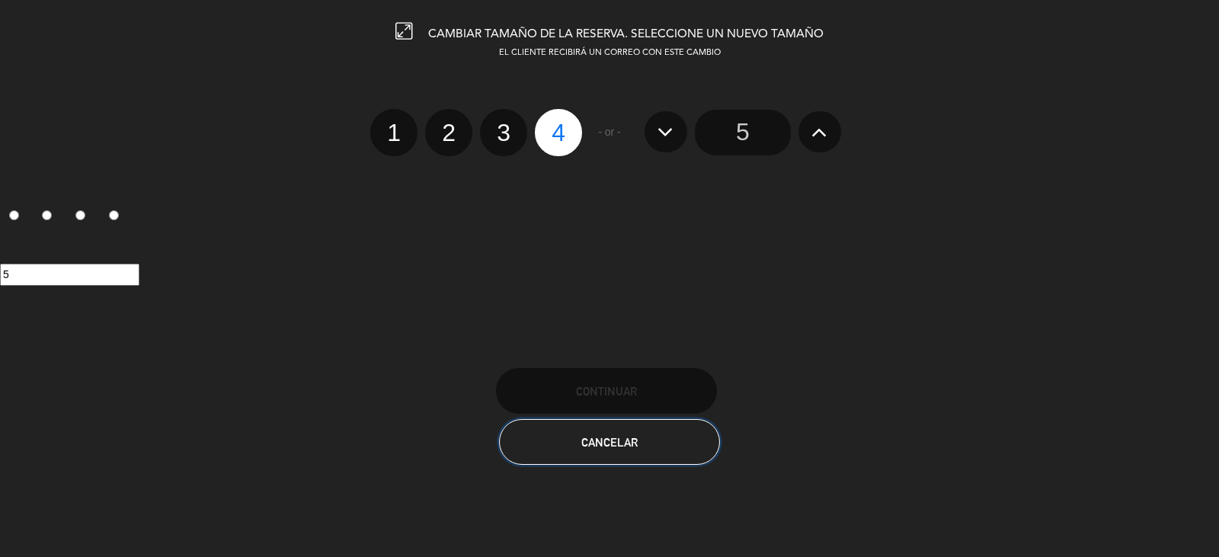
click at [642, 434] on button "Cancelar" at bounding box center [609, 442] width 221 height 46
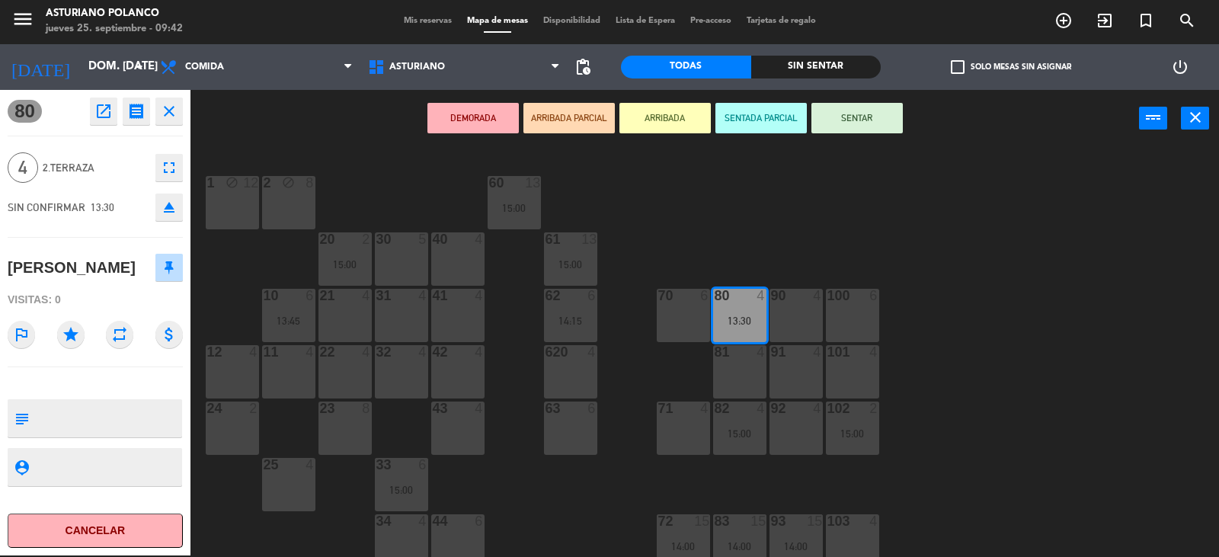
click at [104, 109] on icon "open_in_new" at bounding box center [103, 111] width 18 height 18
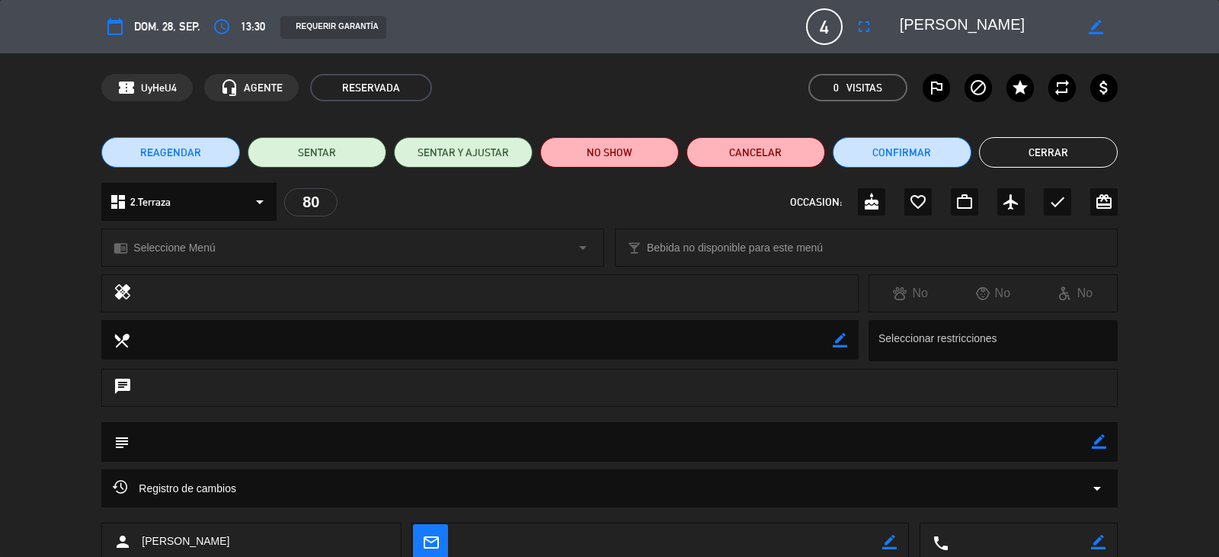
click at [1099, 29] on icon "border_color" at bounding box center [1096, 27] width 14 height 14
type textarea "[PERSON_NAME] TIN"
click at [1102, 26] on icon at bounding box center [1096, 27] width 14 height 14
click at [1038, 153] on button "Cerrar" at bounding box center [1048, 152] width 139 height 30
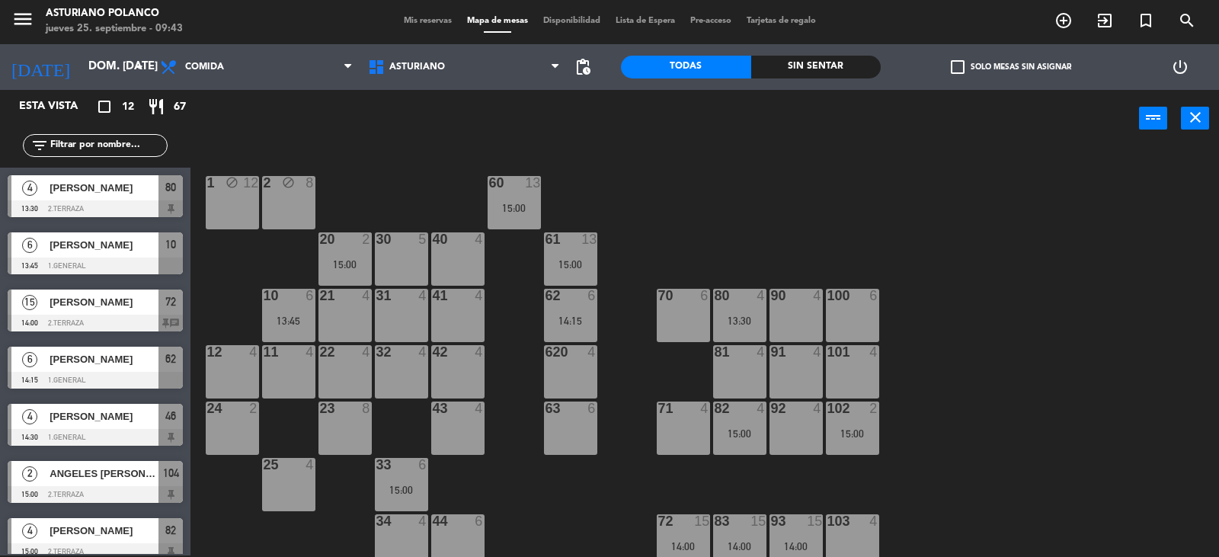
click at [732, 224] on div "1 block 12 2 block 8 60 13 15:00 20 2 15:00 30 5 40 4 61 13 15:00 62 6 14:15 41…" at bounding box center [711, 353] width 1017 height 408
click at [117, 70] on input "dom. [DATE]" at bounding box center [154, 67] width 147 height 29
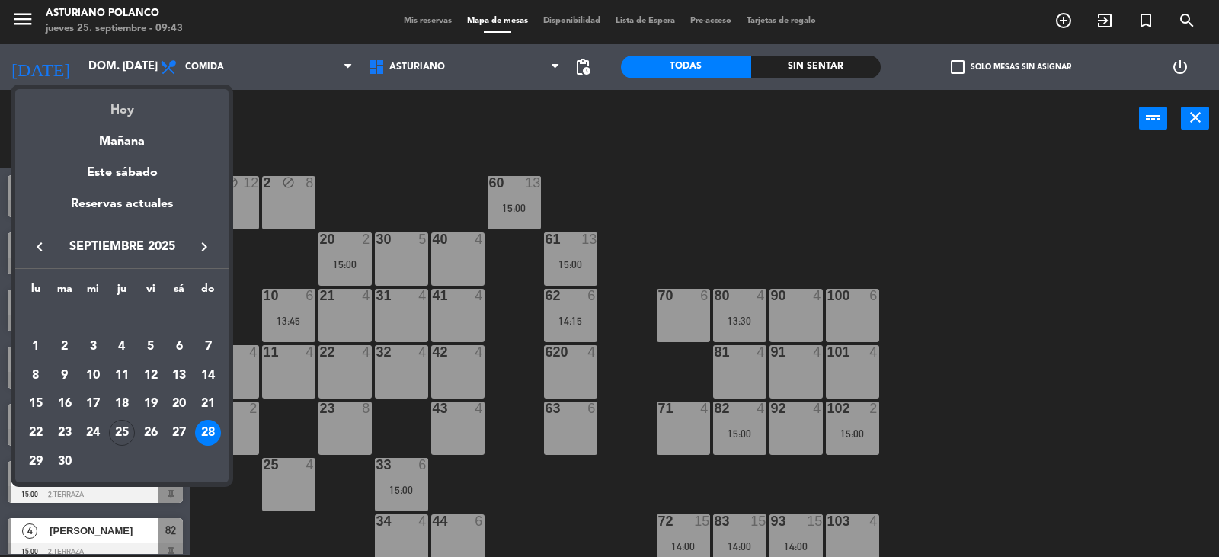
click at [122, 113] on div "Hoy" at bounding box center [121, 104] width 213 height 31
type input "[DEMOGRAPHIC_DATA] [DATE]"
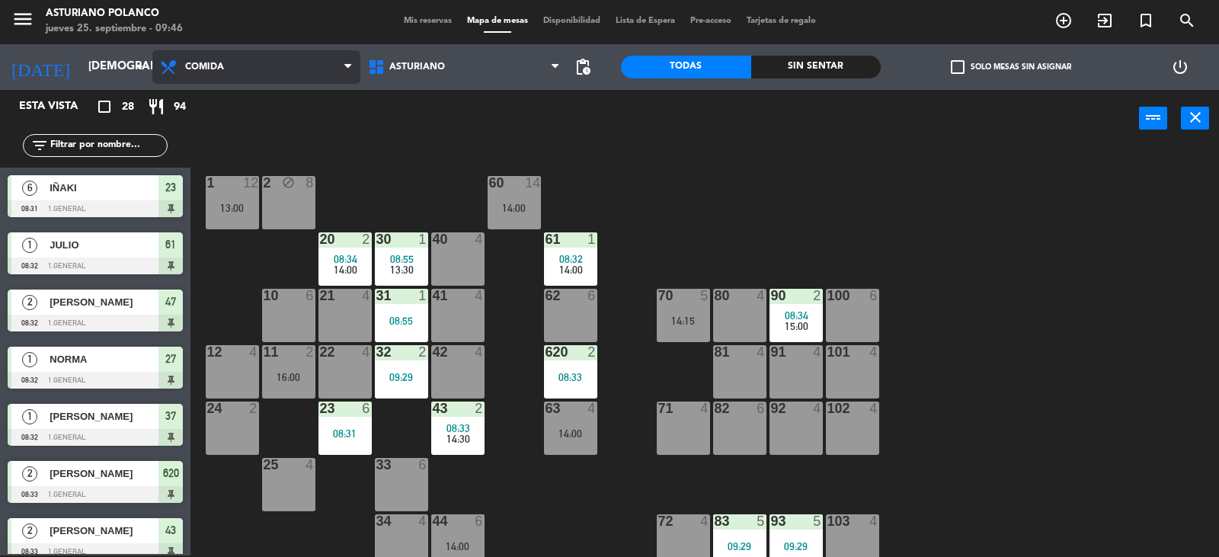
click at [251, 75] on span "Comida" at bounding box center [256, 67] width 208 height 34
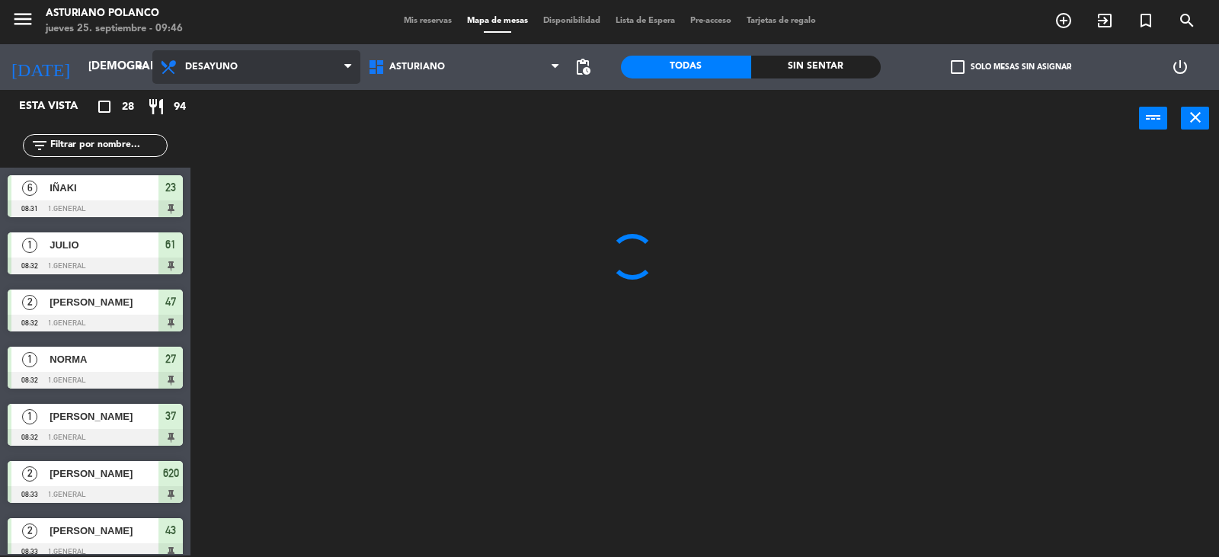
click at [267, 91] on ng-component "menu [PERSON_NAME] jueves 25. septiembre - 09:46 Mis reservas Mapa de mesas Dis…" at bounding box center [609, 277] width 1219 height 559
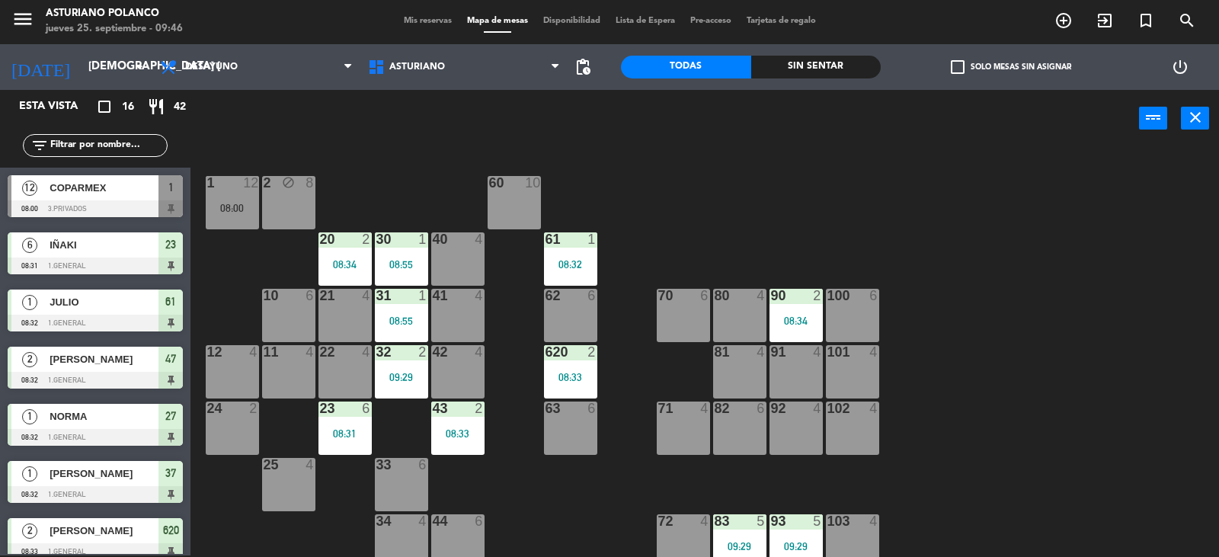
click at [834, 319] on div "100 6" at bounding box center [852, 315] width 53 height 53
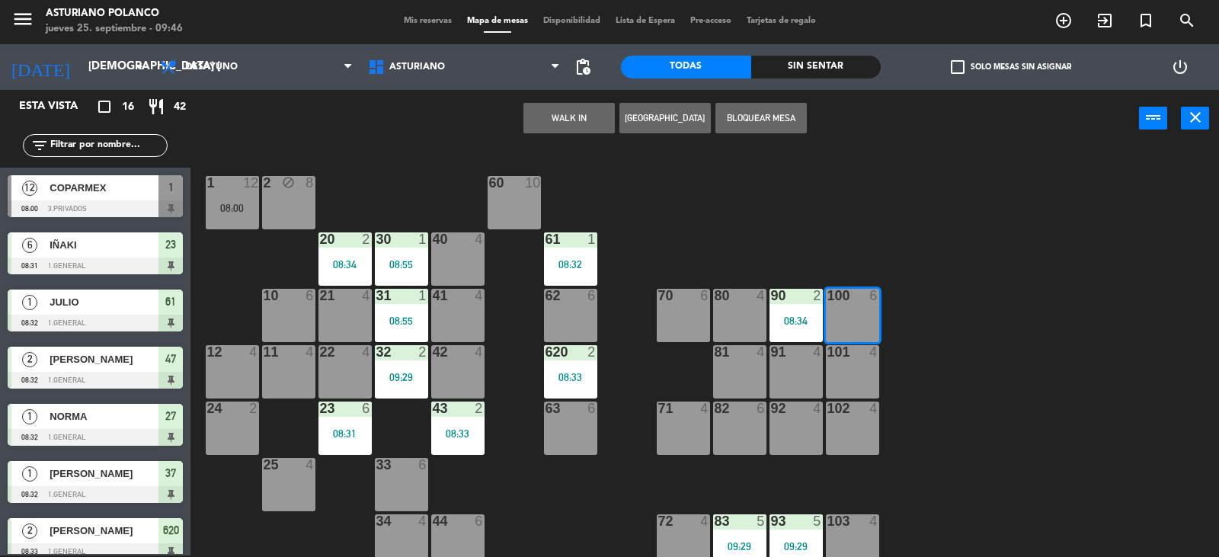
click at [581, 123] on button "WALK IN" at bounding box center [569, 118] width 91 height 30
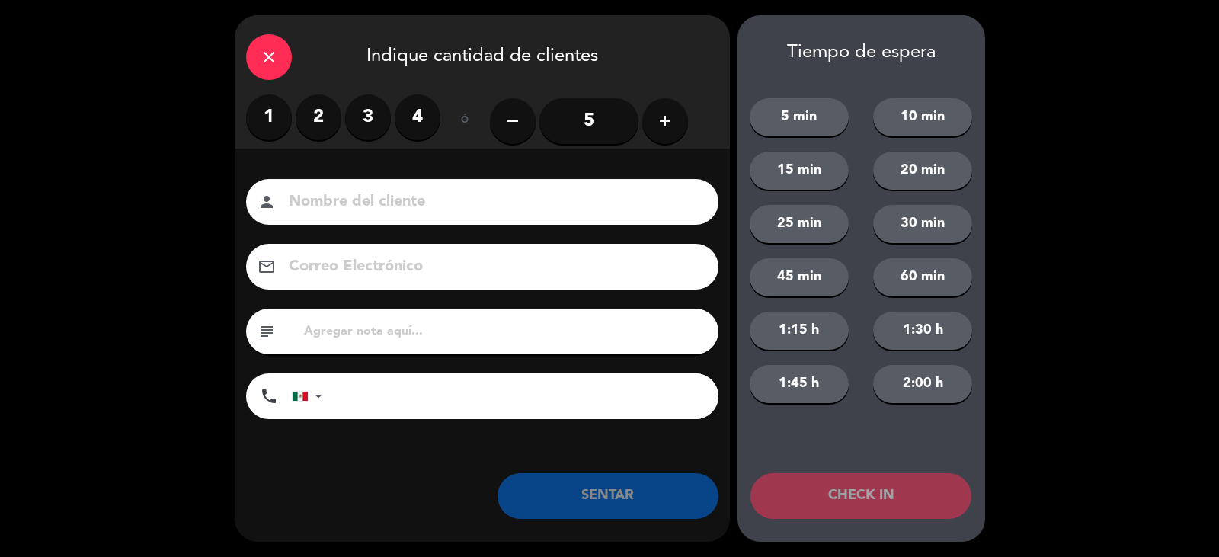
click at [414, 114] on label "4" at bounding box center [418, 117] width 46 height 46
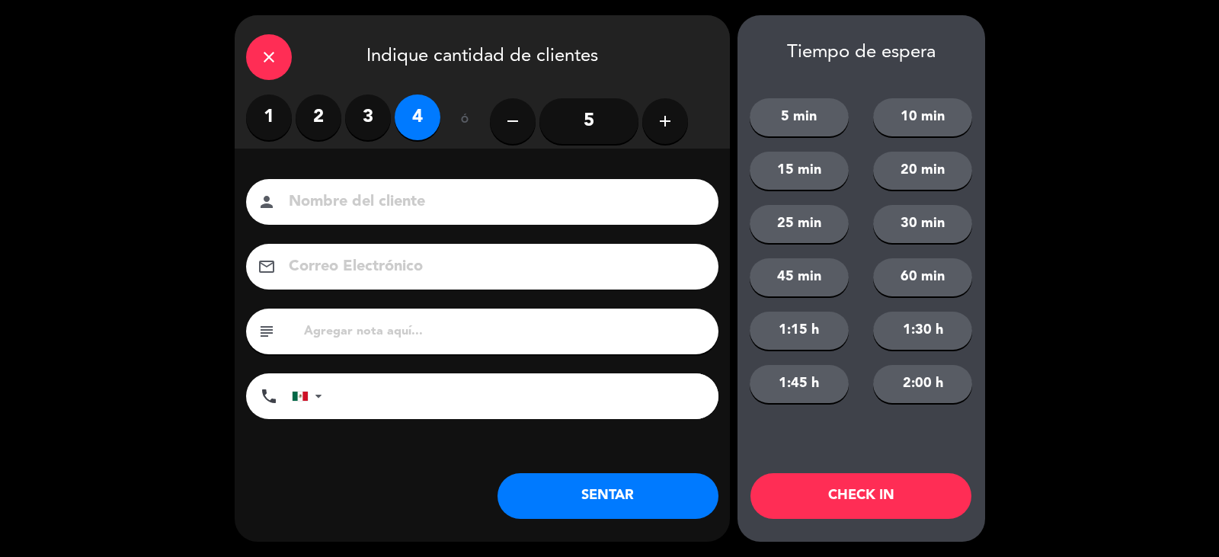
click at [363, 205] on input at bounding box center [492, 202] width 411 height 27
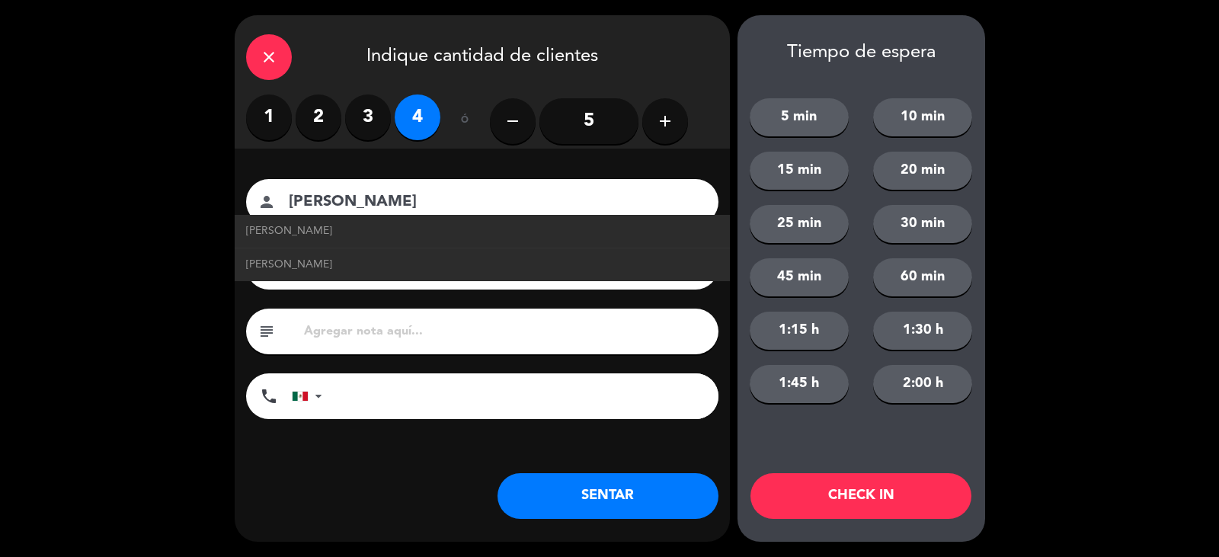
type input "[PERSON_NAME]"
click at [575, 500] on button "SENTAR" at bounding box center [608, 496] width 221 height 46
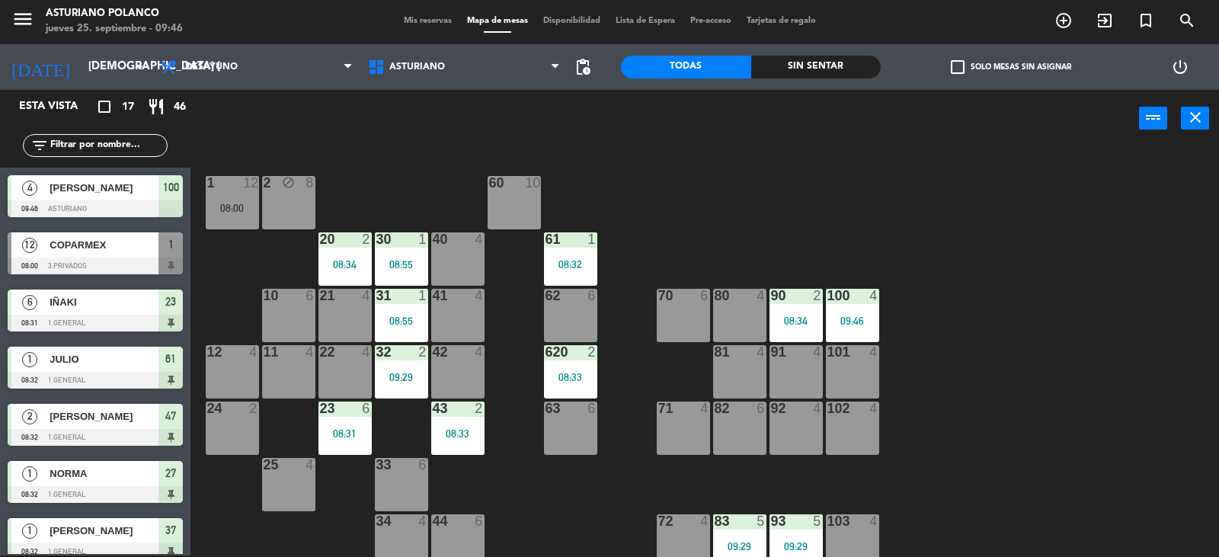
click at [624, 392] on div "1 12 08:00 2 block 8 60 10 20 2 08:34 30 1 08:55 40 4 61 1 08:32 62 6 41 4 31 1…" at bounding box center [711, 353] width 1017 height 408
click at [658, 190] on div "1 12 08:00 2 block 8 60 10 20 2 08:34 30 1 08:55 40 4 61 1 08:32 62 6 41 4 31 1…" at bounding box center [711, 353] width 1017 height 408
click at [591, 261] on div "08:32" at bounding box center [570, 264] width 53 height 11
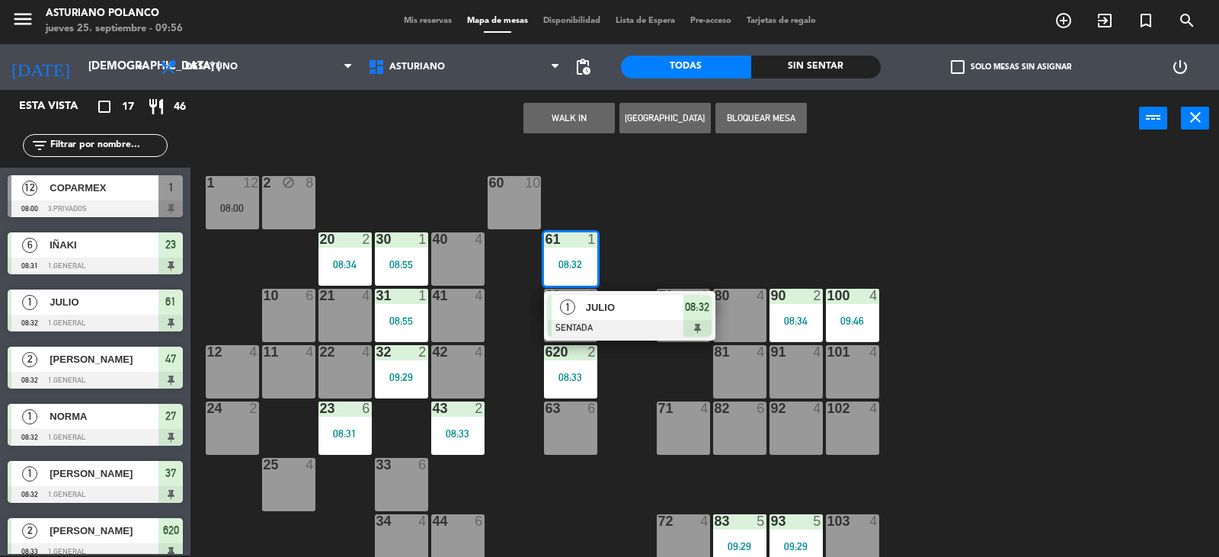
drag, startPoint x: 596, startPoint y: 312, endPoint x: 719, endPoint y: 220, distance: 153.5
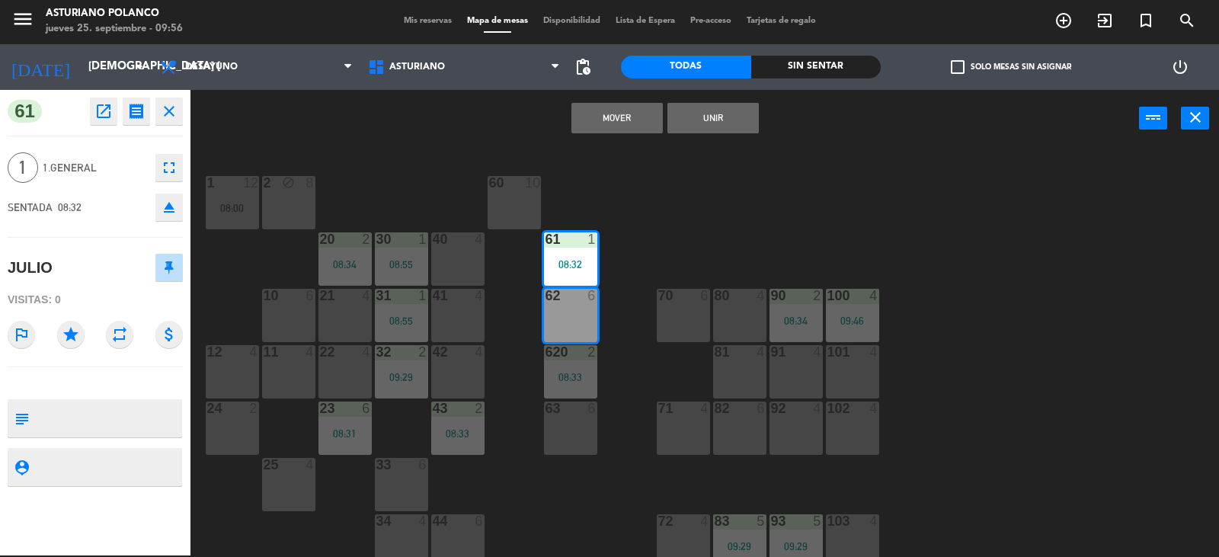
click at [650, 210] on div "1 12 08:00 2 block 8 60 10 20 2 08:34 30 1 08:55 40 4 61 1 08:32 62 6 41 4 31 1…" at bounding box center [711, 353] width 1017 height 408
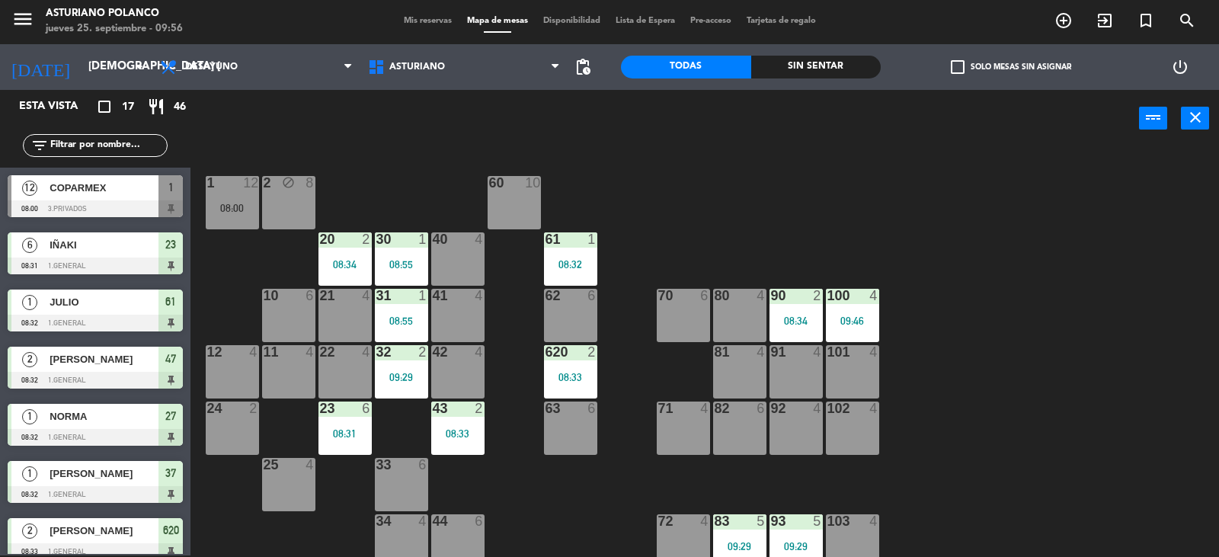
click at [650, 210] on div "1 12 08:00 2 block 8 60 10 20 2 08:34 30 1 08:55 40 4 61 1 08:32 62 6 41 4 31 1…" at bounding box center [711, 353] width 1017 height 408
click at [572, 266] on div "08:32" at bounding box center [570, 264] width 53 height 11
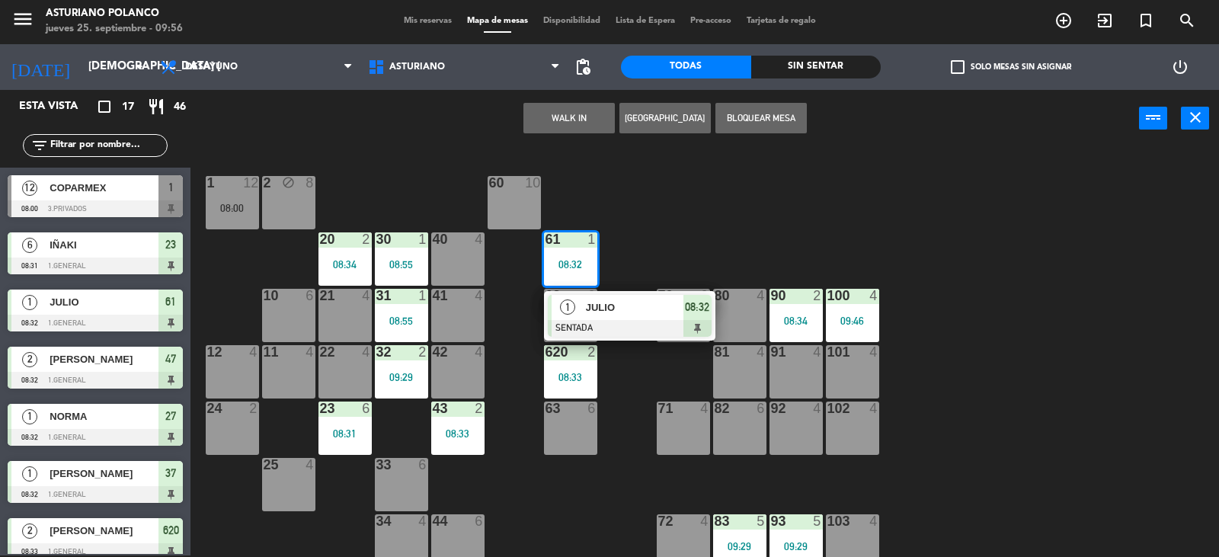
click at [591, 312] on span "JULIO" at bounding box center [635, 307] width 98 height 16
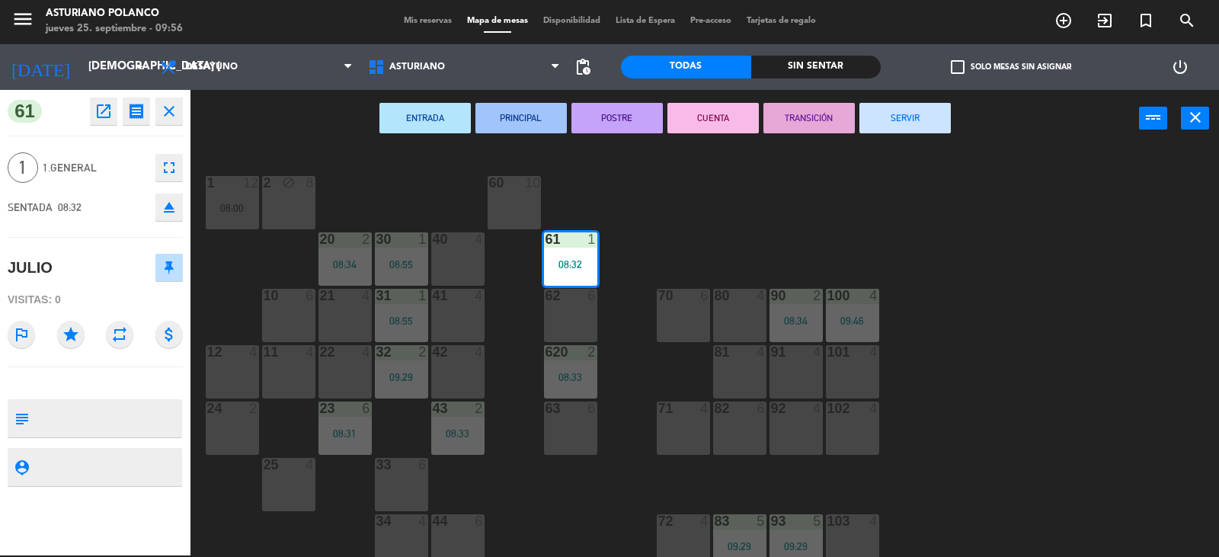
click at [900, 117] on button "SERVIR" at bounding box center [905, 118] width 91 height 30
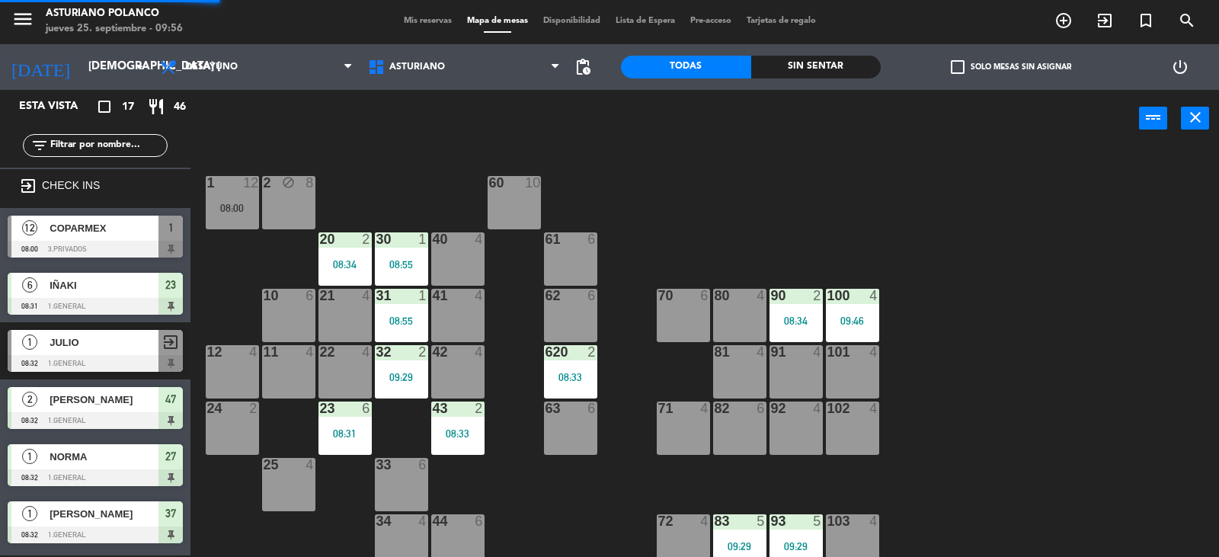
click at [726, 224] on div "1 12 08:00 2 block 8 60 10 20 2 08:34 30 1 08:55 40 4 61 6 62 6 41 4 31 1 08:55…" at bounding box center [711, 353] width 1017 height 408
click at [562, 380] on div "08:33" at bounding box center [570, 377] width 53 height 11
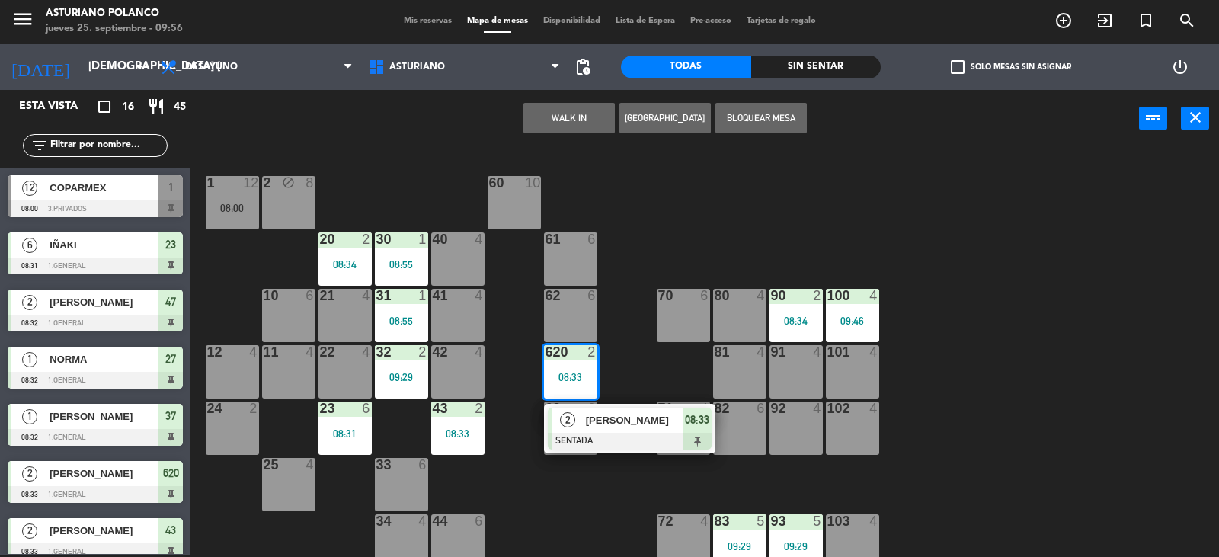
click at [700, 221] on div "1 12 08:00 2 block 8 60 10 20 2 08:34 30 1 08:55 40 4 61 6 62 6 41 4 31 1 08:55…" at bounding box center [711, 353] width 1017 height 408
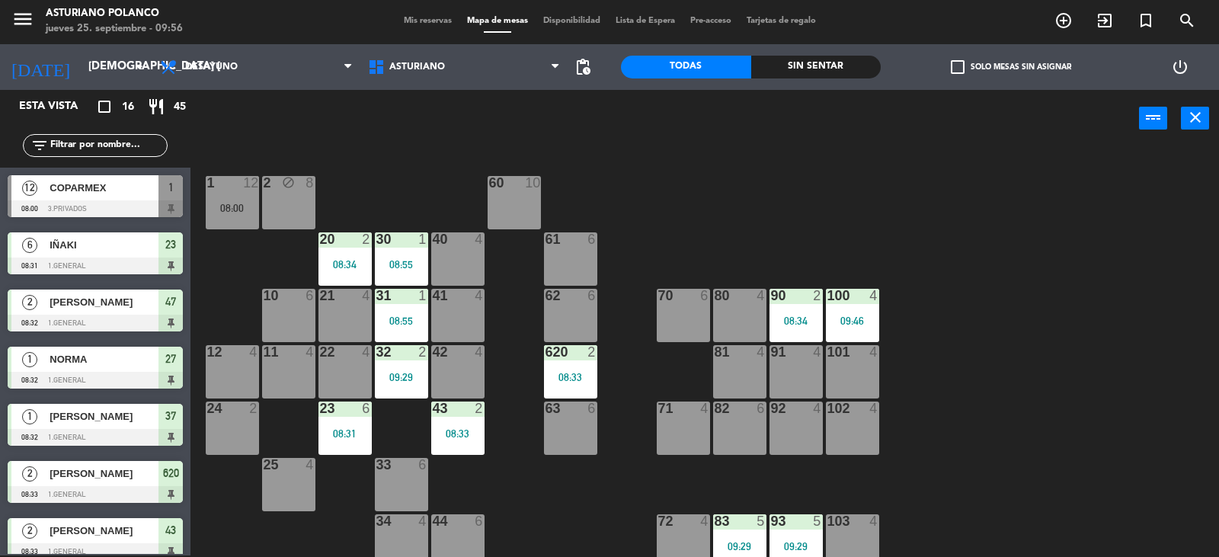
click at [588, 322] on div "62 6" at bounding box center [570, 315] width 53 height 53
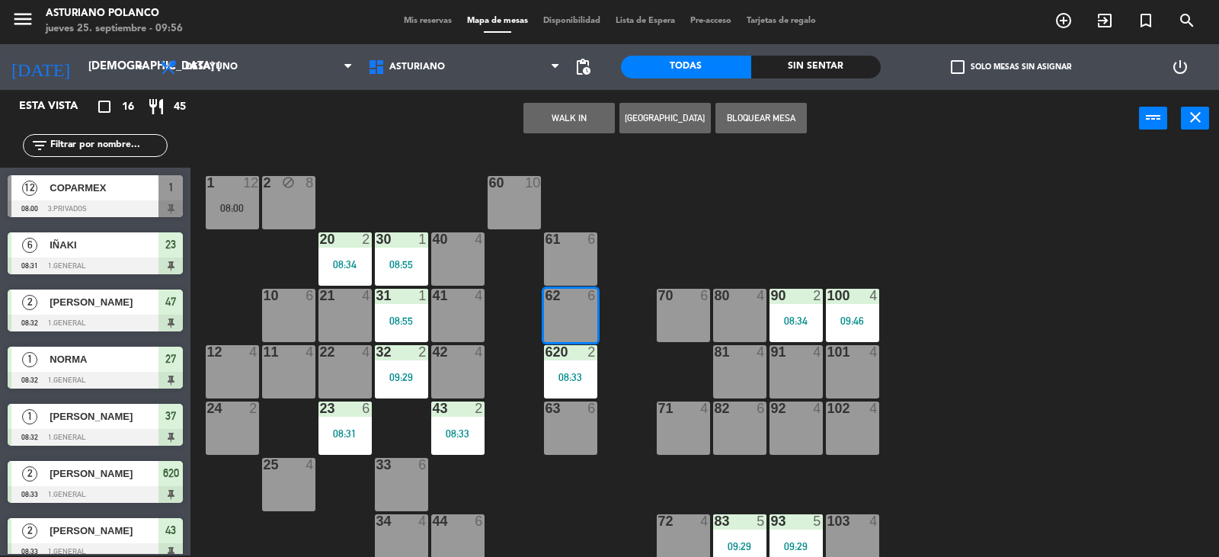
click at [564, 133] on button "WALK IN" at bounding box center [569, 118] width 91 height 30
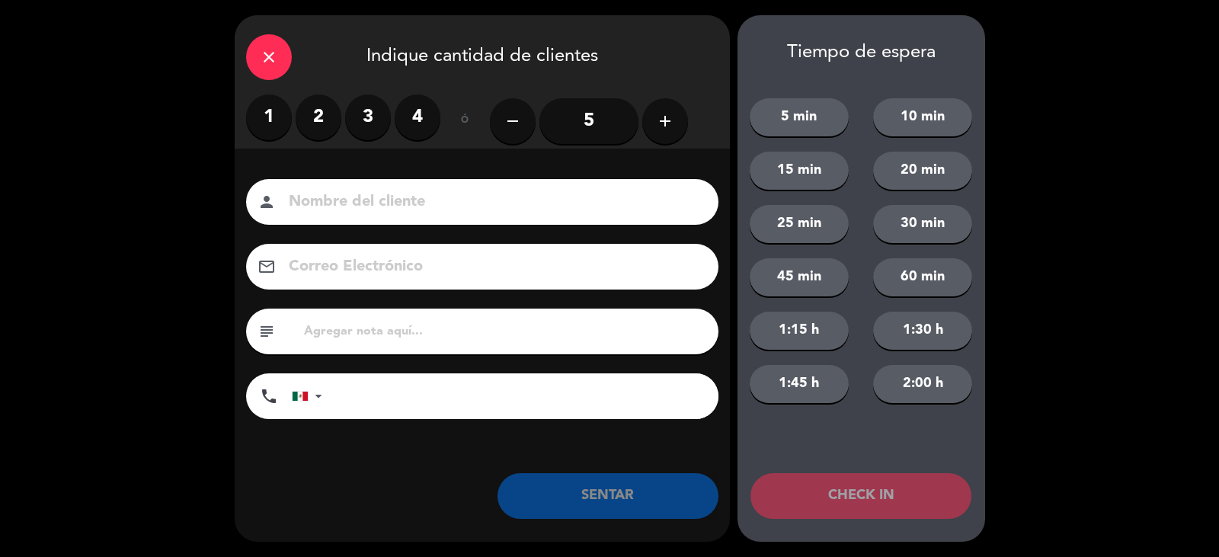
click at [268, 116] on label "1" at bounding box center [269, 117] width 46 height 46
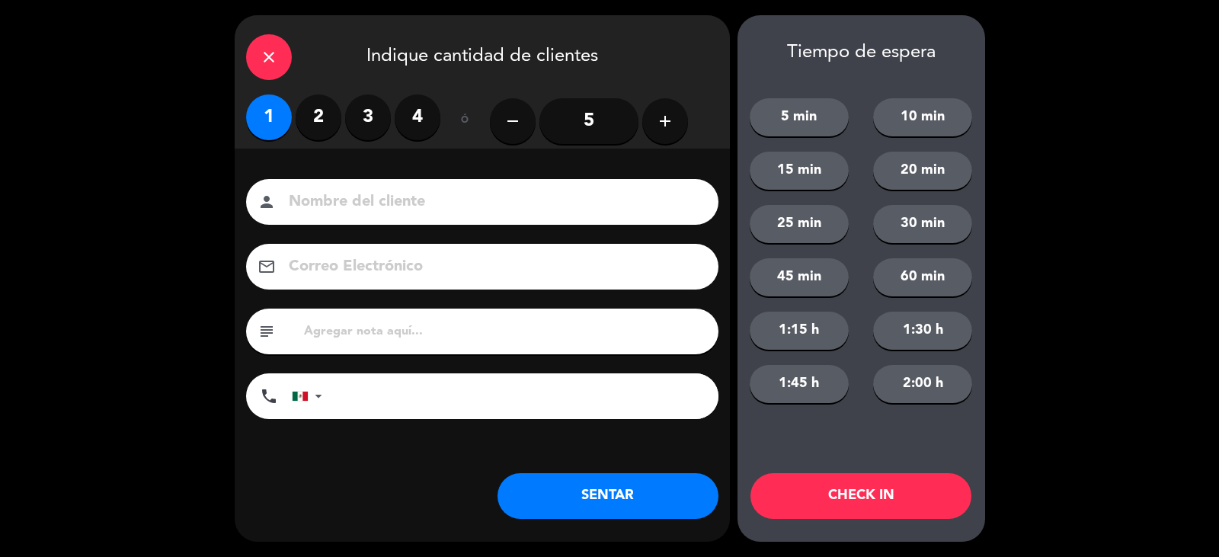
click at [330, 205] on input at bounding box center [492, 202] width 411 height 27
type input "[PERSON_NAME]"
click at [583, 482] on button "SENTAR" at bounding box center [608, 496] width 221 height 46
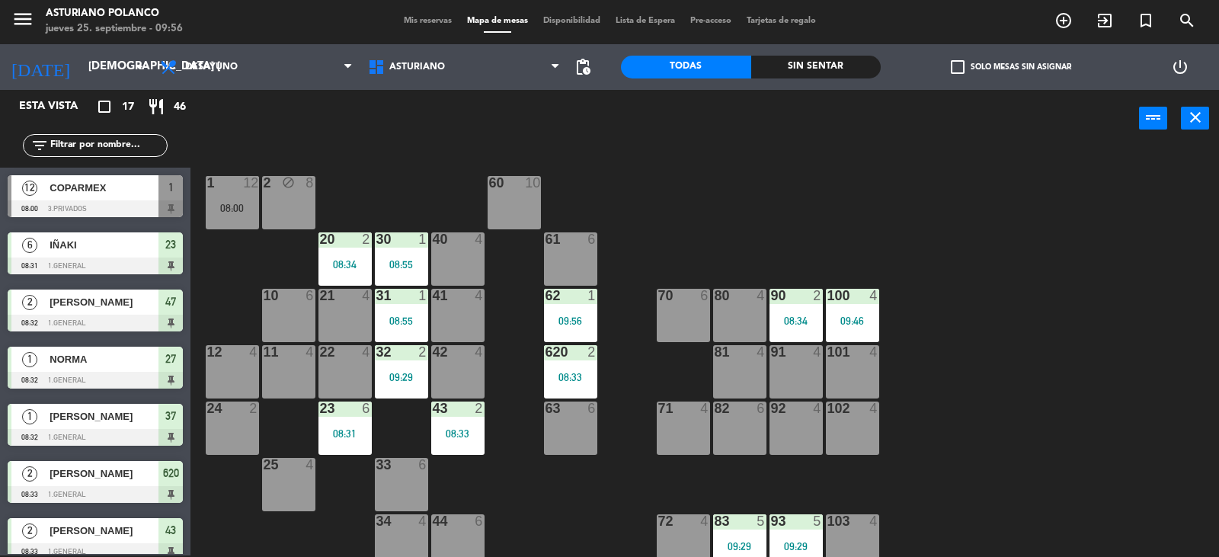
click at [590, 173] on div "1 12 08:00 2 block 8 60 10 20 2 08:34 30 1 08:55 40 4 61 6 62 1 09:56 41 4 31 1…" at bounding box center [711, 353] width 1017 height 408
click at [456, 256] on div "40 4" at bounding box center [457, 258] width 53 height 53
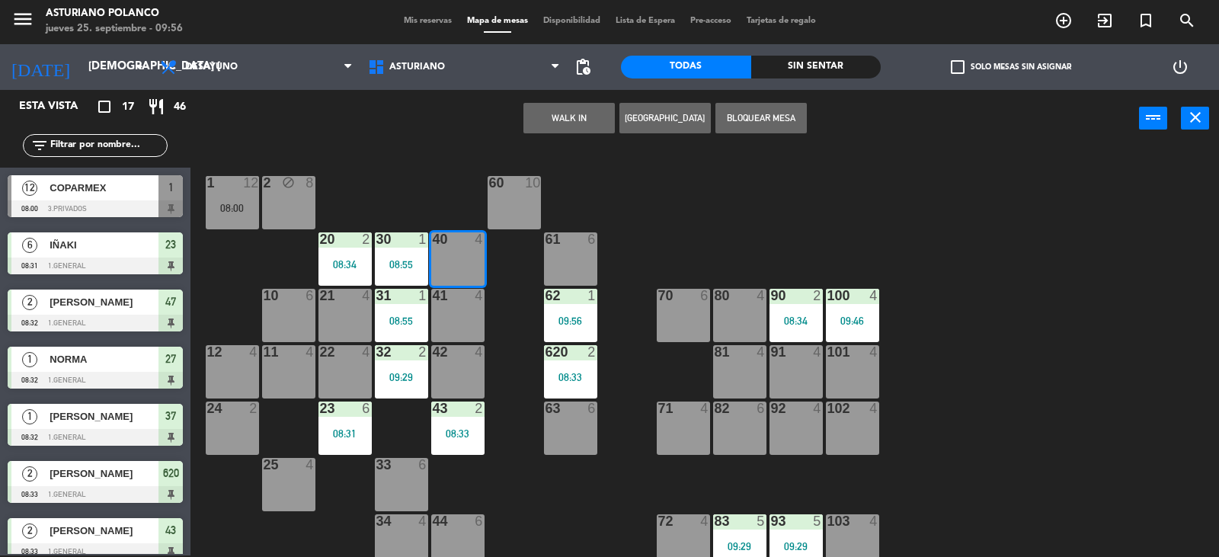
click at [575, 114] on button "WALK IN" at bounding box center [569, 118] width 91 height 30
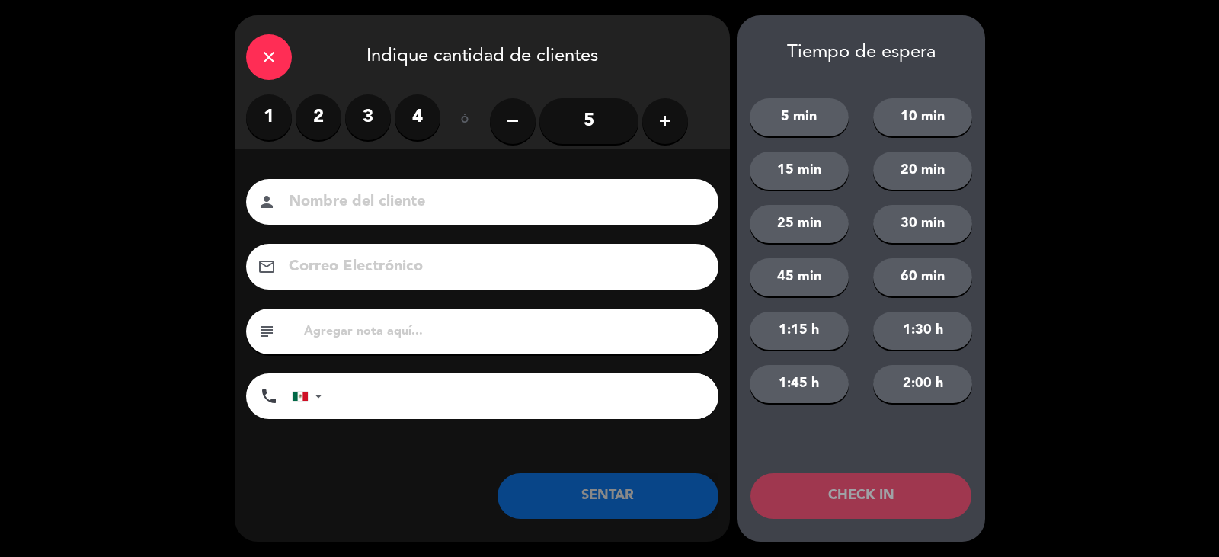
click at [312, 112] on label "2" at bounding box center [319, 117] width 46 height 46
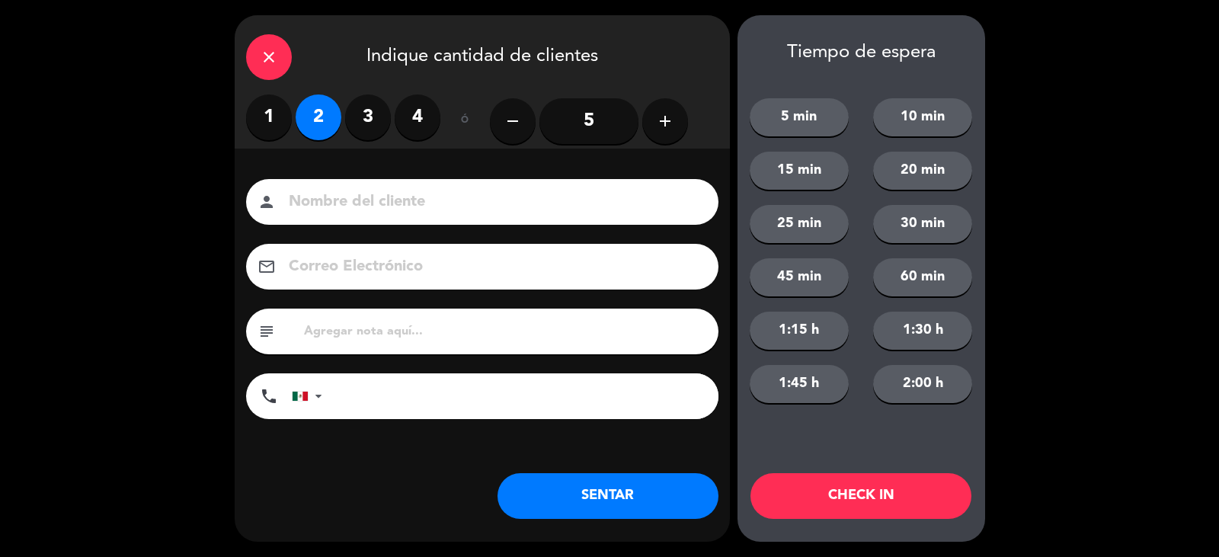
click at [360, 192] on input at bounding box center [492, 202] width 411 height 27
type input "[PERSON_NAME]"
click at [626, 507] on button "SENTAR" at bounding box center [608, 496] width 221 height 46
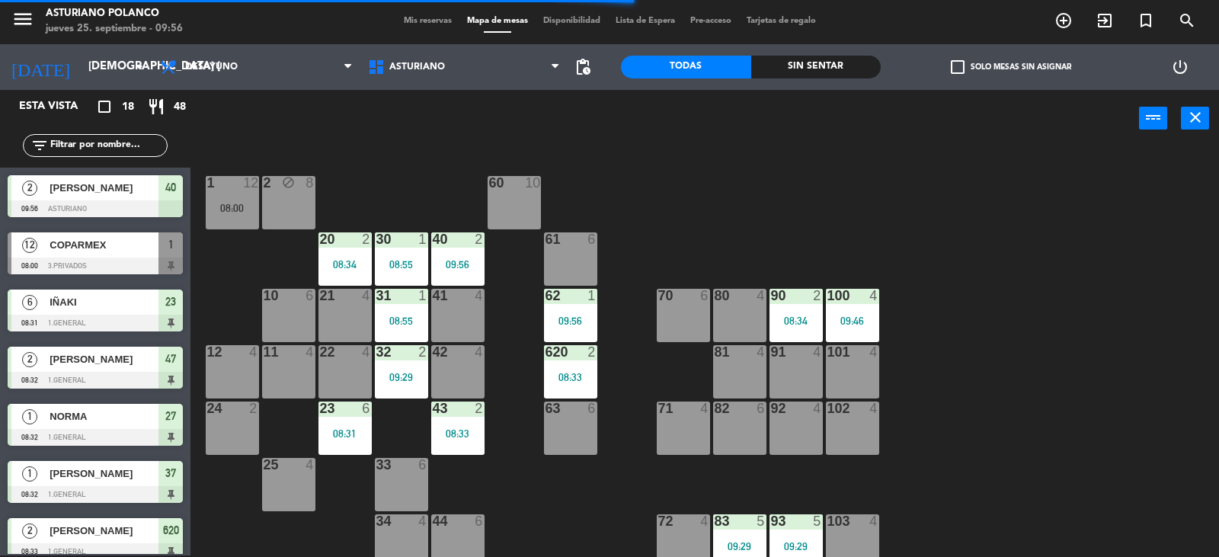
click at [732, 210] on div "1 12 08:00 2 block 8 60 10 20 2 08:34 30 1 08:55 40 2 09:56 61 6 62 1 09:56 41 …" at bounding box center [711, 353] width 1017 height 408
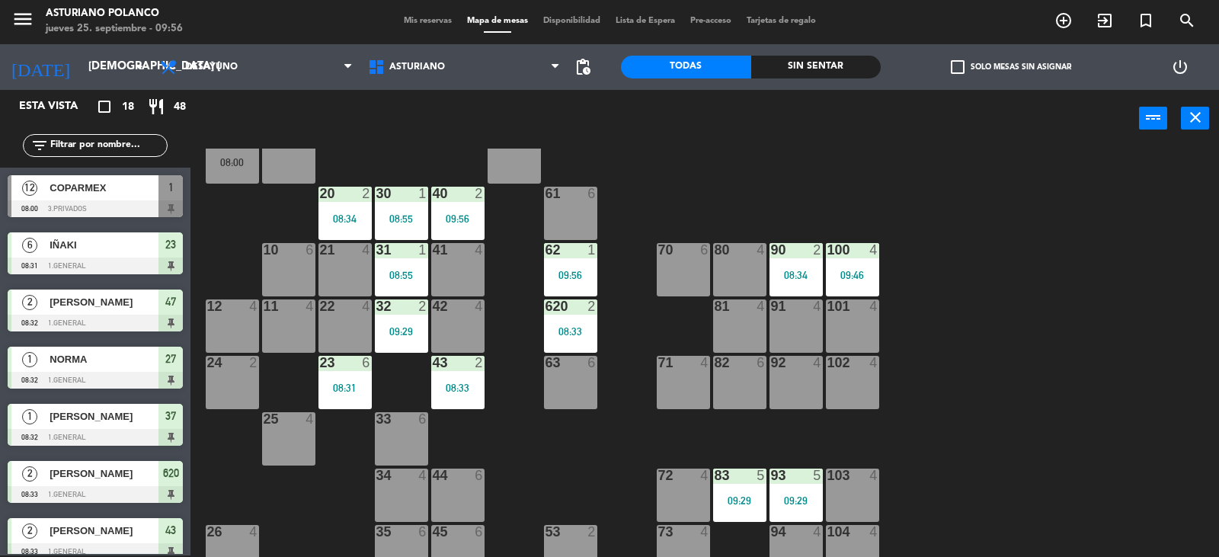
scroll to position [229, 0]
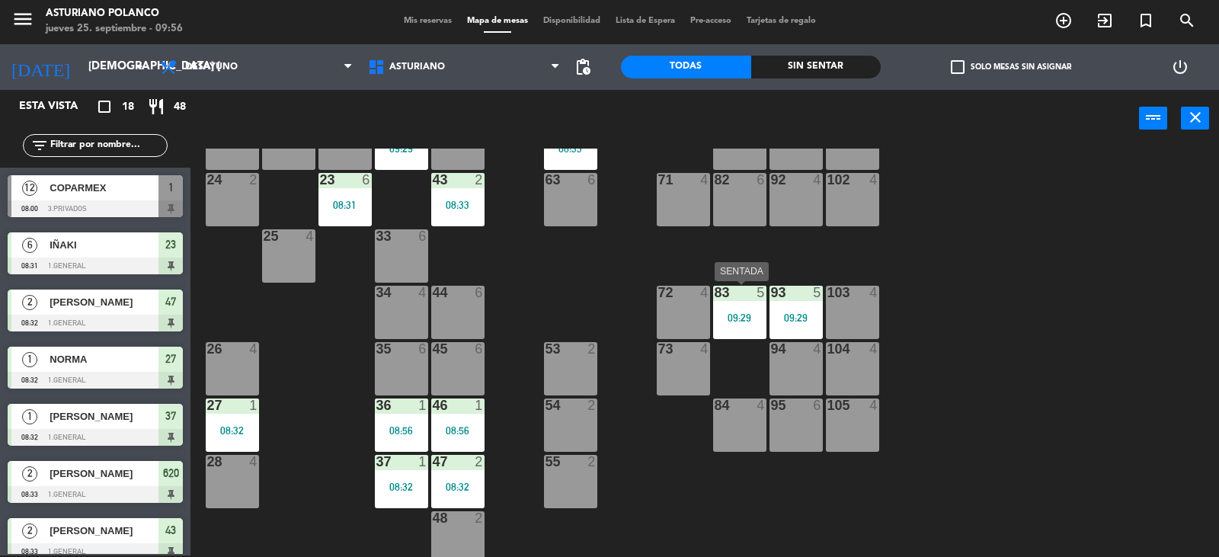
click at [746, 316] on div "09:29" at bounding box center [739, 317] width 53 height 11
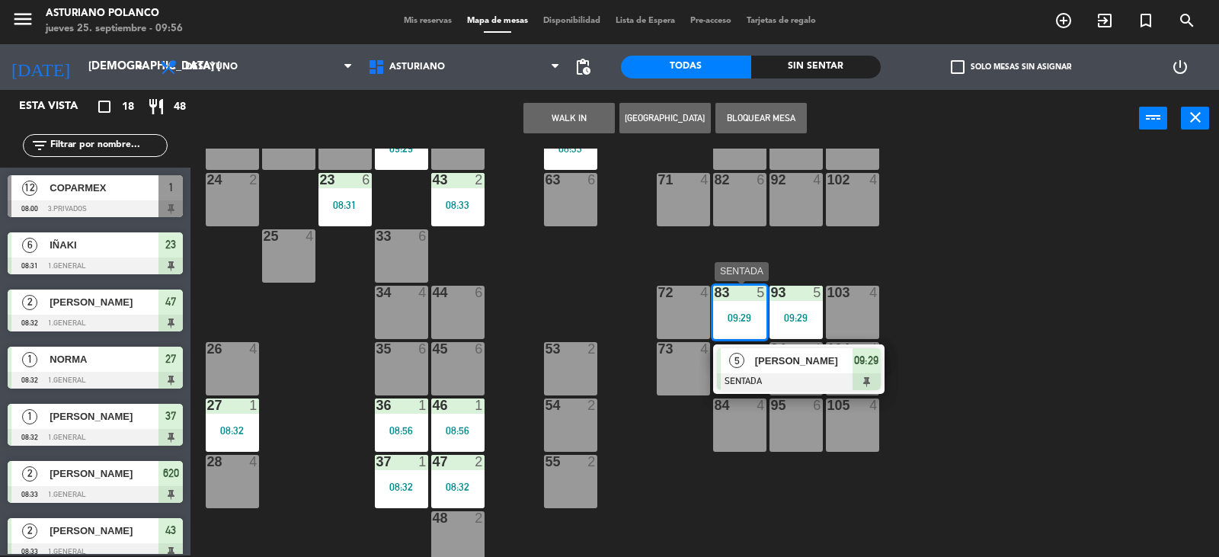
click at [795, 366] on span "[PERSON_NAME]" at bounding box center [804, 361] width 98 height 16
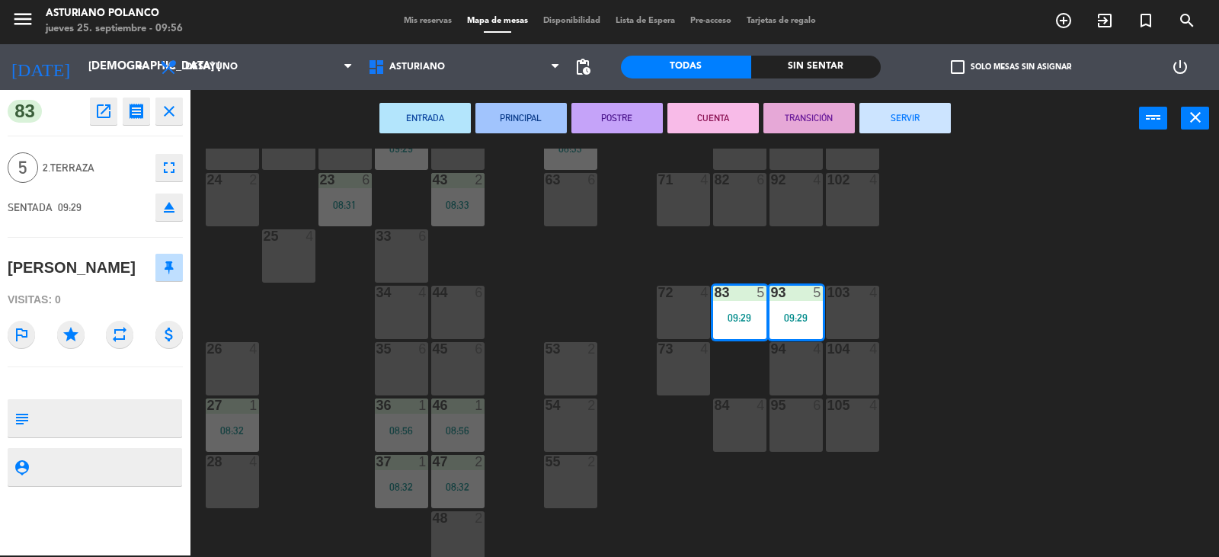
click at [166, 170] on icon "fullscreen" at bounding box center [169, 168] width 18 height 18
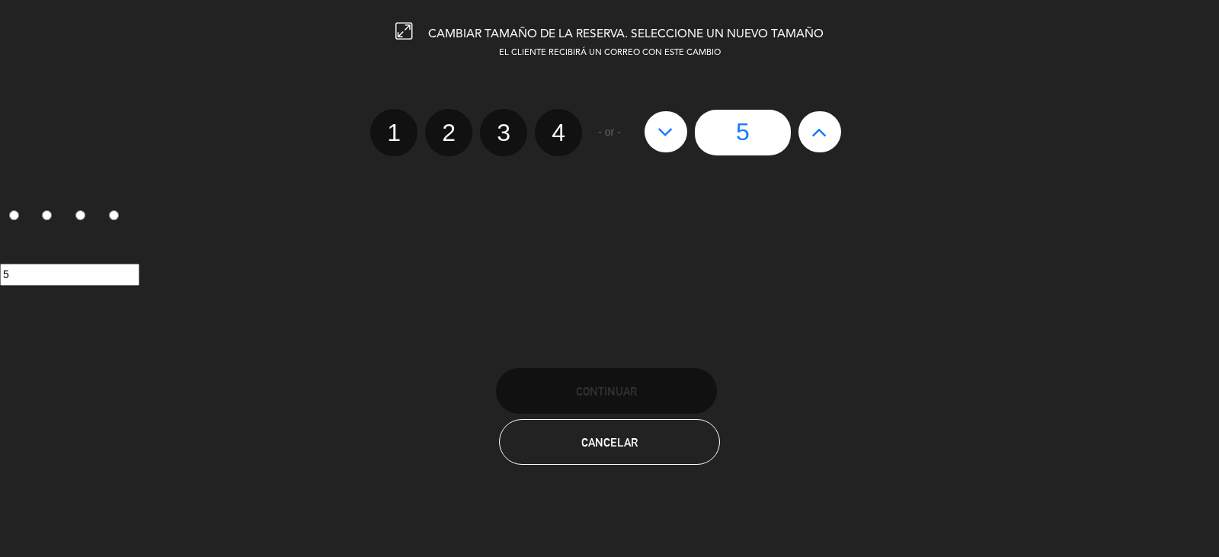
click at [837, 126] on button at bounding box center [820, 131] width 43 height 41
type input "6"
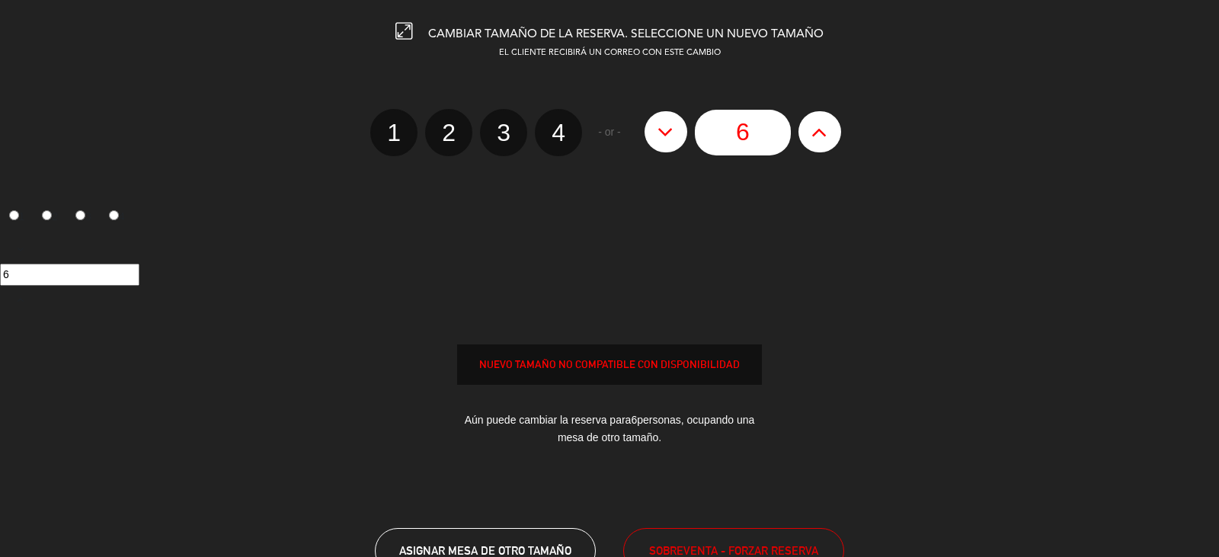
click at [837, 126] on button at bounding box center [820, 131] width 43 height 41
type input "7"
click at [837, 126] on button at bounding box center [820, 131] width 43 height 41
type input "8"
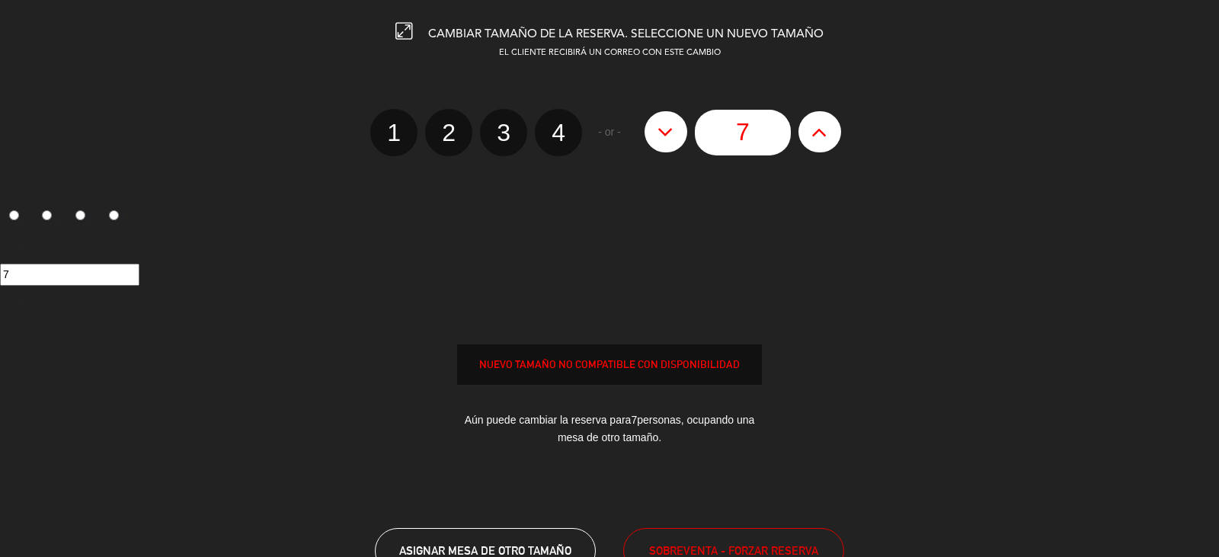
type input "8"
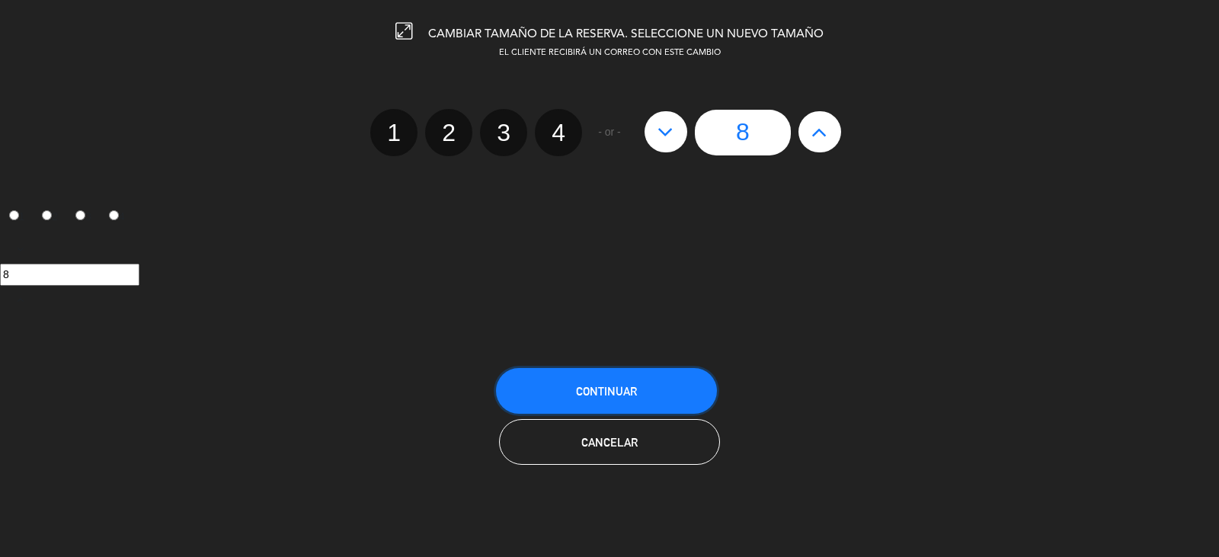
click at [653, 391] on button "Continuar" at bounding box center [606, 391] width 221 height 46
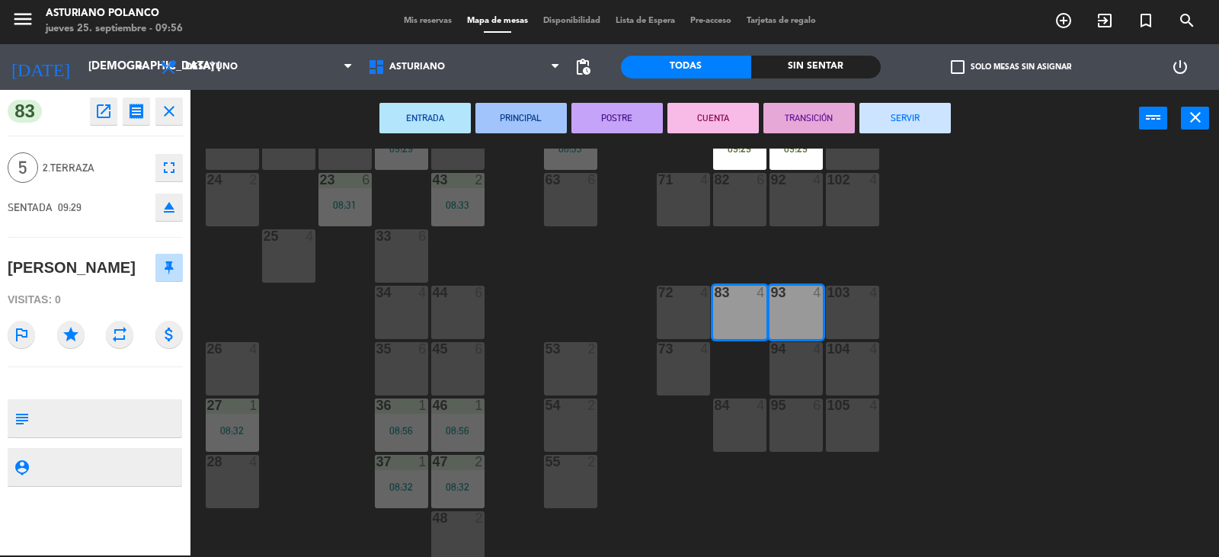
click at [675, 376] on div "73 4" at bounding box center [683, 368] width 53 height 53
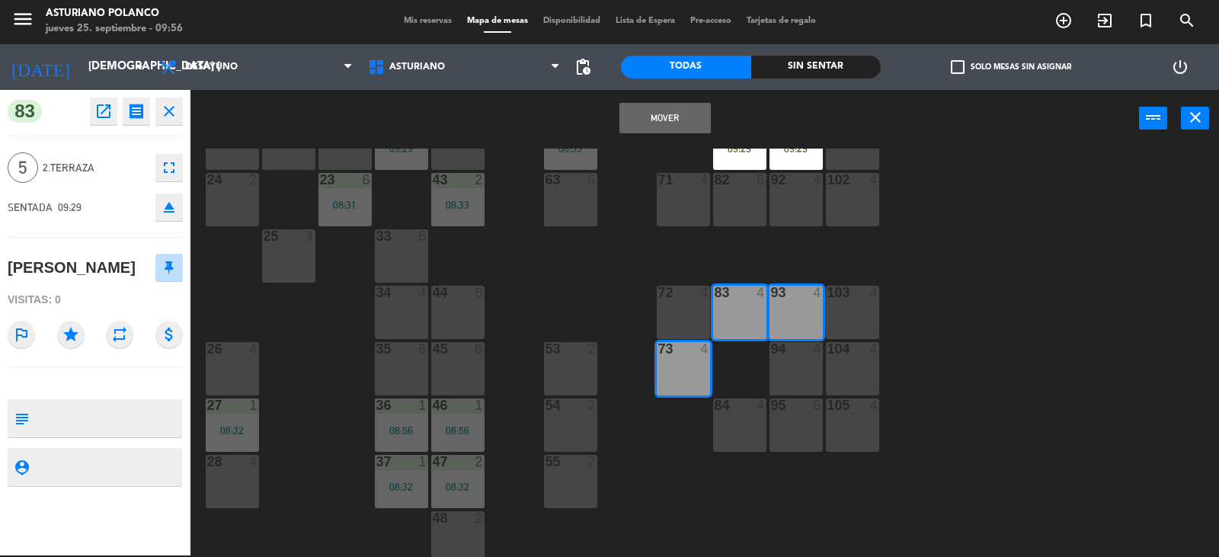
click at [657, 123] on button "Mover" at bounding box center [665, 118] width 91 height 30
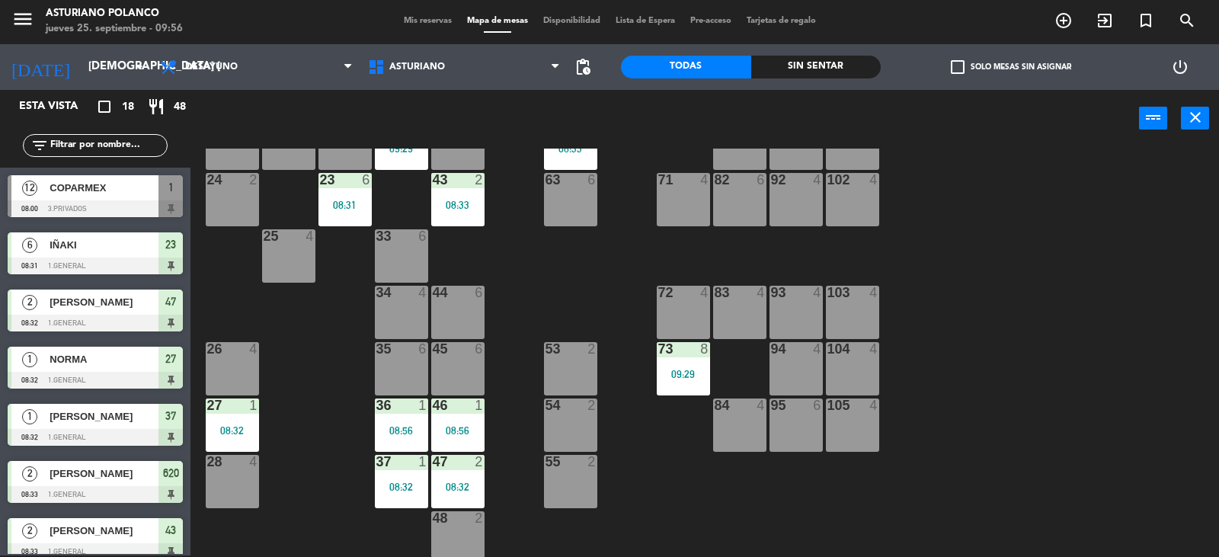
scroll to position [138, 0]
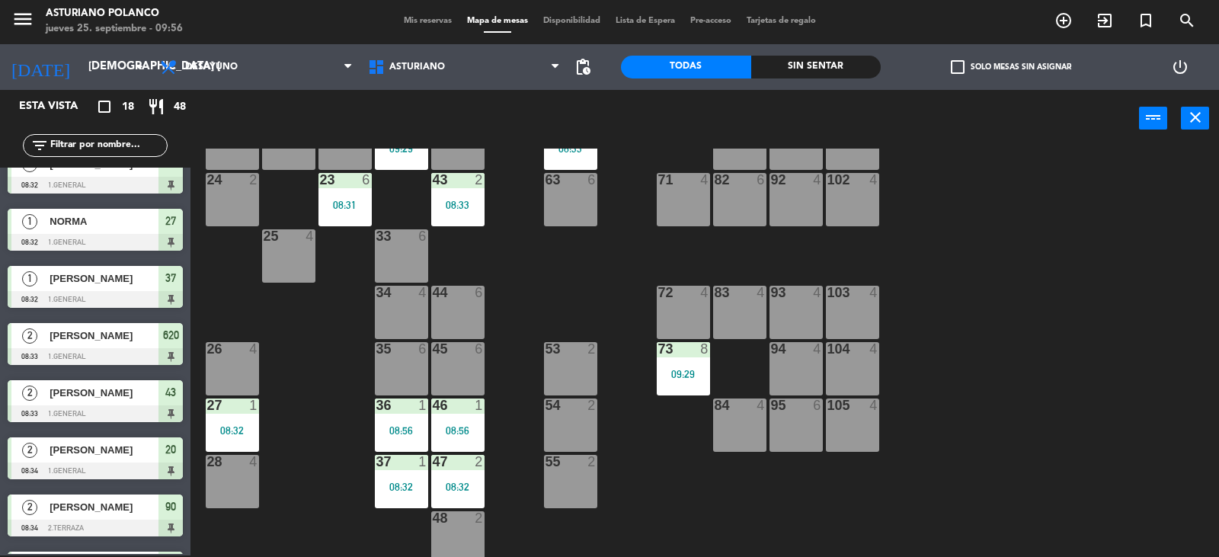
drag, startPoint x: 1029, startPoint y: 283, endPoint x: 921, endPoint y: 301, distance: 109.7
click at [997, 291] on div "1 12 08:00 2 block 8 60 10 20 2 08:34 30 1 08:55 40 2 09:56 61 6 62 1 09:56 41 …" at bounding box center [711, 353] width 1017 height 408
click at [696, 380] on div "73 8 09:29" at bounding box center [683, 368] width 53 height 53
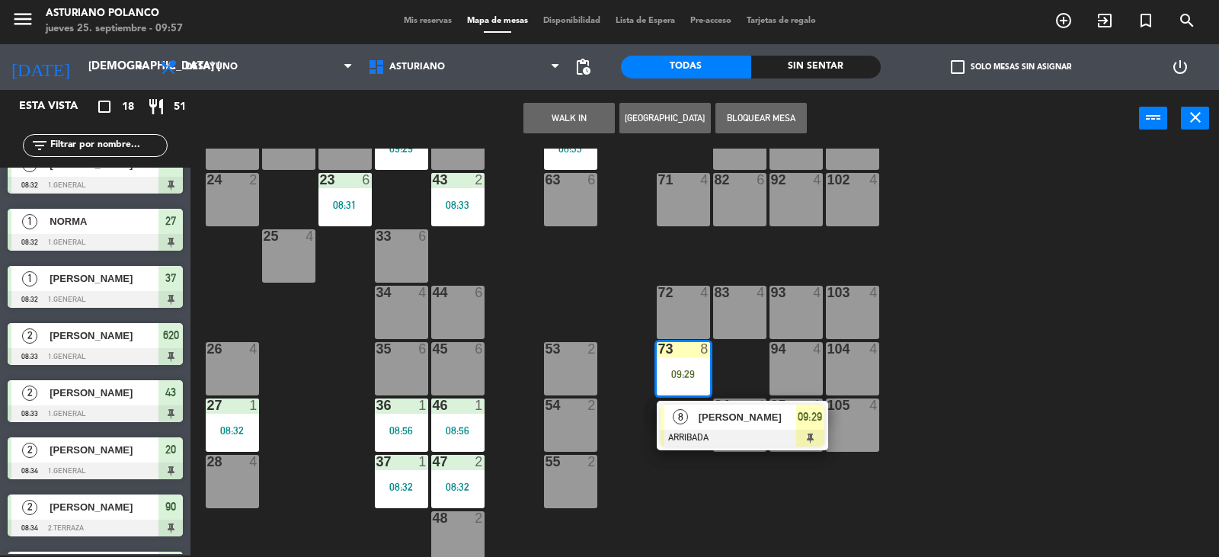
click at [735, 299] on div at bounding box center [739, 293] width 25 height 14
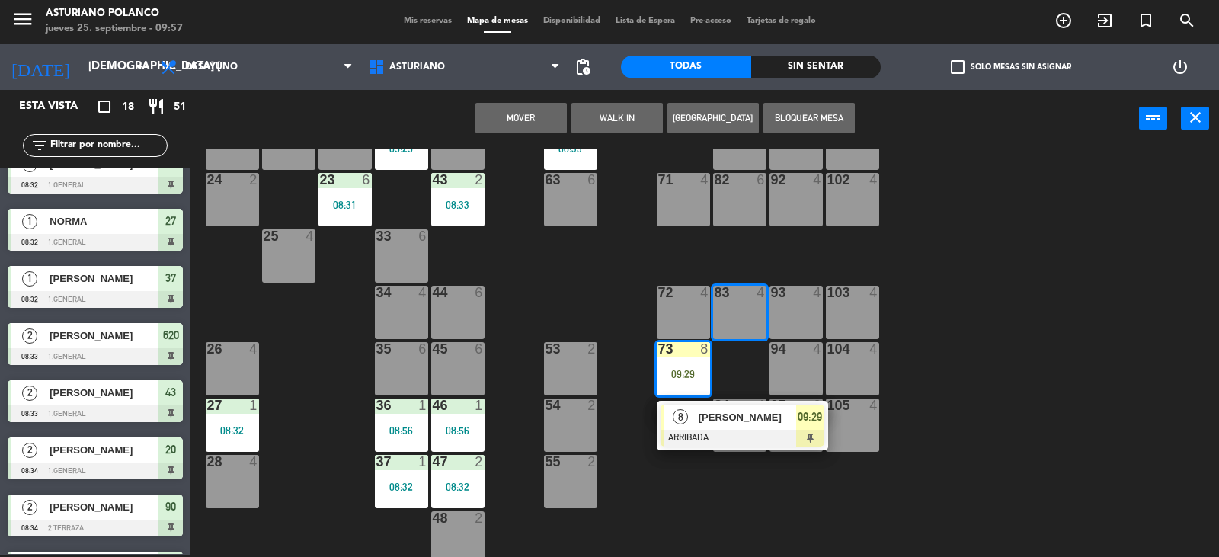
click at [807, 301] on div "93 4" at bounding box center [796, 312] width 53 height 53
click at [514, 113] on button "Mover y Unir" at bounding box center [521, 118] width 91 height 30
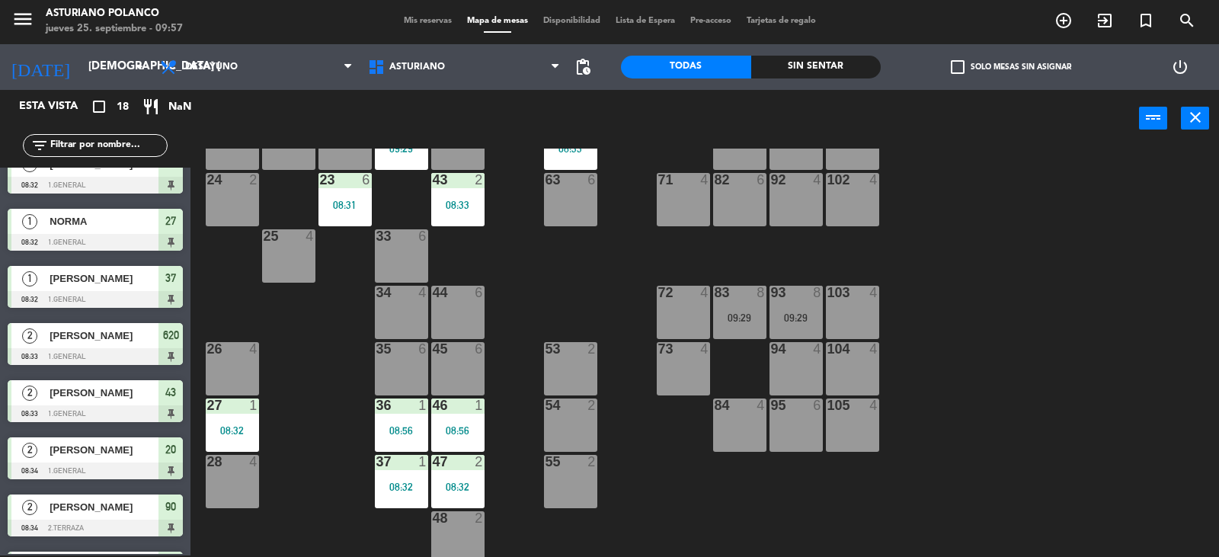
click at [1046, 251] on div "1 12 08:00 2 block 8 60 10 20 2 08:34 30 1 08:55 40 2 09:56 61 6 62 1 09:56 41 …" at bounding box center [711, 353] width 1017 height 408
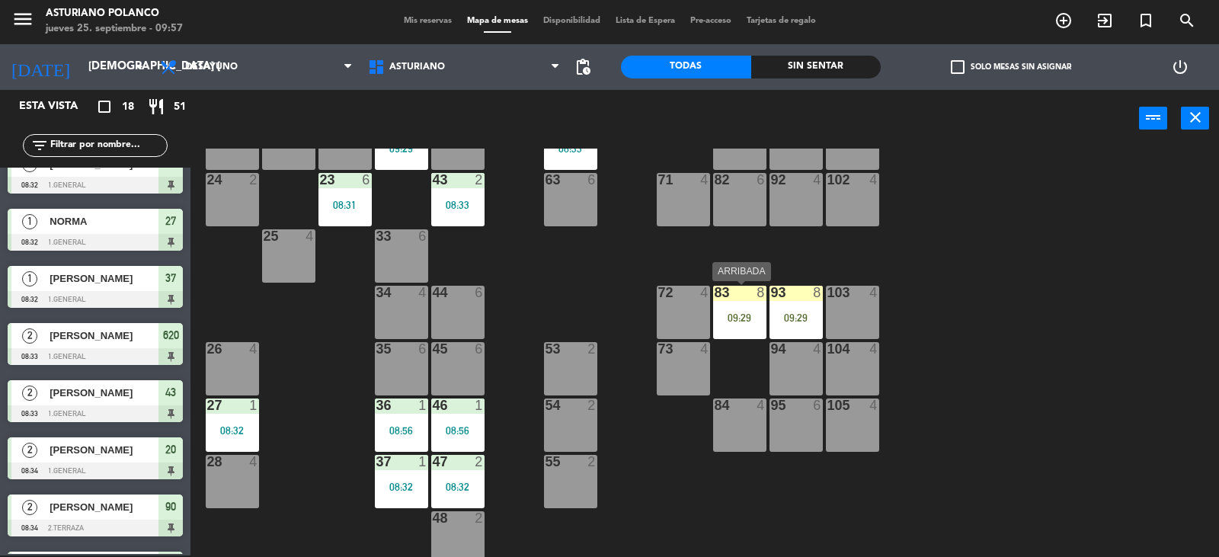
click at [741, 315] on div "09:29" at bounding box center [739, 317] width 53 height 11
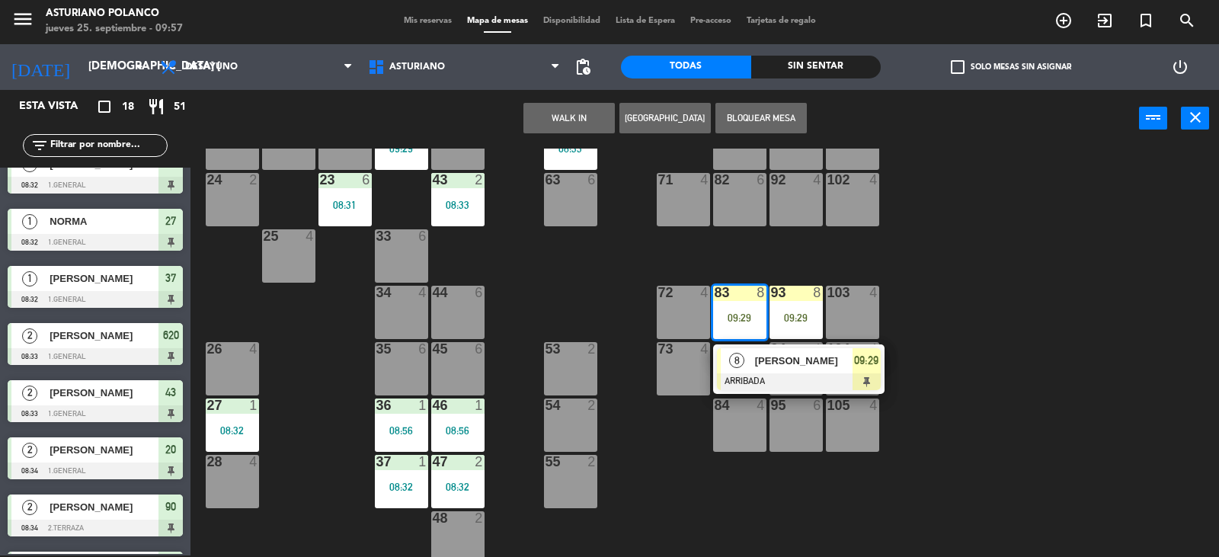
click at [754, 367] on div "[PERSON_NAME]" at bounding box center [803, 360] width 99 height 25
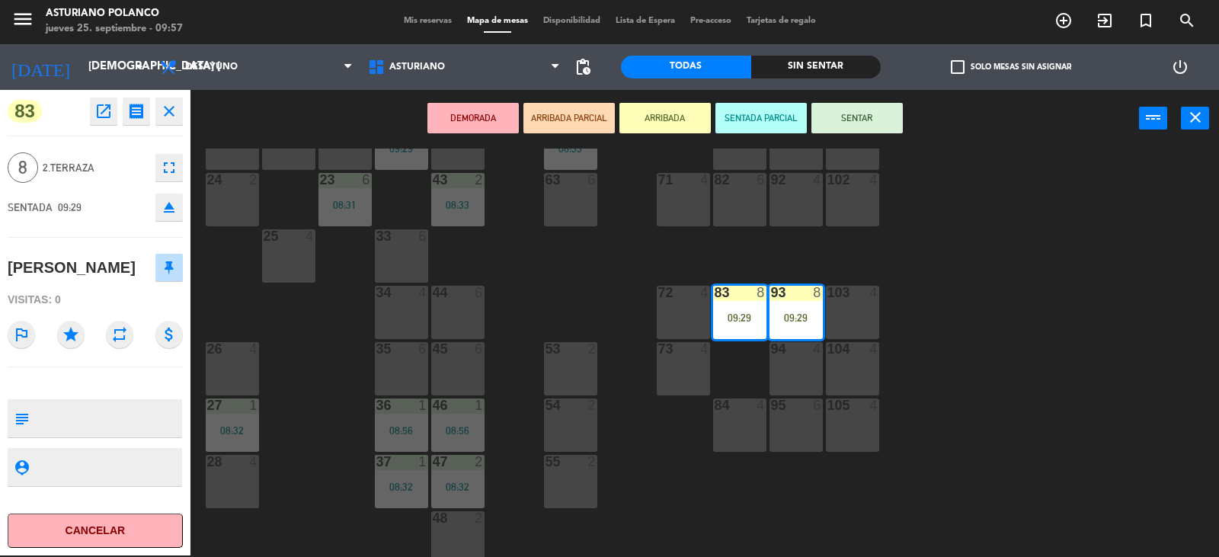
click at [872, 120] on button "SENTAR" at bounding box center [857, 118] width 91 height 30
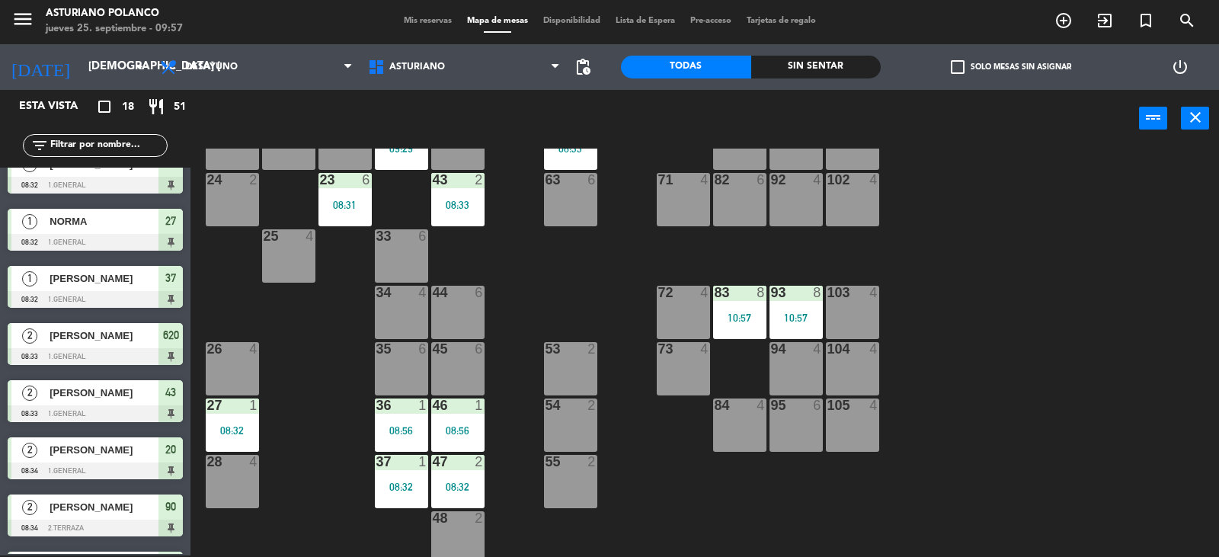
click at [911, 192] on div "1 12 08:00 2 block 8 60 10 20 2 08:34 30 1 08:55 40 2 09:56 61 6 62 1 09:56 41 …" at bounding box center [711, 353] width 1017 height 408
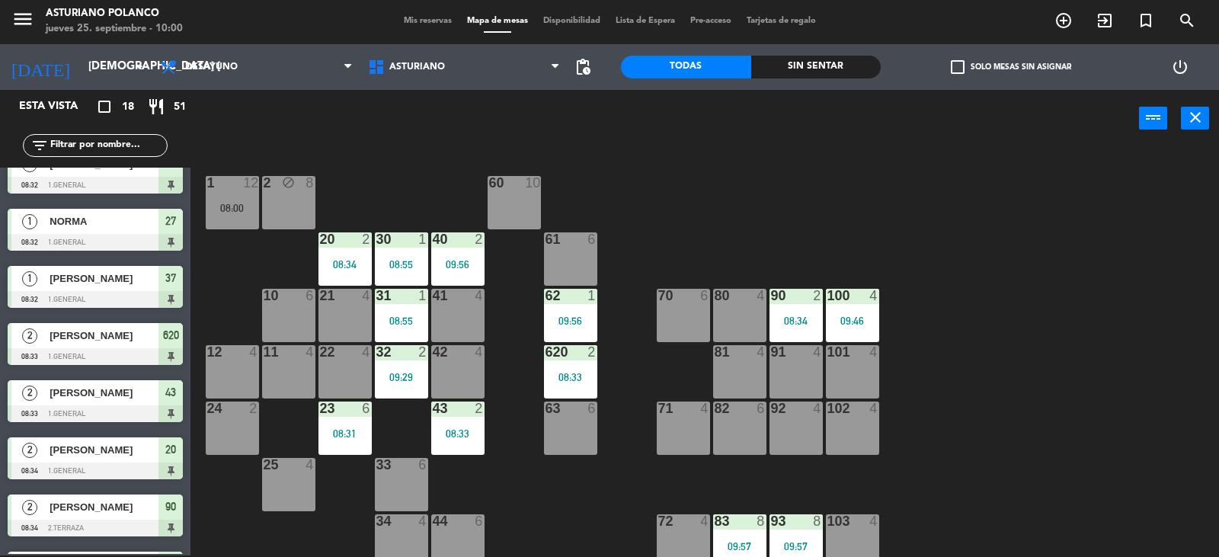
click at [857, 357] on div at bounding box center [852, 352] width 25 height 14
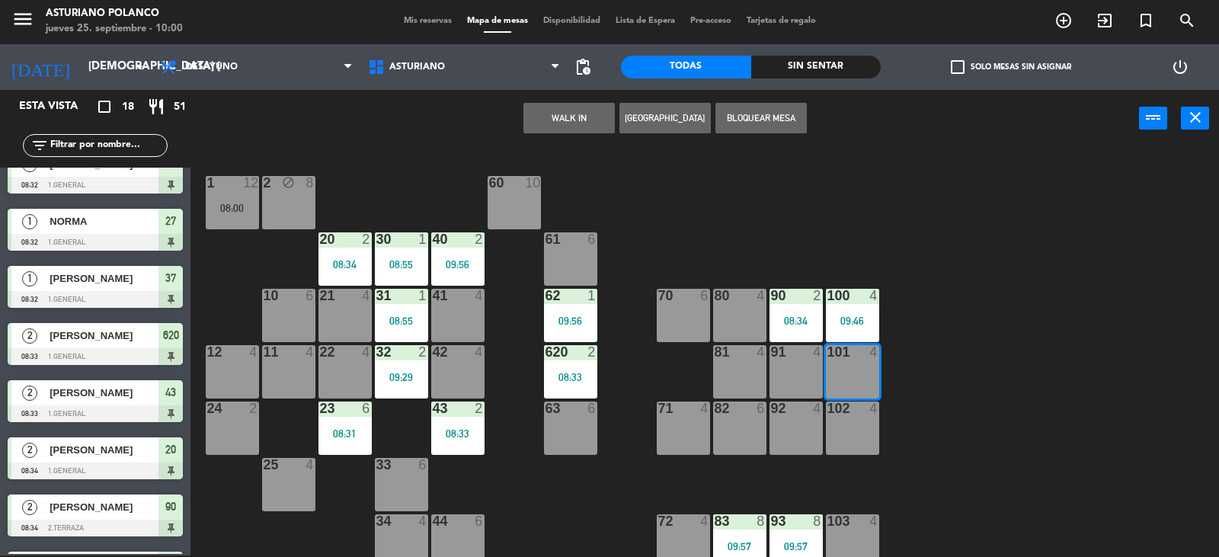
click at [594, 121] on button "WALK IN" at bounding box center [569, 118] width 91 height 30
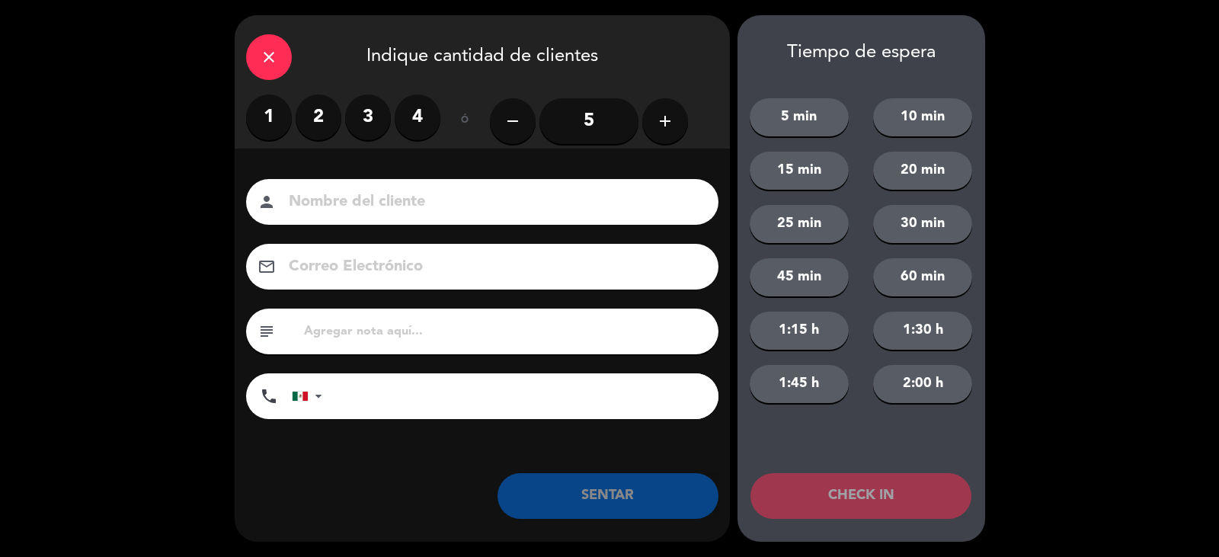
click at [273, 123] on label "1" at bounding box center [269, 117] width 46 height 46
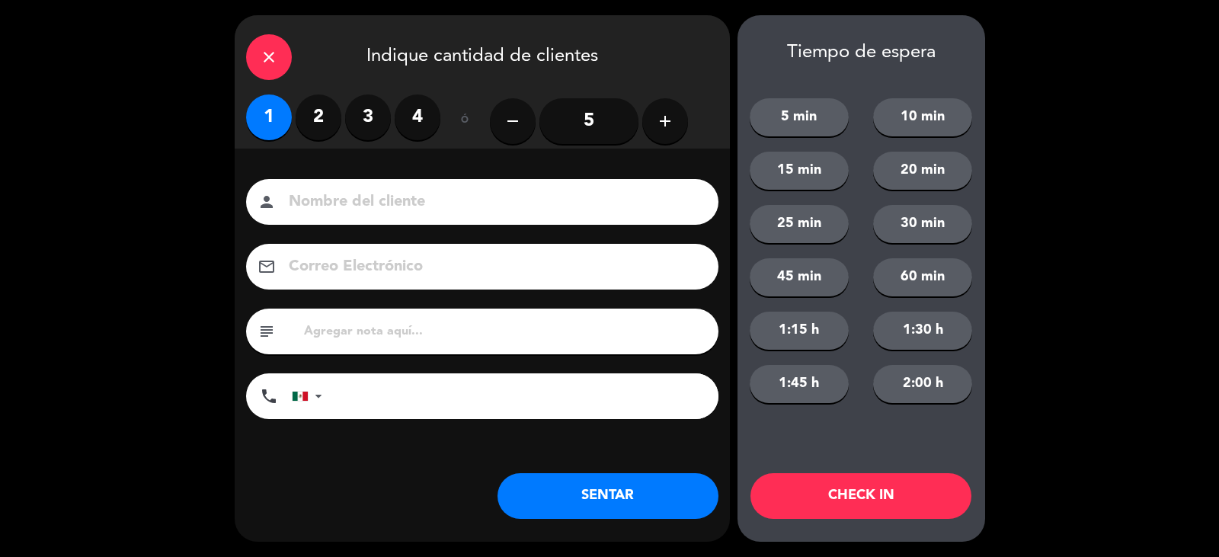
click at [322, 193] on input at bounding box center [492, 202] width 411 height 27
type input "[PERSON_NAME]"
click at [622, 504] on button "SENTAR" at bounding box center [608, 496] width 221 height 46
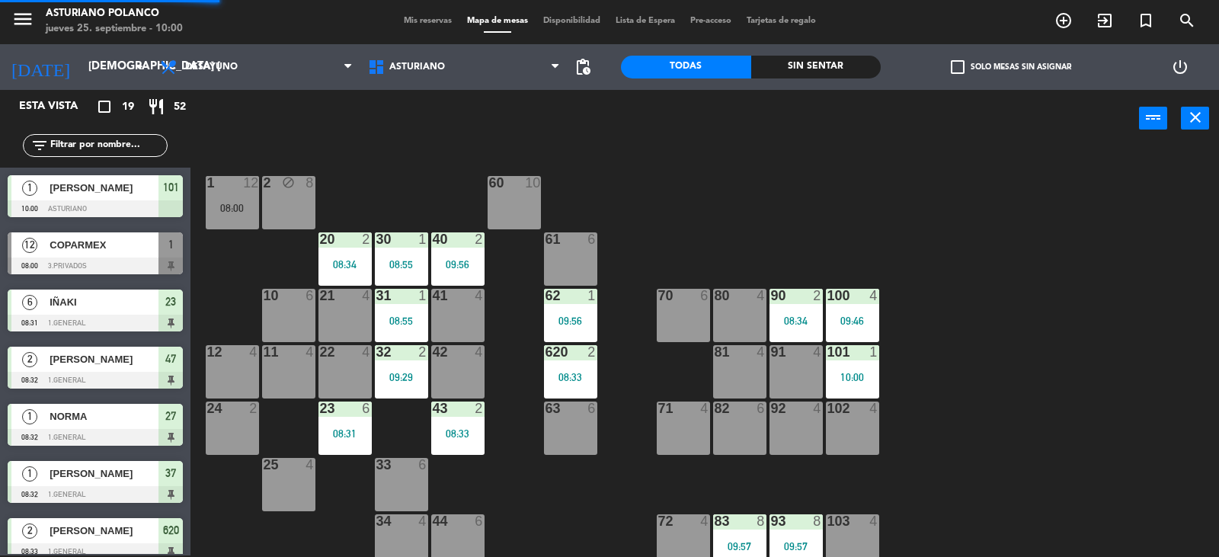
click at [956, 346] on div "1 12 08:00 2 block 8 60 10 20 2 08:34 30 1 08:55 40 2 09:56 61 6 62 1 09:56 41 …" at bounding box center [711, 353] width 1017 height 408
click at [862, 425] on div "102 4" at bounding box center [852, 428] width 53 height 53
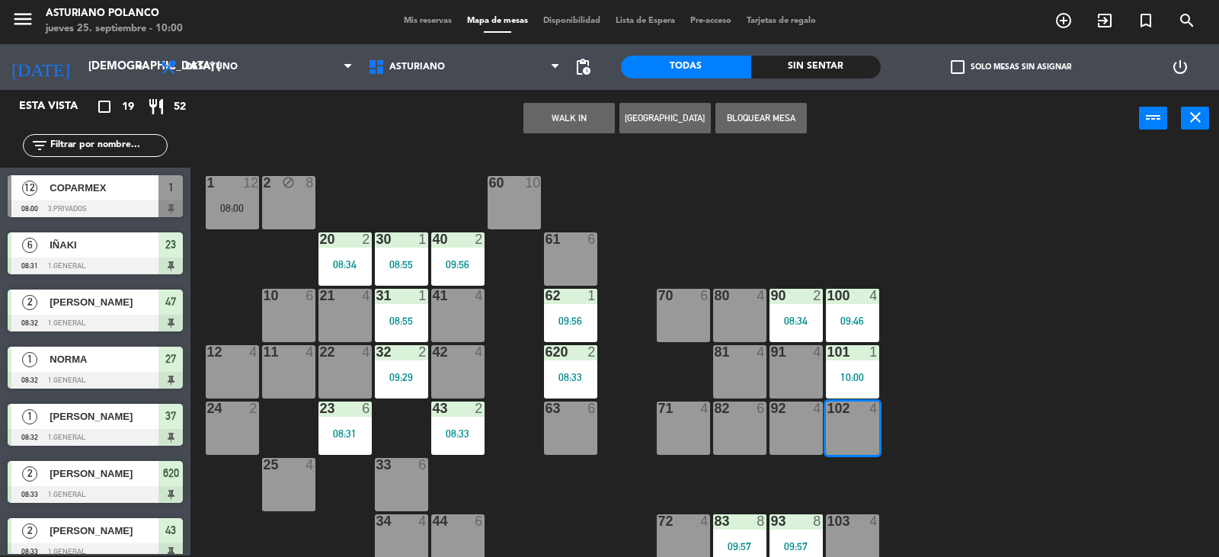
click at [578, 117] on button "WALK IN" at bounding box center [569, 118] width 91 height 30
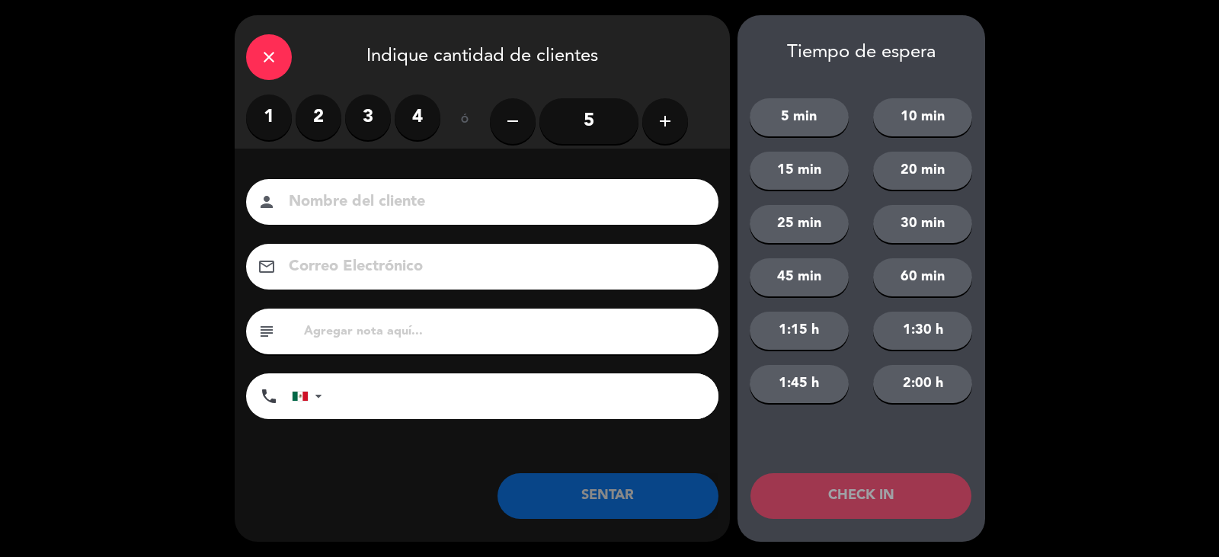
click at [318, 120] on label "2" at bounding box center [319, 117] width 46 height 46
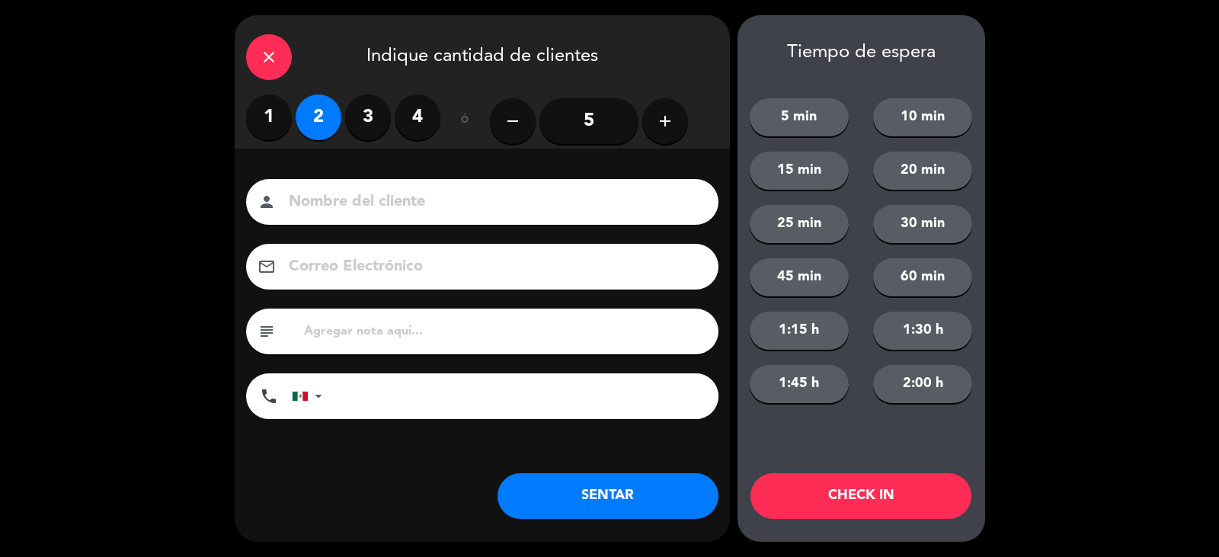
click at [367, 208] on input at bounding box center [492, 202] width 411 height 27
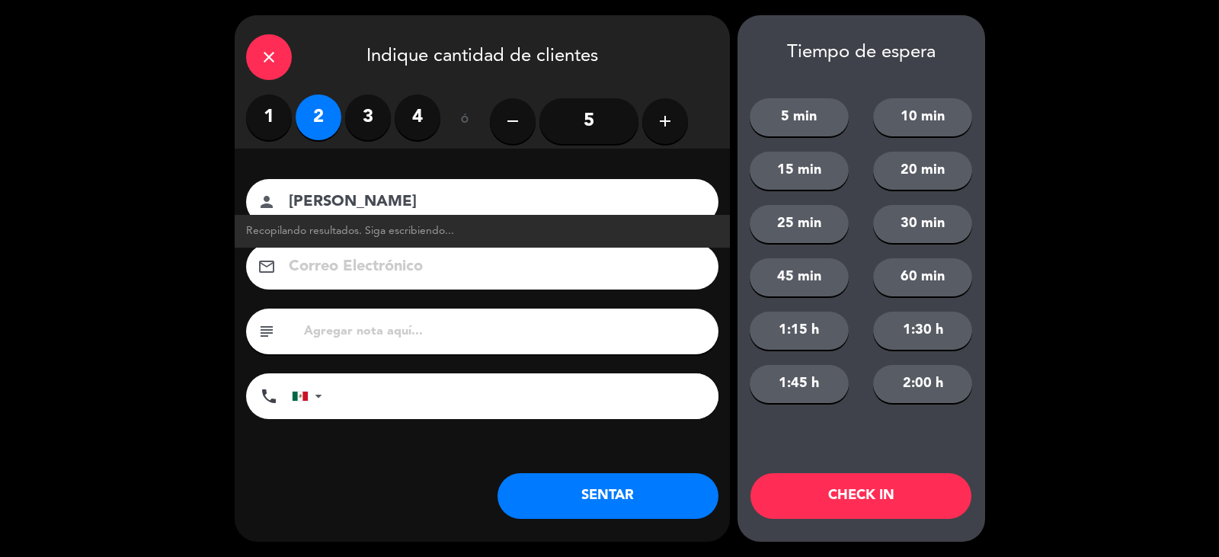
type input "[PERSON_NAME]"
click at [561, 499] on button "SENTAR" at bounding box center [608, 496] width 221 height 46
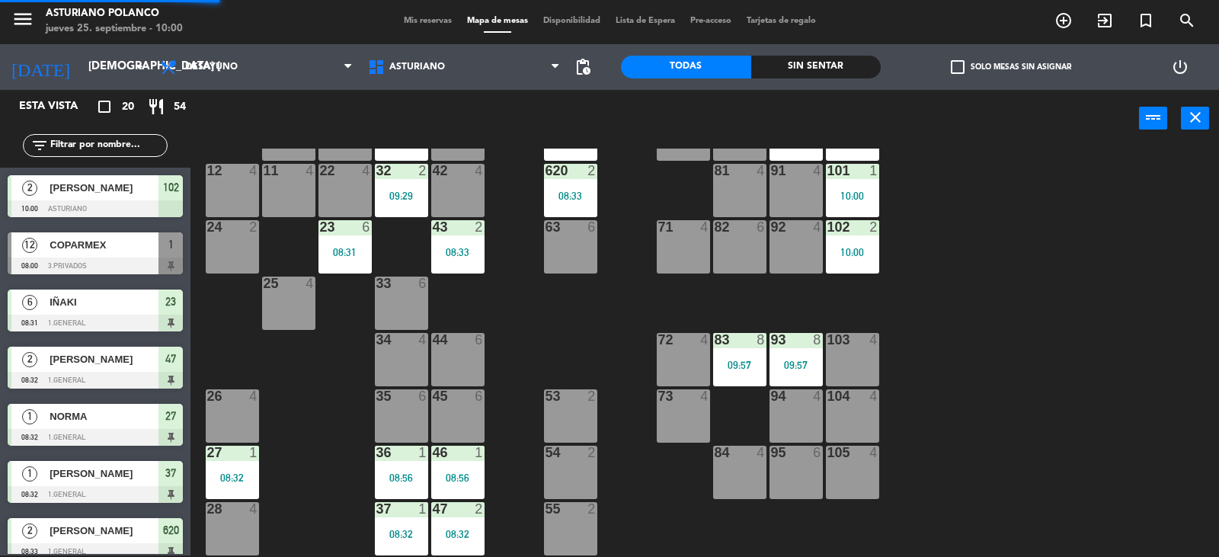
scroll to position [229, 0]
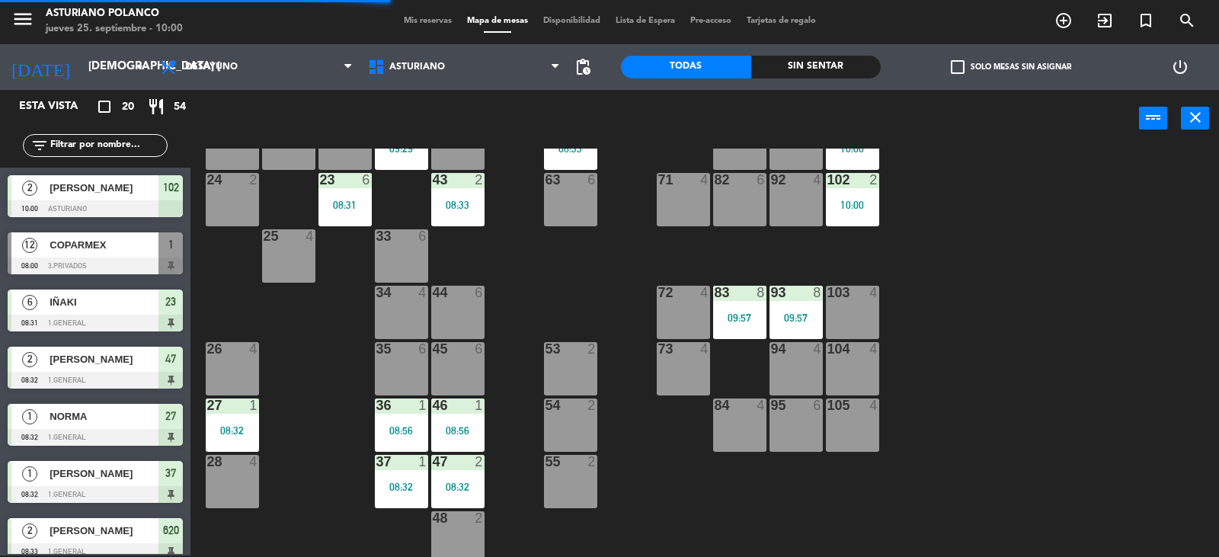
click at [681, 367] on div "73 4" at bounding box center [683, 368] width 53 height 53
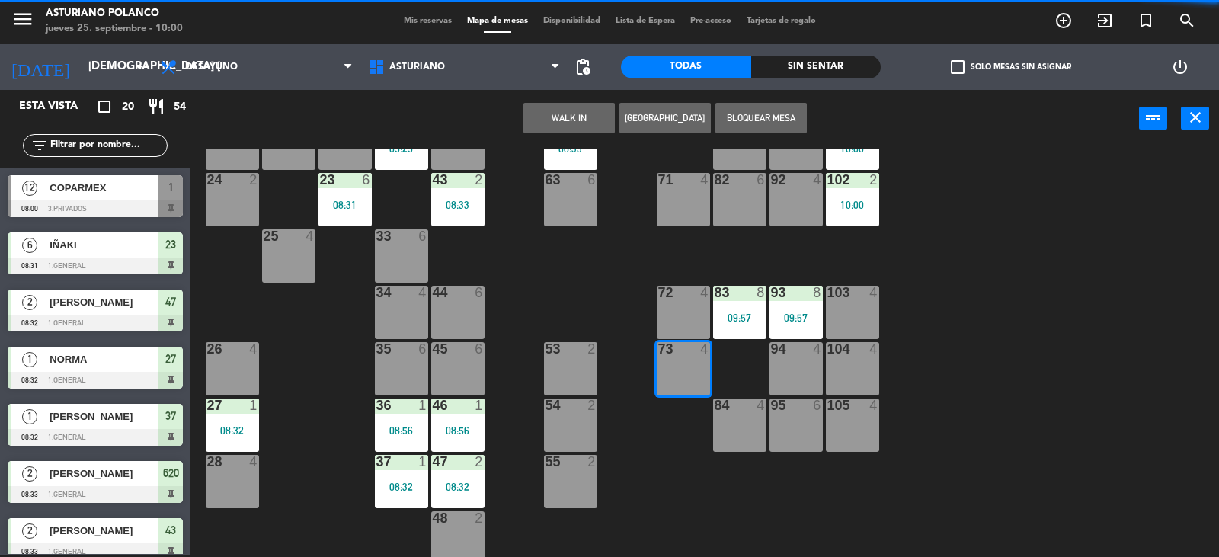
click at [544, 101] on div "WALK IN [GEOGRAPHIC_DATA] Bloquear Mesa power_input close" at bounding box center [665, 119] width 949 height 58
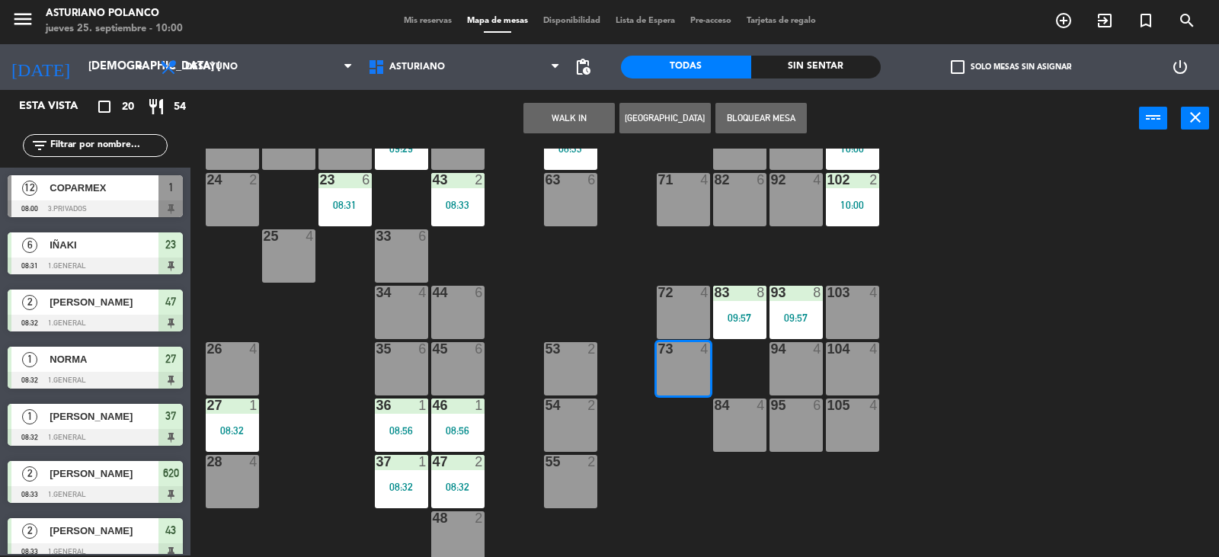
click at [560, 117] on button "WALK IN" at bounding box center [569, 118] width 91 height 30
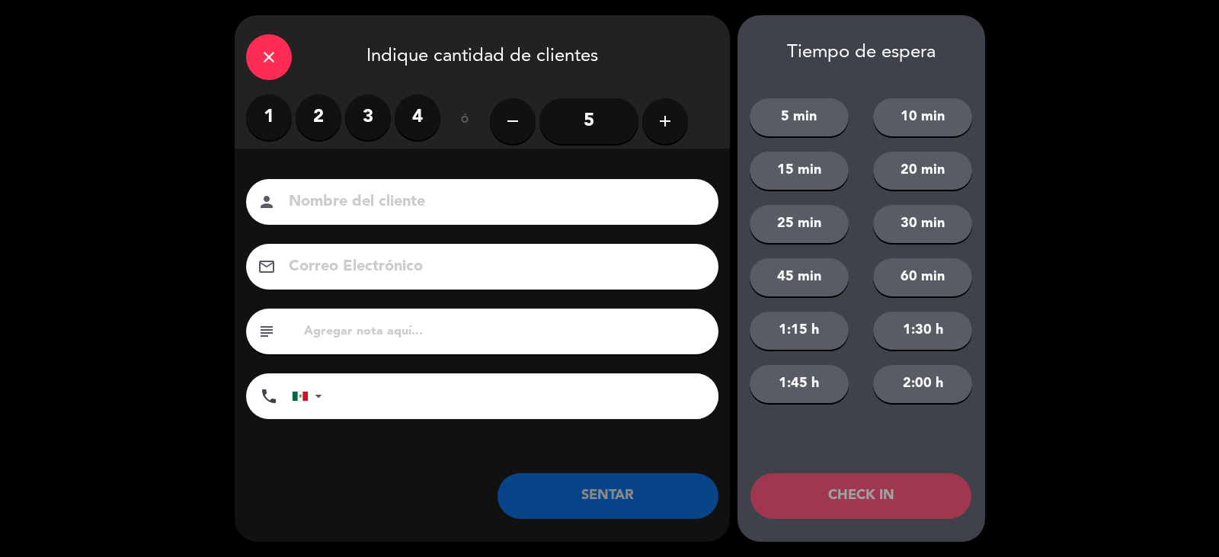
click at [265, 119] on label "1" at bounding box center [269, 117] width 46 height 46
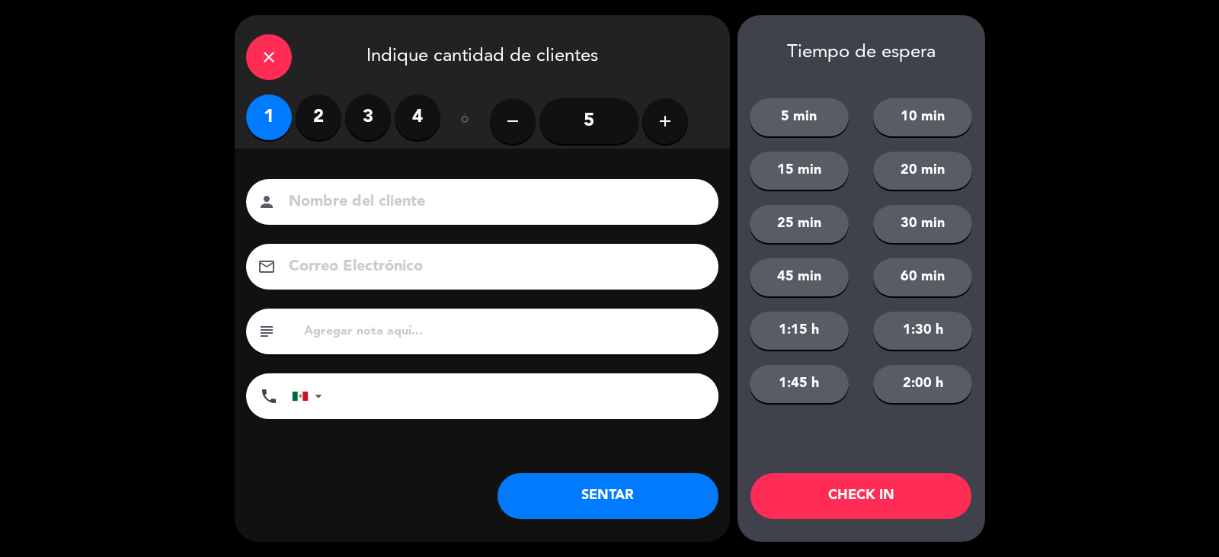
click at [349, 194] on input at bounding box center [492, 202] width 411 height 27
type input "LOLA"
click at [599, 504] on button "SENTAR" at bounding box center [608, 496] width 221 height 46
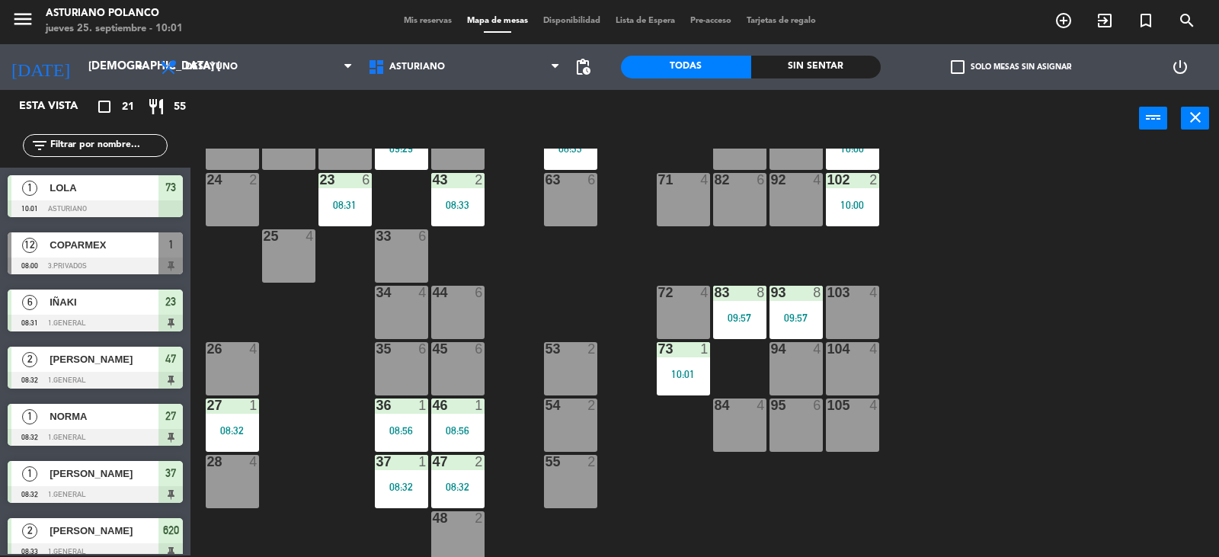
click at [660, 471] on div "1 12 08:00 2 block 8 60 10 20 2 08:34 30 1 08:55 40 2 09:56 61 6 62 1 09:56 41 …" at bounding box center [711, 353] width 1017 height 408
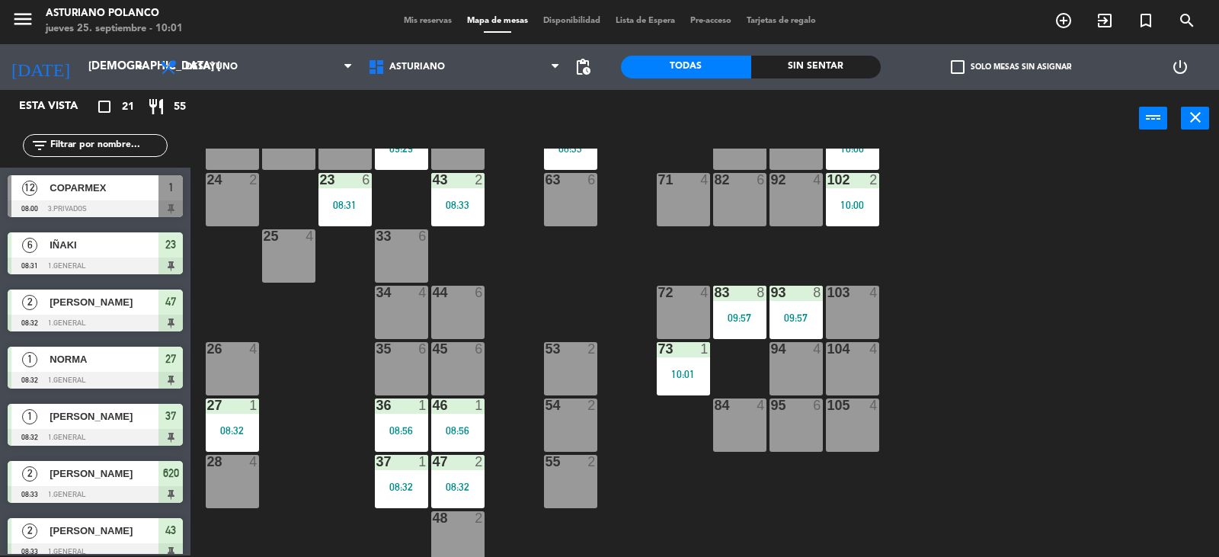
click at [545, 257] on div "1 12 08:00 2 block 8 60 10 20 2 08:34 30 1 08:55 40 2 09:56 61 6 62 1 09:56 41 …" at bounding box center [711, 353] width 1017 height 408
click at [558, 289] on div "1 12 08:00 2 block 8 60 10 20 2 08:34 30 1 08:55 40 2 09:56 61 6 62 1 09:56 41 …" at bounding box center [711, 353] width 1017 height 408
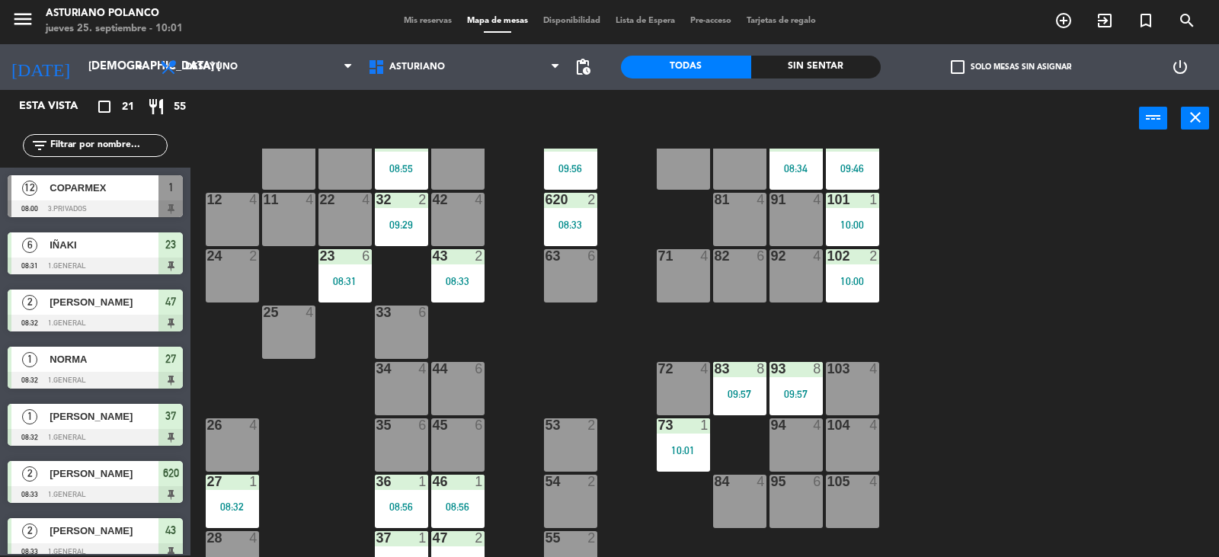
click at [589, 363] on div "1 12 08:00 2 block 8 60 10 20 2 08:34 30 1 08:55 40 2 09:56 61 6 62 1 09:56 41 …" at bounding box center [711, 353] width 1017 height 408
click at [222, 69] on span "Desayuno" at bounding box center [211, 67] width 53 height 11
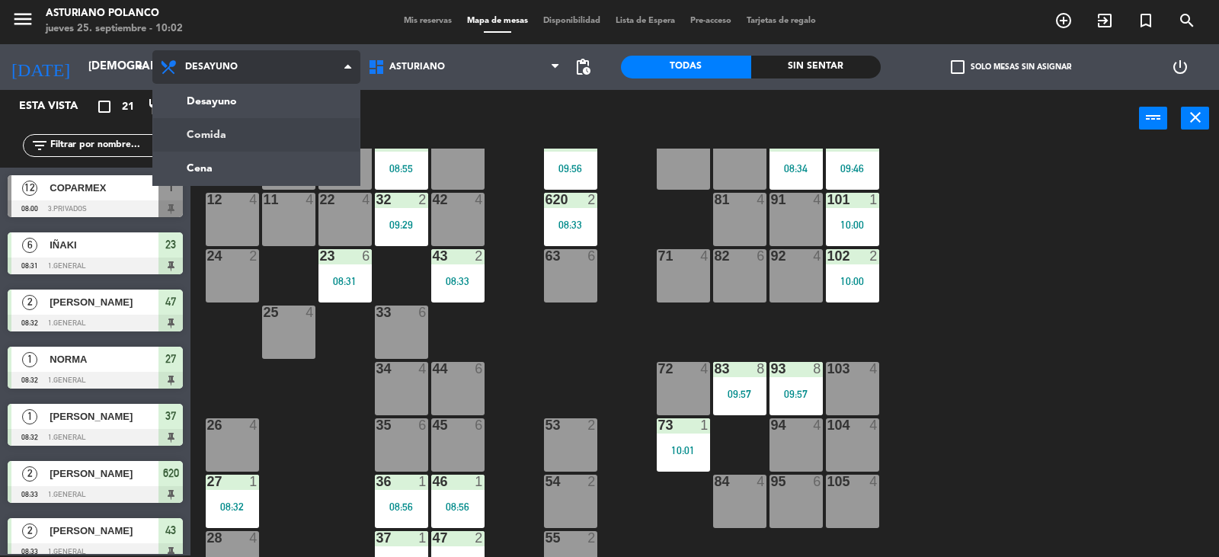
scroll to position [0, 0]
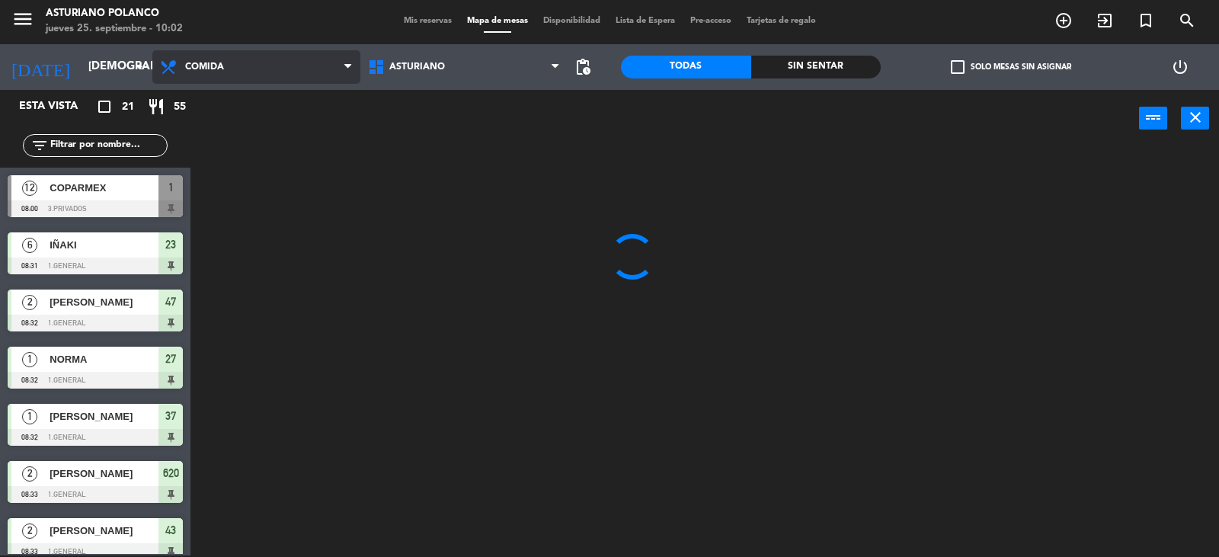
click at [215, 123] on ng-component "menu [PERSON_NAME] jueves 25. septiembre - 10:02 Mis reservas Mapa de mesas Dis…" at bounding box center [609, 277] width 1219 height 559
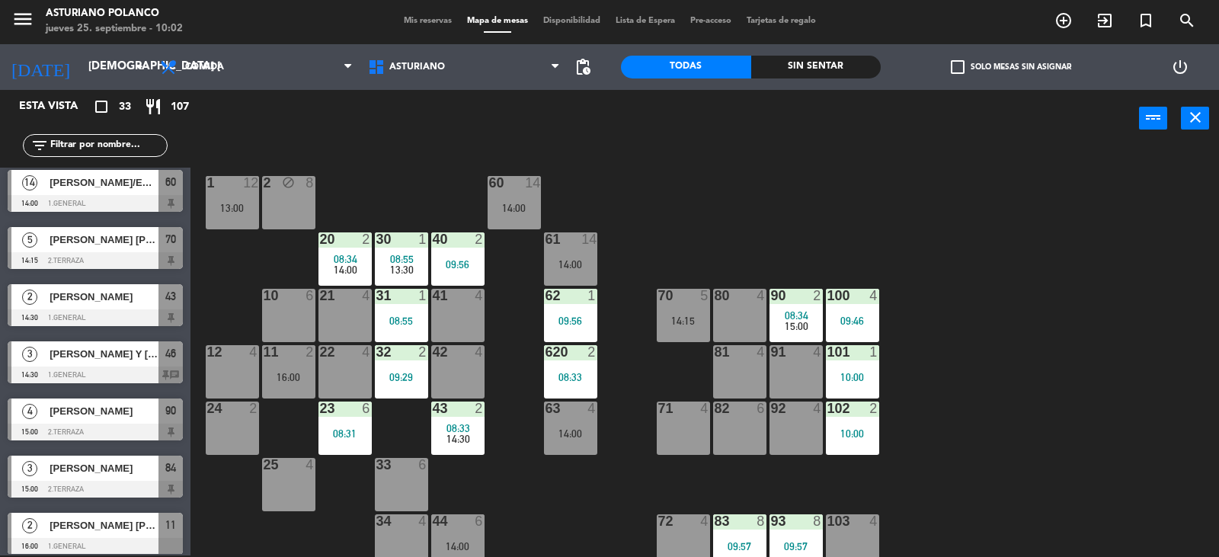
scroll to position [1500, 0]
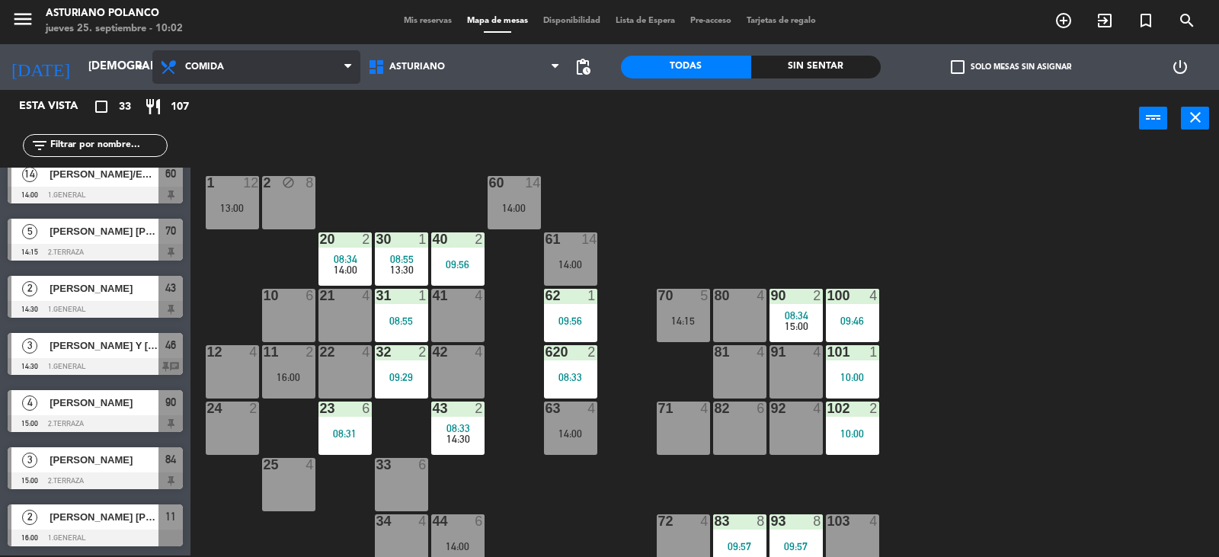
click at [221, 68] on span "Comida" at bounding box center [204, 67] width 39 height 11
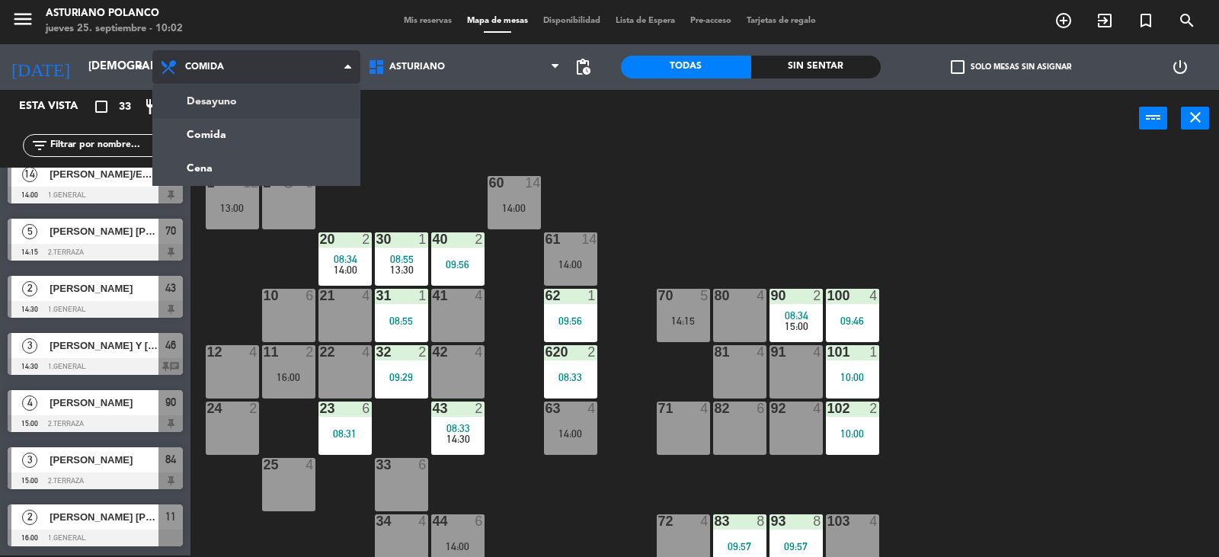
click at [220, 100] on ng-component "menu [PERSON_NAME] jueves 25. septiembre - 10:02 Mis reservas Mapa de mesas Dis…" at bounding box center [609, 277] width 1219 height 559
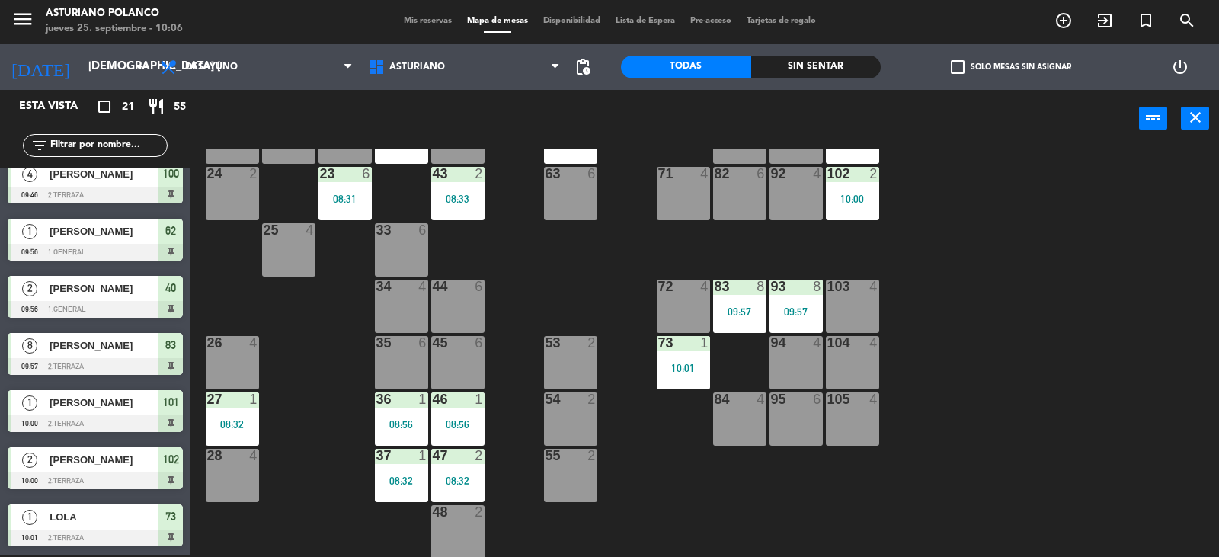
scroll to position [236, 0]
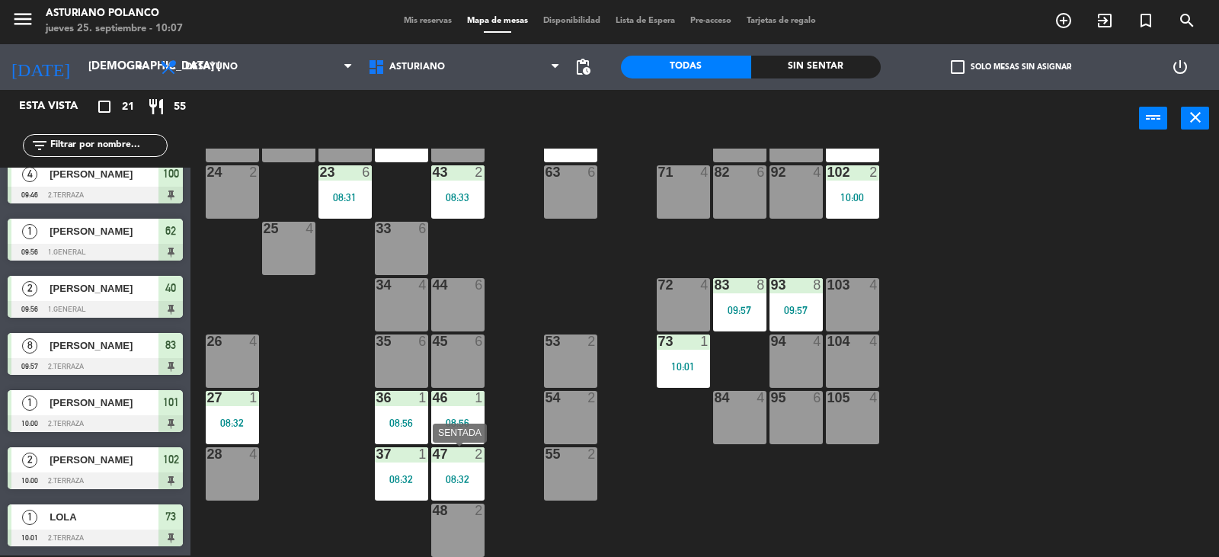
click at [448, 455] on div at bounding box center [457, 454] width 25 height 14
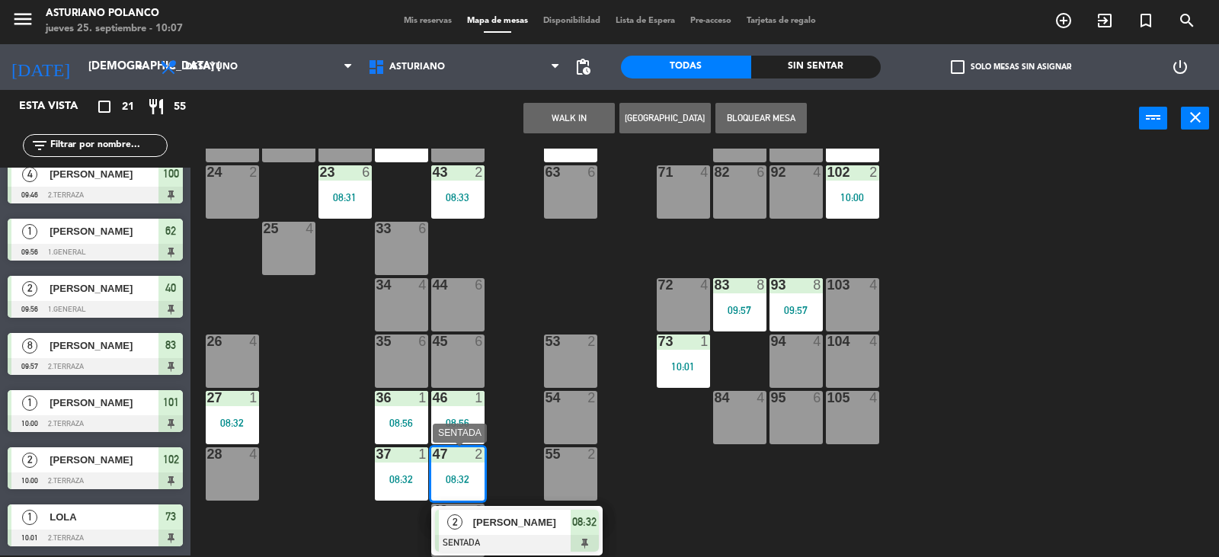
click at [485, 524] on span "[PERSON_NAME]" at bounding box center [522, 522] width 98 height 16
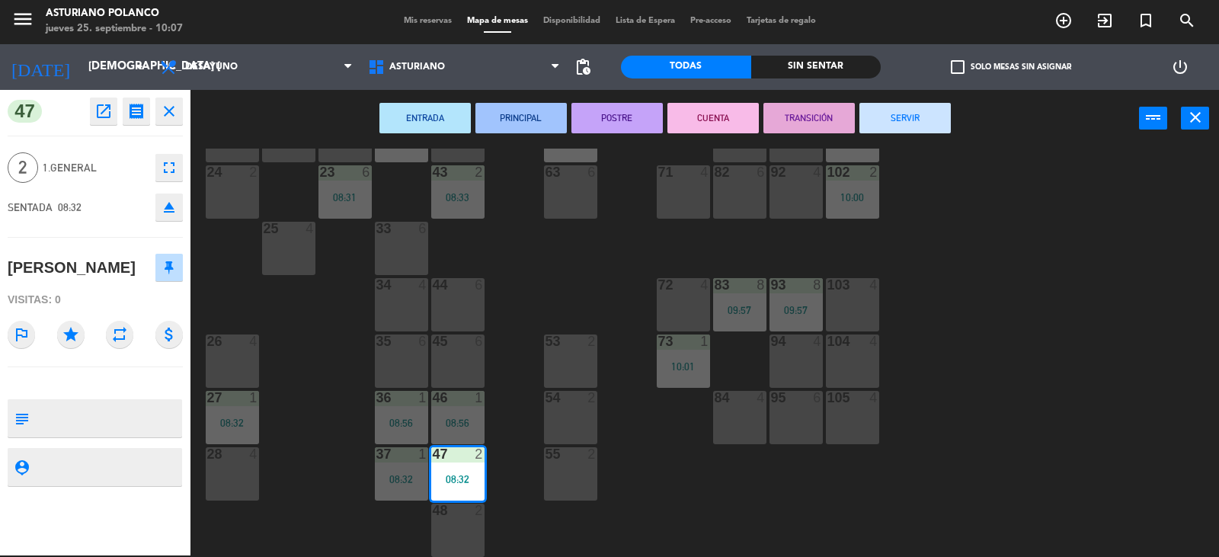
click at [883, 119] on button "SERVIR" at bounding box center [905, 118] width 91 height 30
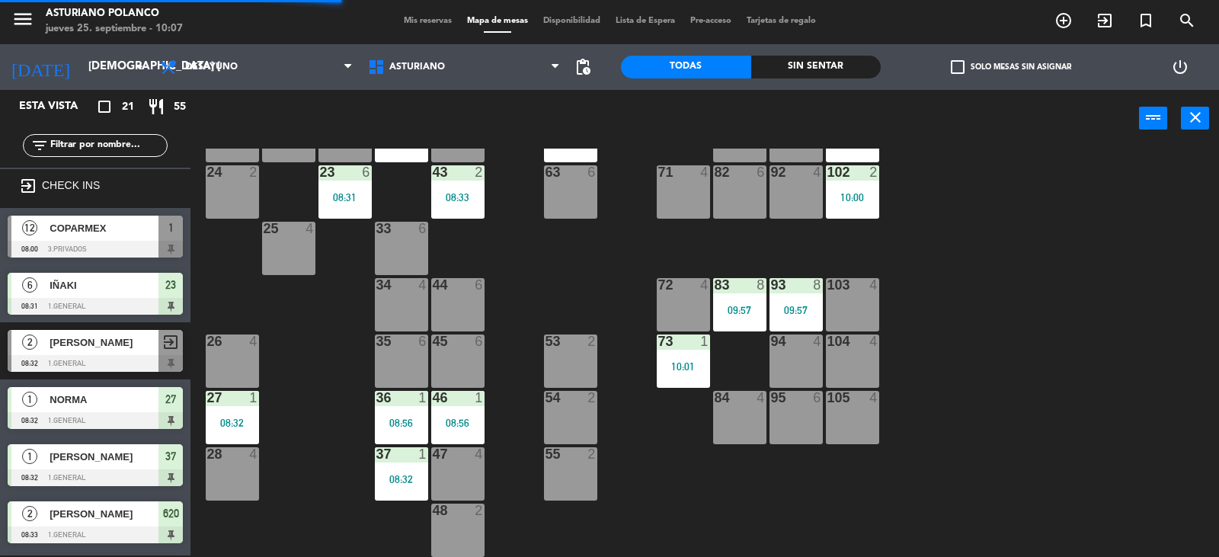
click at [464, 421] on div "08:56" at bounding box center [457, 423] width 53 height 11
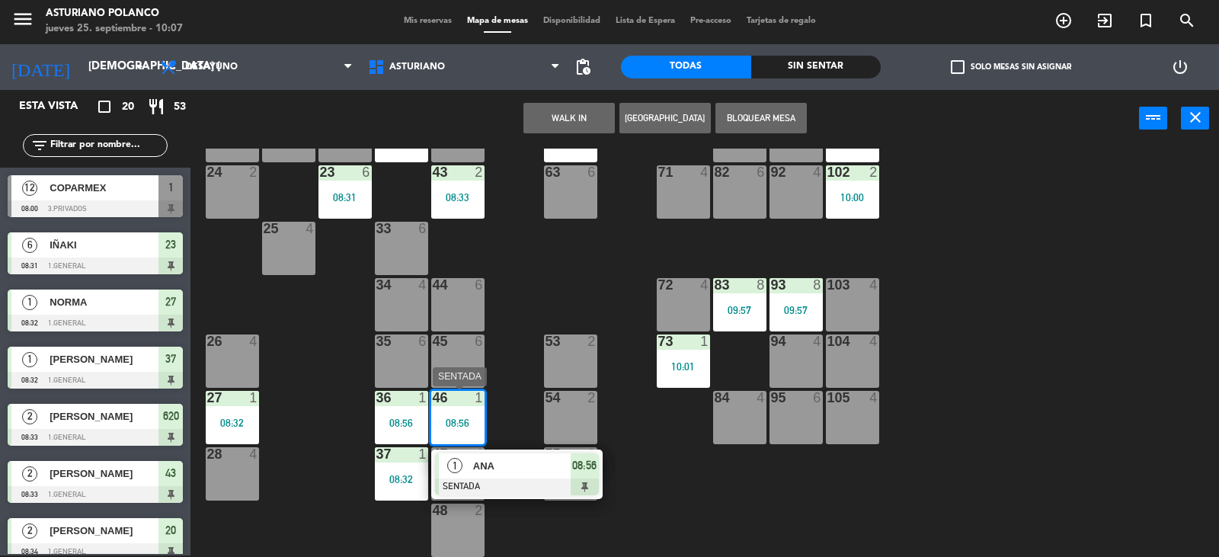
click at [496, 477] on div "ANA" at bounding box center [521, 465] width 99 height 25
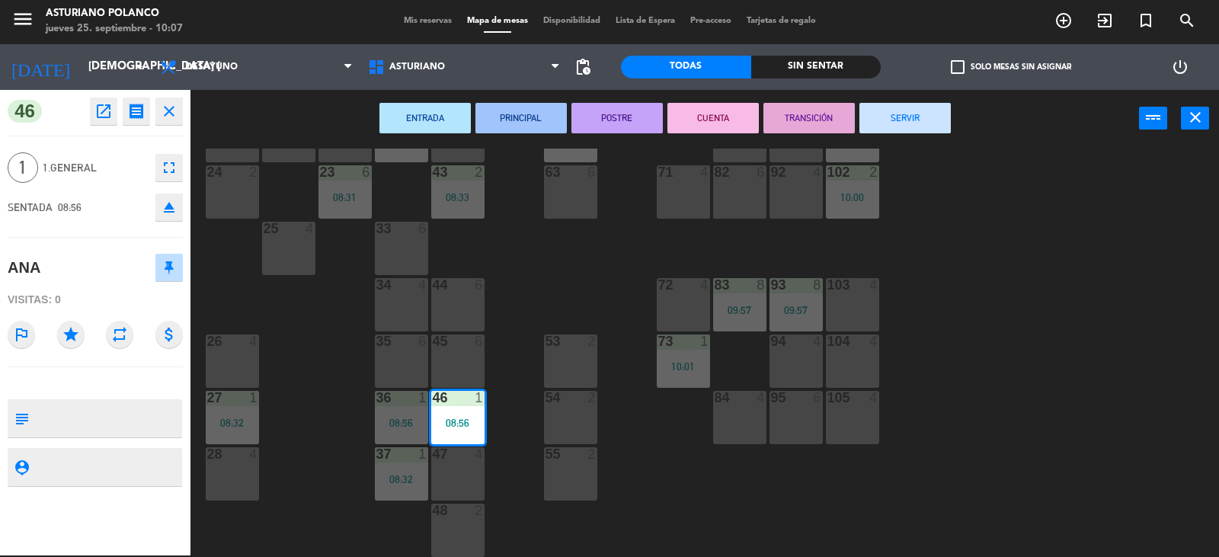
click at [887, 121] on button "SERVIR" at bounding box center [905, 118] width 91 height 30
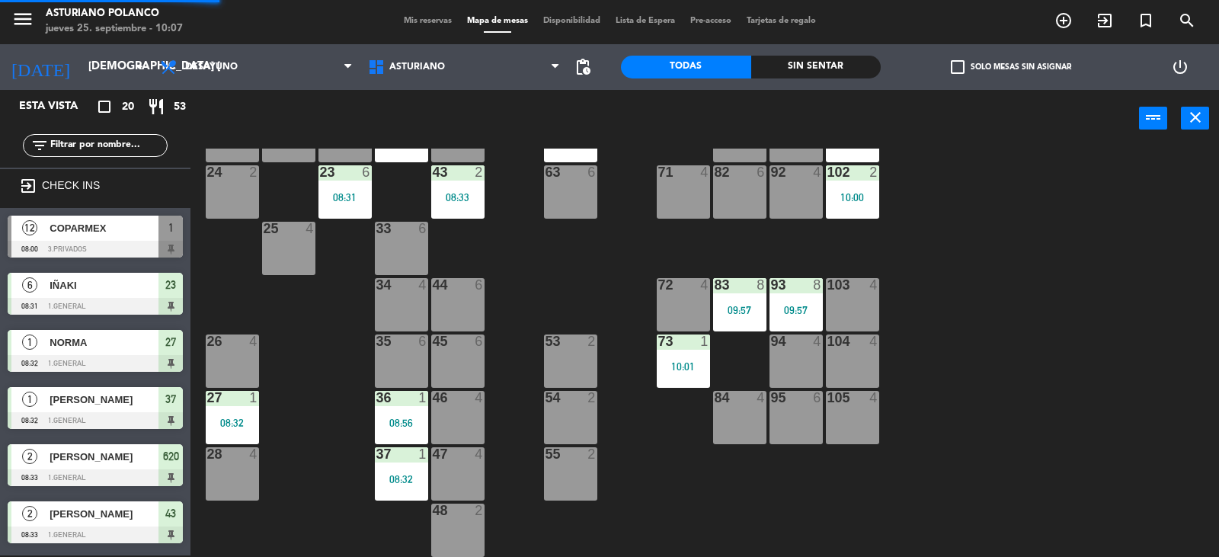
scroll to position [2, 0]
click at [460, 466] on div "47 4" at bounding box center [457, 473] width 53 height 53
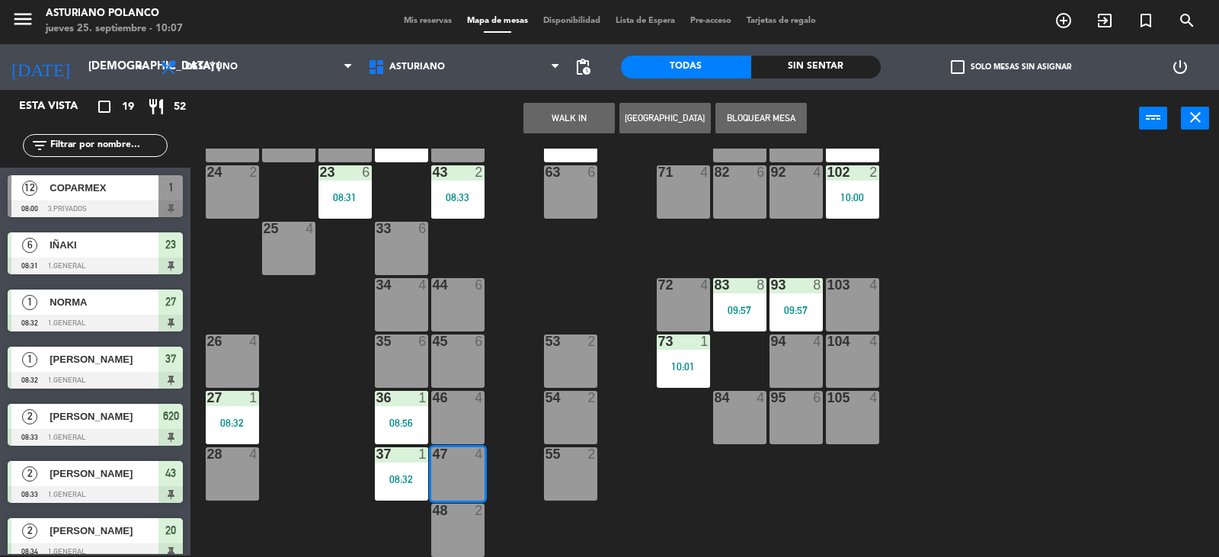
click at [574, 117] on button "WALK IN" at bounding box center [569, 118] width 91 height 30
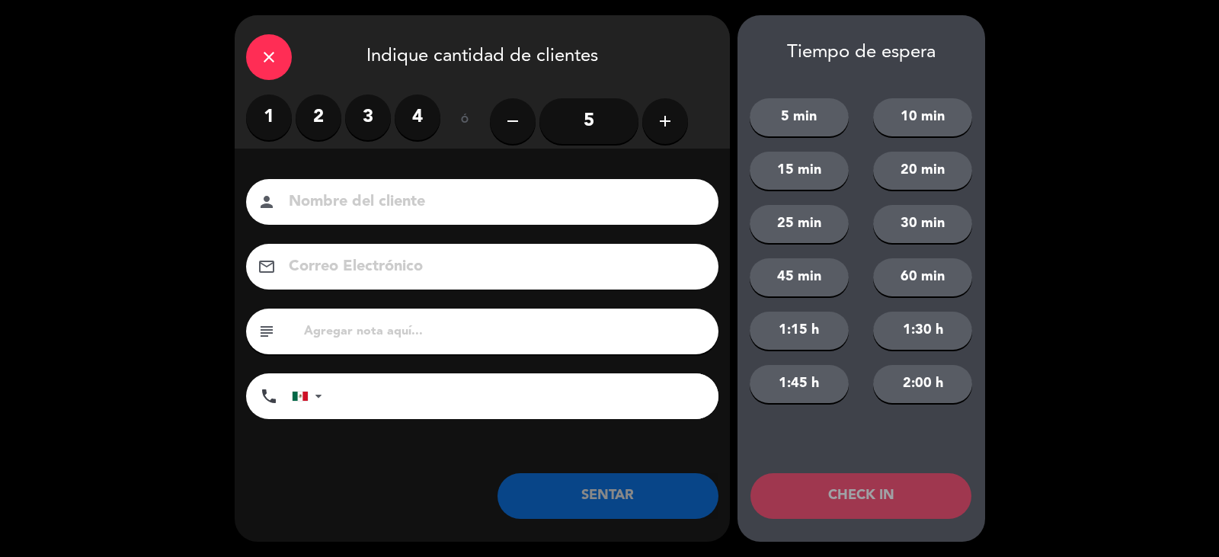
click at [408, 109] on label "4" at bounding box center [418, 117] width 46 height 46
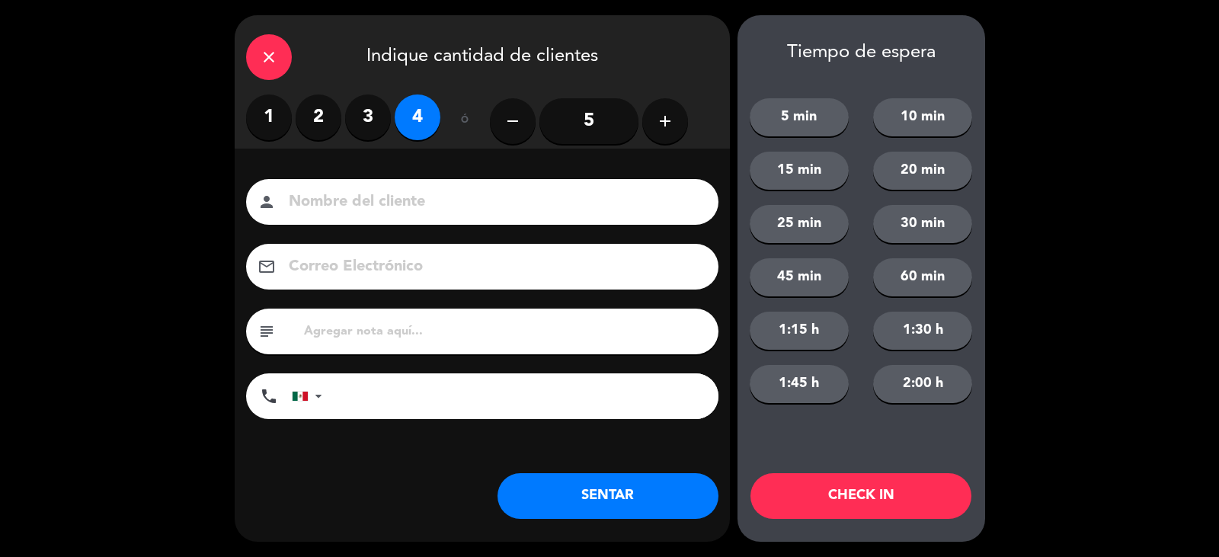
click at [424, 200] on input at bounding box center [492, 202] width 411 height 27
type input "[PERSON_NAME]"
click at [606, 506] on button "SENTAR" at bounding box center [608, 496] width 221 height 46
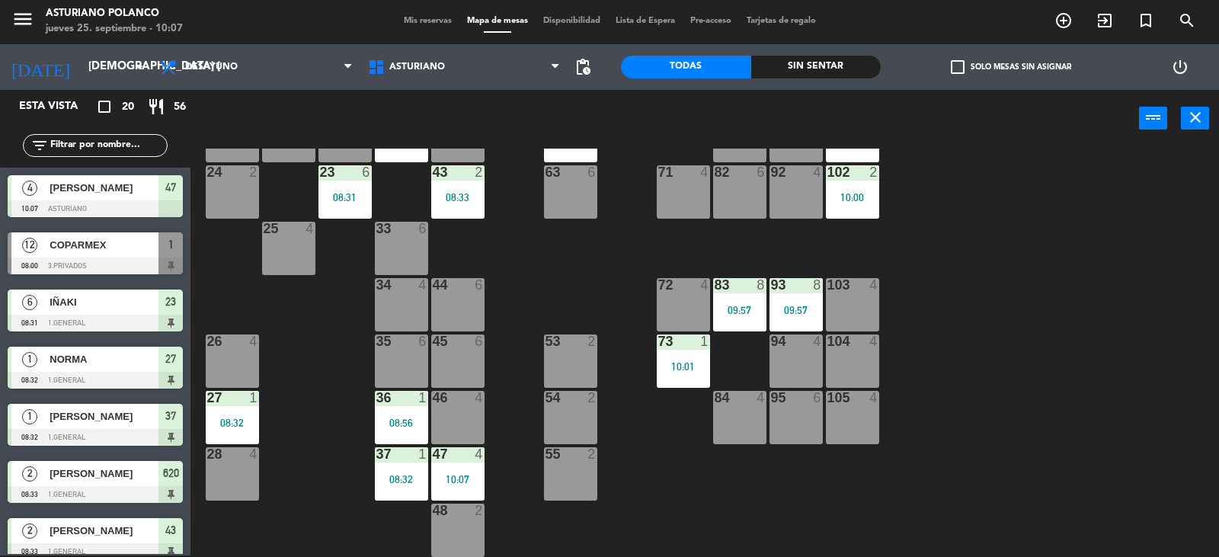
click at [632, 494] on div "1 12 08:00 2 block 8 60 10 20 2 08:34 30 1 08:55 40 2 09:56 61 6 62 1 09:56 41 …" at bounding box center [711, 353] width 1017 height 408
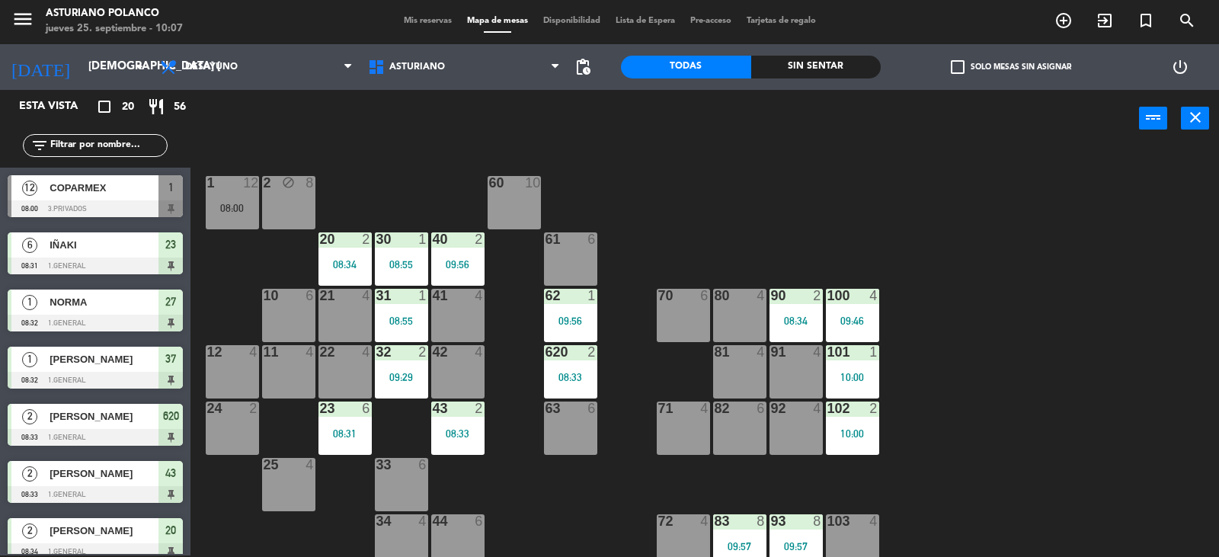
click at [280, 368] on div "11 4" at bounding box center [288, 371] width 53 height 53
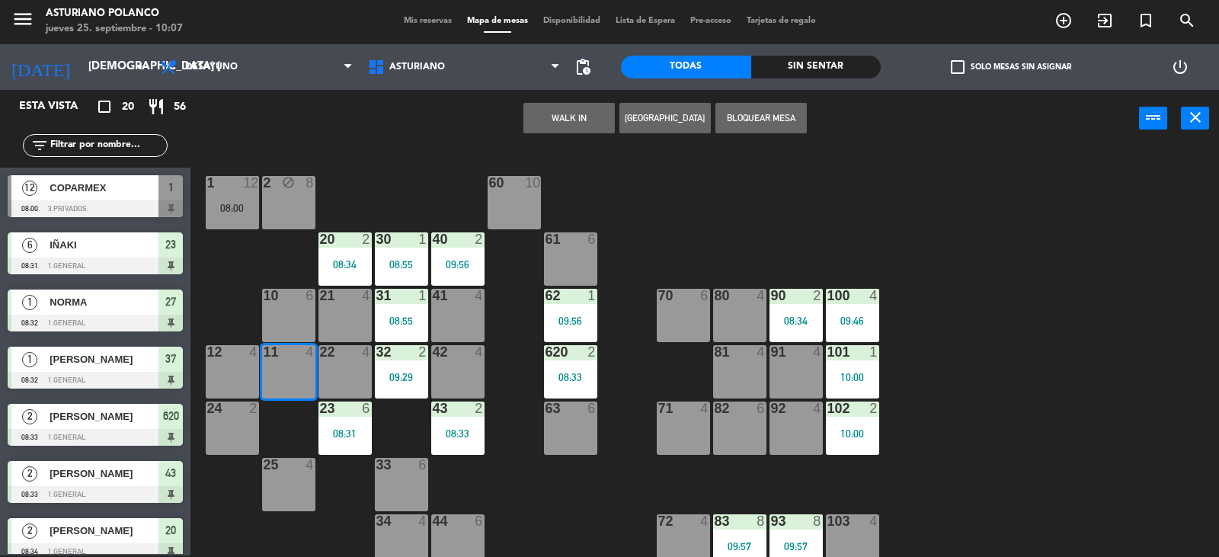
click at [576, 121] on button "WALK IN" at bounding box center [569, 118] width 91 height 30
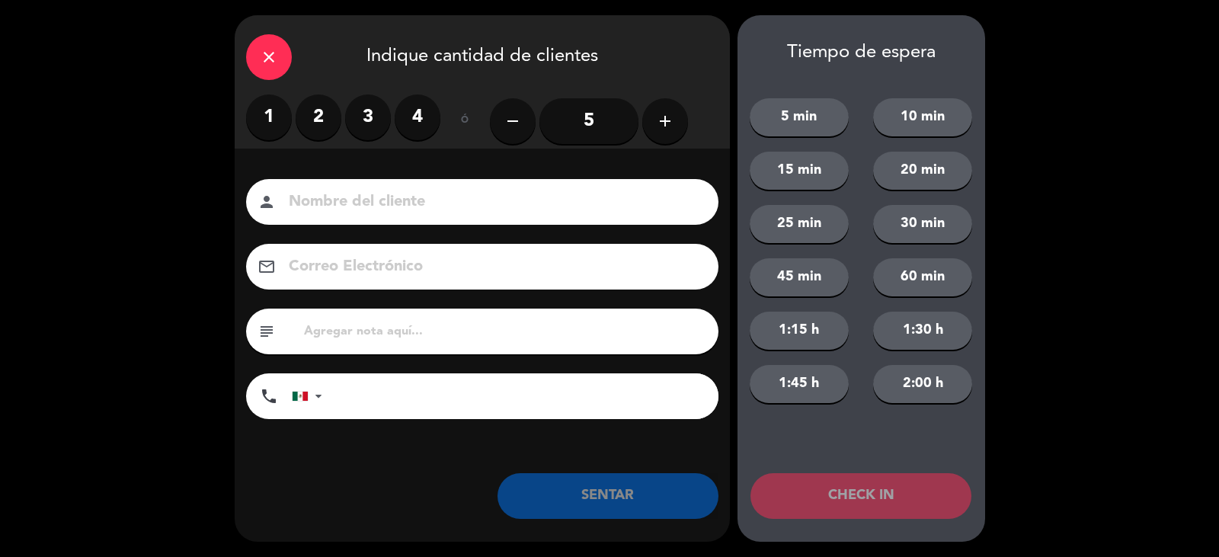
click at [264, 119] on label "1" at bounding box center [269, 117] width 46 height 46
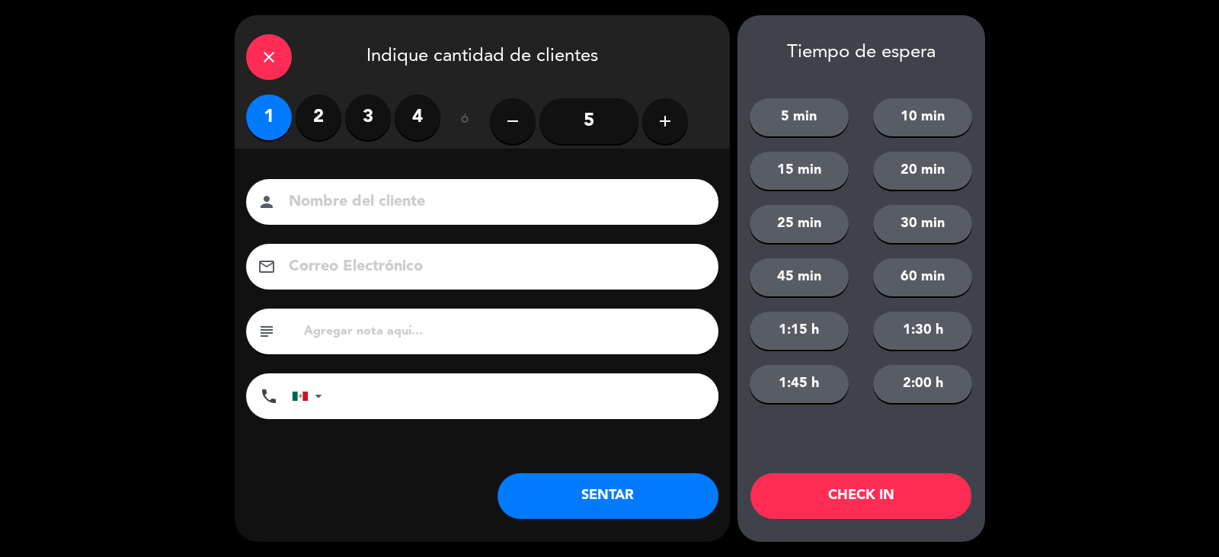
click at [364, 210] on input at bounding box center [492, 202] width 411 height 27
type input "[PERSON_NAME]"
click at [684, 485] on button "SENTAR" at bounding box center [608, 496] width 221 height 46
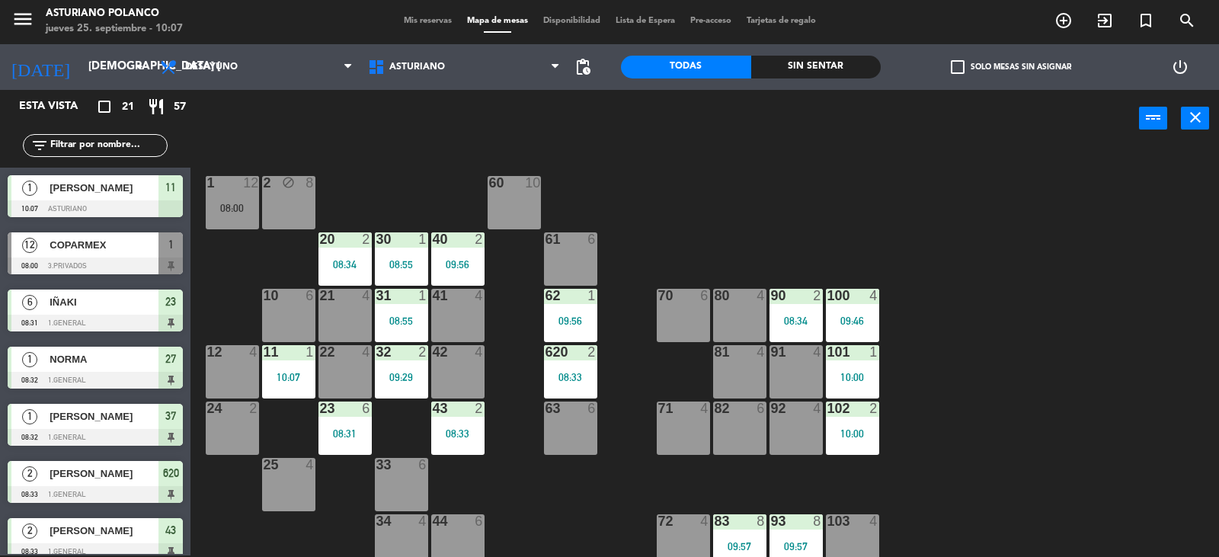
click at [491, 494] on div "1 12 08:00 2 block 8 60 10 20 2 08:34 30 1 08:55 40 2 09:56 61 6 62 1 09:56 41 …" at bounding box center [711, 353] width 1017 height 408
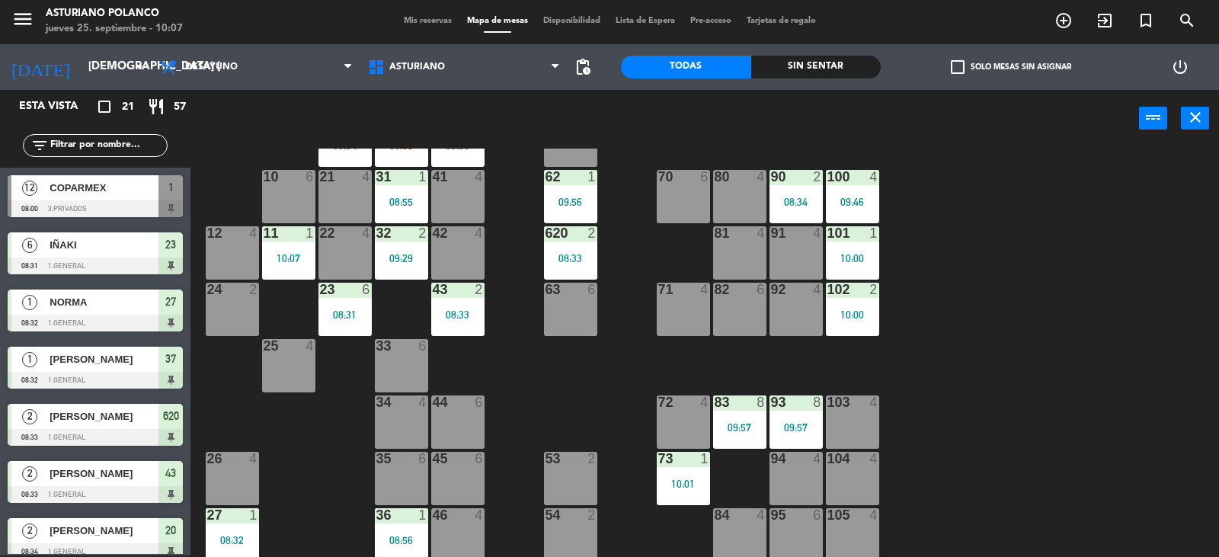
scroll to position [229, 0]
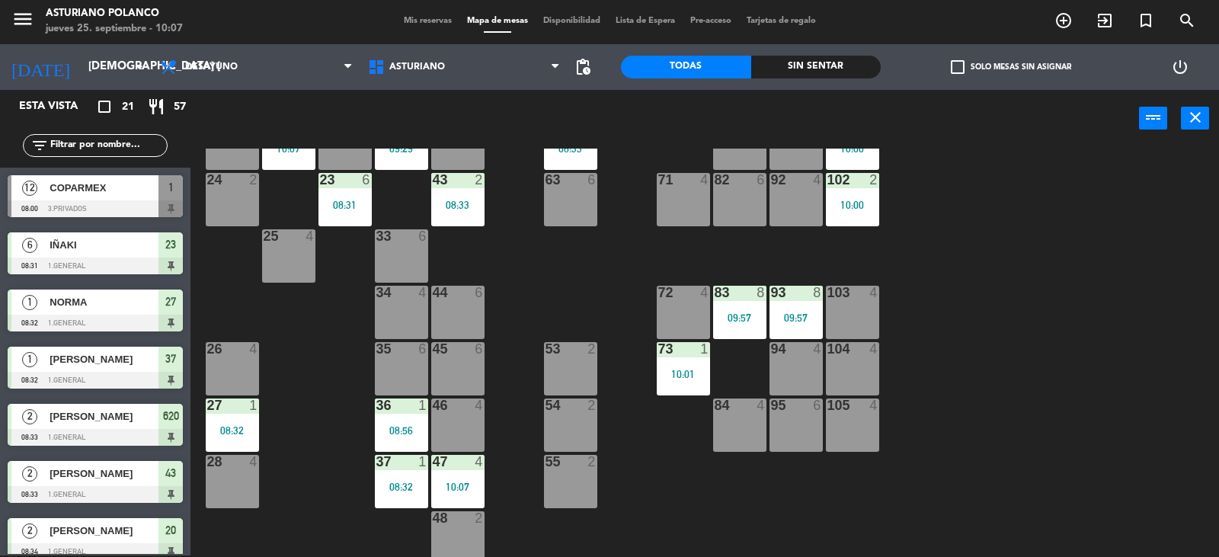
click at [459, 310] on div "44 6" at bounding box center [457, 312] width 53 height 53
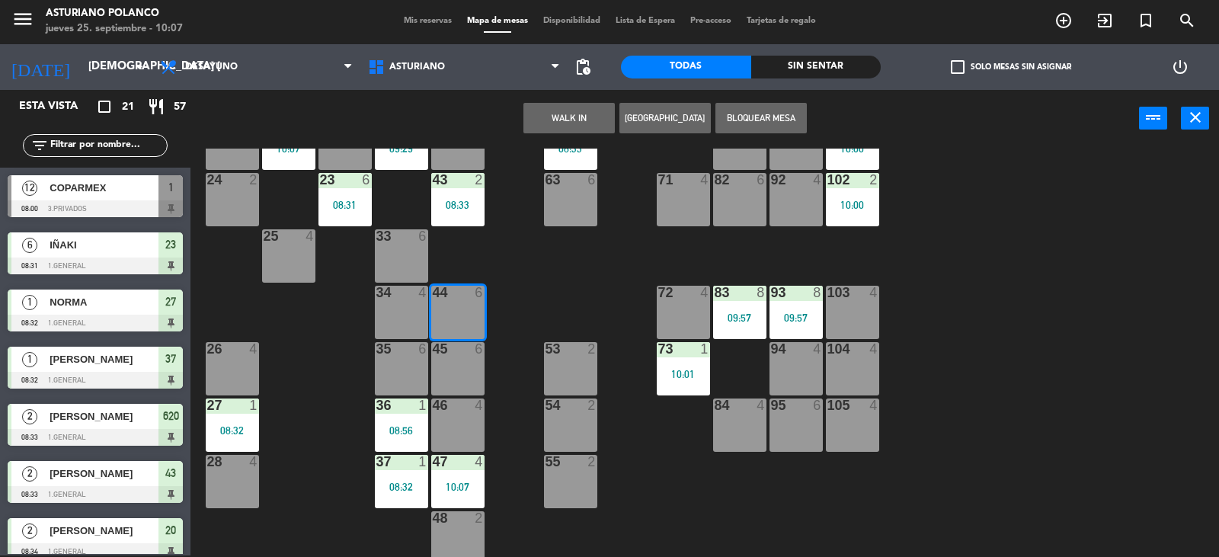
click at [593, 114] on button "WALK IN" at bounding box center [569, 118] width 91 height 30
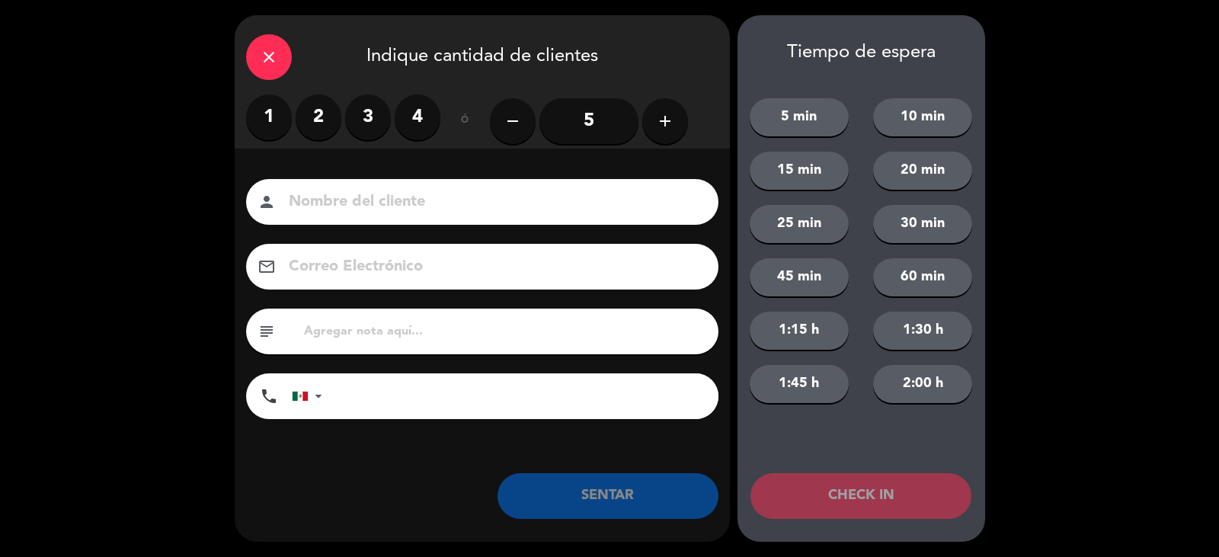
click at [420, 118] on label "4" at bounding box center [418, 117] width 46 height 46
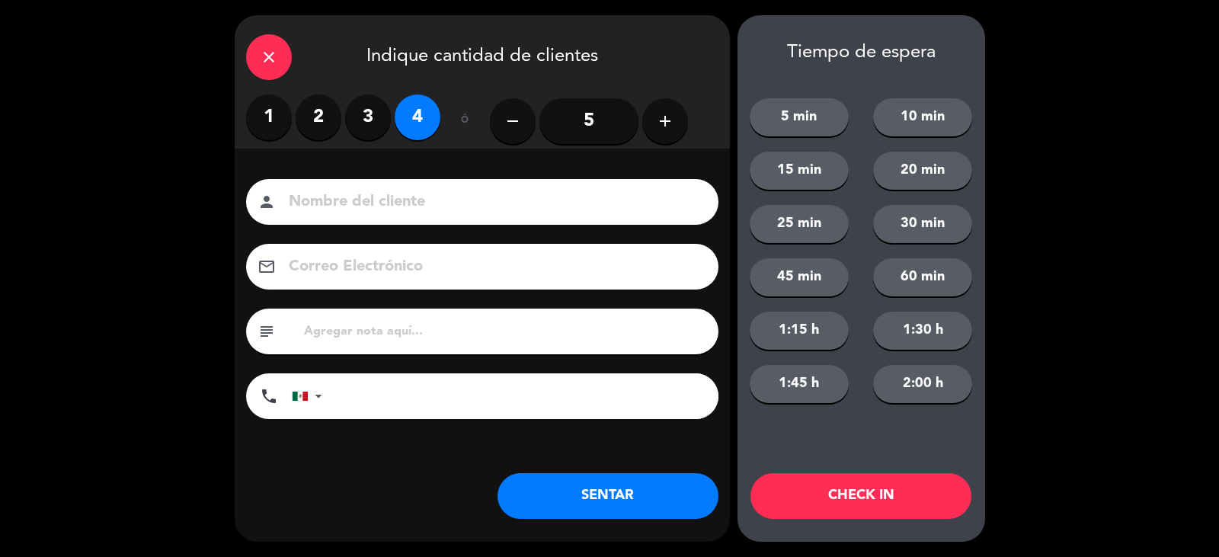
click at [381, 202] on input at bounding box center [492, 202] width 411 height 27
type input "REMIS"
click at [627, 488] on button "SENTAR" at bounding box center [608, 496] width 221 height 46
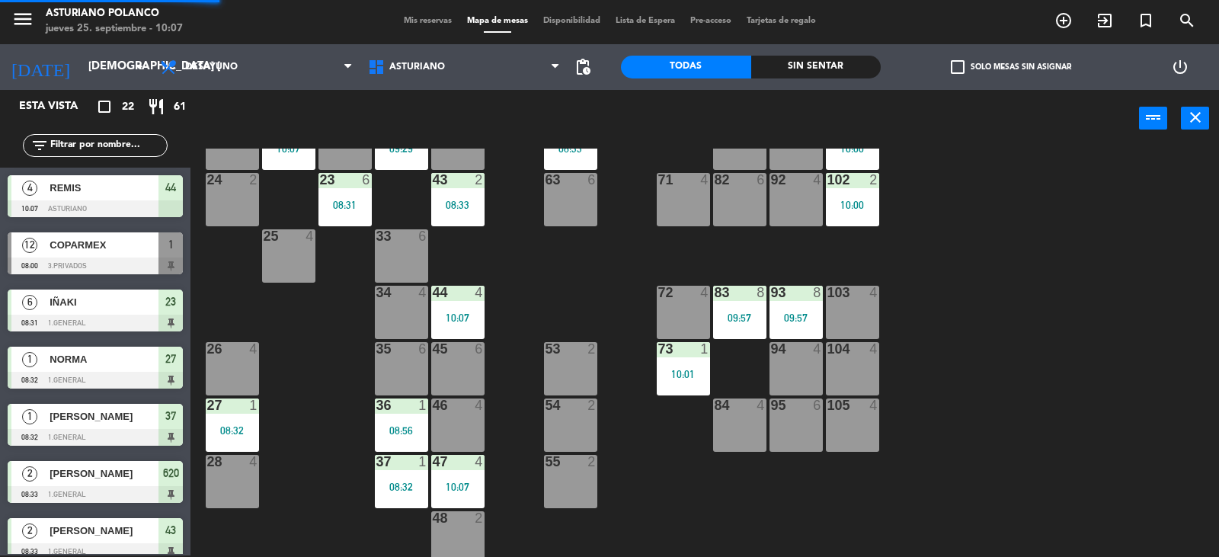
click at [539, 293] on div "1 12 08:00 2 block 8 60 10 20 2 08:34 30 1 08:55 40 2 09:56 61 6 62 1 09:56 41 …" at bounding box center [711, 353] width 1017 height 408
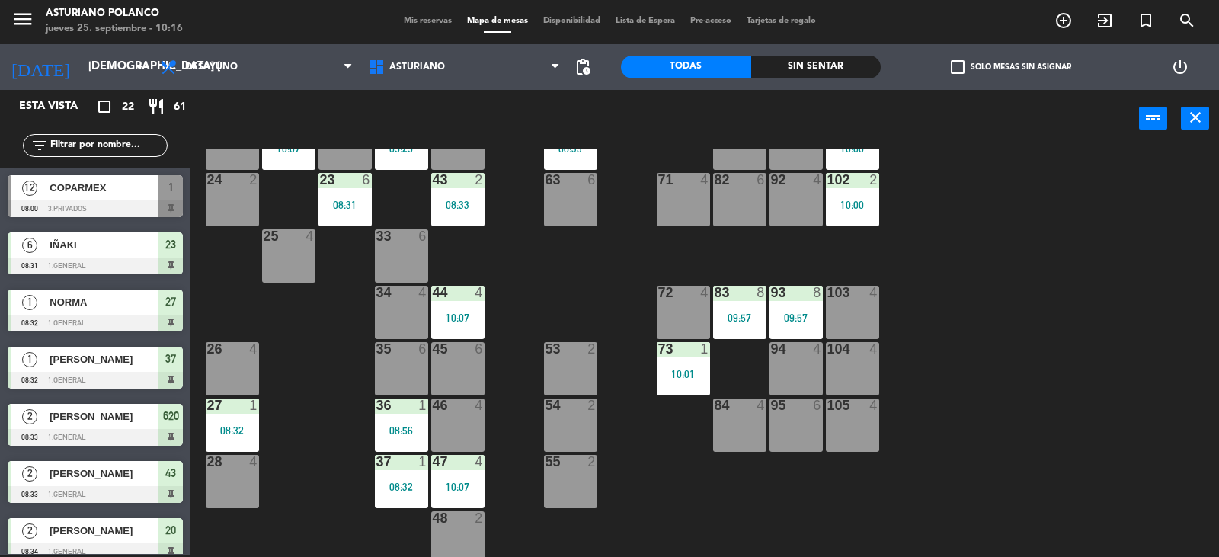
click at [680, 191] on div "71 4" at bounding box center [683, 199] width 53 height 53
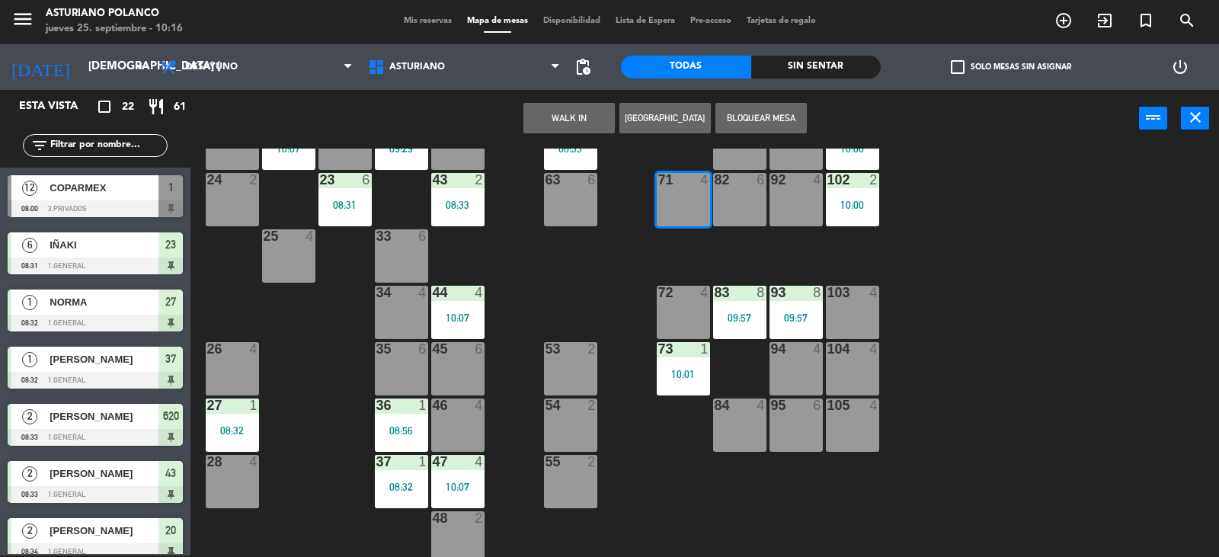
click at [541, 108] on button "WALK IN" at bounding box center [569, 118] width 91 height 30
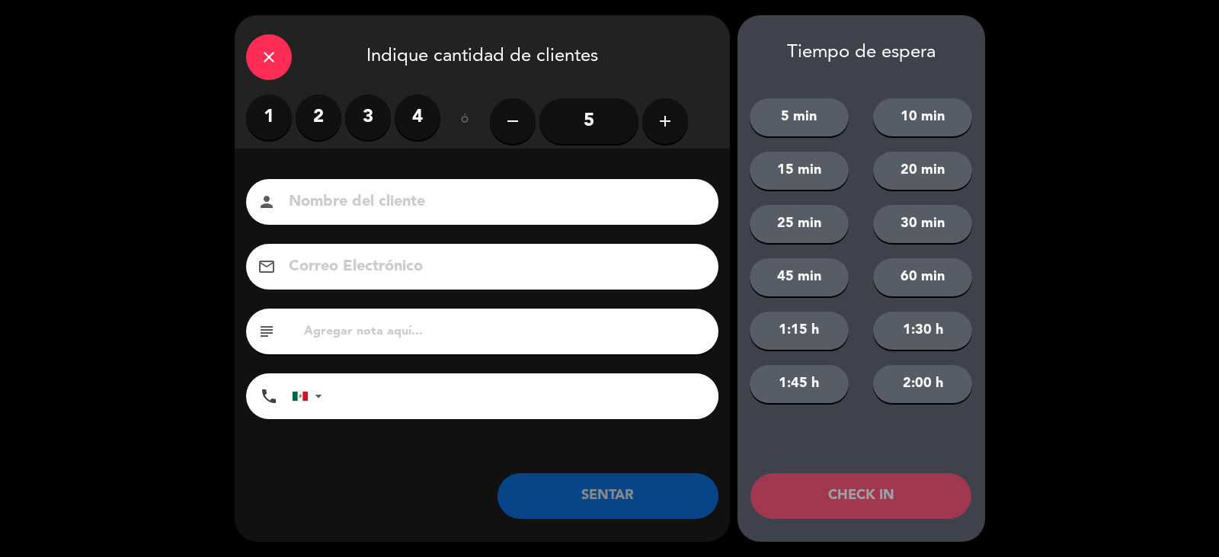
drag, startPoint x: 318, startPoint y: 114, endPoint x: 341, endPoint y: 199, distance: 87.6
click at [319, 114] on label "2" at bounding box center [319, 117] width 46 height 46
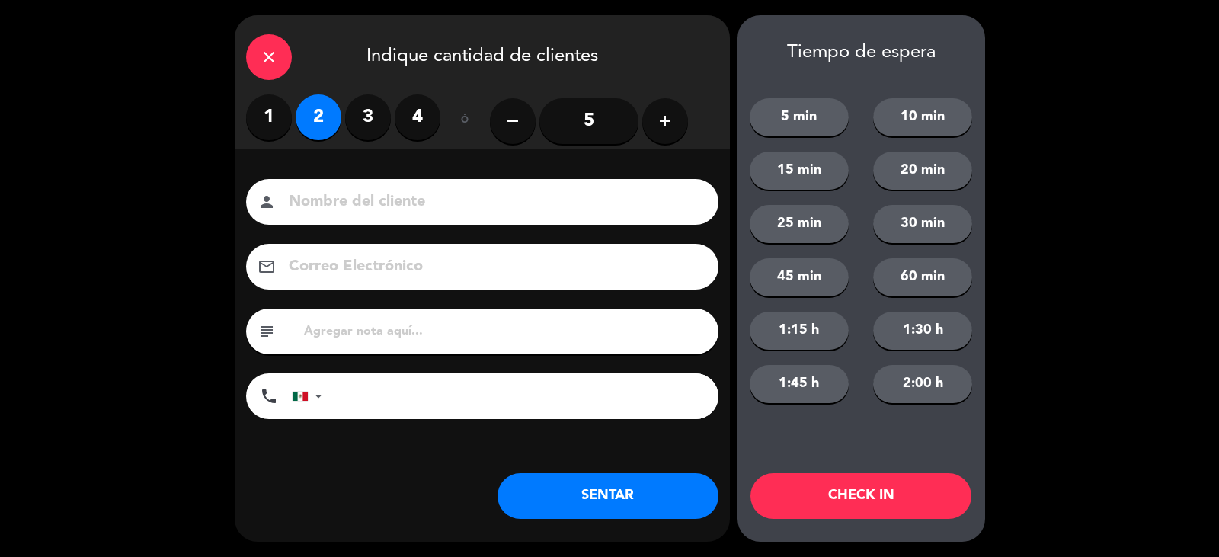
click at [344, 207] on input at bounding box center [492, 202] width 411 height 27
type input "[PERSON_NAME]"
click at [561, 511] on button "SENTAR" at bounding box center [608, 496] width 221 height 46
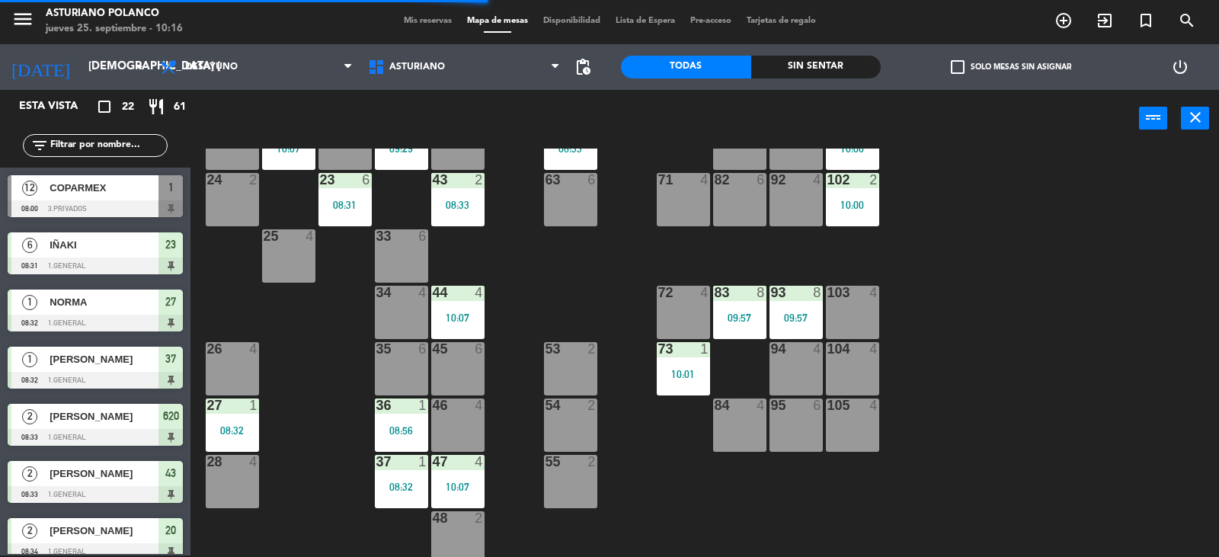
click at [708, 490] on div "1 12 08:00 2 block 8 60 10 20 2 08:34 30 1 08:55 40 2 09:56 61 6 62 1 09:56 41 …" at bounding box center [711, 353] width 1017 height 408
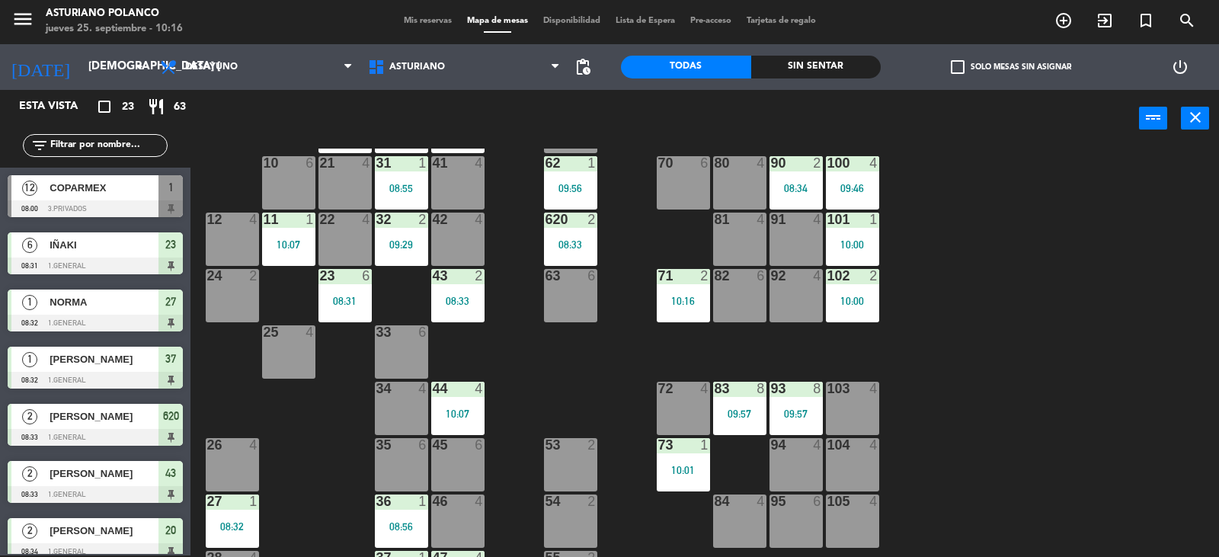
scroll to position [0, 0]
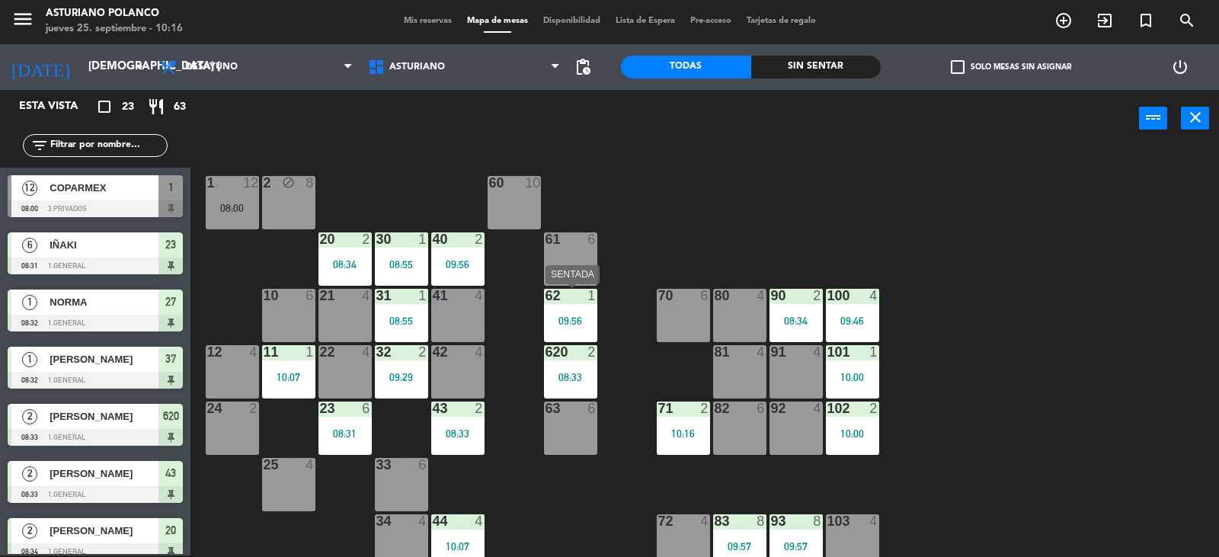
click at [554, 326] on div "62 1 09:56" at bounding box center [570, 315] width 53 height 53
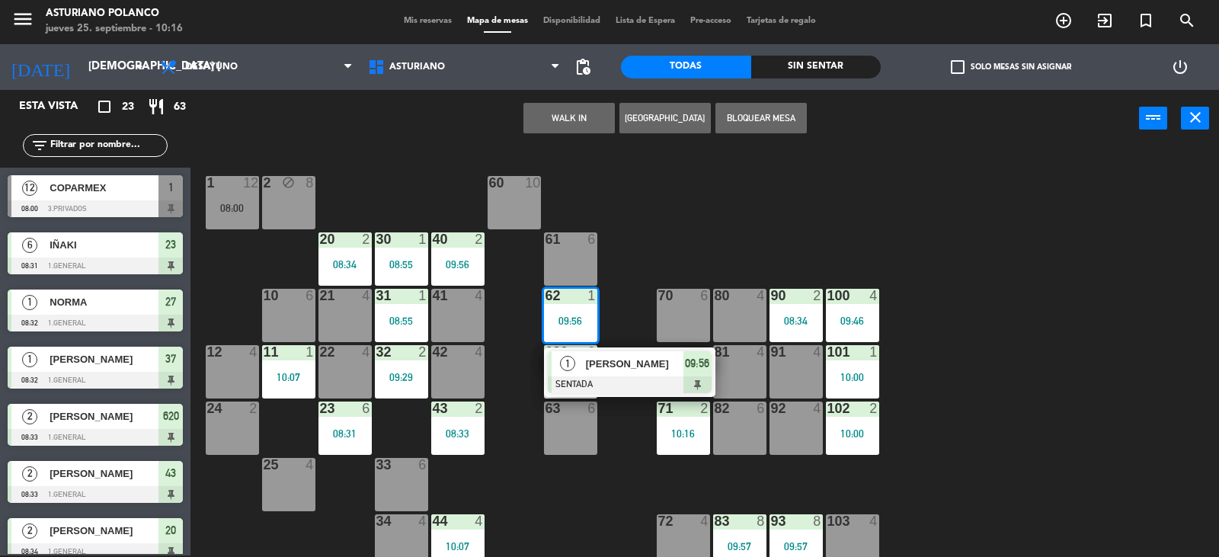
click at [600, 366] on span "[PERSON_NAME]" at bounding box center [635, 364] width 98 height 16
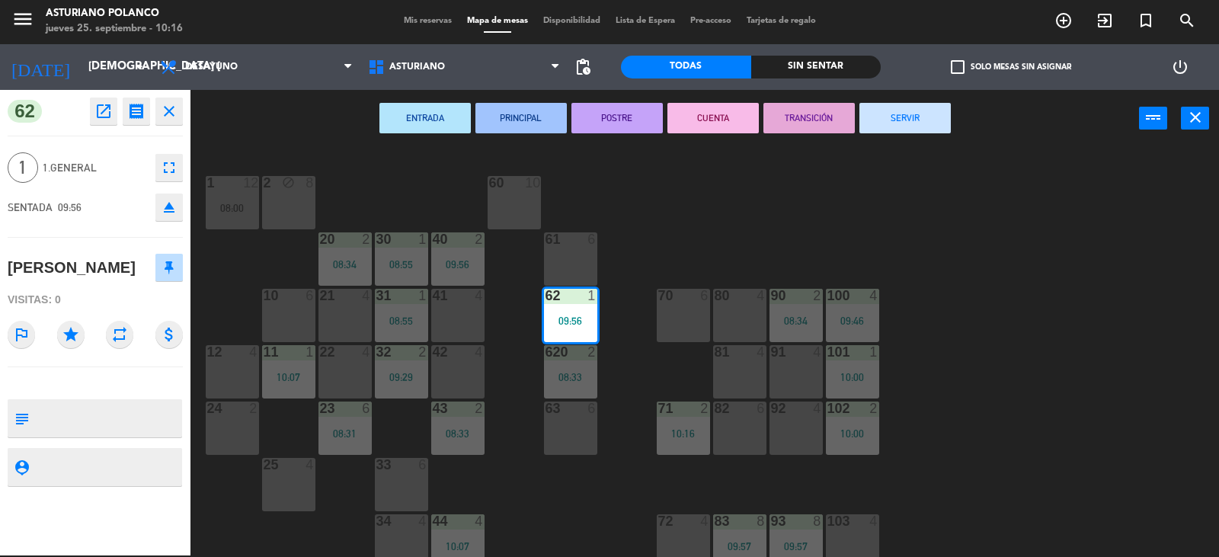
click at [661, 223] on div "1 12 08:00 2 block 8 60 10 20 2 08:34 30 1 08:55 40 2 09:56 61 6 62 1 09:56 41 …" at bounding box center [711, 353] width 1017 height 408
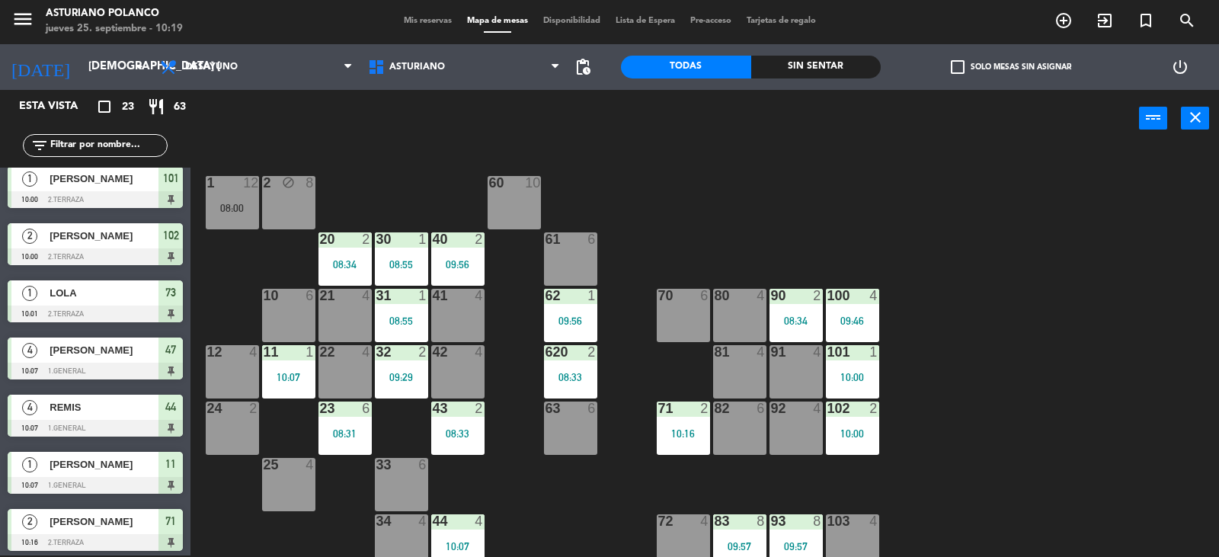
scroll to position [928, 0]
